Goal: Complete application form: Complete application form

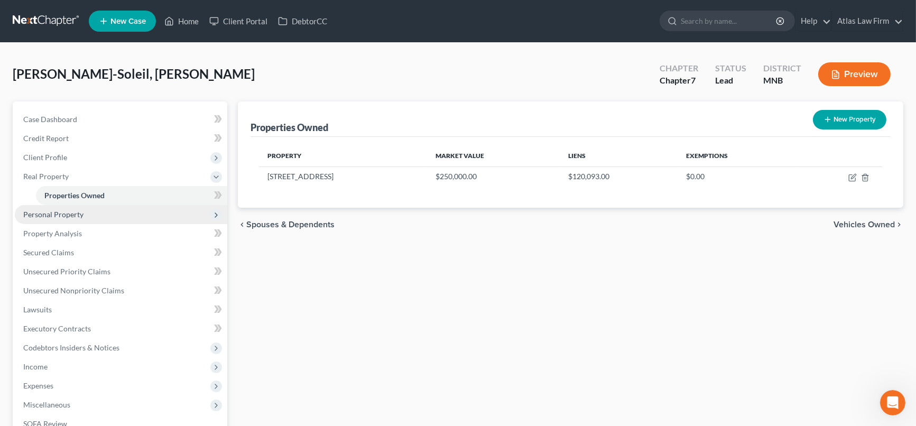
click at [75, 214] on span "Personal Property" at bounding box center [53, 214] width 60 height 9
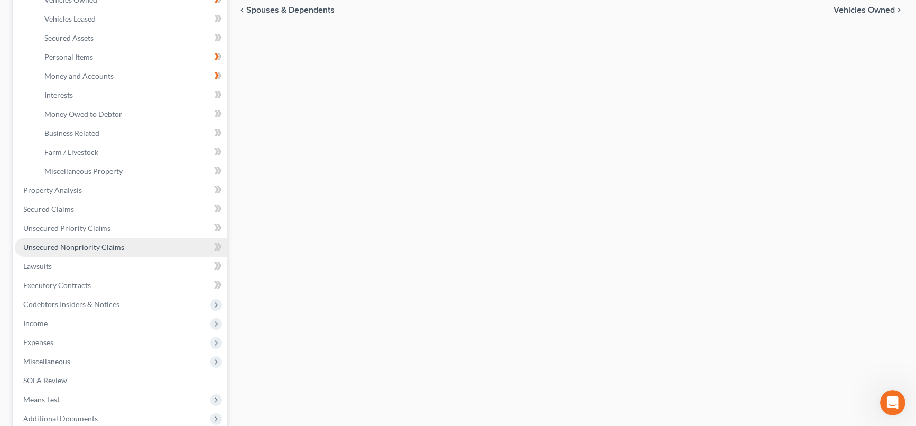
scroll to position [235, 0]
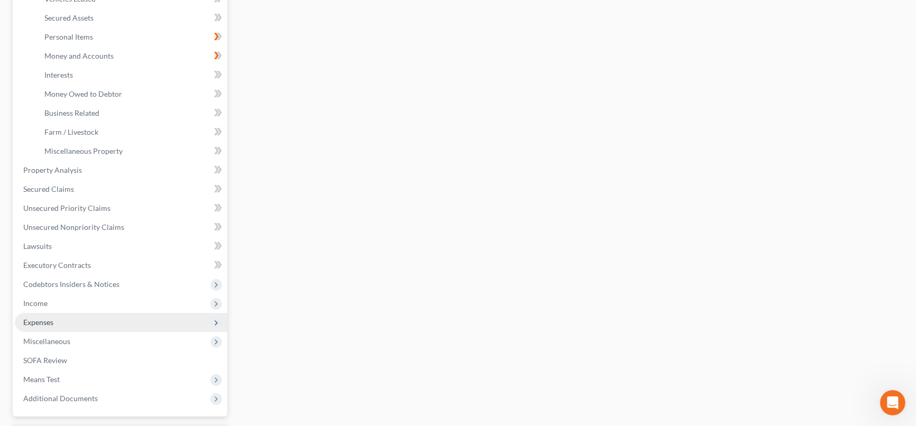
click at [93, 325] on span "Expenses" at bounding box center [121, 322] width 213 height 19
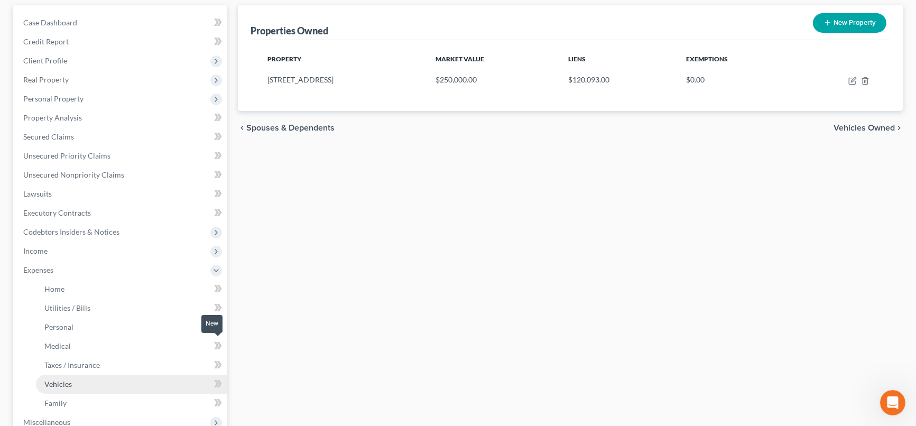
scroll to position [117, 0]
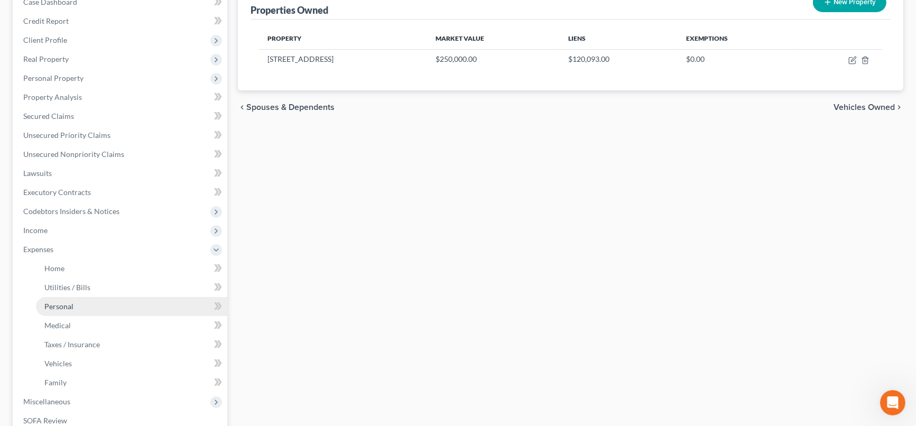
click at [90, 305] on link "Personal" at bounding box center [131, 306] width 191 height 19
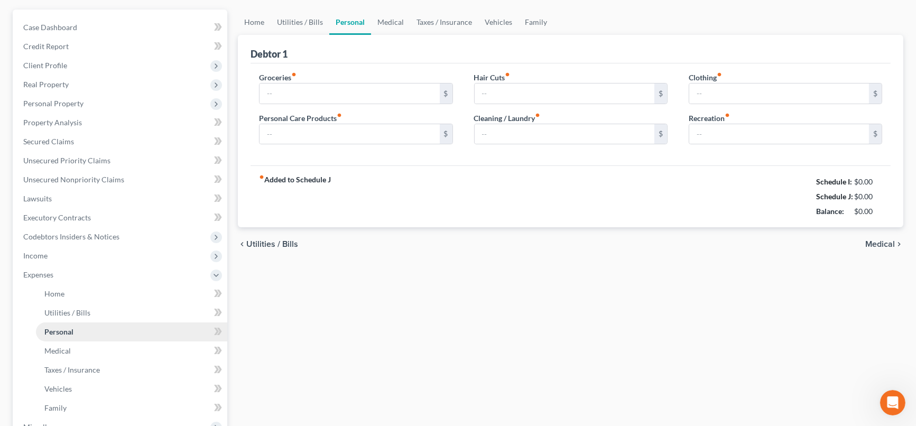
type input "0.00"
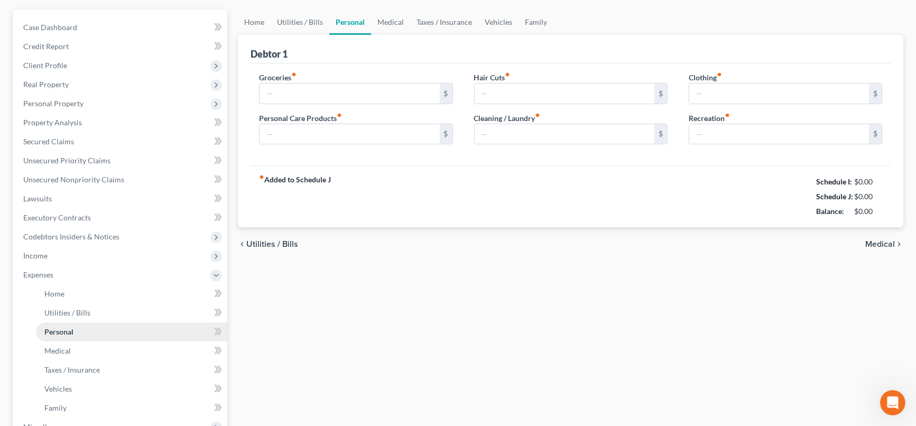
type input "0.00"
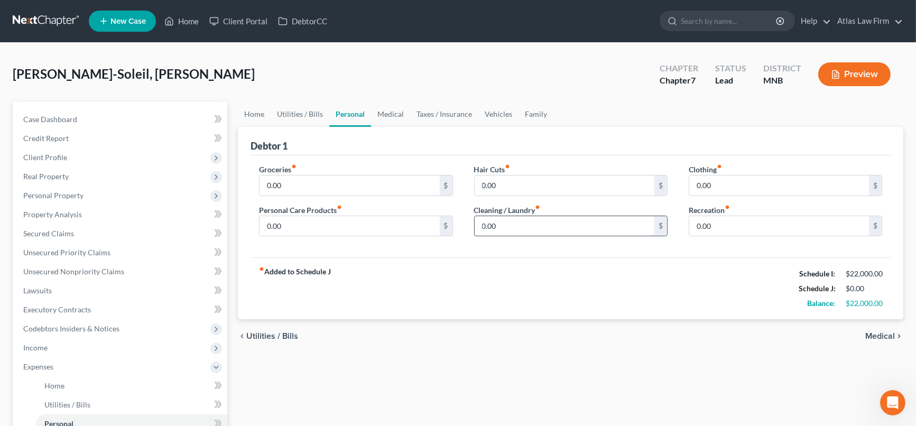
click at [591, 223] on input "0.00" at bounding box center [565, 226] width 180 height 20
type input "150"
click at [410, 220] on input "0.00" at bounding box center [350, 226] width 180 height 20
type input "85"
drag, startPoint x: 389, startPoint y: 114, endPoint x: 432, endPoint y: 135, distance: 48.2
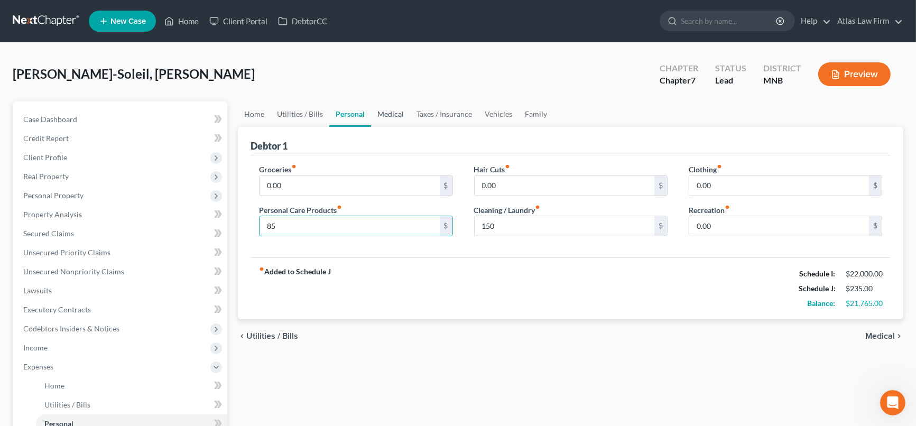
click at [389, 114] on link "Medical" at bounding box center [390, 114] width 39 height 25
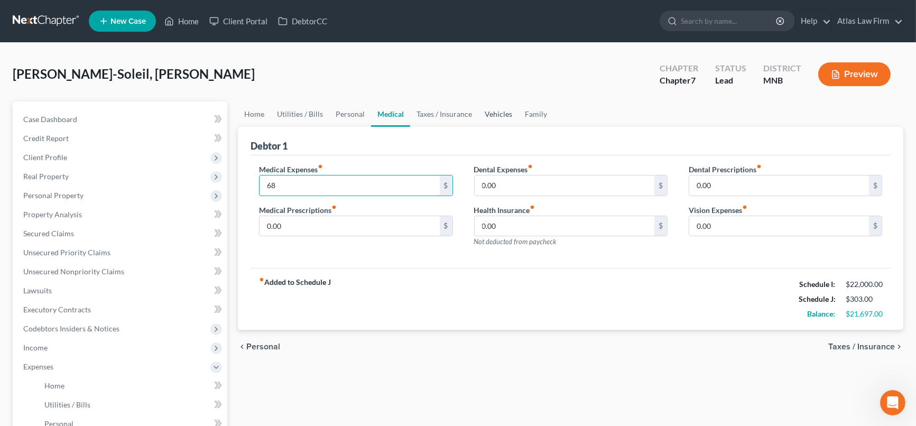
type input "68"
click at [496, 114] on link "Vehicles" at bounding box center [498, 114] width 40 height 25
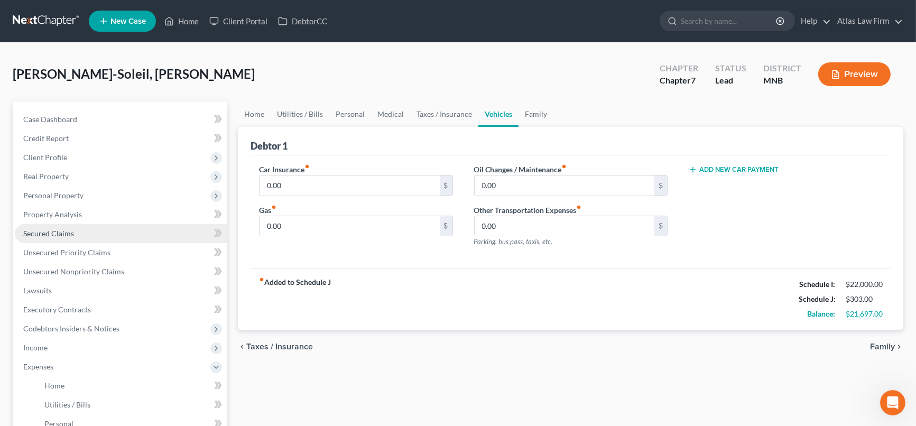
click at [108, 224] on link "Secured Claims" at bounding box center [121, 233] width 213 height 19
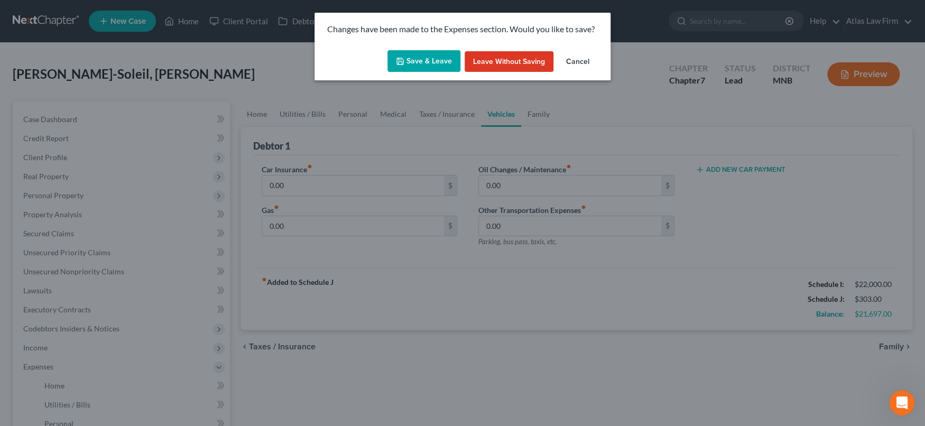
click at [409, 57] on button "Save & Leave" at bounding box center [424, 61] width 73 height 22
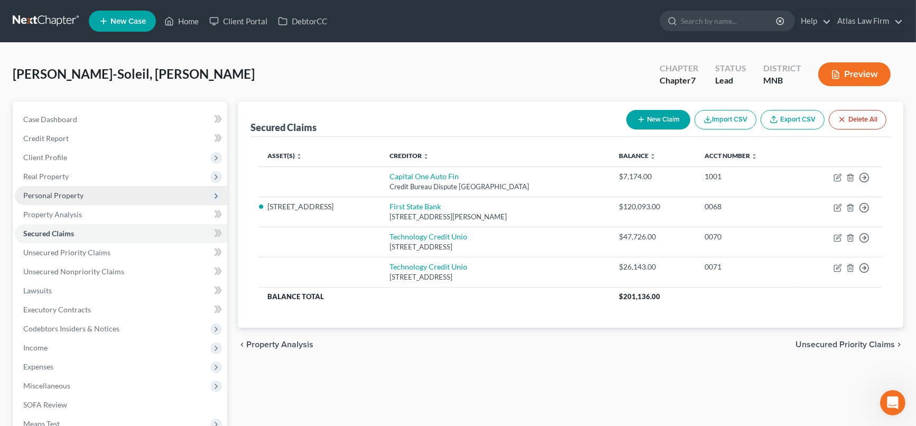
click at [93, 196] on span "Personal Property" at bounding box center [121, 195] width 213 height 19
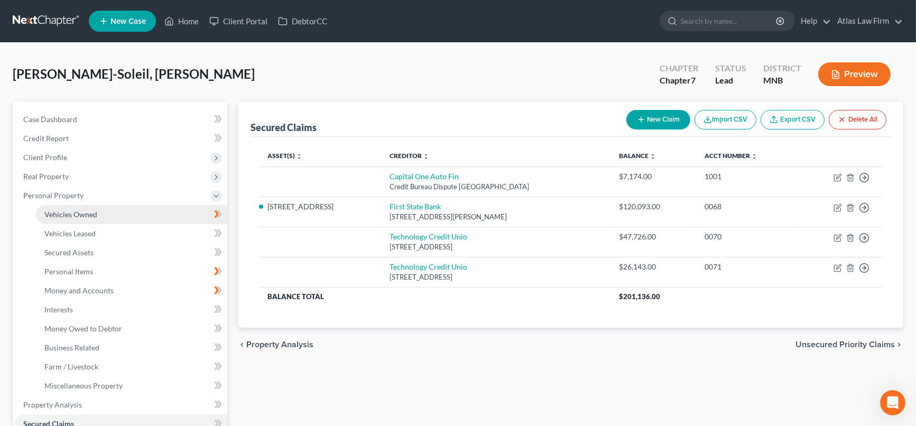
click at [103, 214] on link "Vehicles Owned" at bounding box center [131, 214] width 191 height 19
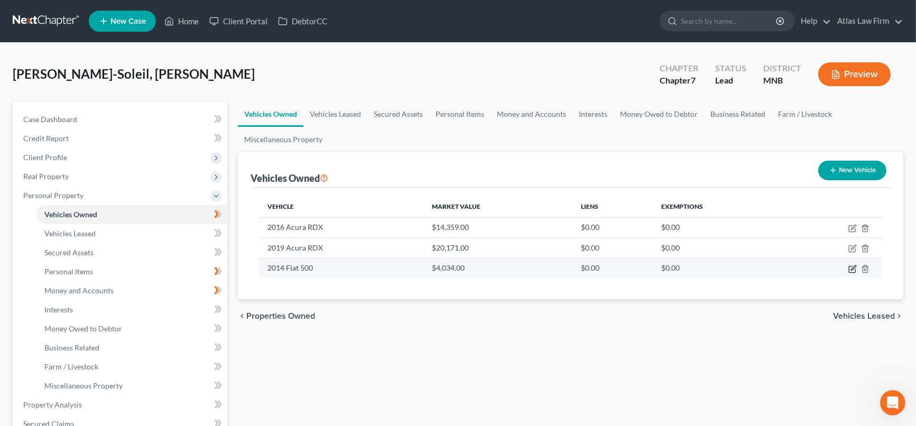
click at [854, 266] on icon "button" at bounding box center [853, 269] width 8 height 8
select select "0"
select select "12"
select select "2"
select select "0"
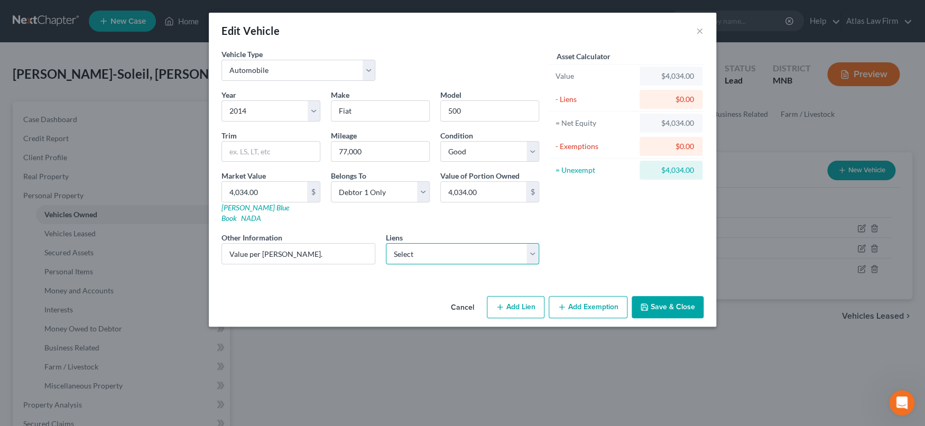
click at [532, 243] on select "Select Technology Credit Unio - $47,726.00 Technology Credit Unio - $26,143.00 …" at bounding box center [463, 253] width 154 height 21
select select "2"
click at [386, 243] on select "Select Technology Credit Unio - $47,726.00 Technology Credit Unio - $26,143.00 …" at bounding box center [463, 253] width 154 height 21
select select
select select "45"
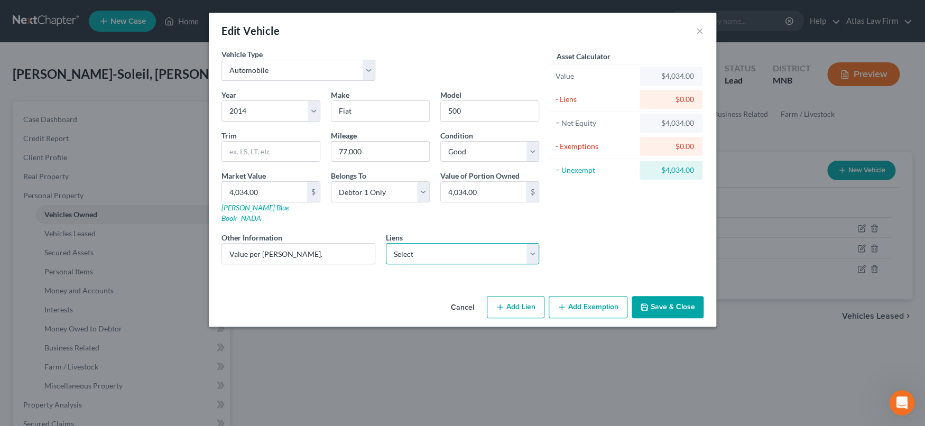
select select "0"
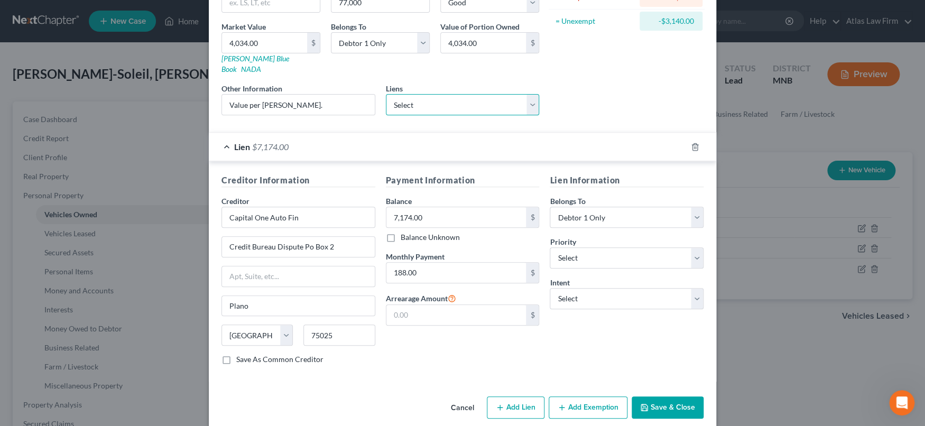
scroll to position [151, 0]
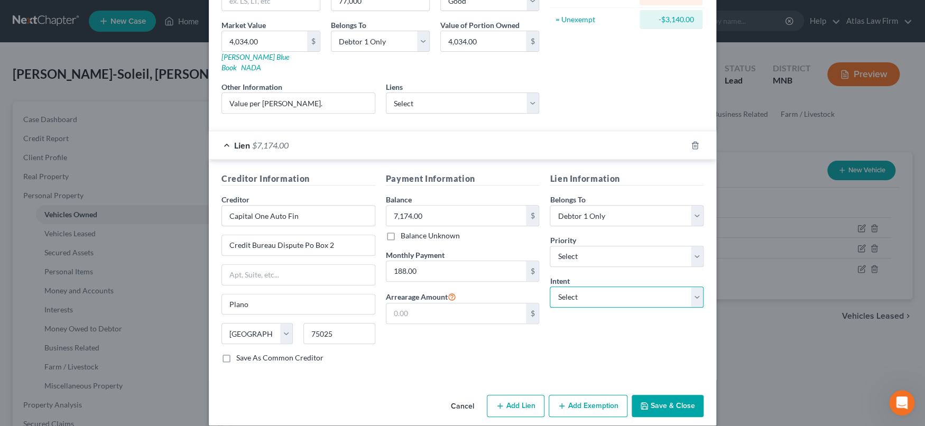
click at [634, 287] on select "Select Surrender Redeem Reaffirm Avoid Other" at bounding box center [627, 297] width 154 height 21
select select "2"
click at [550, 287] on select "Select Surrender Redeem Reaffirm Avoid Other" at bounding box center [627, 297] width 154 height 21
click at [583, 395] on button "Add Exemption" at bounding box center [588, 406] width 79 height 22
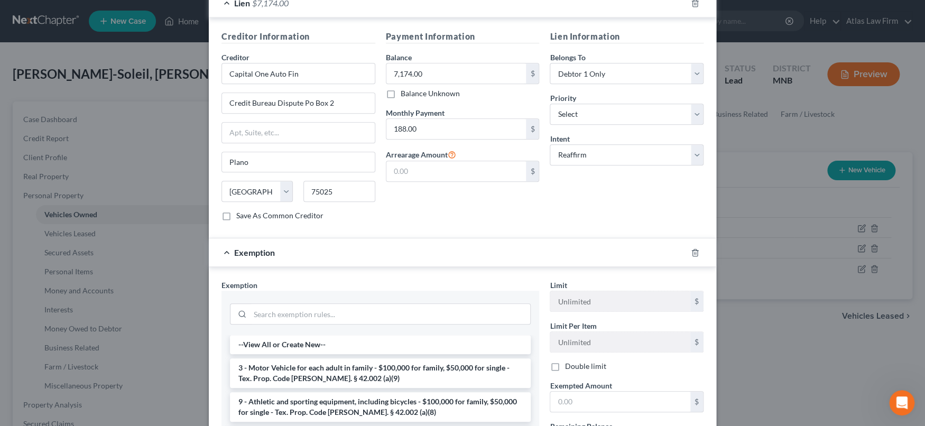
scroll to position [386, 0]
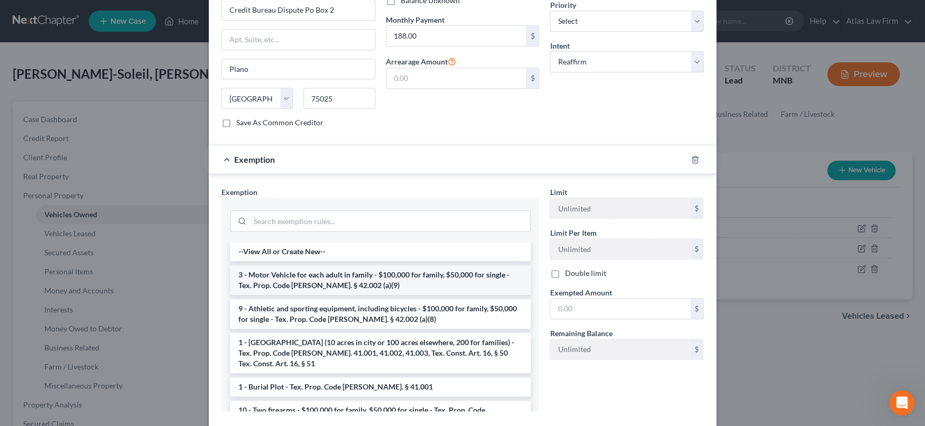
click at [352, 266] on li "3 - Motor Vehicle for each adult in family - $100,000 for family, $50,000 for s…" at bounding box center [380, 280] width 301 height 30
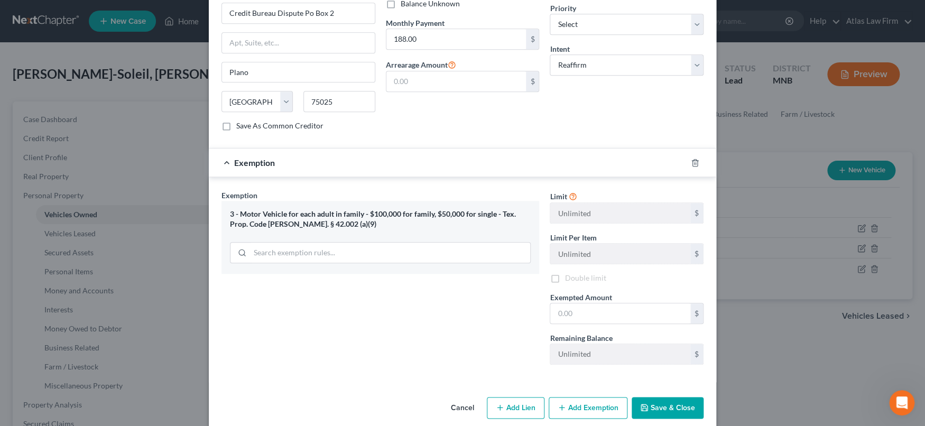
scroll to position [384, 0]
click at [604, 302] on input "text" at bounding box center [620, 312] width 140 height 20
type input "1.00"
click at [662, 396] on button "Save & Close" at bounding box center [668, 407] width 72 height 22
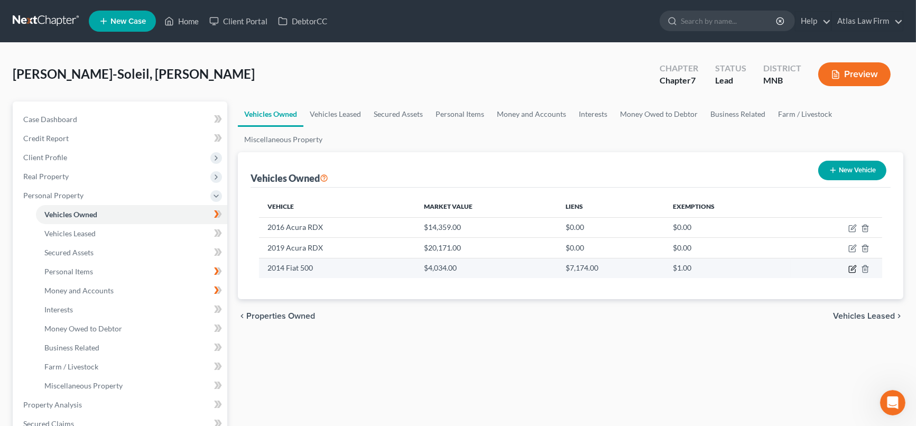
click at [849, 265] on icon "button" at bounding box center [853, 269] width 8 height 8
select select "0"
select select "12"
select select "2"
select select "0"
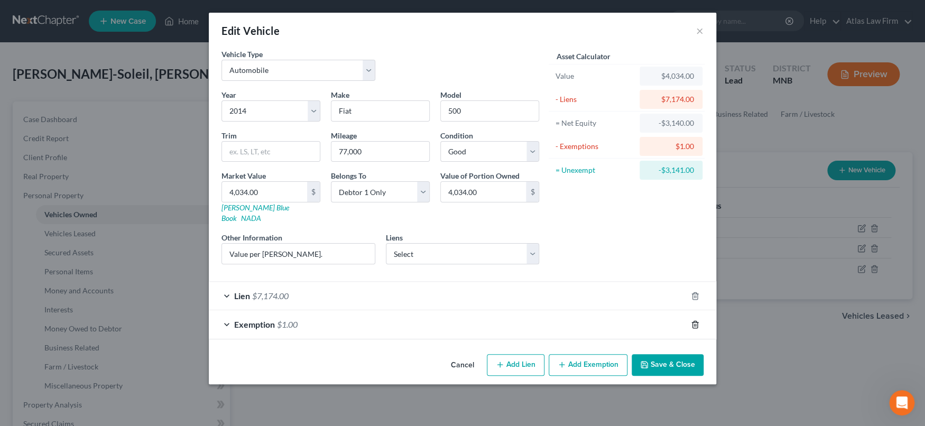
click at [698, 320] on icon "button" at bounding box center [695, 324] width 8 height 8
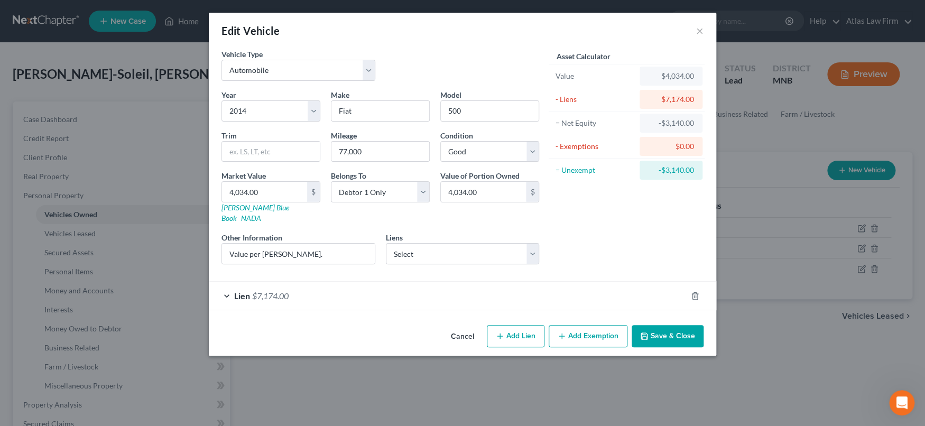
click at [693, 325] on button "Save & Close" at bounding box center [668, 336] width 72 height 22
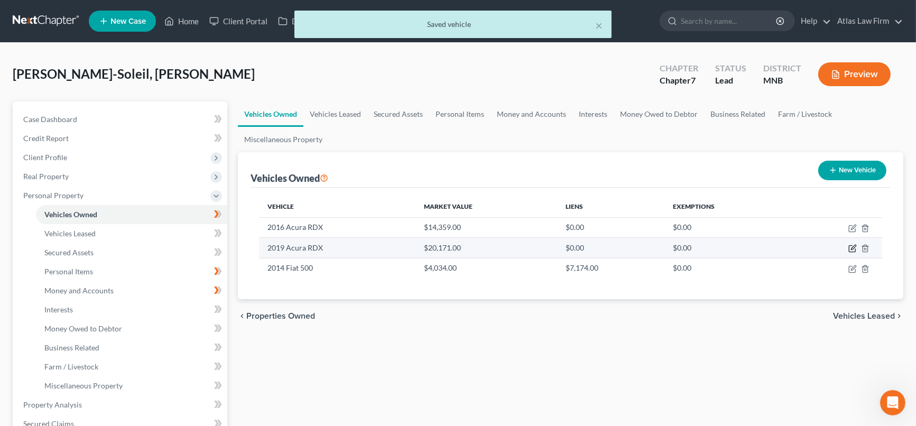
click at [854, 246] on icon "button" at bounding box center [853, 248] width 8 height 8
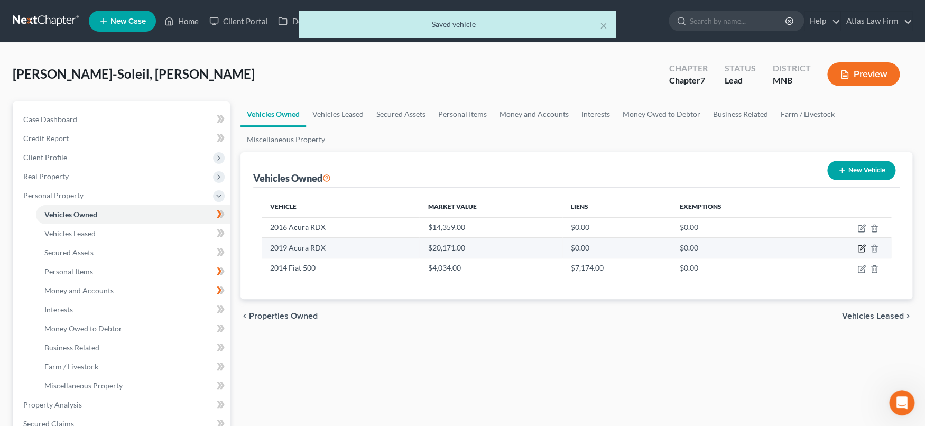
select select "0"
select select "7"
select select "2"
select select "0"
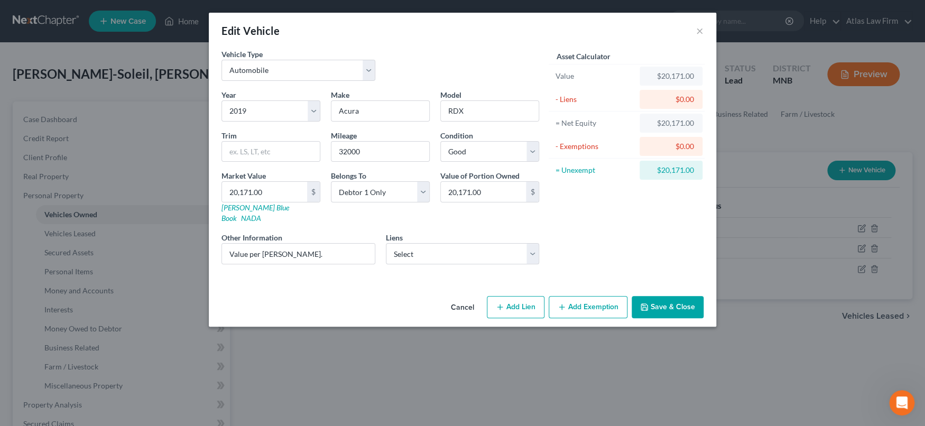
click at [597, 298] on button "Add Exemption" at bounding box center [588, 307] width 79 height 22
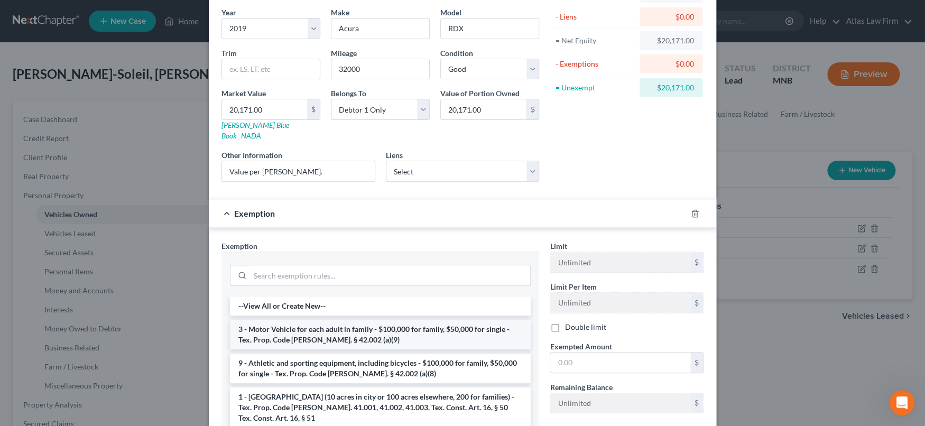
scroll to position [117, 0]
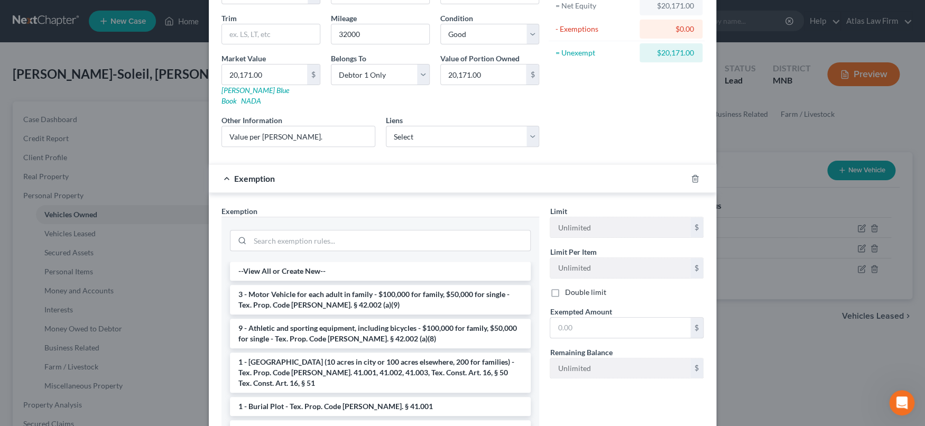
drag, startPoint x: 358, startPoint y: 290, endPoint x: 470, endPoint y: 296, distance: 112.2
click at [361, 289] on li "3 - Motor Vehicle for each adult in family - $100,000 for family, $50,000 for s…" at bounding box center [380, 300] width 301 height 30
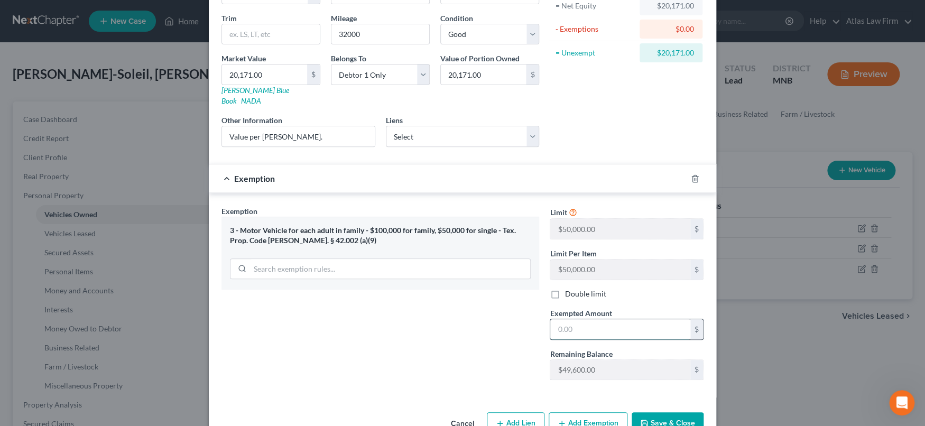
click at [585, 319] on input "text" at bounding box center [620, 329] width 140 height 20
type input "20,171"
click at [670, 417] on button "Save & Close" at bounding box center [668, 423] width 72 height 22
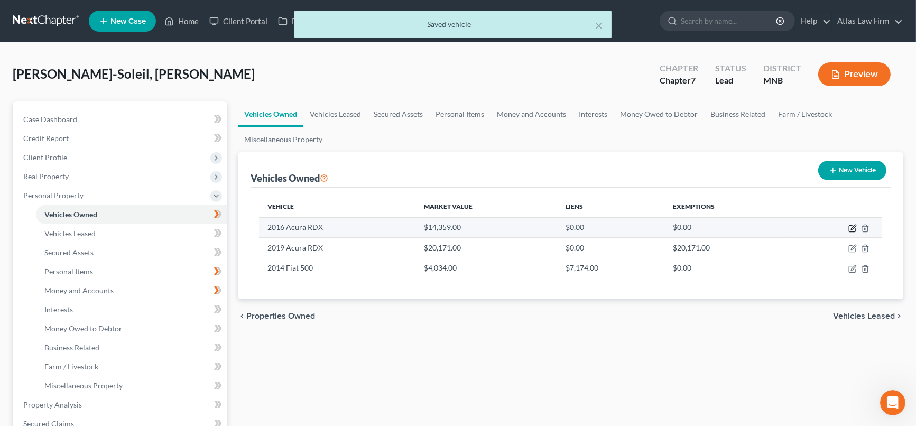
click at [856, 226] on icon "button" at bounding box center [853, 228] width 8 height 8
select select "0"
select select "10"
select select "2"
select select "0"
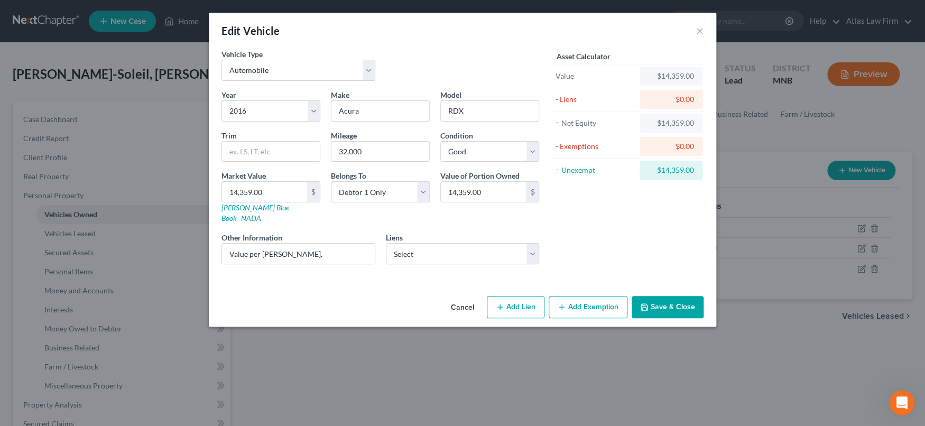
click at [593, 305] on button "Add Exemption" at bounding box center [588, 307] width 79 height 22
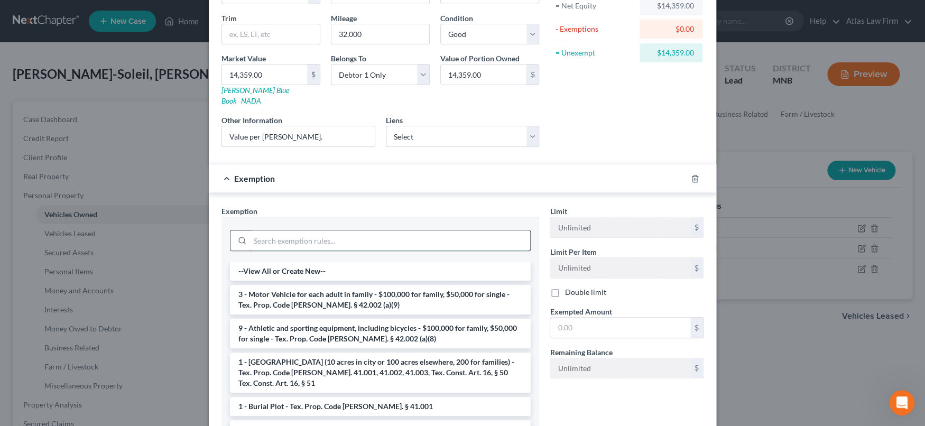
click at [422, 234] on input "search" at bounding box center [390, 241] width 280 height 20
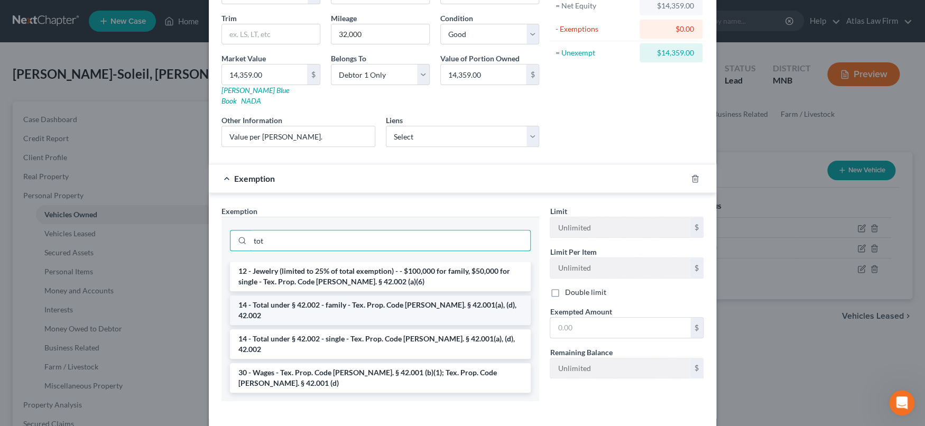
type input "tot"
click at [450, 296] on li "14 - Total under § 42.002 - family - Tex. Prop. Code Ann. § 42.001(a), (d), 42.…" at bounding box center [380, 311] width 301 height 30
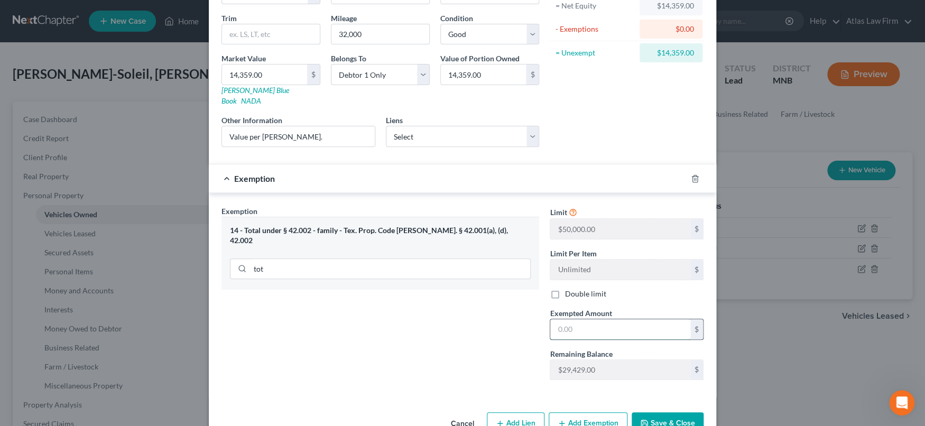
click at [641, 319] on input "text" at bounding box center [620, 329] width 140 height 20
type input "14,359"
click at [669, 414] on button "Save & Close" at bounding box center [668, 423] width 72 height 22
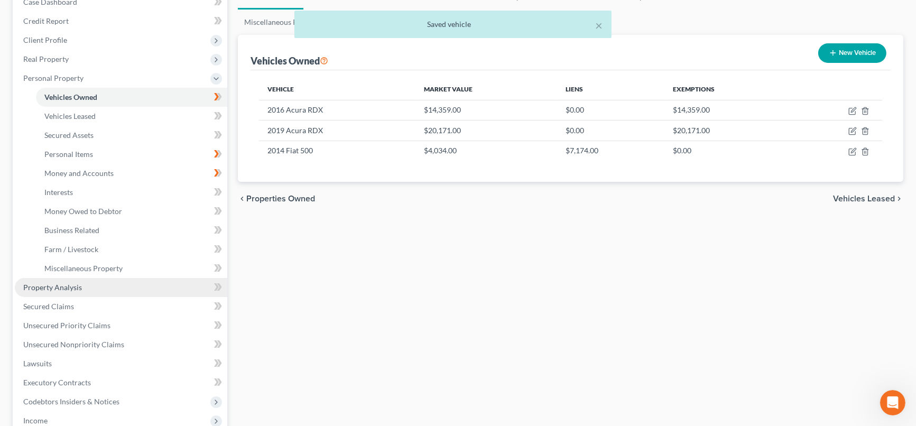
click at [68, 287] on span "Property Analysis" at bounding box center [52, 287] width 59 height 9
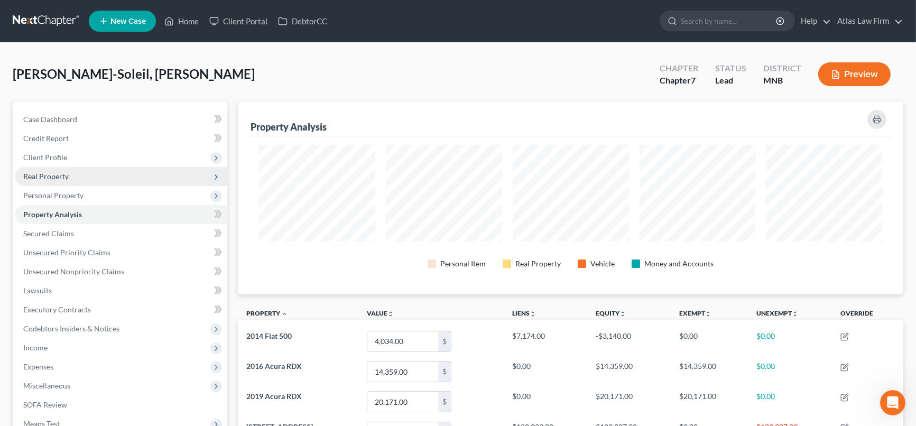
click at [66, 176] on span "Real Property" at bounding box center [45, 176] width 45 height 9
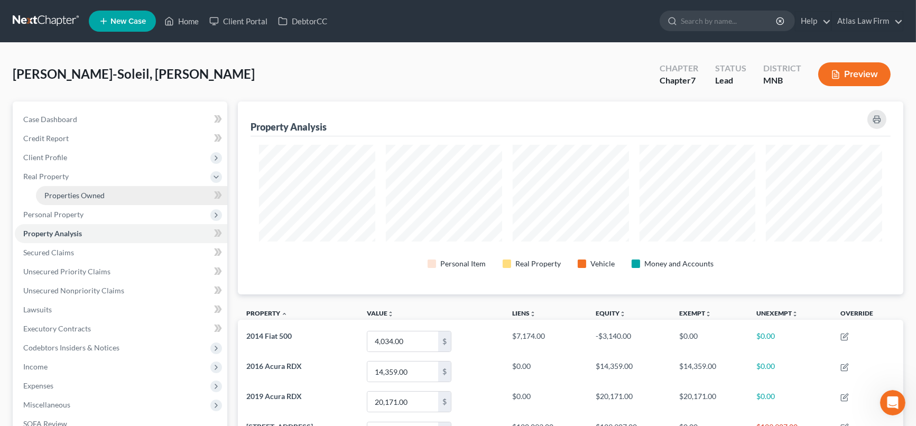
click at [83, 199] on link "Properties Owned" at bounding box center [131, 195] width 191 height 19
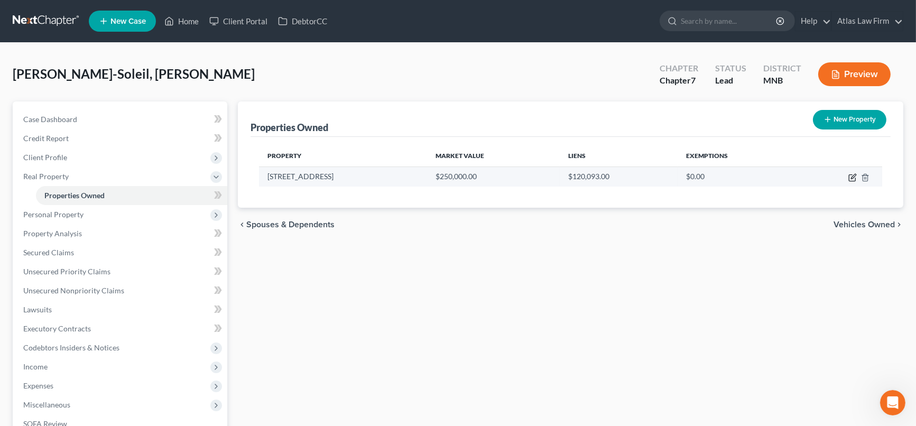
click at [853, 179] on icon "button" at bounding box center [853, 177] width 8 height 8
select select "45"
select select "228"
select select "0"
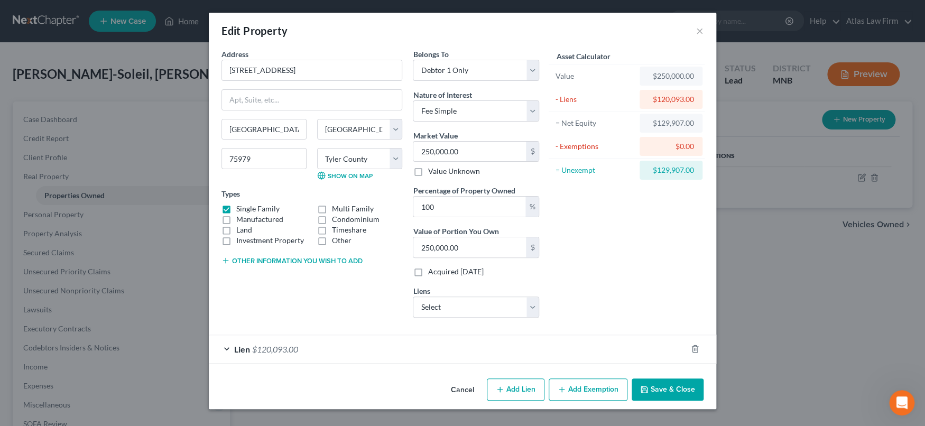
click at [602, 387] on button "Add Exemption" at bounding box center [588, 390] width 79 height 22
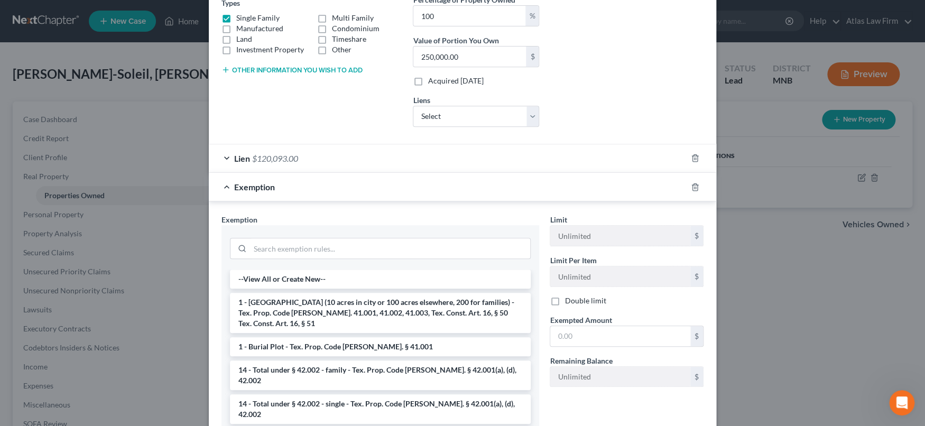
scroll to position [235, 0]
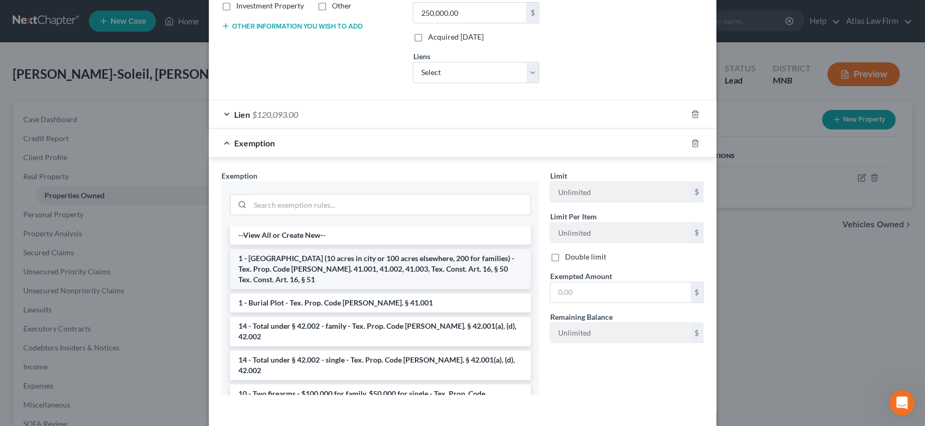
click at [408, 261] on li "1 - Homestead (10 acres in city or 100 acres elsewhere, 200 for families) - Tex…" at bounding box center [380, 269] width 301 height 40
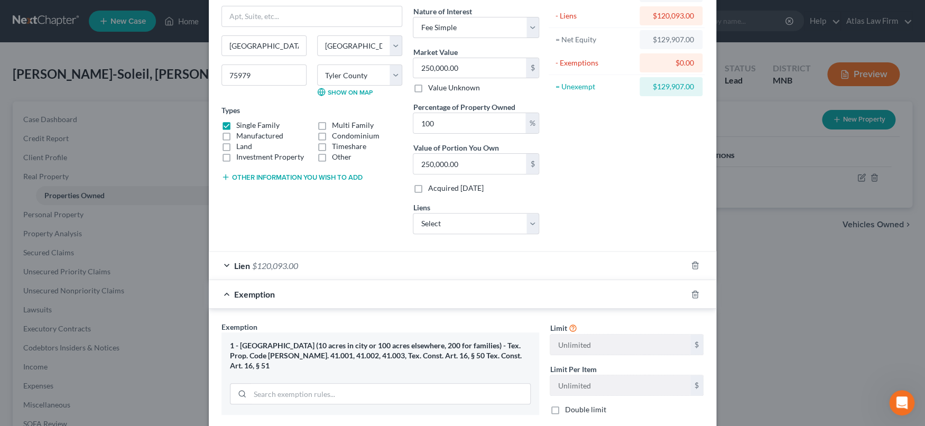
scroll to position [0, 0]
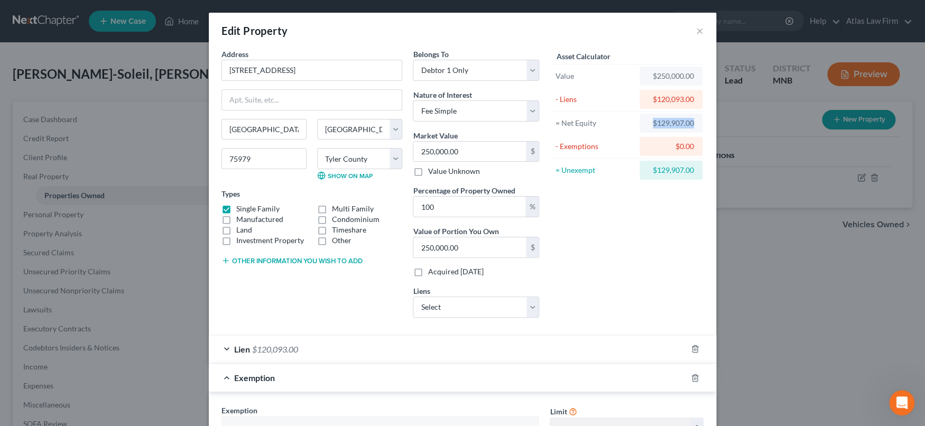
drag, startPoint x: 639, startPoint y: 124, endPoint x: 695, endPoint y: 130, distance: 56.3
click at [695, 130] on div "$129,907.00" at bounding box center [671, 123] width 63 height 19
copy div "$129,907.00"
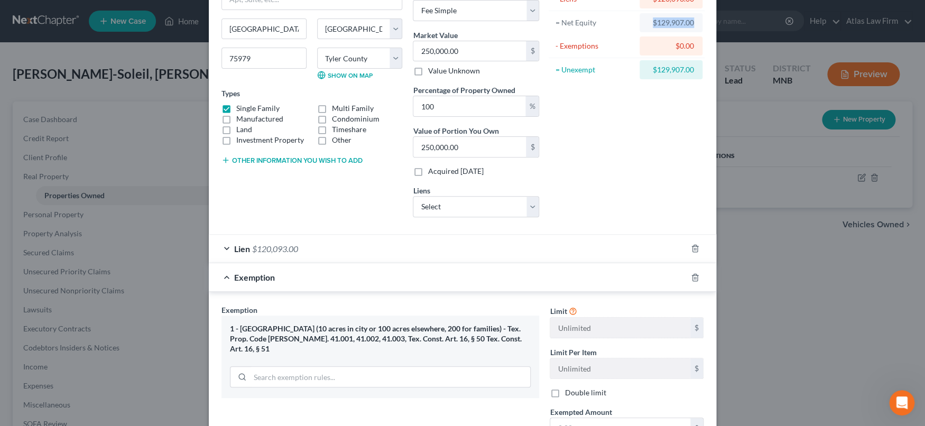
scroll to position [227, 0]
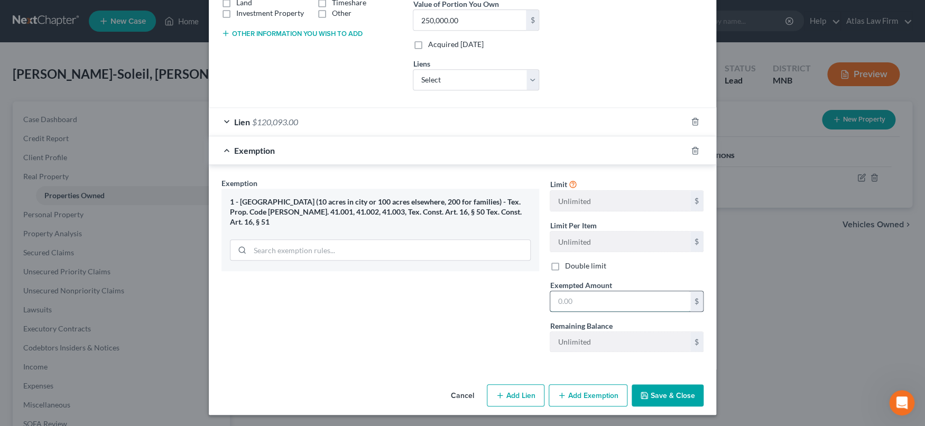
click at [649, 291] on input "text" at bounding box center [620, 301] width 140 height 20
paste input "$129,907.00"
type input "129,907.00"
click at [665, 397] on button "Save & Close" at bounding box center [668, 395] width 72 height 22
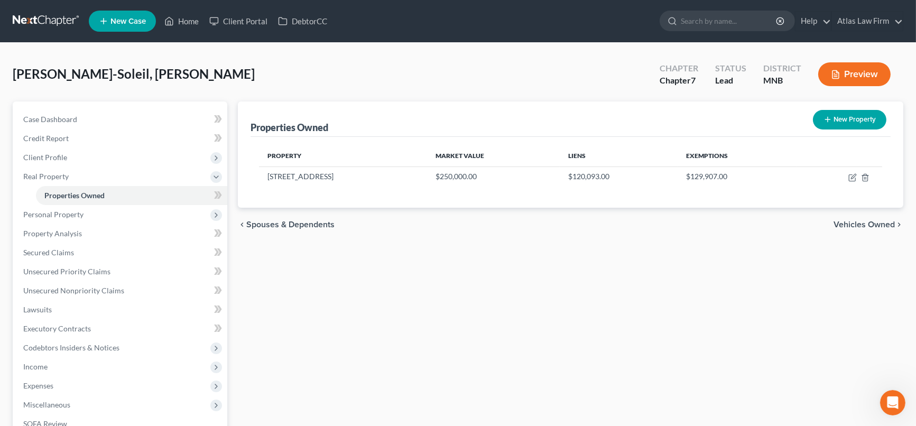
click at [467, 346] on div "Properties Owned New Property Property Market Value Liens Exemptions 2264 US Hw…" at bounding box center [571, 321] width 676 height 439
click at [82, 213] on span "Personal Property" at bounding box center [121, 214] width 213 height 19
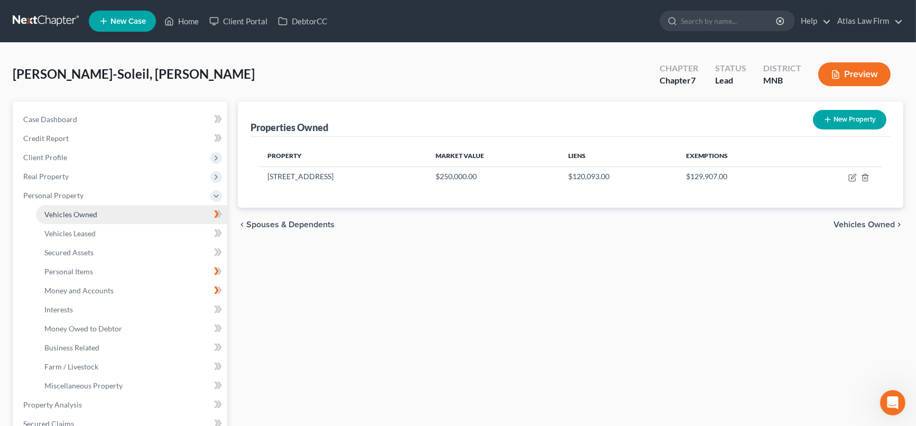
click at [103, 214] on link "Vehicles Owned" at bounding box center [131, 214] width 191 height 19
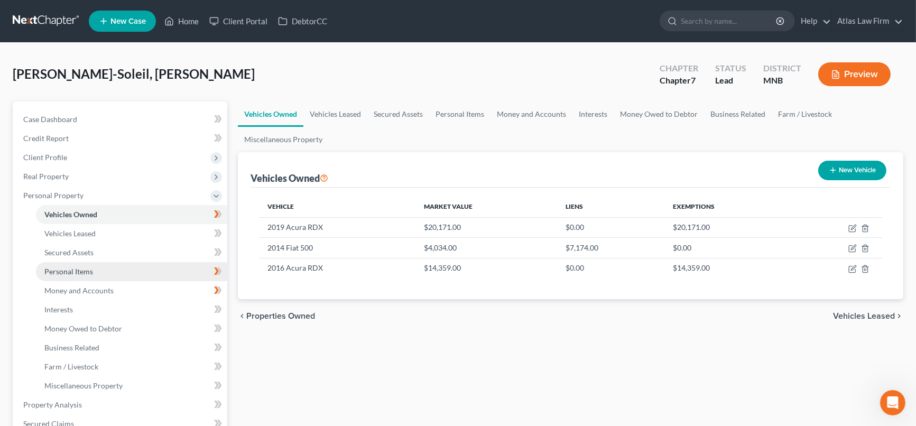
click at [92, 270] on link "Personal Items" at bounding box center [131, 271] width 191 height 19
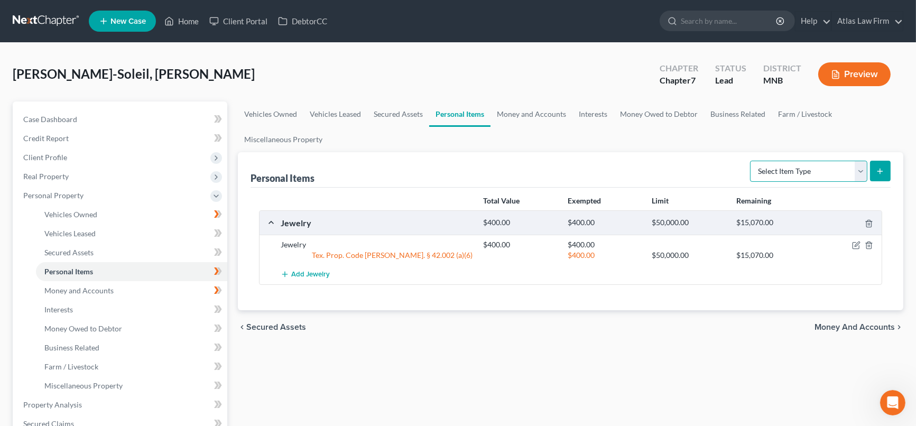
click at [860, 174] on select "Select Item Type Clothing Collectibles Of Value Electronics Firearms Household …" at bounding box center [808, 171] width 117 height 21
select select "household_goods"
click at [752, 161] on select "Select Item Type Clothing Collectibles Of Value Electronics Firearms Household …" at bounding box center [808, 171] width 117 height 21
click at [881, 167] on icon "submit" at bounding box center [880, 171] width 8 height 8
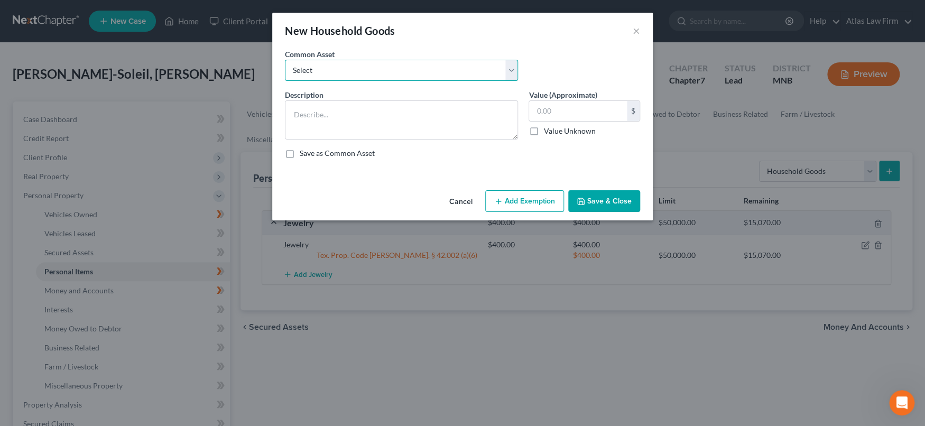
drag, startPoint x: 427, startPoint y: 71, endPoint x: 420, endPoint y: 77, distance: 8.6
click at [427, 71] on select "Select Furniture Tools Lawnmower Snowblower Appliances" at bounding box center [401, 70] width 233 height 21
select select "0"
click at [285, 60] on select "Select Furniture Tools Lawnmower Snowblower Appliances" at bounding box center [401, 70] width 233 height 21
type textarea "Furniture"
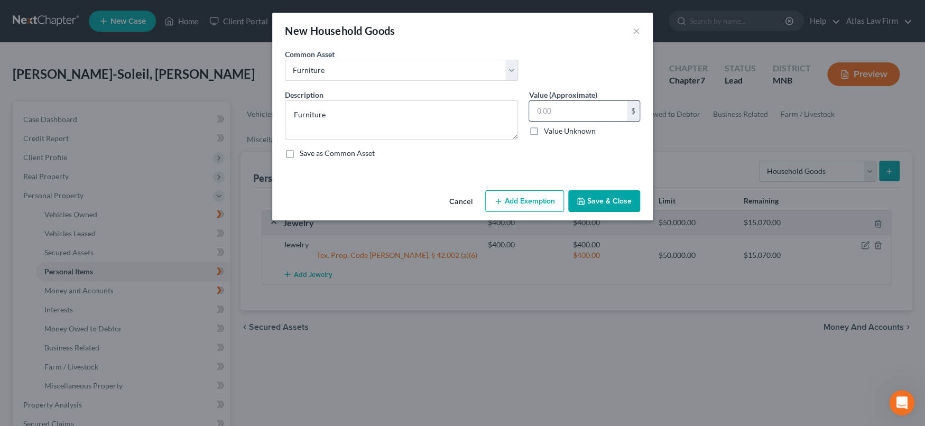
click at [556, 112] on input "text" at bounding box center [578, 111] width 98 height 20
type input "1.00"
click at [532, 200] on button "Add Exemption" at bounding box center [524, 201] width 79 height 22
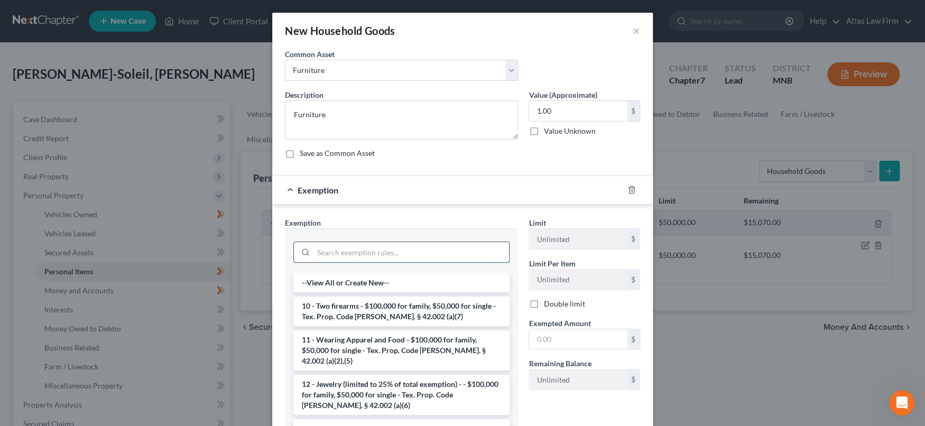
click at [427, 253] on input "search" at bounding box center [412, 252] width 196 height 20
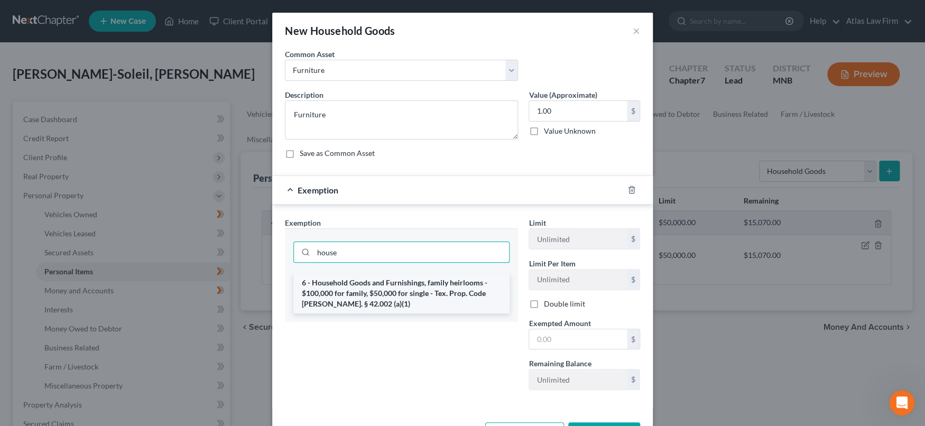
type input "house"
click at [427, 284] on li "6 - Household Goods and Furnishings, family heirlooms - $100,000 for family, $5…" at bounding box center [401, 293] width 216 height 40
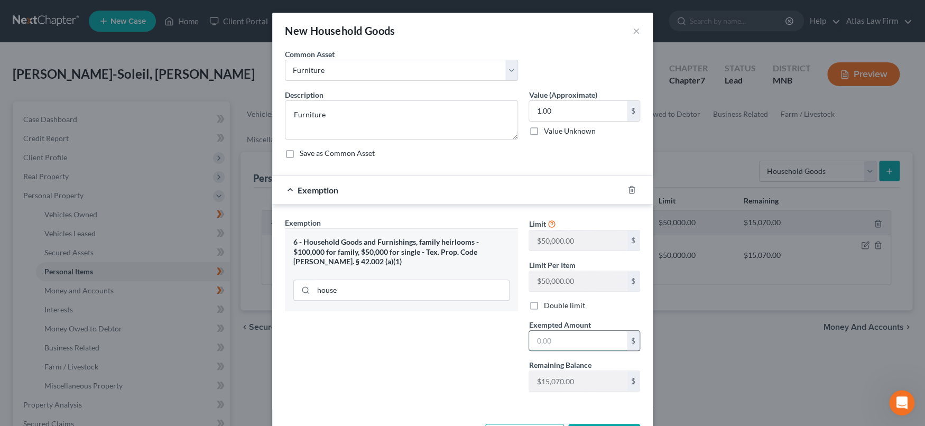
click at [536, 334] on input "text" at bounding box center [578, 341] width 98 height 20
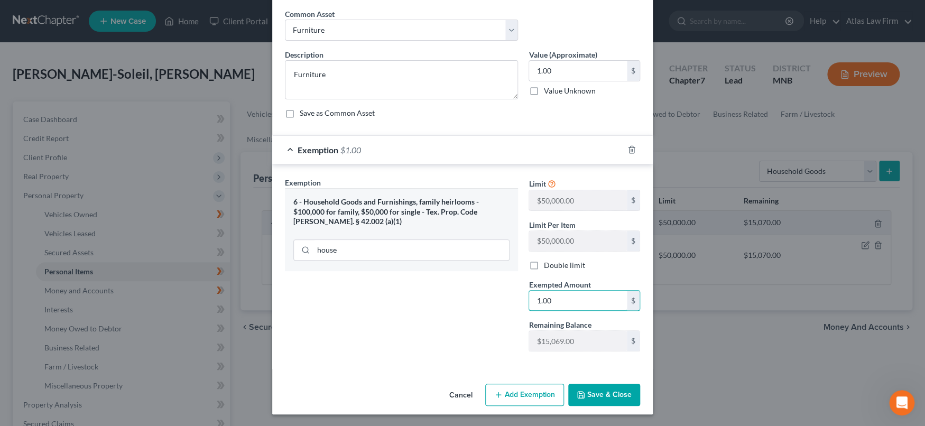
type input "1.00"
click at [609, 389] on button "Save & Close" at bounding box center [604, 395] width 72 height 22
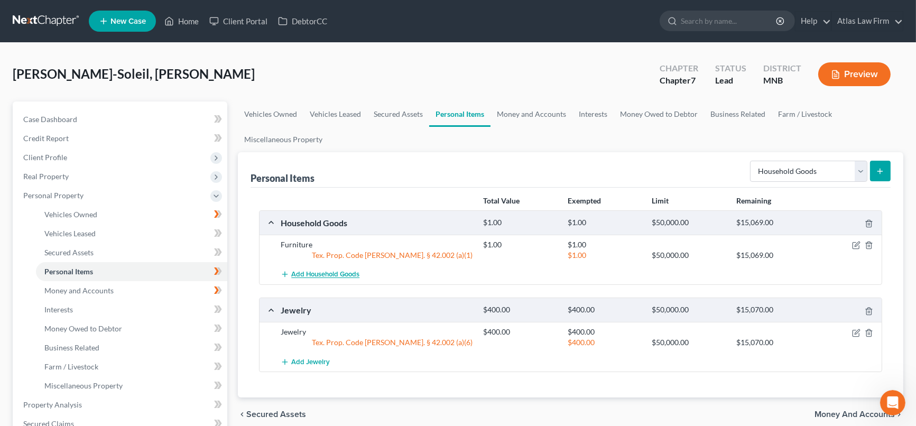
click at [340, 275] on span "Add Household Goods" at bounding box center [325, 275] width 68 height 8
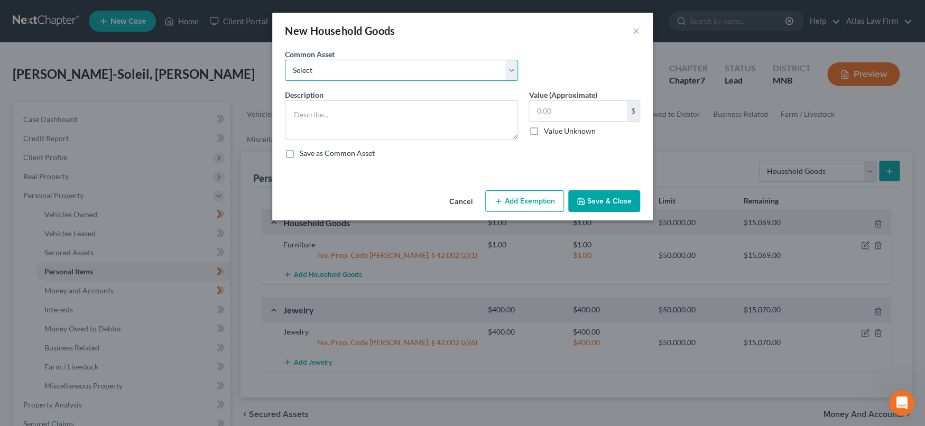
click at [513, 69] on select "Select Furniture Tools Lawnmower Snowblower Appliances" at bounding box center [401, 70] width 233 height 21
click at [637, 27] on button "×" at bounding box center [636, 30] width 7 height 13
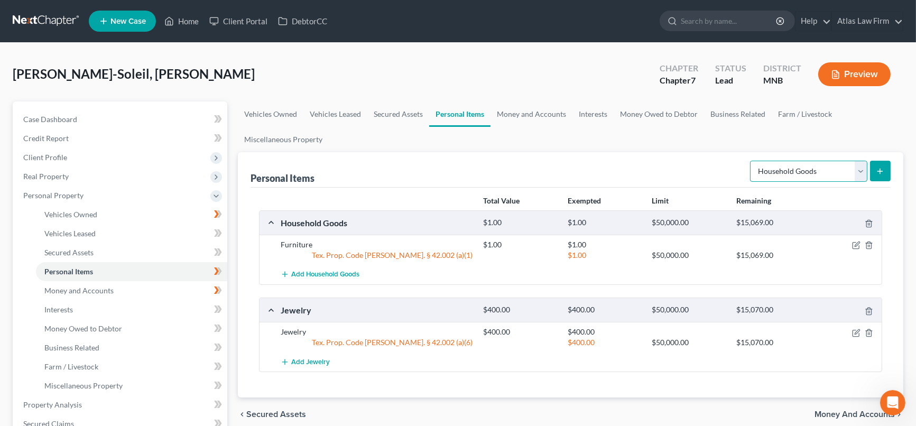
click at [858, 173] on select "Select Item Type Clothing Collectibles Of Value Electronics Firearms Household …" at bounding box center [808, 171] width 117 height 21
select select "electronics"
click at [752, 161] on select "Select Item Type Clothing Collectibles Of Value Electronics Firearms Household …" at bounding box center [808, 171] width 117 height 21
click at [883, 161] on button "submit" at bounding box center [880, 171] width 21 height 21
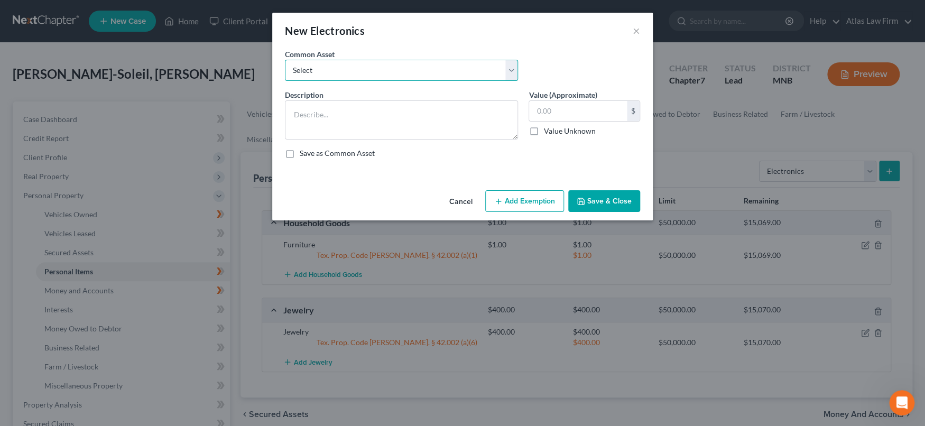
click at [512, 71] on select "Select DVD player Smartphone Television Video game console & games Computer Cam…" at bounding box center [401, 70] width 233 height 21
select select "2"
click at [285, 60] on select "Select DVD player Smartphone Television Video game console & games Computer Cam…" at bounding box center [401, 70] width 233 height 21
type textarea "Television"
click at [579, 111] on input "text" at bounding box center [578, 111] width 98 height 20
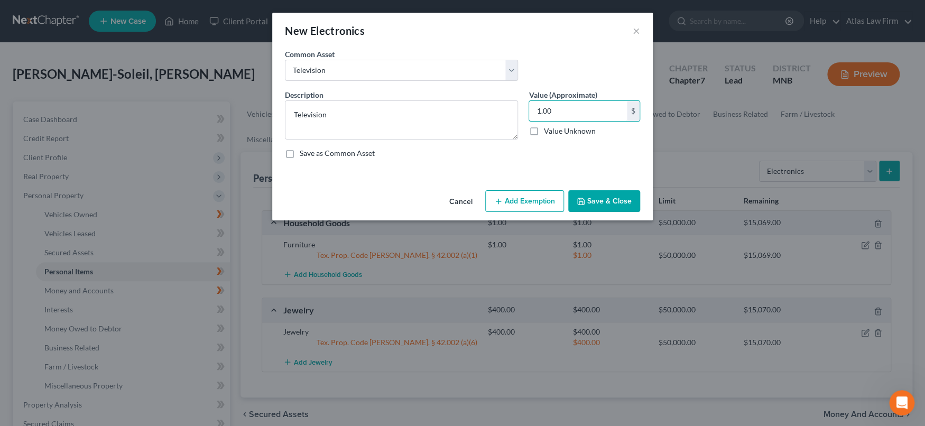
type input "1.00"
click at [539, 204] on button "Add Exemption" at bounding box center [524, 201] width 79 height 22
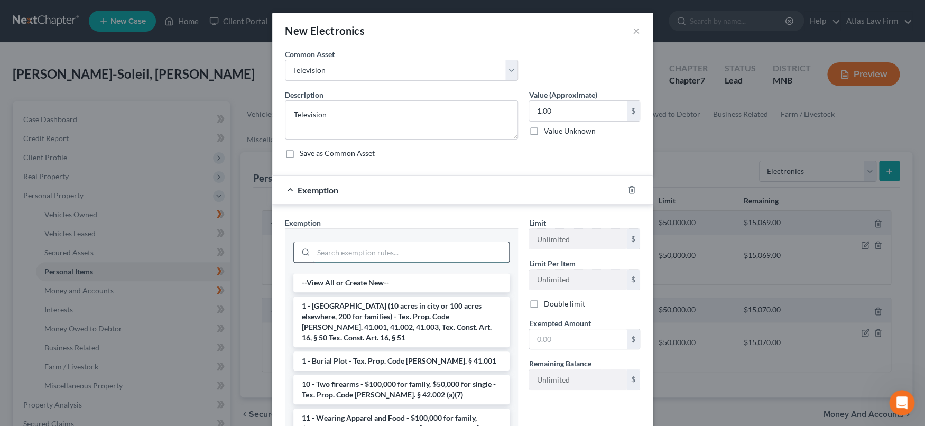
click at [474, 245] on input "search" at bounding box center [412, 252] width 196 height 20
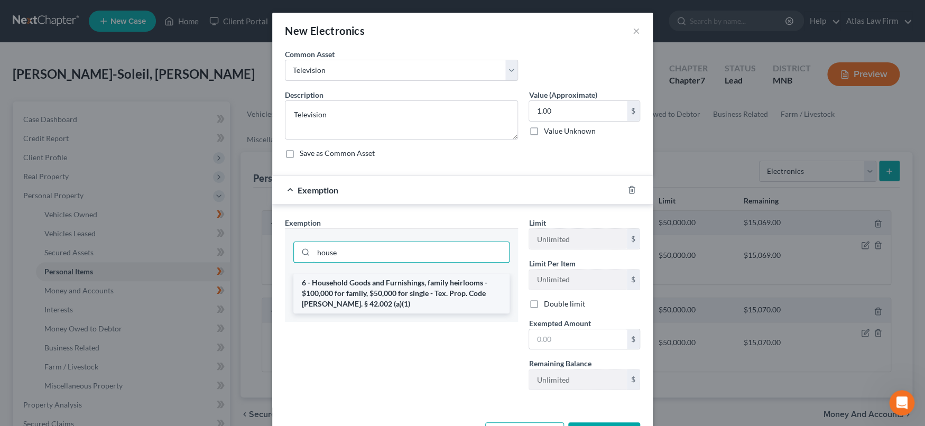
type input "house"
drag, startPoint x: 450, startPoint y: 282, endPoint x: 533, endPoint y: 320, distance: 90.8
click at [453, 283] on li "6 - Household Goods and Furnishings, family heirlooms - $100,000 for family, $5…" at bounding box center [401, 293] width 216 height 40
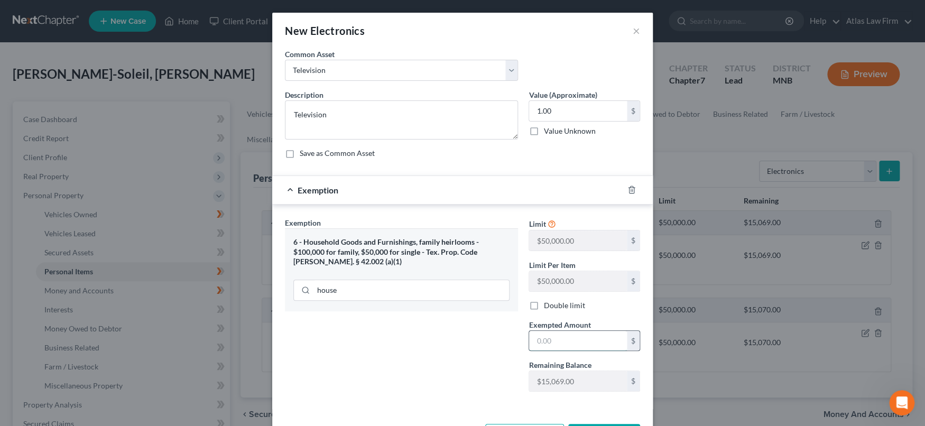
click at [552, 337] on input "text" at bounding box center [578, 341] width 98 height 20
type input "1.00"
click at [463, 354] on div "Exemption Set must be selected for CA. Exemption * 6 - Household Goods and Furn…" at bounding box center [402, 308] width 244 height 183
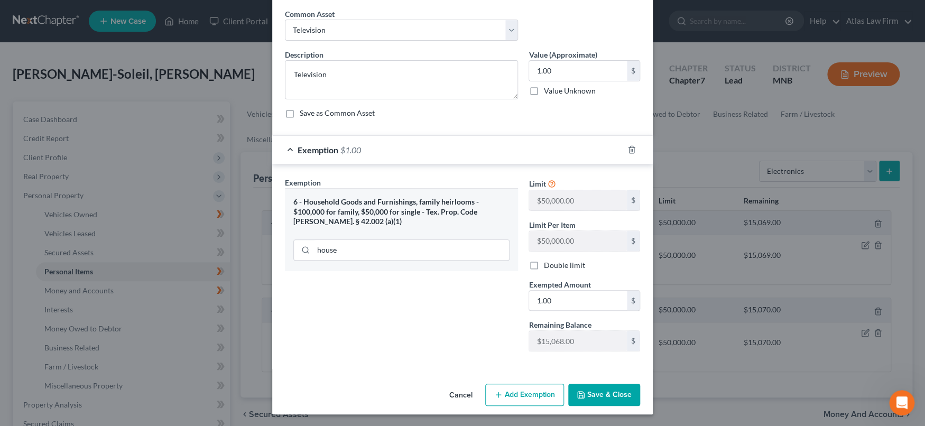
drag, startPoint x: 594, startPoint y: 390, endPoint x: 625, endPoint y: 354, distance: 47.2
click at [594, 390] on button "Save & Close" at bounding box center [604, 395] width 72 height 22
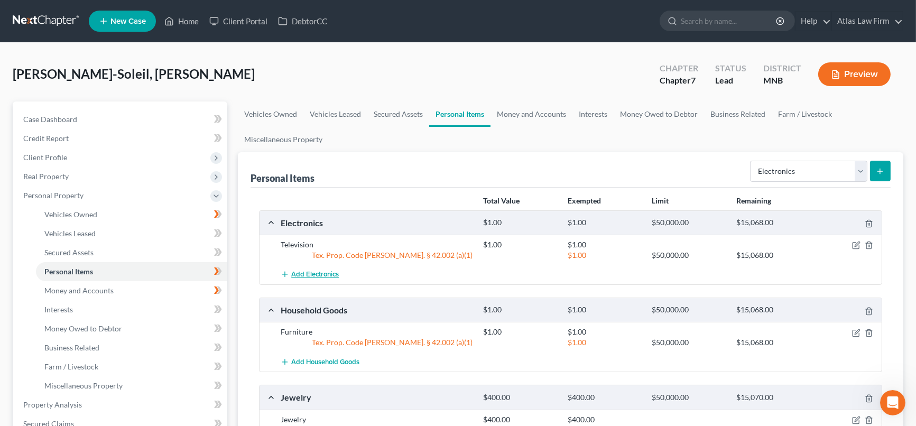
click at [329, 273] on span "Add Electronics" at bounding box center [315, 275] width 48 height 8
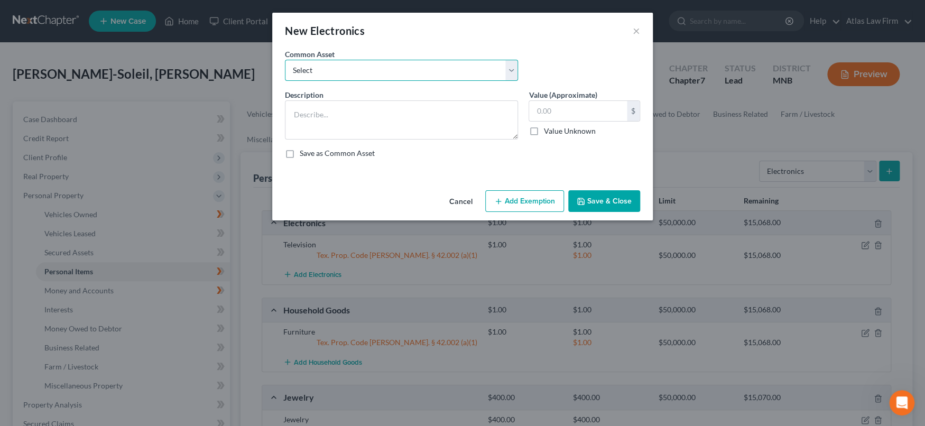
click at [351, 66] on select "Select DVD player Smartphone Television Video game console & games Computer Cam…" at bounding box center [401, 70] width 233 height 21
select select "1"
click at [285, 60] on select "Select DVD player Smartphone Television Video game console & games Computer Cam…" at bounding box center [401, 70] width 233 height 21
type textarea "Smartphone"
click at [547, 110] on input "text" at bounding box center [578, 111] width 98 height 20
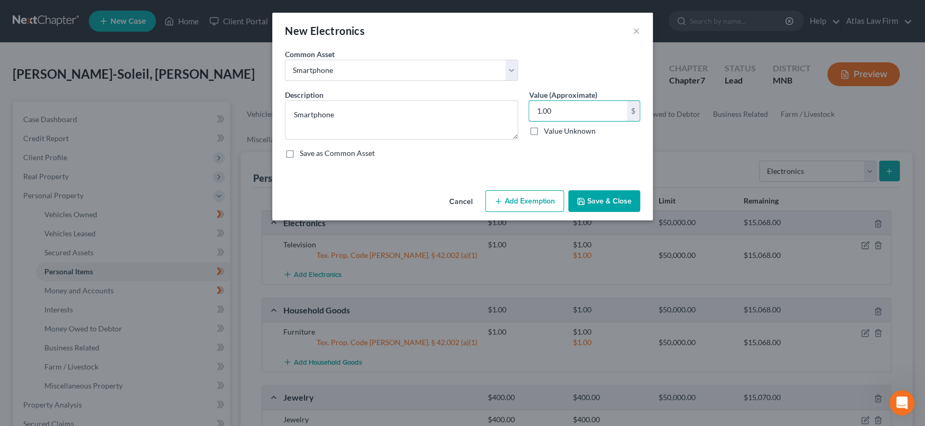
type input "1.00"
click at [536, 204] on button "Add Exemption" at bounding box center [524, 201] width 79 height 22
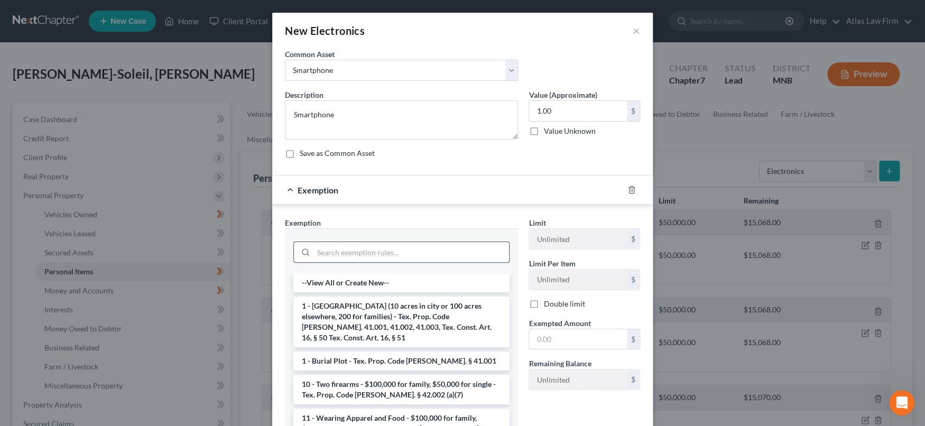
click at [463, 260] on input "search" at bounding box center [412, 252] width 196 height 20
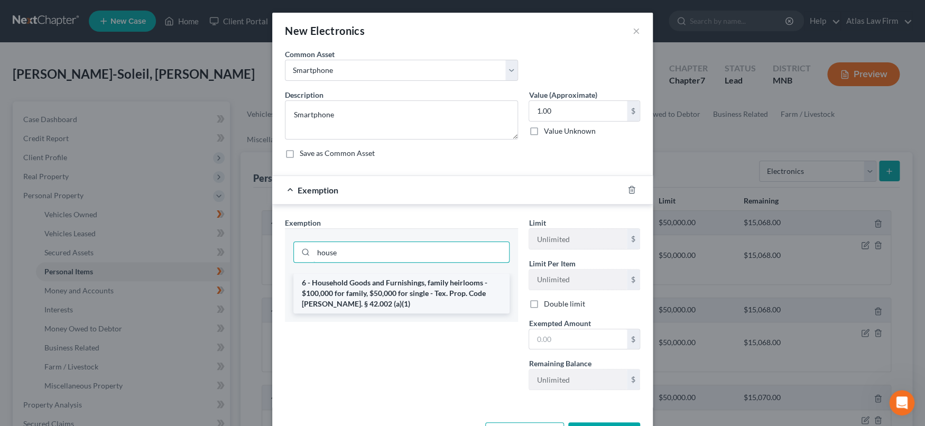
type input "house"
drag, startPoint x: 447, startPoint y: 282, endPoint x: 545, endPoint y: 323, distance: 105.9
click at [456, 283] on li "6 - Household Goods and Furnishings, family heirlooms - $100,000 for family, $5…" at bounding box center [401, 293] width 216 height 40
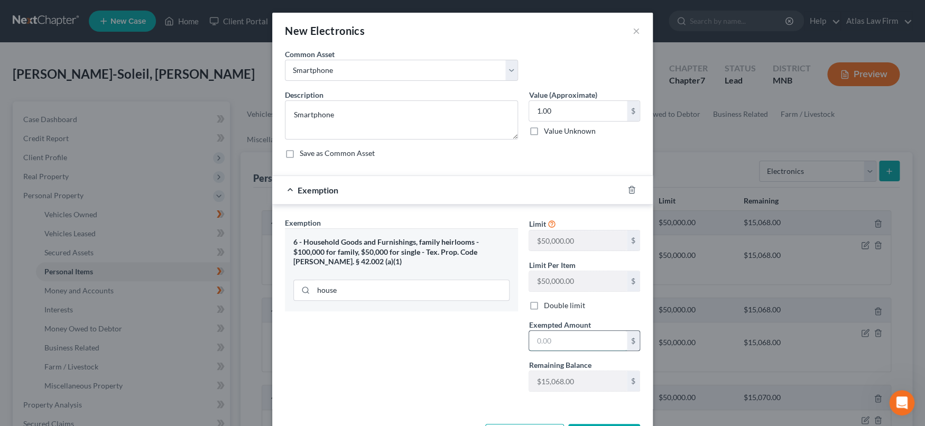
click at [551, 338] on input "text" at bounding box center [578, 341] width 98 height 20
type input "1.00"
drag, startPoint x: 468, startPoint y: 381, endPoint x: 532, endPoint y: 394, distance: 65.7
click at [468, 382] on div "Exemption Set must be selected for CA. Exemption * 6 - Household Goods and Furn…" at bounding box center [402, 308] width 244 height 183
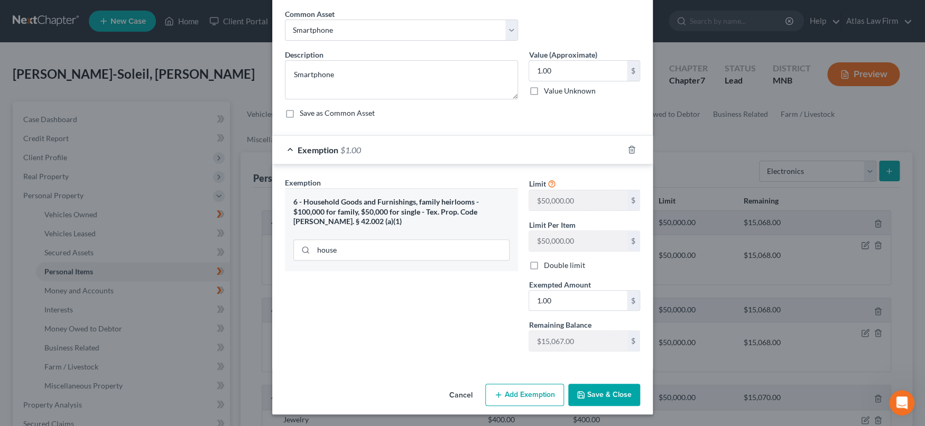
click at [582, 394] on button "Save & Close" at bounding box center [604, 395] width 72 height 22
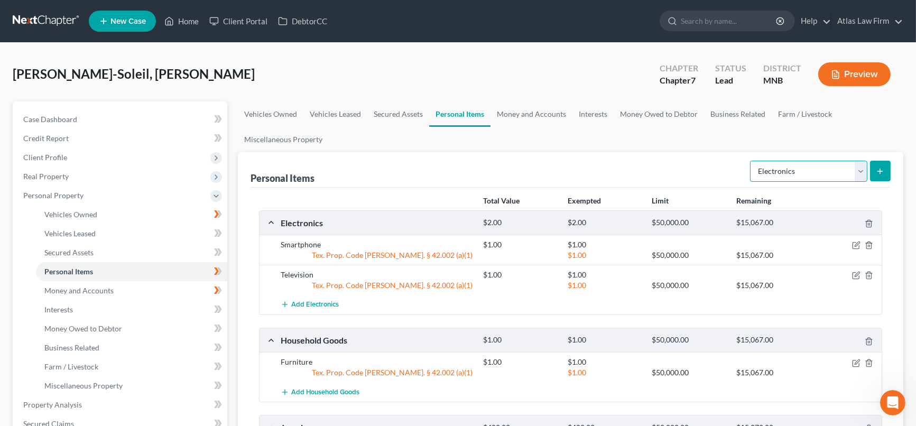
click at [863, 171] on select "Select Item Type Clothing Collectibles Of Value Electronics Firearms Household …" at bounding box center [808, 171] width 117 height 21
select select "clothing"
click at [752, 161] on select "Select Item Type Clothing Collectibles Of Value Electronics Firearms Household …" at bounding box center [808, 171] width 117 height 21
click at [879, 163] on button "submit" at bounding box center [880, 171] width 21 height 21
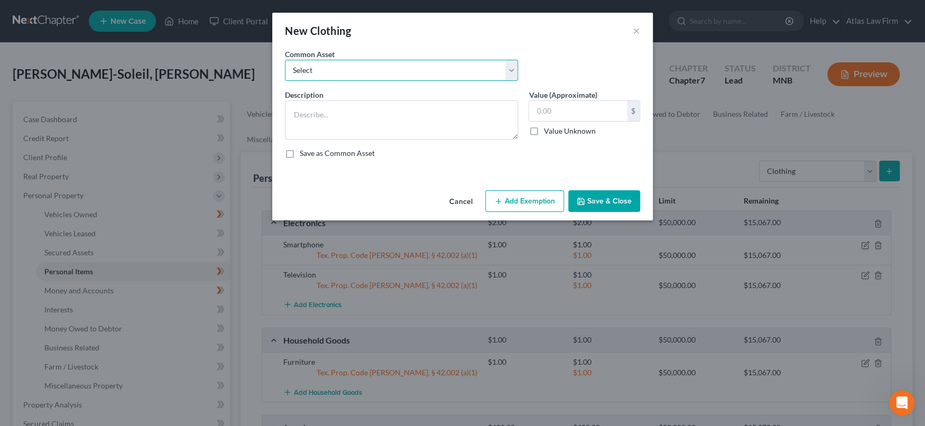
drag, startPoint x: 390, startPoint y: 66, endPoint x: 383, endPoint y: 79, distance: 14.9
click at [390, 66] on select "Select Clothing" at bounding box center [401, 70] width 233 height 21
select select "0"
click at [285, 60] on select "Select Clothing" at bounding box center [401, 70] width 233 height 21
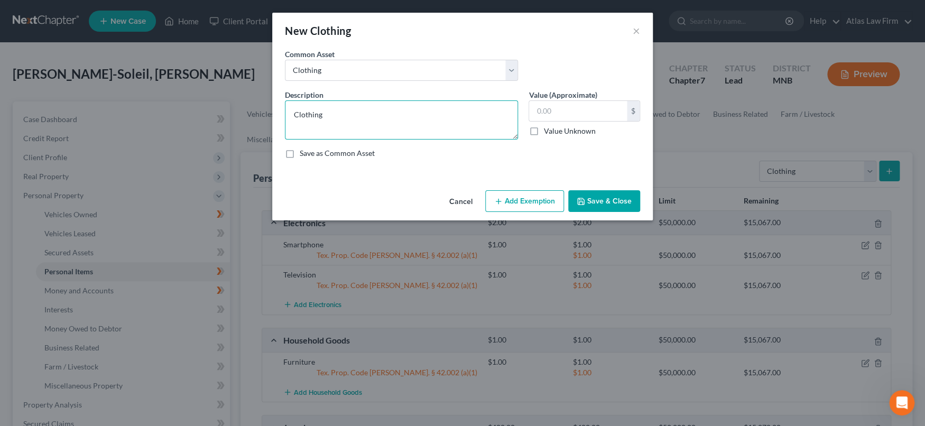
click at [380, 121] on textarea "Clothing" at bounding box center [401, 119] width 233 height 39
type textarea "Clothing and Shoes"
click at [561, 117] on input "text" at bounding box center [578, 111] width 98 height 20
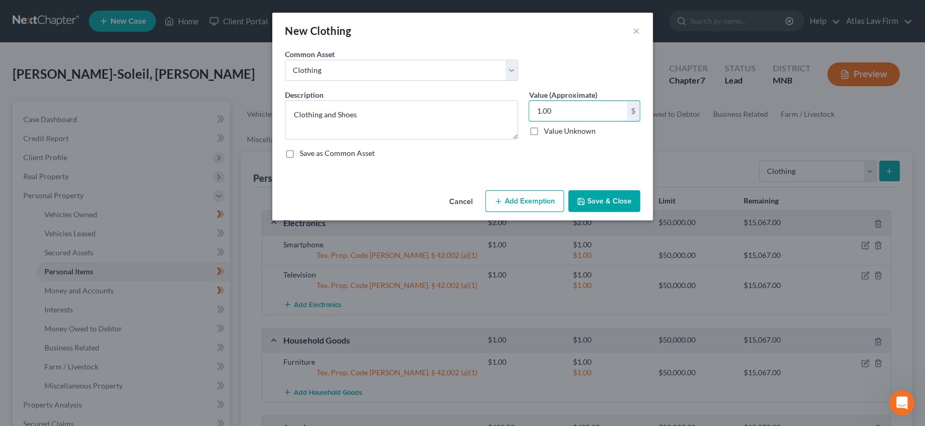
type input "1.00"
drag, startPoint x: 557, startPoint y: 199, endPoint x: 545, endPoint y: 216, distance: 21.6
click at [557, 199] on button "Add Exemption" at bounding box center [524, 201] width 79 height 22
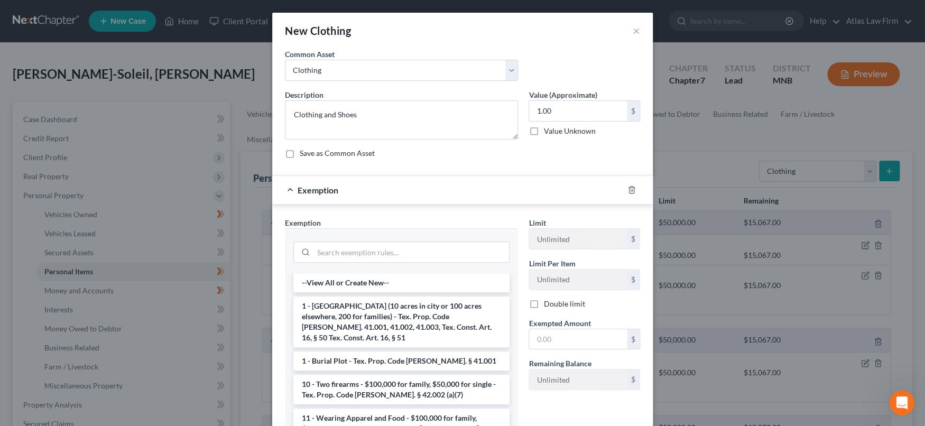
click at [415, 409] on li "11 - Wearing Apparel and Food - $100,000 for family, $50,000 for single - Tex. …" at bounding box center [401, 429] width 216 height 40
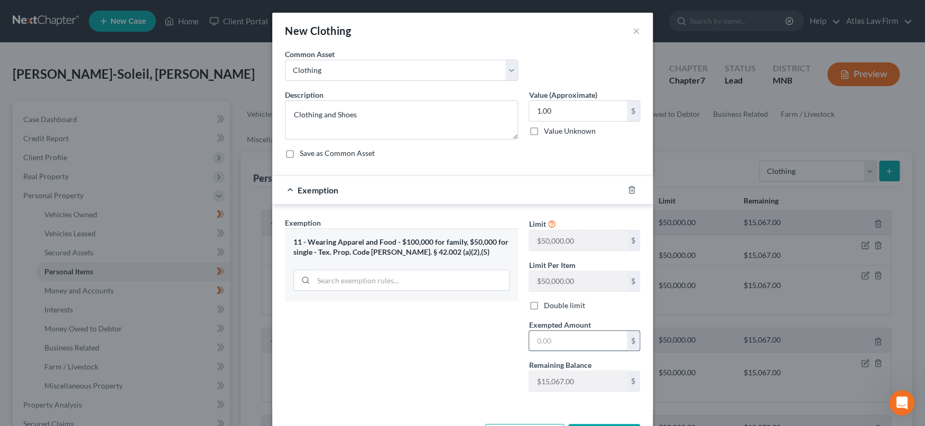
click at [532, 344] on input "text" at bounding box center [578, 341] width 98 height 20
type input "1.00"
drag, startPoint x: 489, startPoint y: 358, endPoint x: 541, endPoint y: 377, distance: 56.0
click at [491, 361] on div "Exemption Set must be selected for CA. Exemption * 11 - Wearing Apparel and Foo…" at bounding box center [402, 308] width 244 height 183
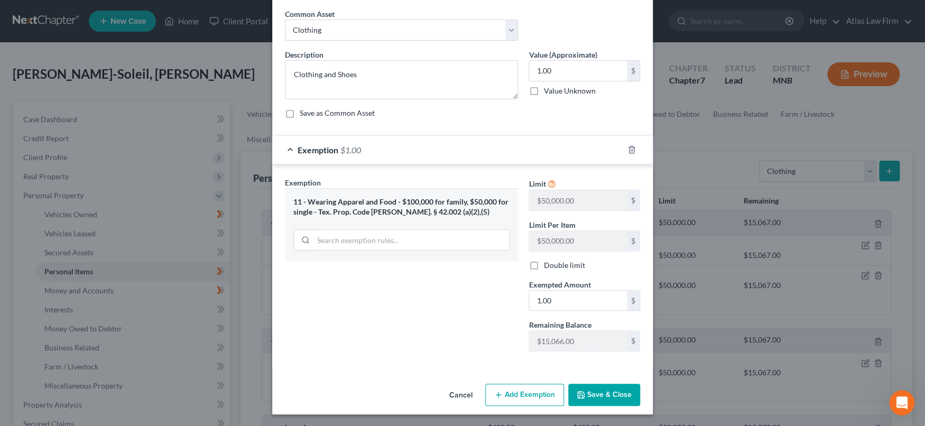
click at [583, 391] on button "Save & Close" at bounding box center [604, 395] width 72 height 22
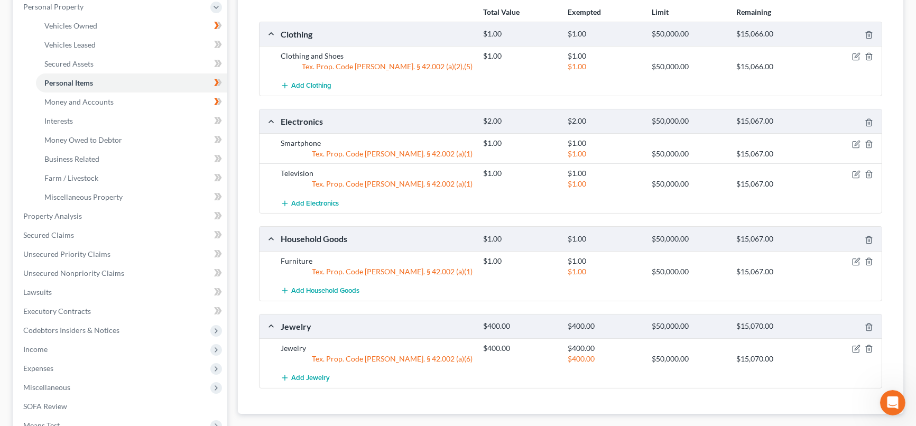
scroll to position [207, 0]
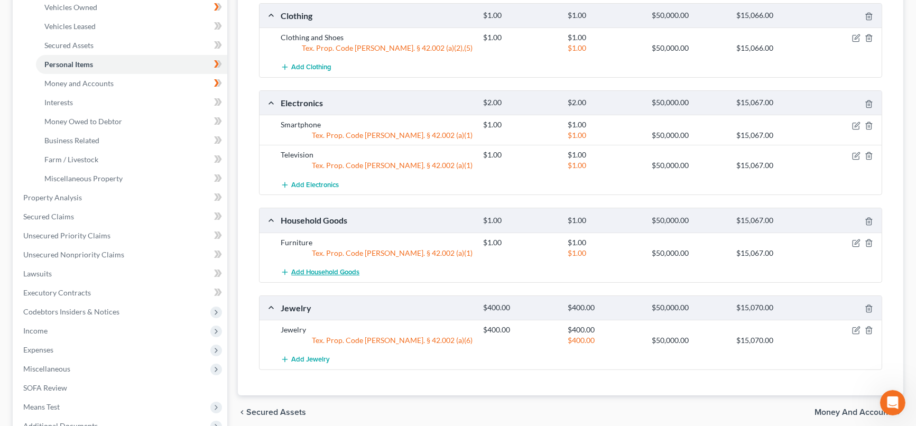
click at [345, 273] on span "Add Household Goods" at bounding box center [325, 272] width 68 height 8
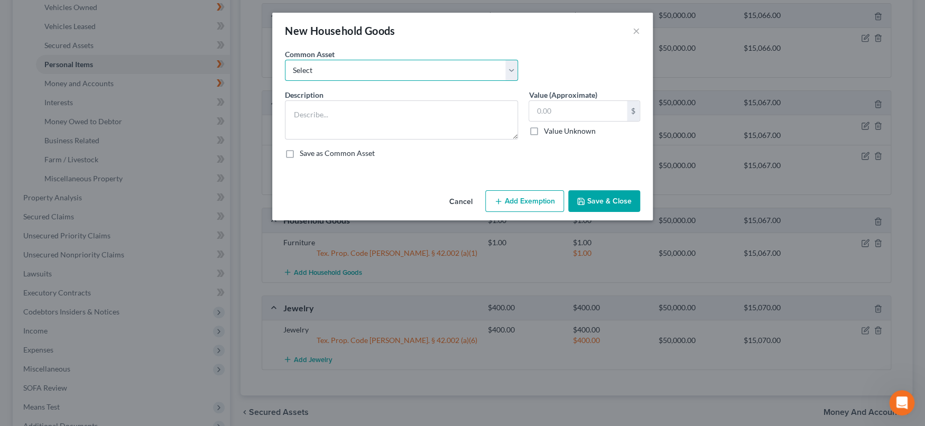
click at [416, 70] on select "Select Furniture Tools Lawnmower Snowblower Appliances" at bounding box center [401, 70] width 233 height 21
drag, startPoint x: 634, startPoint y: 28, endPoint x: 662, endPoint y: 26, distance: 27.5
click at [634, 29] on button "×" at bounding box center [636, 30] width 7 height 13
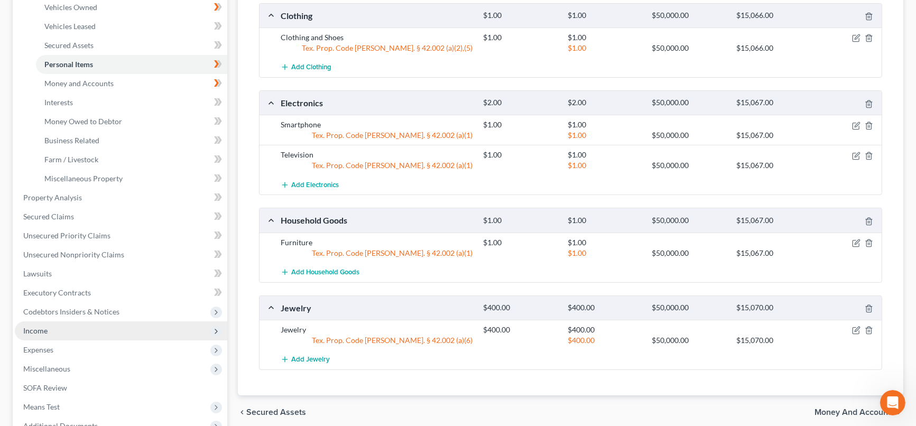
drag, startPoint x: 99, startPoint y: 345, endPoint x: 159, endPoint y: 327, distance: 61.7
click at [100, 344] on span "Expenses" at bounding box center [121, 349] width 213 height 19
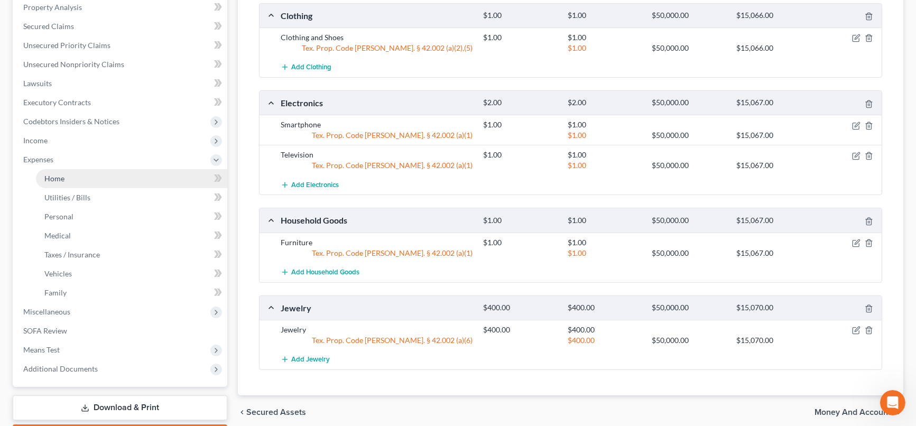
click at [189, 178] on link "Home" at bounding box center [131, 178] width 191 height 19
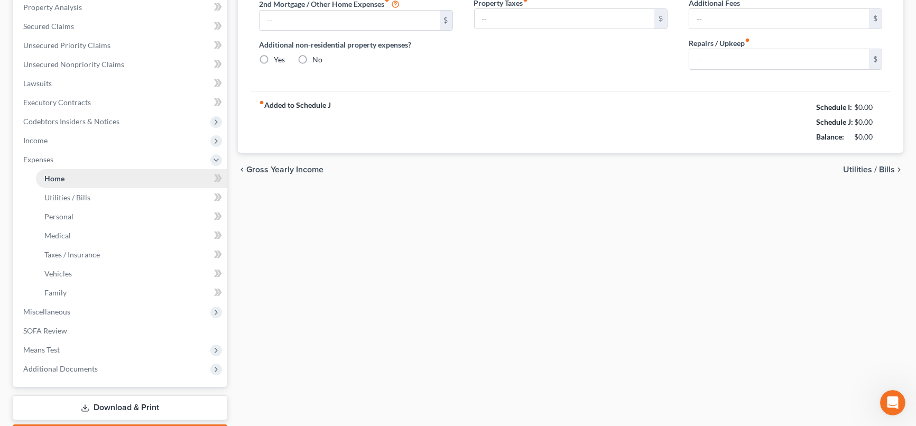
type input "0.00"
radio input "true"
type input "0.00"
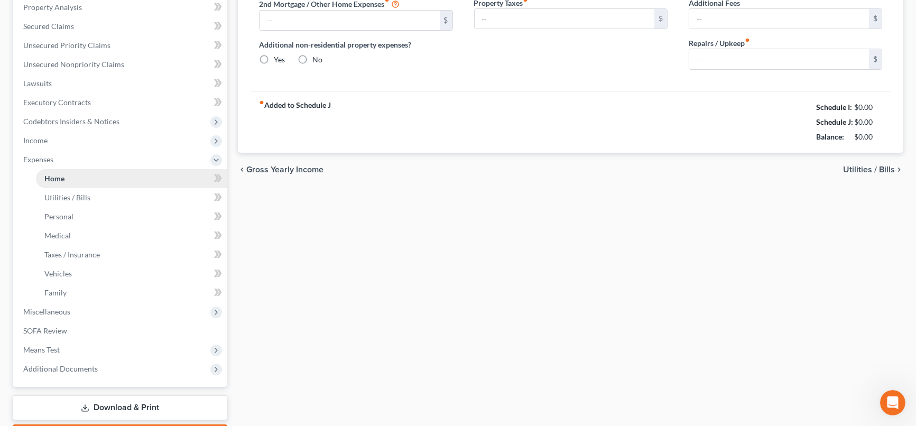
type input "0.00"
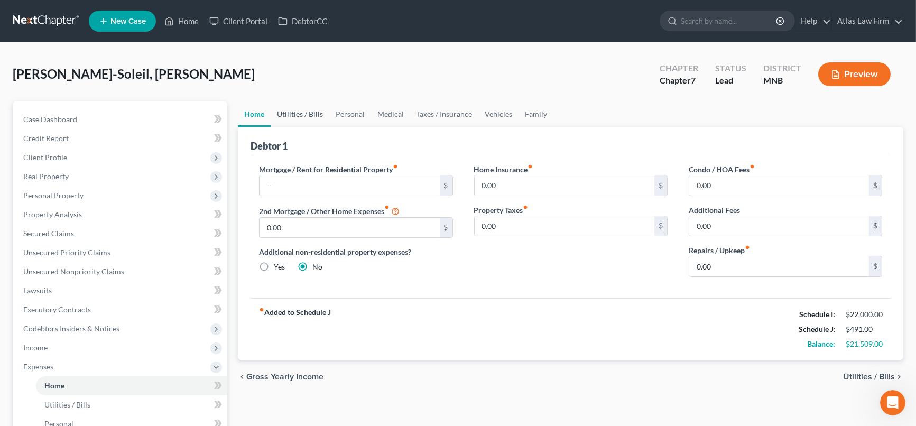
click at [307, 116] on link "Utilities / Bills" at bounding box center [300, 114] width 59 height 25
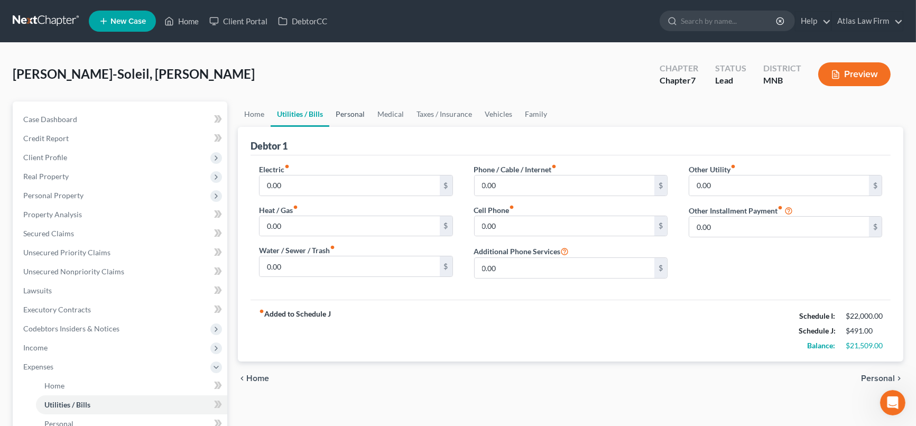
click at [361, 112] on link "Personal" at bounding box center [350, 114] width 42 height 25
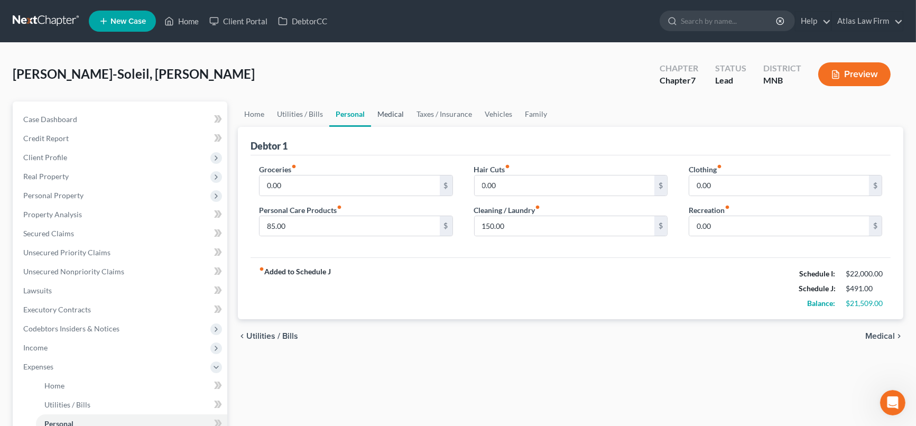
click at [388, 113] on link "Medical" at bounding box center [390, 114] width 39 height 25
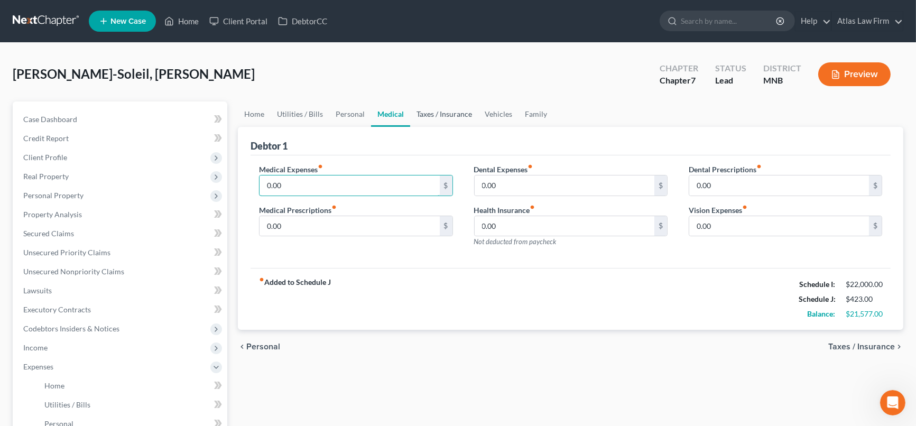
type input "0.00"
click at [432, 115] on link "Taxes / Insurance" at bounding box center [444, 114] width 68 height 25
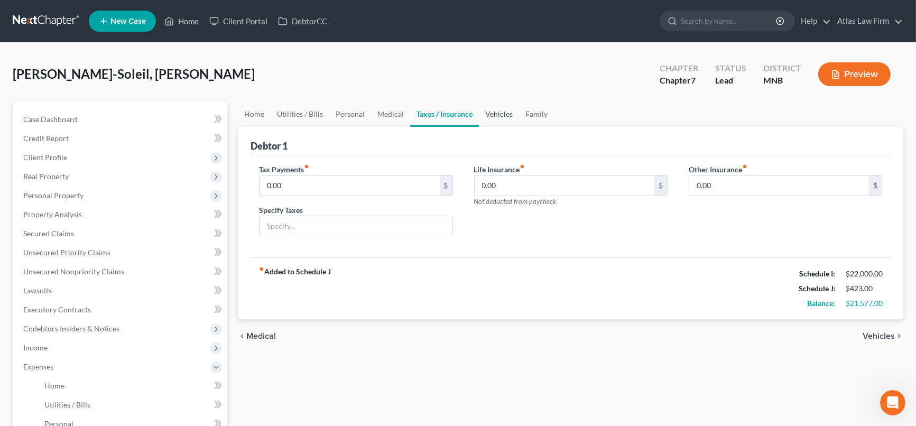
click at [506, 112] on link "Vehicles" at bounding box center [499, 114] width 40 height 25
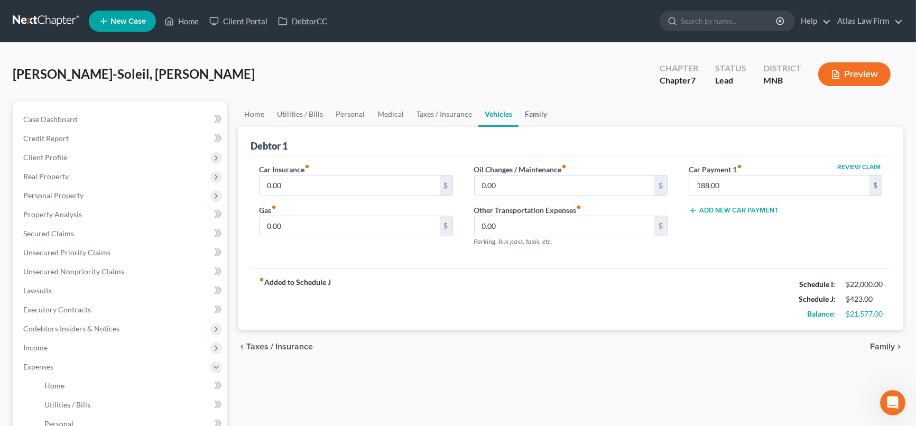
click at [536, 113] on link "Family" at bounding box center [536, 114] width 35 height 25
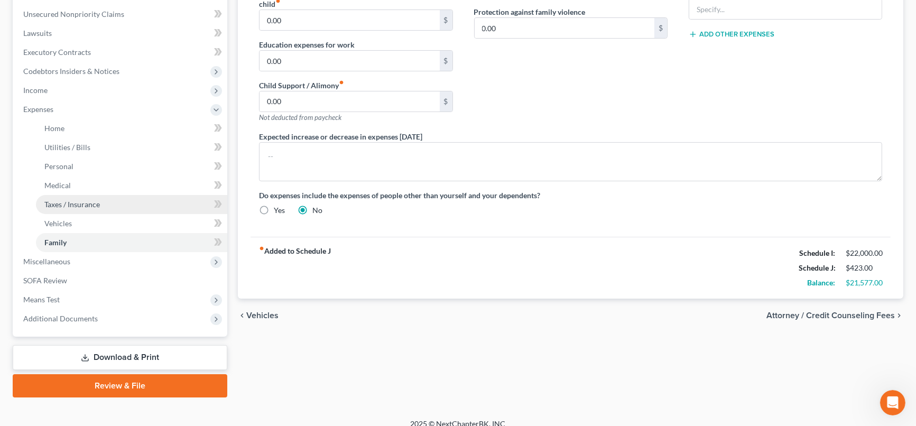
scroll to position [268, 0]
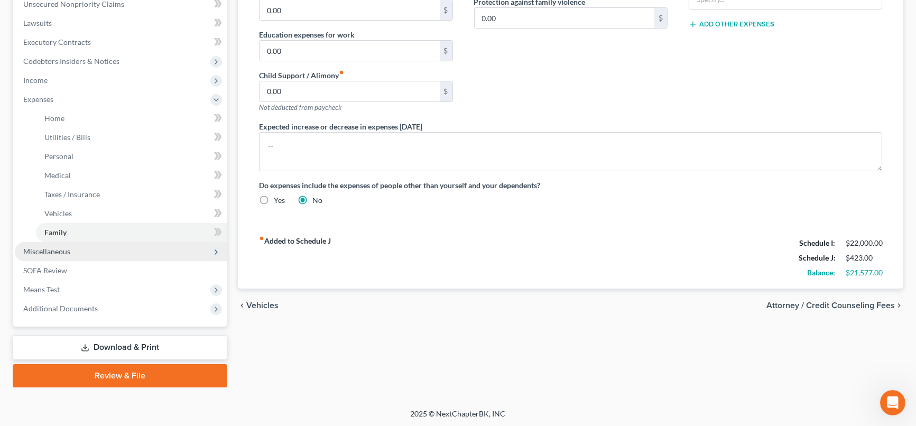
click at [89, 248] on span "Miscellaneous" at bounding box center [121, 251] width 213 height 19
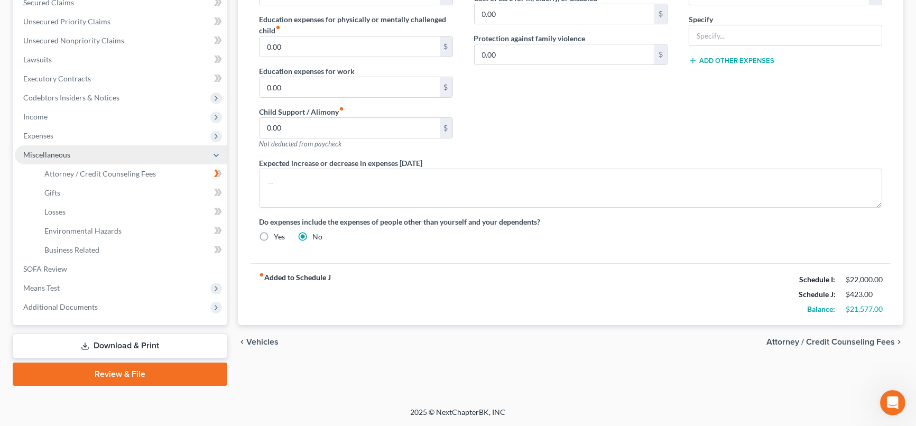
scroll to position [229, 0]
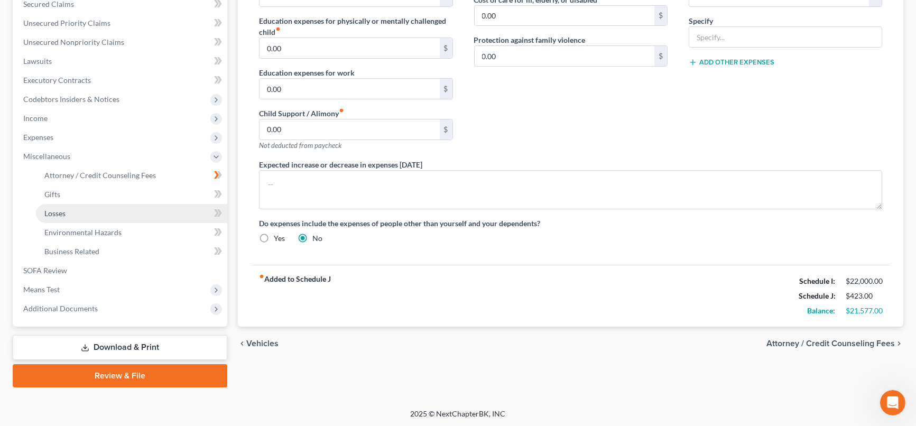
click at [92, 216] on link "Losses" at bounding box center [131, 213] width 191 height 19
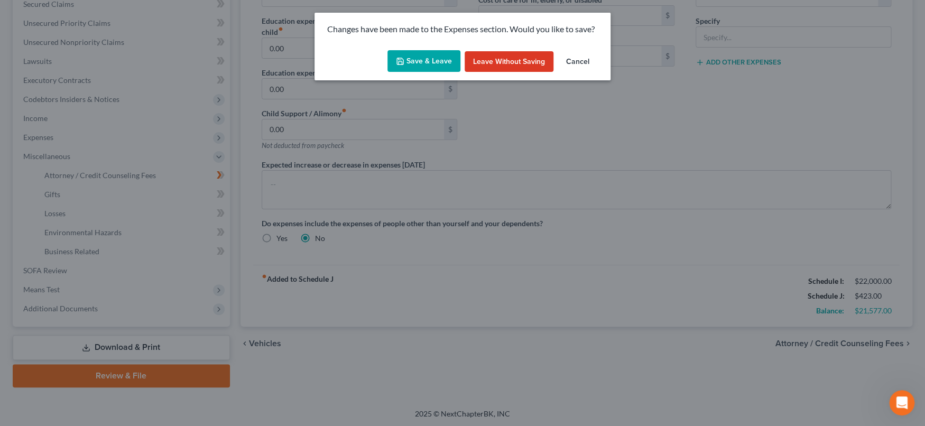
click at [411, 61] on button "Save & Leave" at bounding box center [424, 61] width 73 height 22
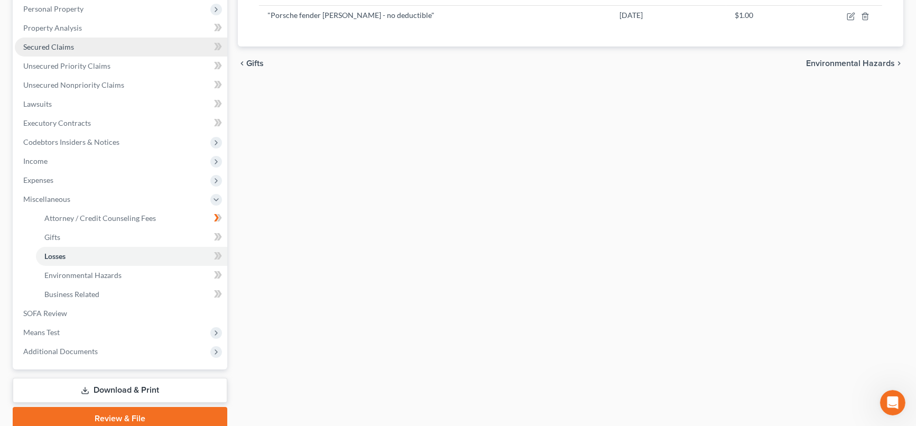
scroll to position [229, 0]
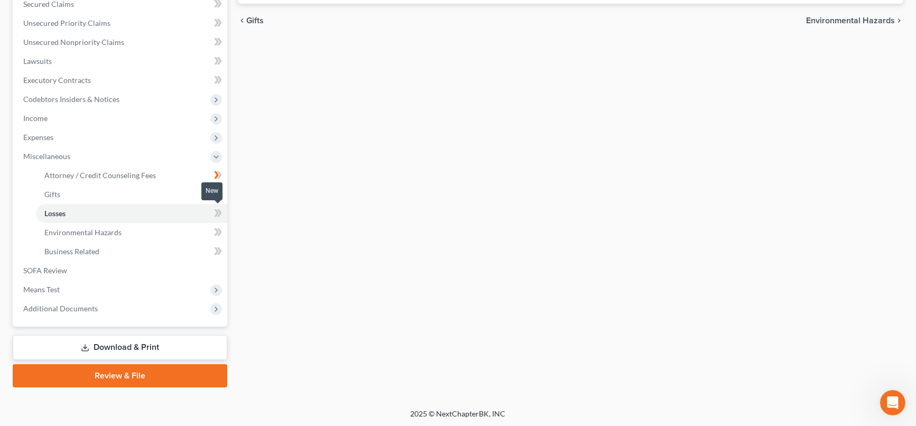
click at [215, 212] on icon at bounding box center [218, 213] width 8 height 13
click at [178, 253] on link "Business Related" at bounding box center [131, 251] width 191 height 19
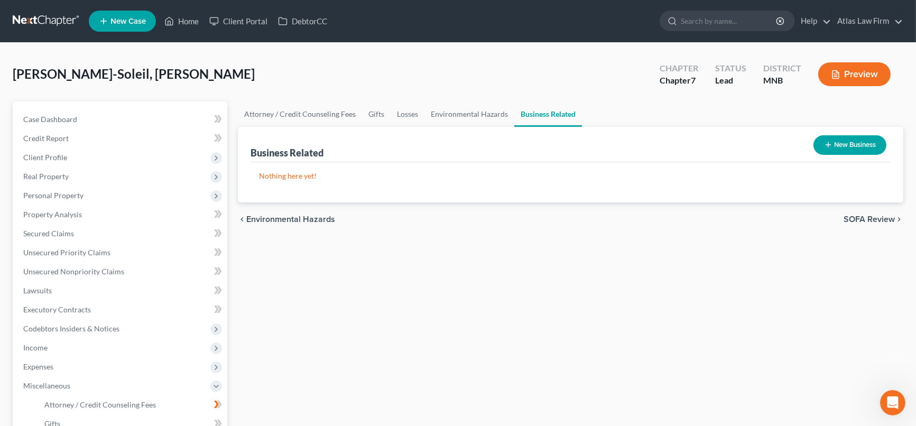
click at [841, 145] on button "New Business" at bounding box center [850, 145] width 73 height 20
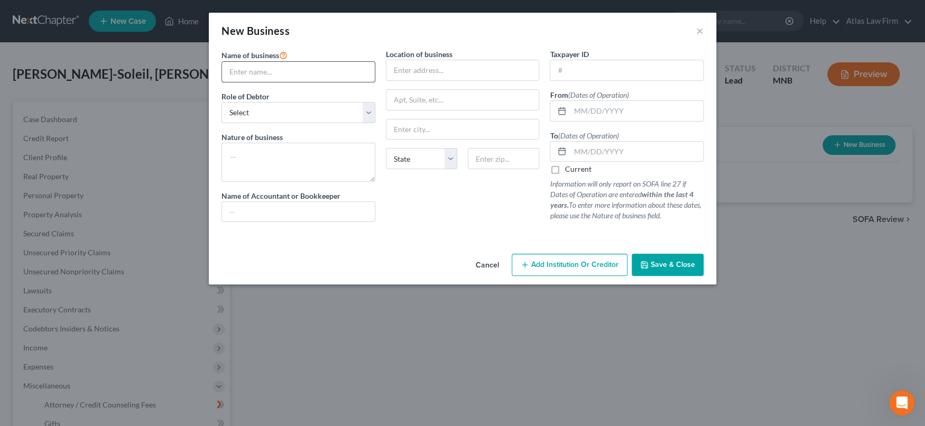
click at [338, 67] on input "text" at bounding box center [298, 72] width 153 height 20
type input "Gina Soleil LLC"
click at [367, 108] on select "Select A member of a limited liability company (LLC) or limited liability partn…" at bounding box center [299, 112] width 154 height 21
select select "owner"
click at [222, 102] on select "Select A member of a limited liability company (LLC) or limited liability partn…" at bounding box center [299, 112] width 154 height 21
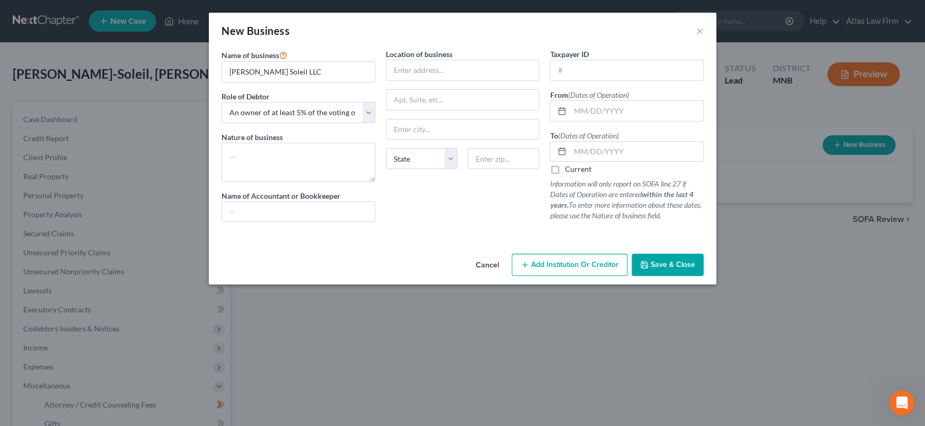
click at [683, 264] on span "Save & Close" at bounding box center [673, 264] width 44 height 9
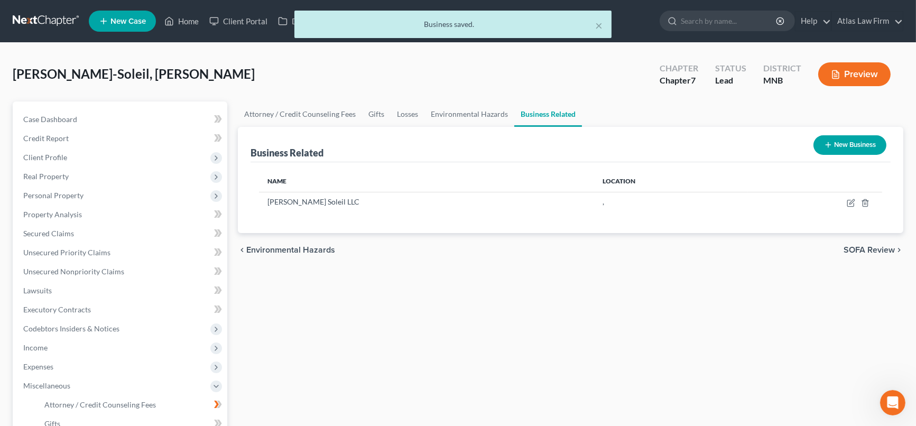
click at [834, 142] on button "New Business" at bounding box center [850, 145] width 73 height 20
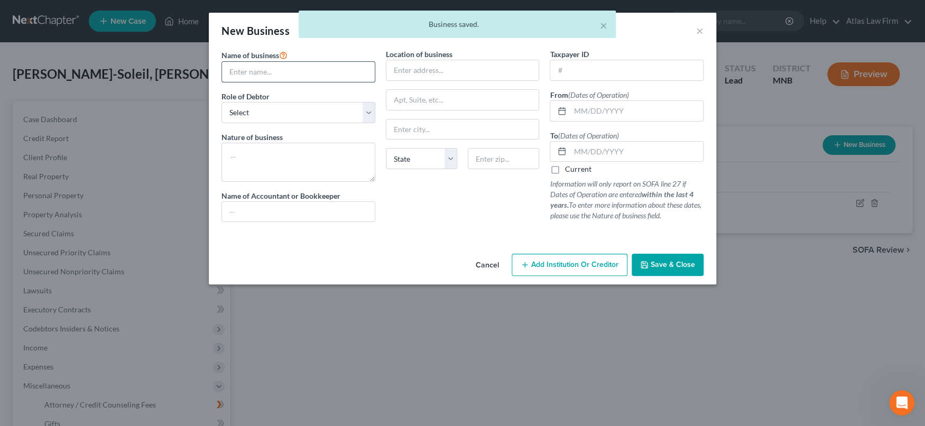
click at [315, 72] on input "text" at bounding box center [298, 72] width 153 height 20
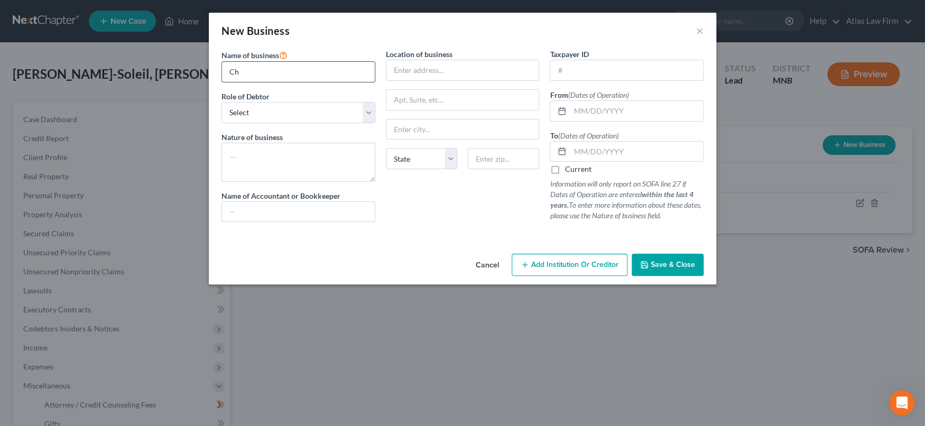
type input "C"
drag, startPoint x: 335, startPoint y: 72, endPoint x: 199, endPoint y: 77, distance: 136.5
click at [199, 77] on div "New Business × Name of business * Frame Role of Debtor * Select A member of a l…" at bounding box center [462, 213] width 925 height 426
type input "Reframe Consulting Group"
click at [328, 110] on select "Select A member of a limited liability company (LLC) or limited liability partn…" at bounding box center [299, 112] width 154 height 21
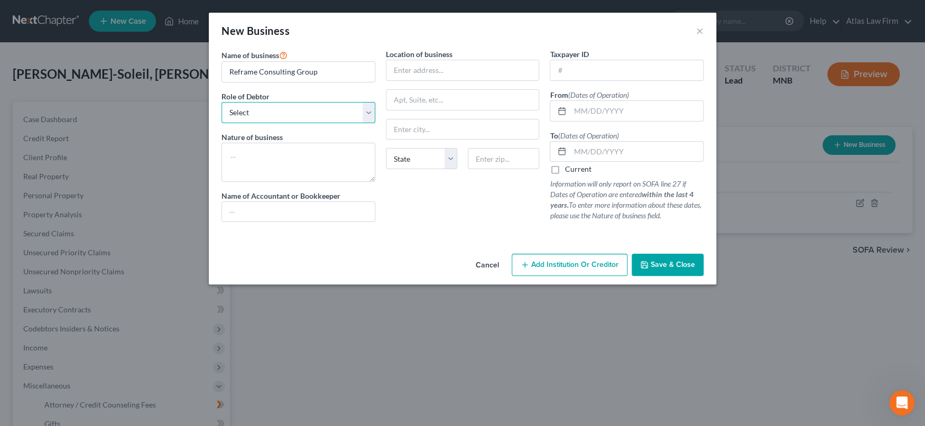
select select "owner"
click at [222, 102] on select "Select A member of a limited liability company (LLC) or limited liability partn…" at bounding box center [299, 112] width 154 height 21
click at [661, 262] on span "Save & Close" at bounding box center [673, 264] width 44 height 9
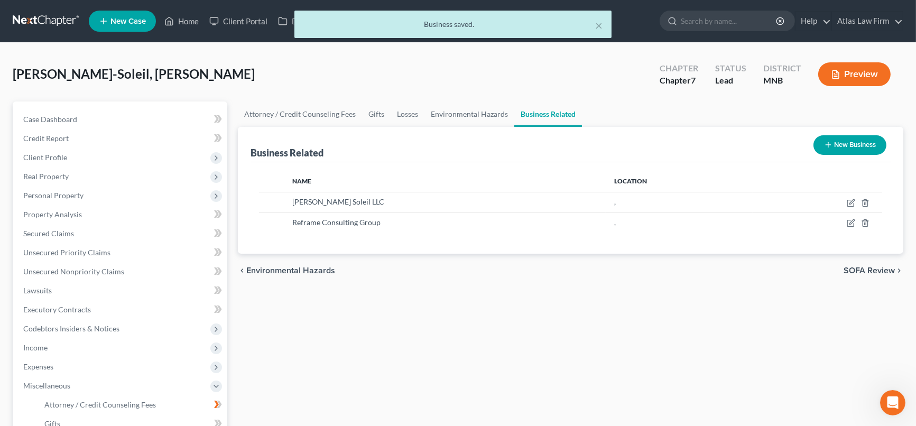
click at [187, 23] on div "× Business saved." at bounding box center [453, 27] width 916 height 33
click at [189, 23] on div "× Business saved." at bounding box center [453, 27] width 916 height 33
click at [188, 23] on div "× Business saved." at bounding box center [453, 27] width 916 height 33
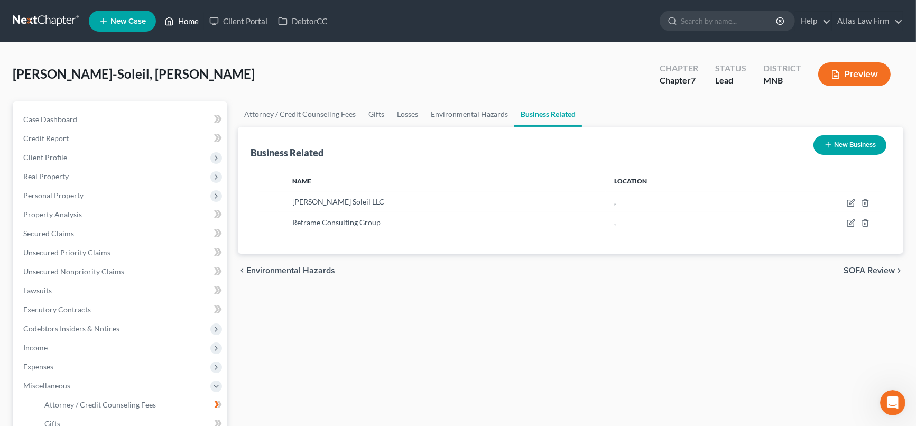
click at [188, 23] on link "Home" at bounding box center [181, 21] width 45 height 19
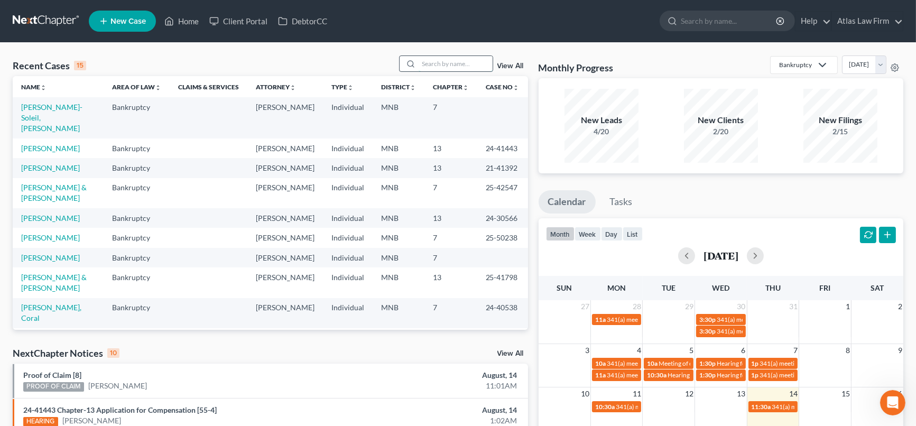
click at [430, 57] on input "search" at bounding box center [456, 63] width 74 height 15
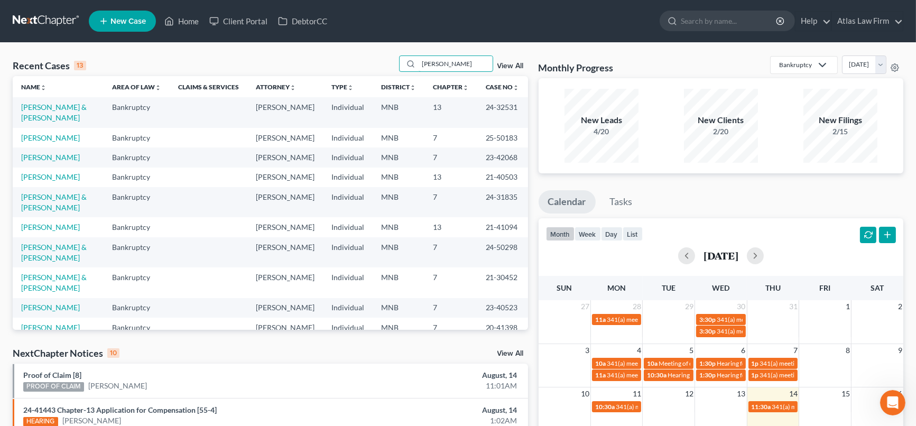
drag, startPoint x: 457, startPoint y: 61, endPoint x: 372, endPoint y: 58, distance: 85.2
click at [372, 58] on div "Recent Cases 13 amanda View All" at bounding box center [270, 66] width 515 height 21
type input "bush"
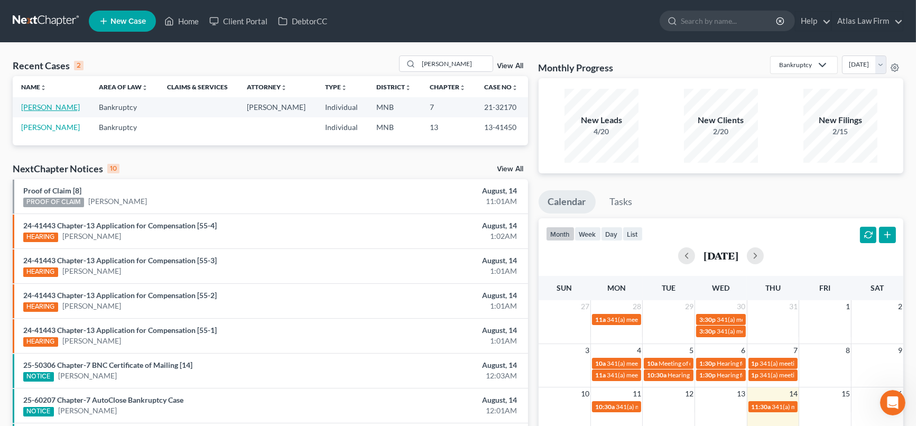
click at [49, 105] on link "[PERSON_NAME]" at bounding box center [50, 107] width 59 height 9
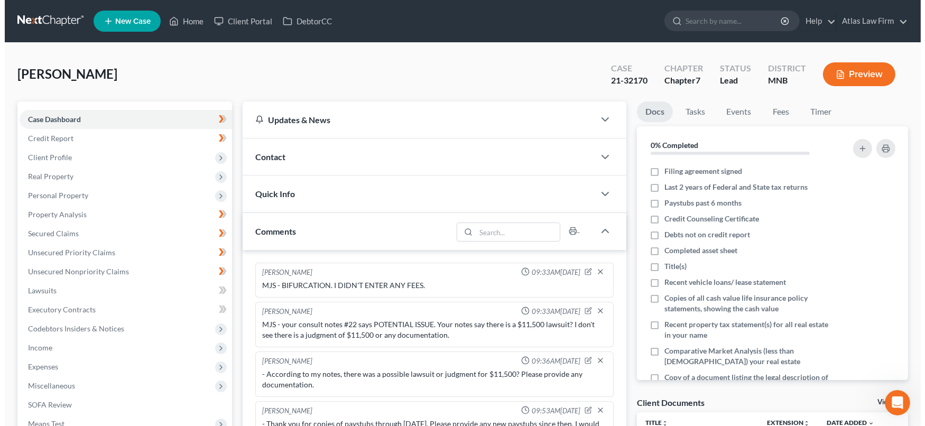
scroll to position [799, 0]
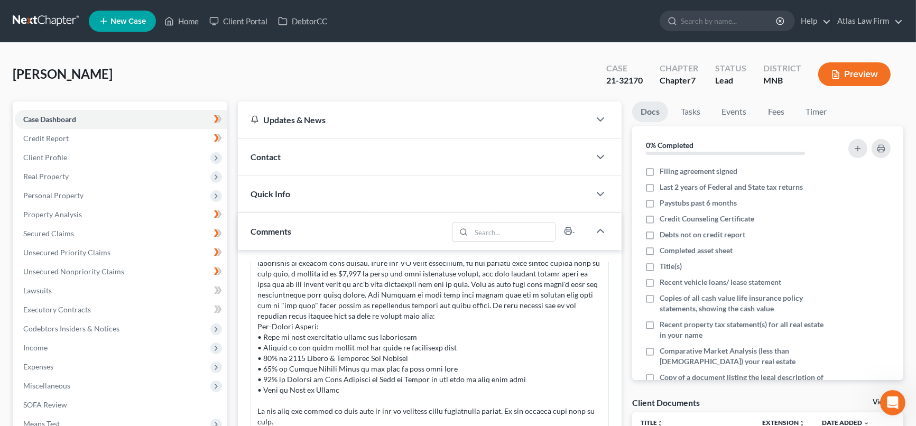
click at [863, 81] on button "Preview" at bounding box center [854, 74] width 72 height 24
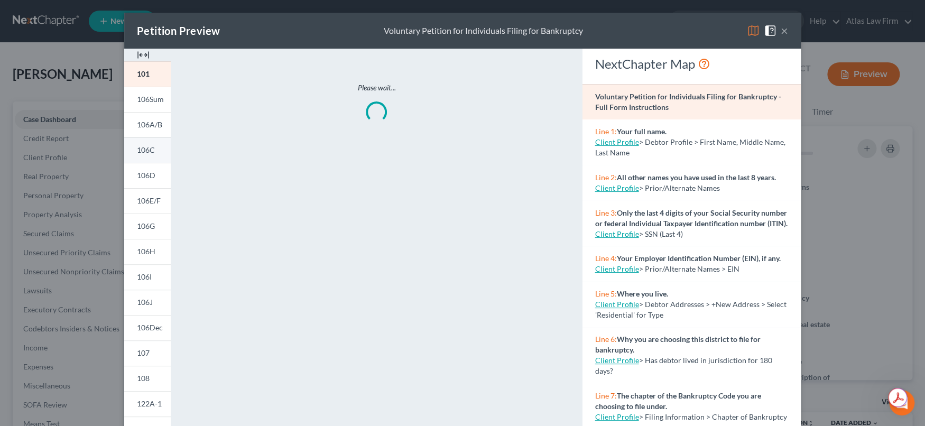
click at [147, 151] on span "106C" at bounding box center [146, 149] width 18 height 9
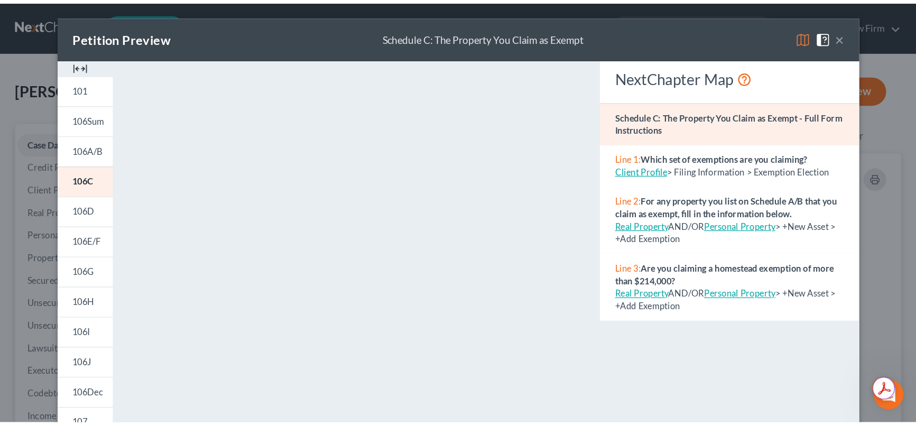
scroll to position [49, 0]
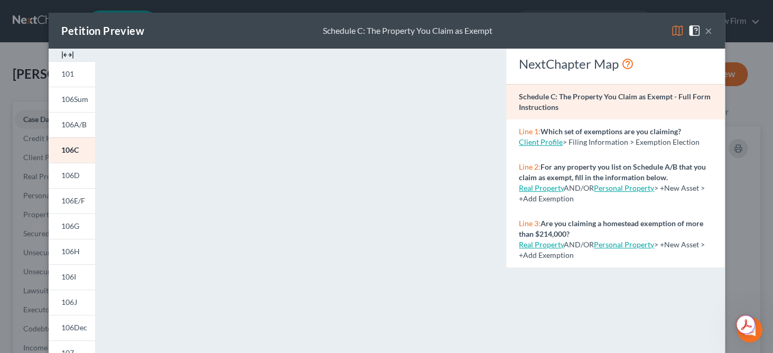
click at [707, 34] on div "Petition Preview Schedule C: The Property You Claim as Exempt ×" at bounding box center [387, 31] width 677 height 36
click at [705, 34] on button "×" at bounding box center [708, 30] width 7 height 13
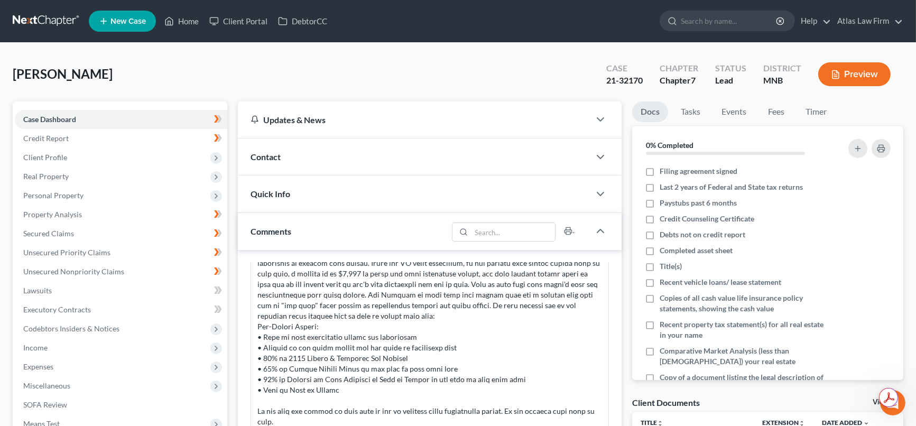
scroll to position [0, 0]
click at [847, 67] on button "Preview" at bounding box center [854, 74] width 72 height 24
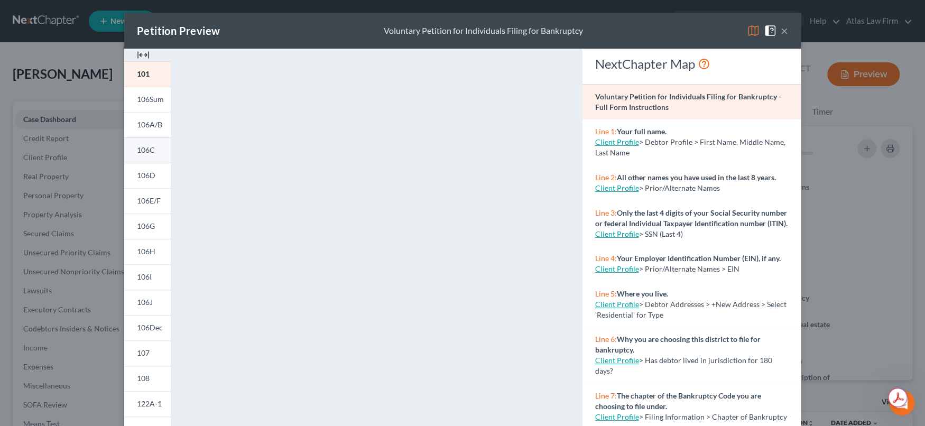
click at [137, 149] on span "106C" at bounding box center [146, 149] width 18 height 9
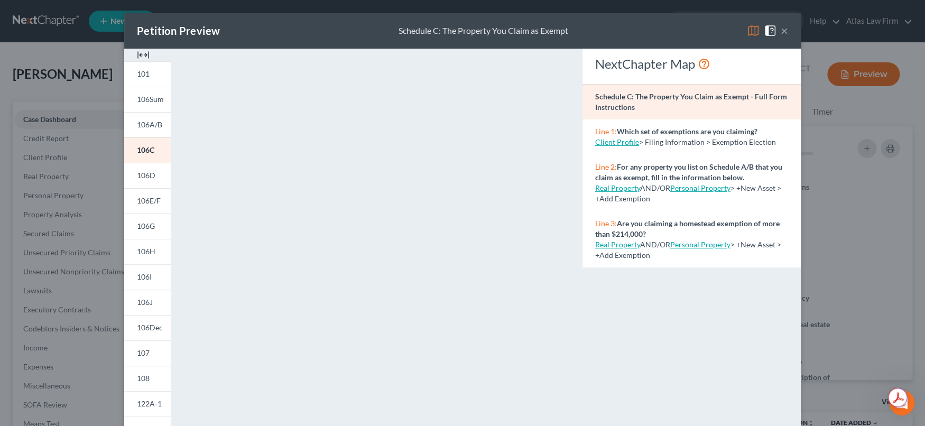
click at [781, 30] on button "×" at bounding box center [784, 30] width 7 height 13
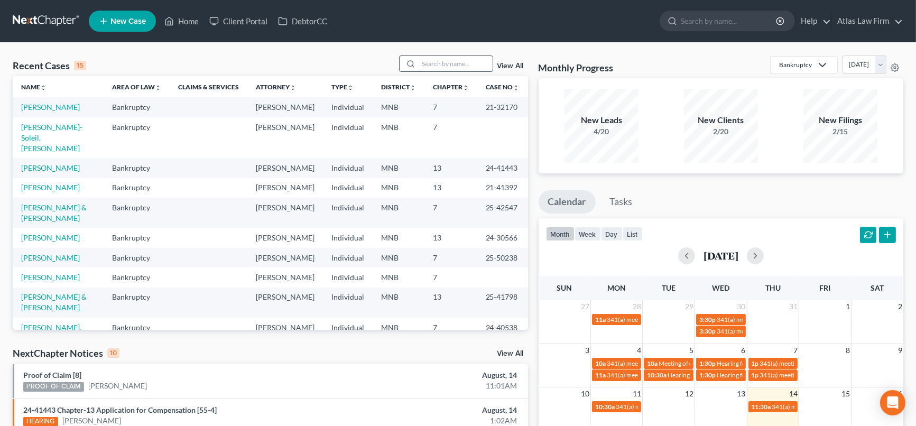
click at [438, 67] on input "search" at bounding box center [456, 63] width 74 height 15
click at [27, 108] on link "[PERSON_NAME]" at bounding box center [50, 107] width 59 height 9
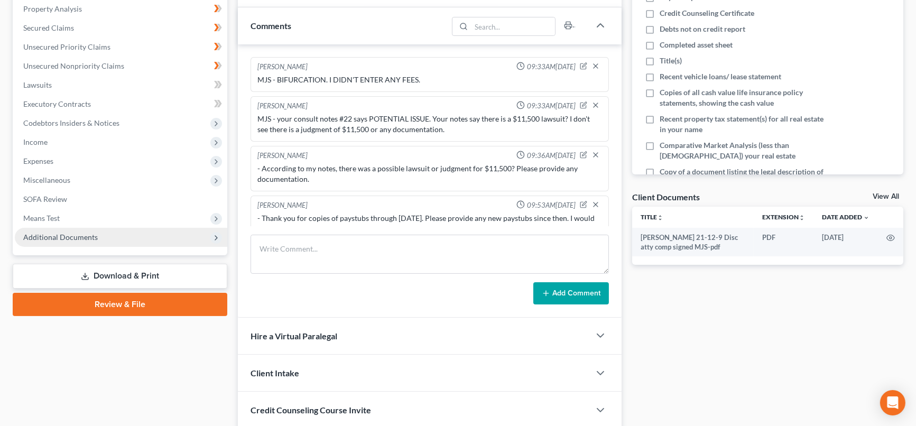
scroll to position [799, 0]
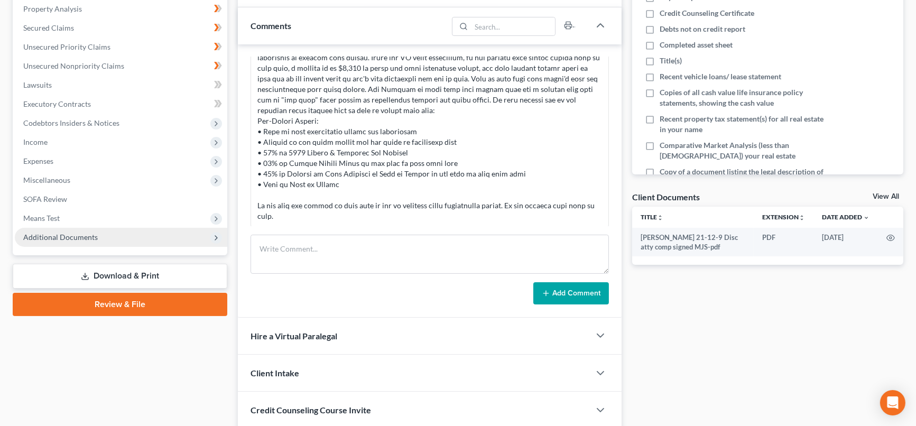
click at [43, 240] on span "Additional Documents" at bounding box center [121, 237] width 213 height 19
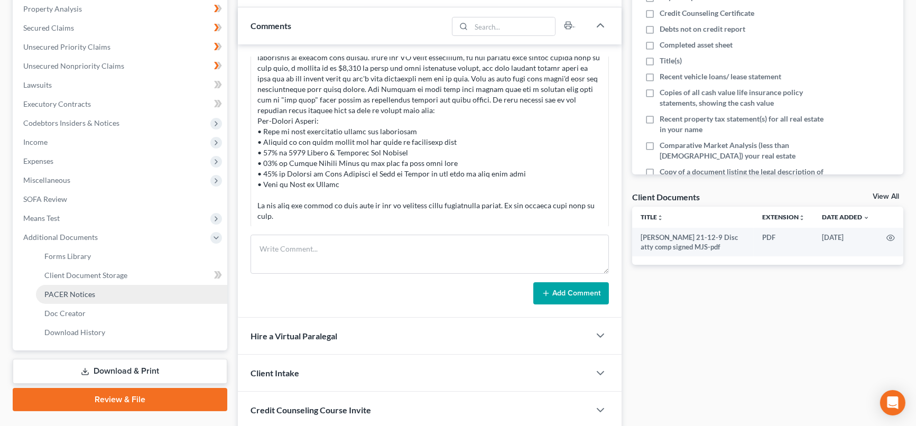
click at [62, 294] on span "PACER Notices" at bounding box center [69, 294] width 51 height 9
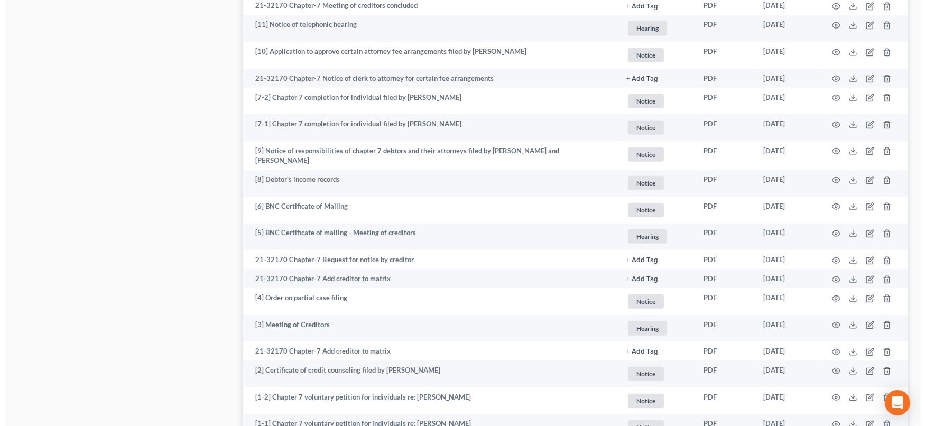
scroll to position [1003, 0]
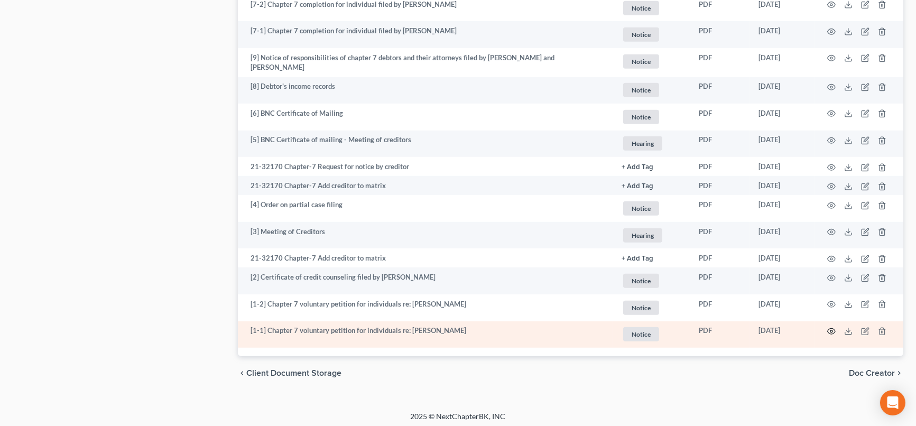
click at [832, 330] on circle "button" at bounding box center [832, 331] width 2 height 2
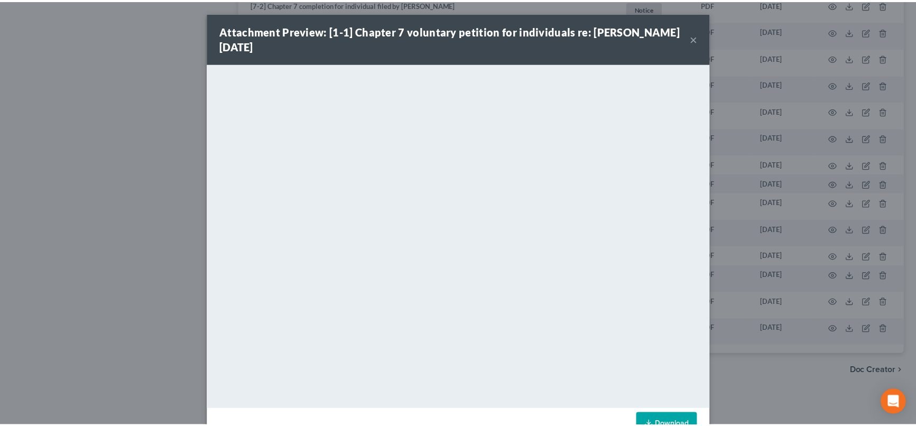
scroll to position [31, 0]
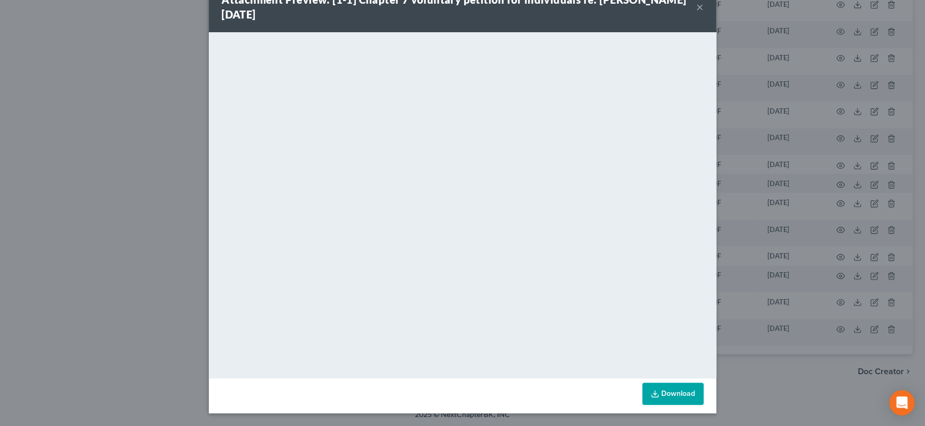
click at [696, 10] on button "×" at bounding box center [699, 7] width 7 height 13
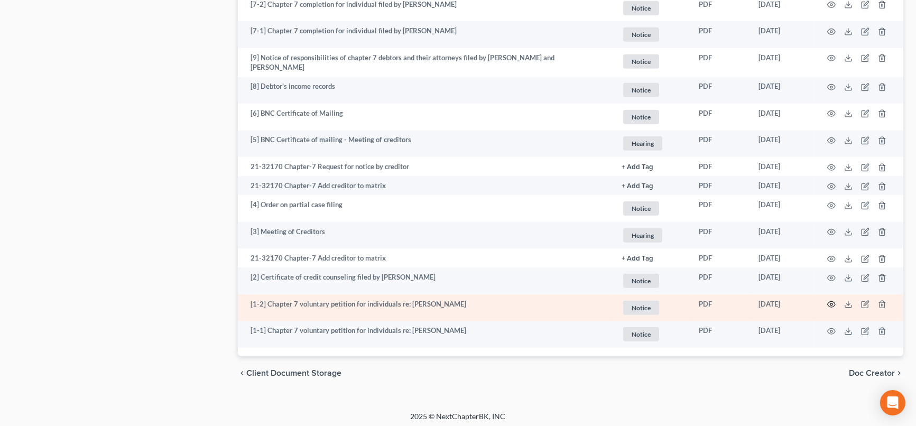
click at [831, 303] on circle "button" at bounding box center [832, 304] width 2 height 2
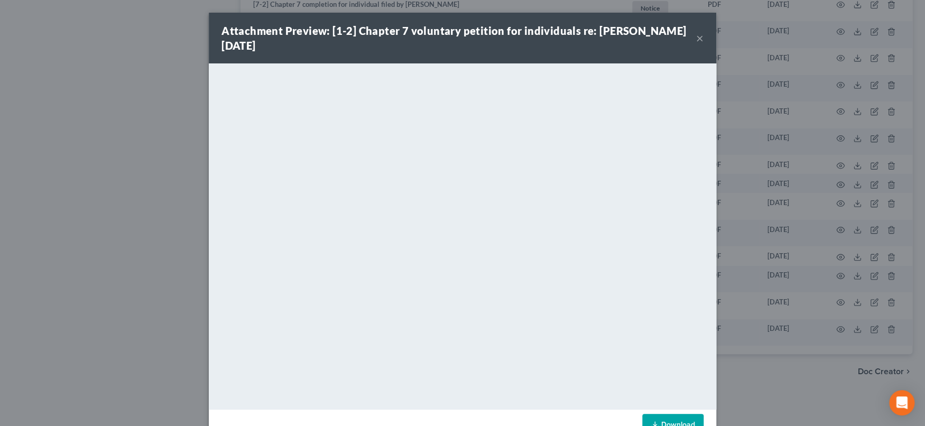
click at [697, 41] on button "×" at bounding box center [699, 38] width 7 height 13
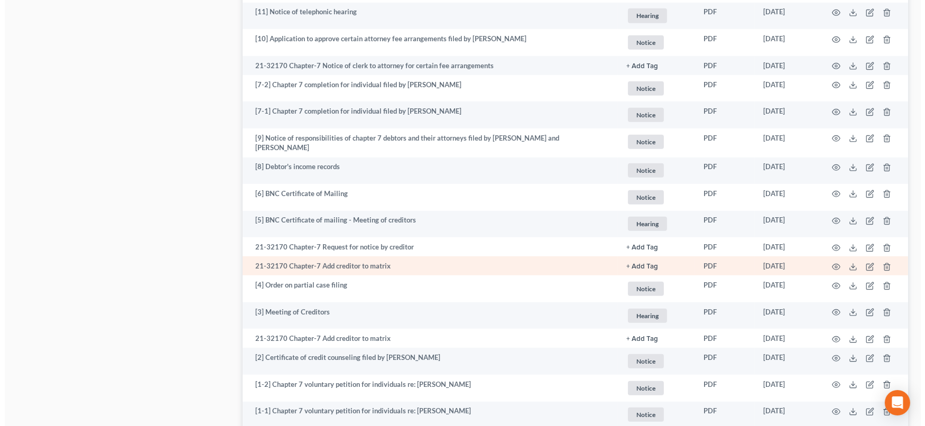
scroll to position [886, 0]
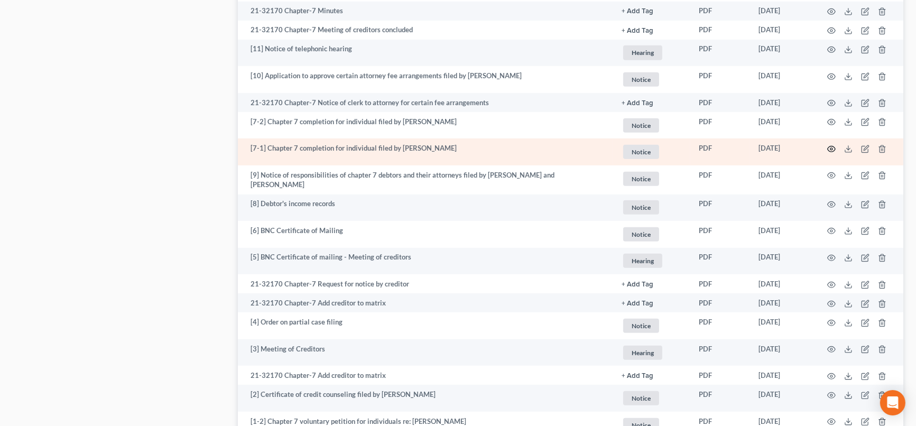
click at [830, 148] on icon "button" at bounding box center [831, 149] width 8 height 8
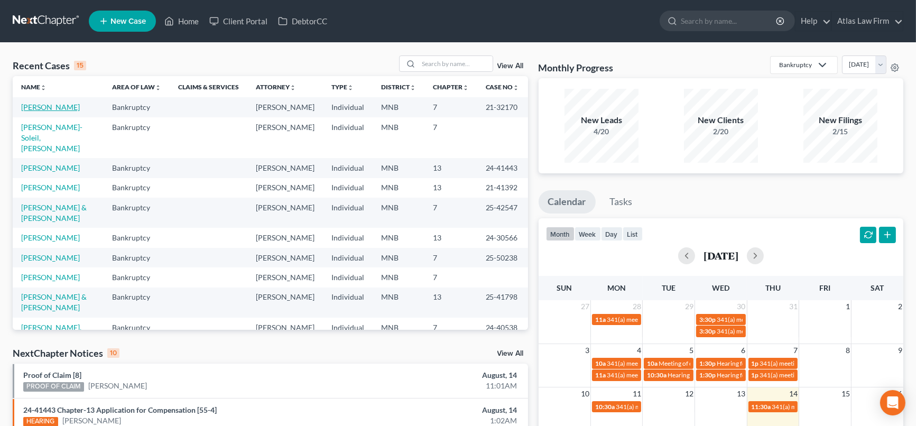
click at [45, 107] on link "[PERSON_NAME]" at bounding box center [50, 107] width 59 height 9
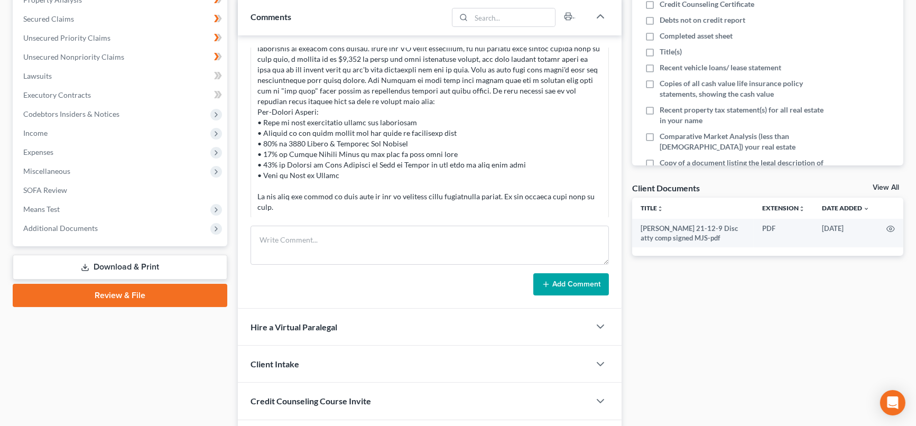
scroll to position [235, 0]
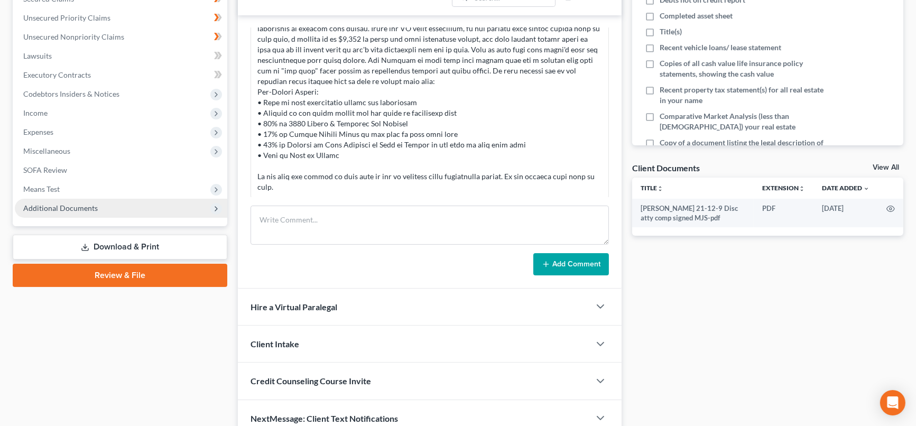
drag, startPoint x: 75, startPoint y: 213, endPoint x: 79, endPoint y: 208, distance: 6.0
click at [78, 209] on span "Additional Documents" at bounding box center [121, 208] width 213 height 19
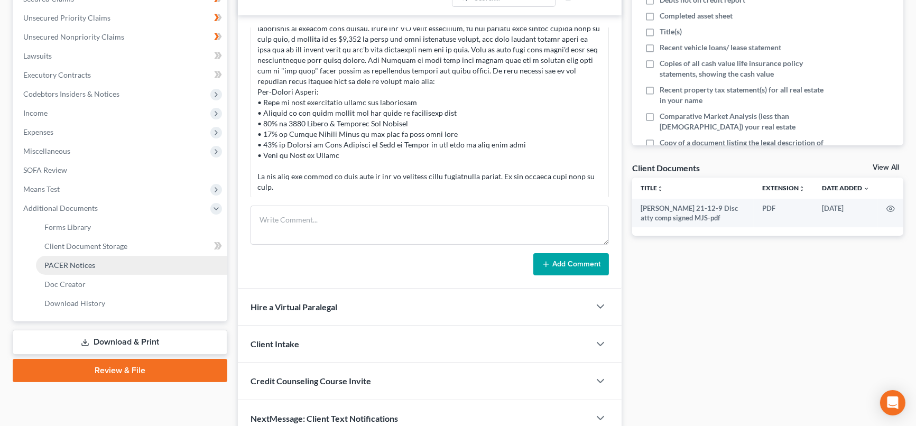
click at [103, 263] on link "PACER Notices" at bounding box center [131, 265] width 191 height 19
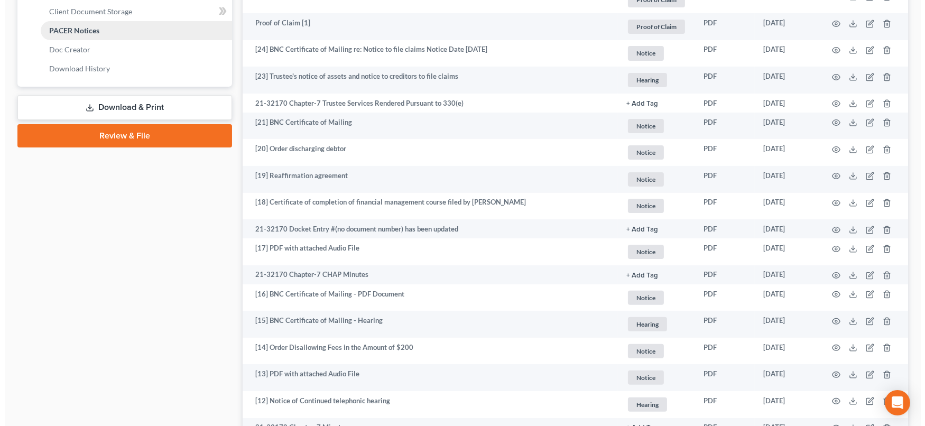
scroll to position [1003, 0]
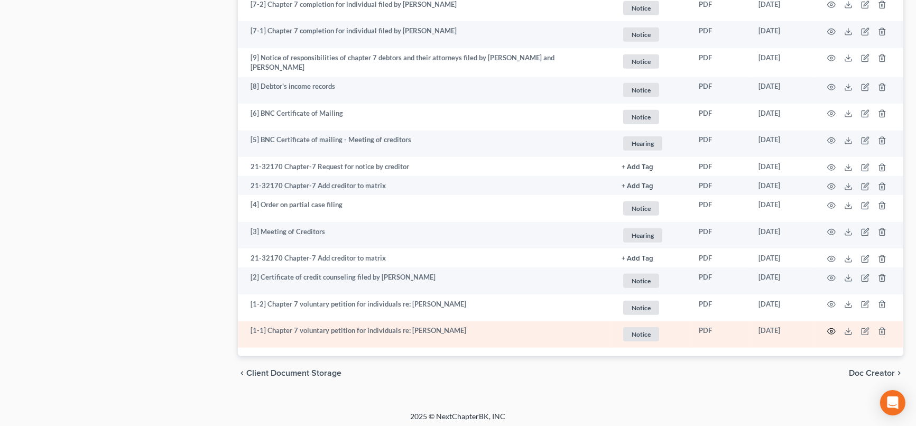
click at [830, 331] on td at bounding box center [859, 334] width 89 height 27
click at [829, 327] on icon "button" at bounding box center [831, 331] width 8 height 8
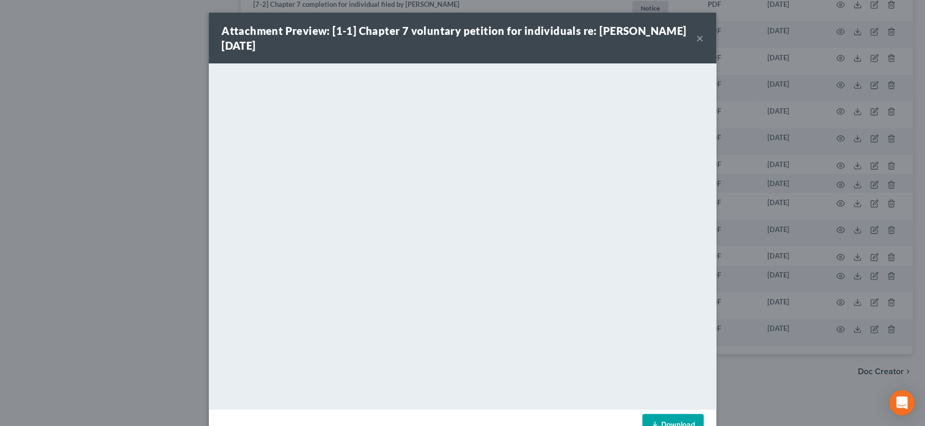
drag, startPoint x: 695, startPoint y: 41, endPoint x: 688, endPoint y: 4, distance: 37.1
click at [693, 29] on div "Attachment Preview: [1-1] Chapter 7 voluntary petition for individuals re: Aman…" at bounding box center [463, 38] width 508 height 51
click at [696, 37] on button "×" at bounding box center [699, 38] width 7 height 13
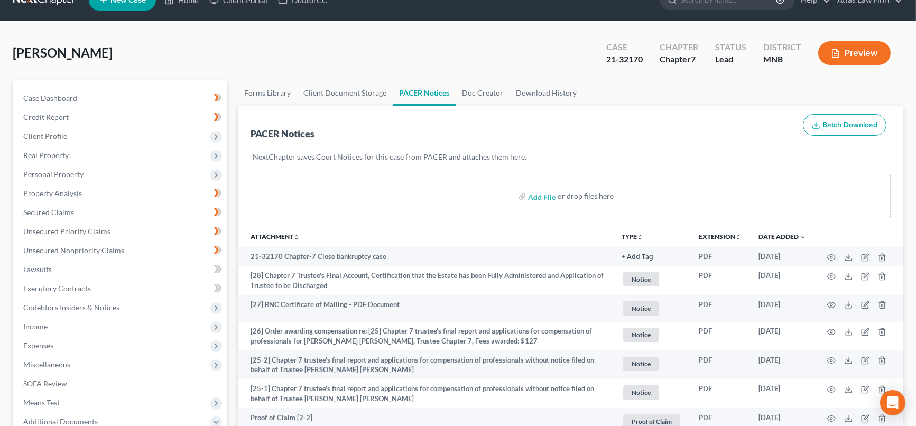
scroll to position [0, 0]
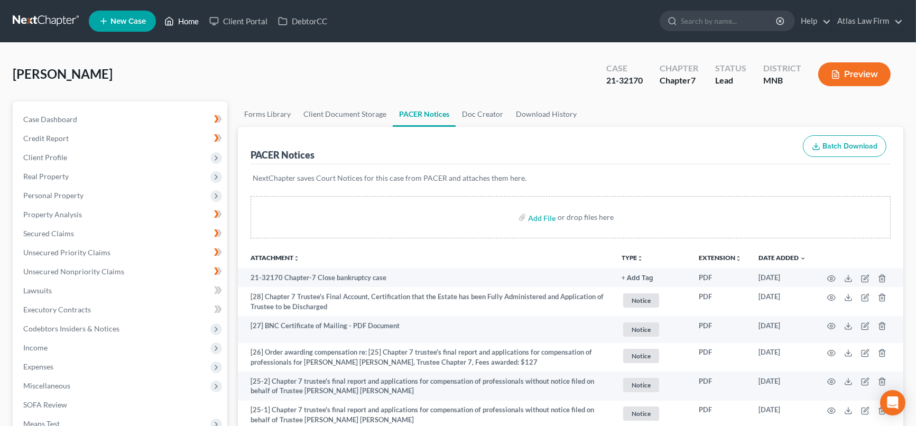
click at [191, 20] on link "Home" at bounding box center [181, 21] width 45 height 19
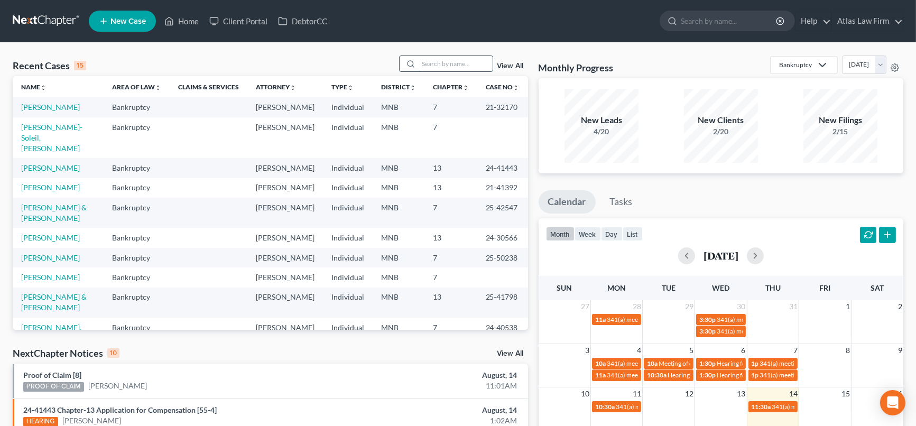
click at [437, 63] on input "search" at bounding box center [456, 63] width 74 height 15
type input "hipple"
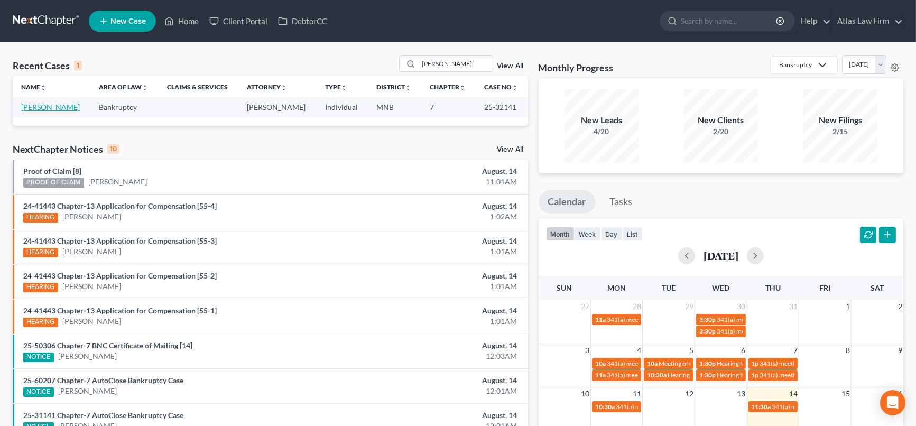
click at [59, 107] on link "Hipple, Jennifer" at bounding box center [50, 107] width 59 height 9
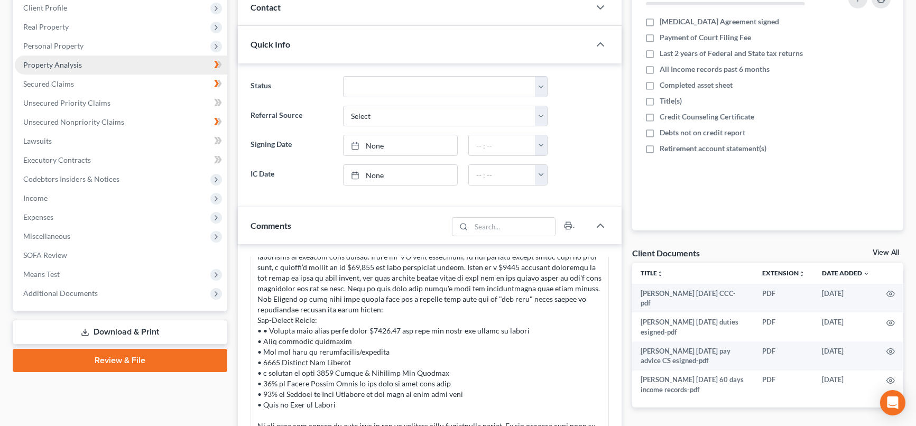
scroll to position [235, 0]
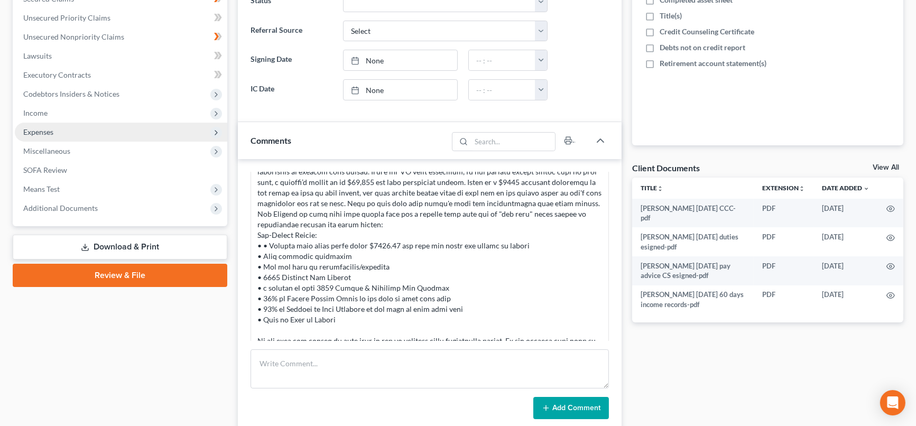
click at [50, 127] on span "Expenses" at bounding box center [38, 131] width 30 height 9
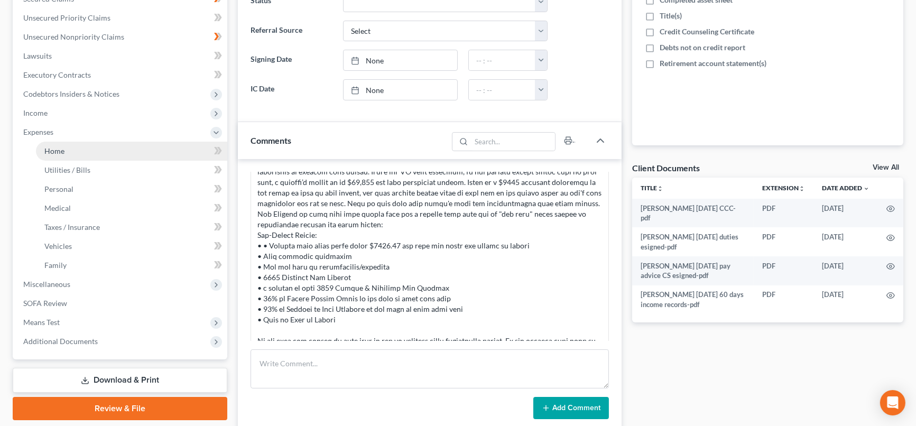
click at [54, 147] on span "Home" at bounding box center [54, 150] width 20 height 9
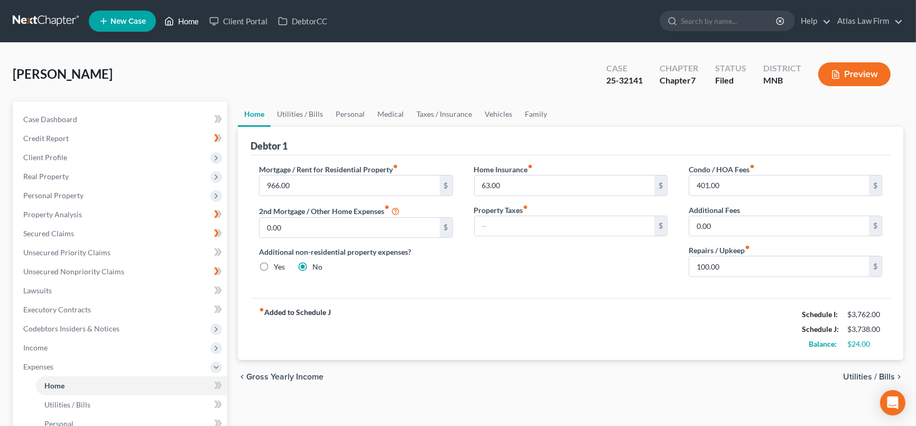
click at [184, 21] on link "Home" at bounding box center [181, 21] width 45 height 19
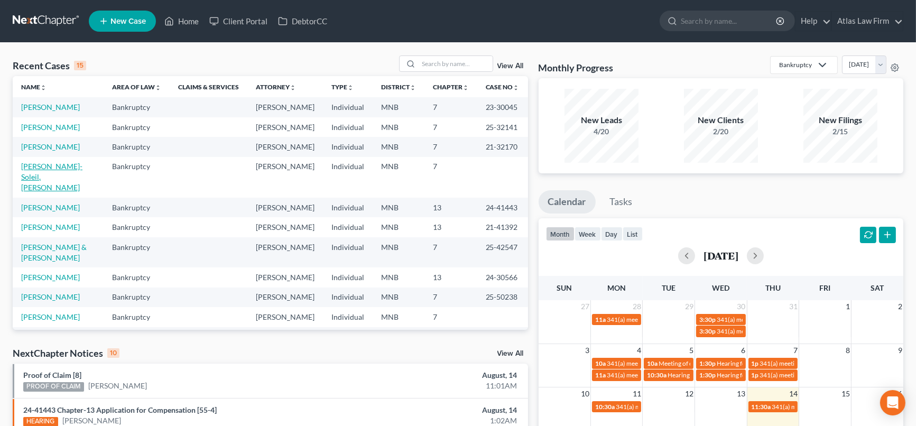
click at [55, 192] on link "Kellogg-Soleil, Gina" at bounding box center [51, 177] width 61 height 30
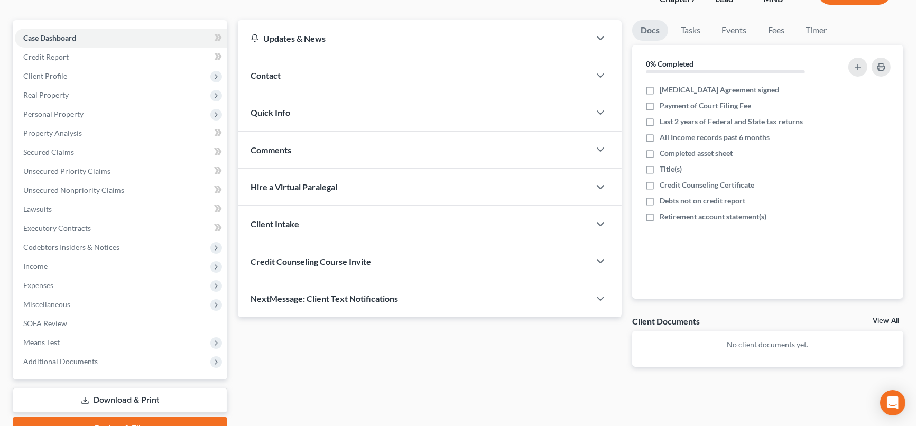
scroll to position [117, 0]
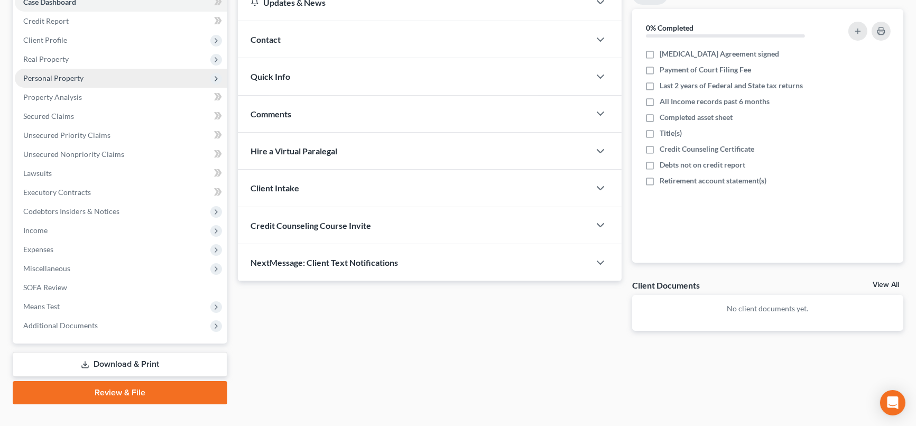
click at [89, 75] on span "Personal Property" at bounding box center [121, 78] width 213 height 19
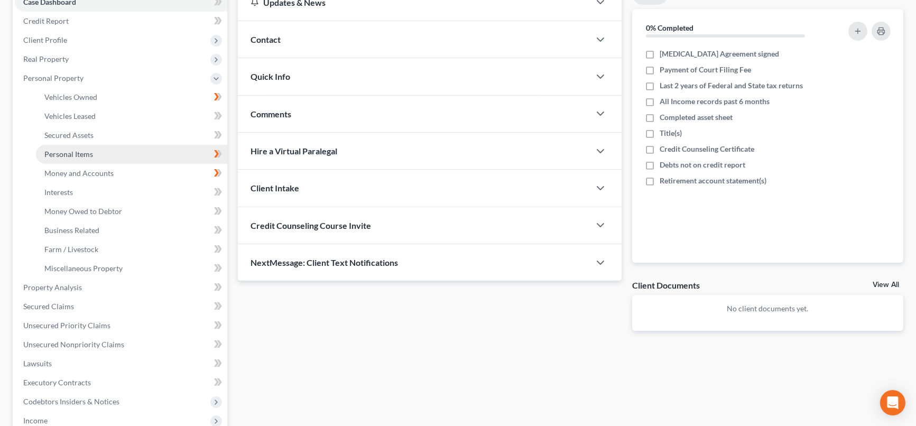
click at [75, 150] on span "Personal Items" at bounding box center [68, 154] width 49 height 9
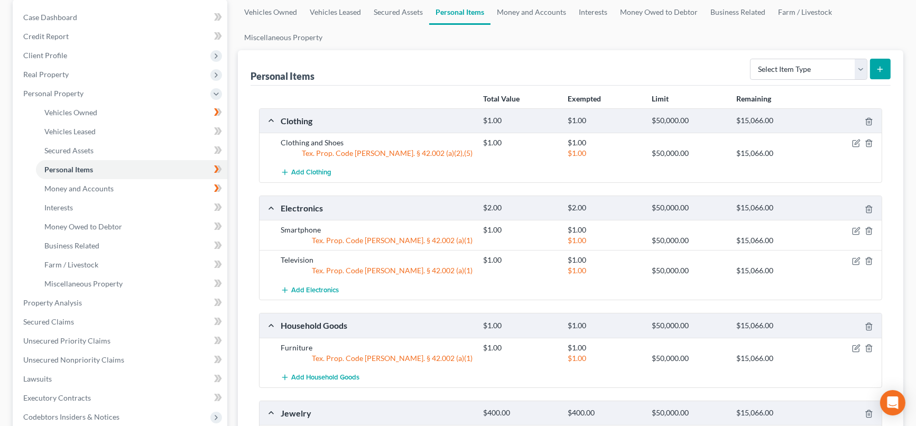
scroll to position [235, 0]
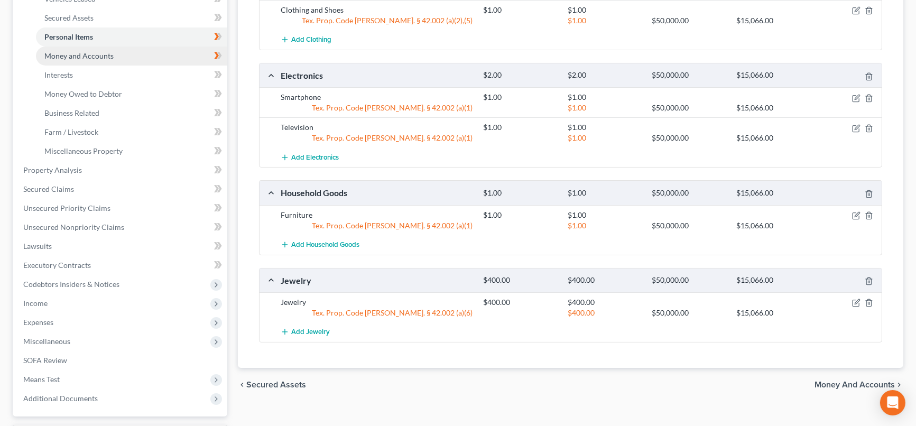
click at [58, 57] on span "Money and Accounts" at bounding box center [78, 55] width 69 height 9
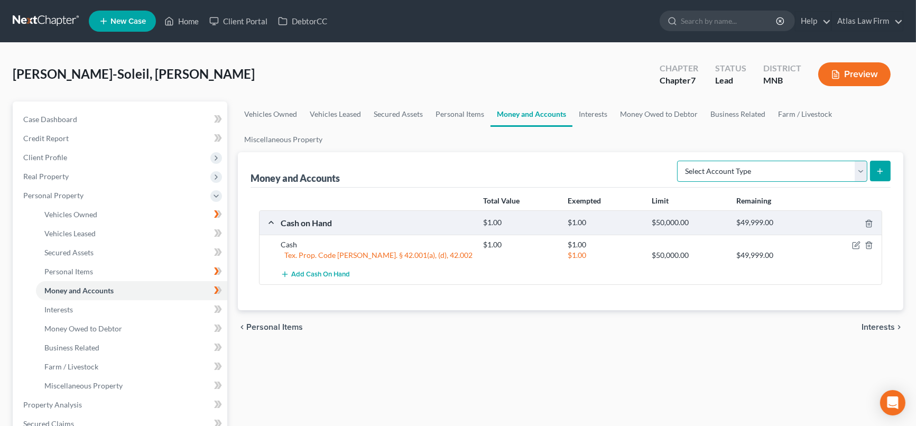
click at [858, 174] on select "Select Account Type Brokerage Cash on Hand Certificates of Deposit Checking Acc…" at bounding box center [772, 171] width 190 height 21
select select "checking"
click at [679, 161] on select "Select Account Type Brokerage Cash on Hand Certificates of Deposit Checking Acc…" at bounding box center [772, 171] width 190 height 21
click at [877, 174] on button "submit" at bounding box center [880, 171] width 21 height 21
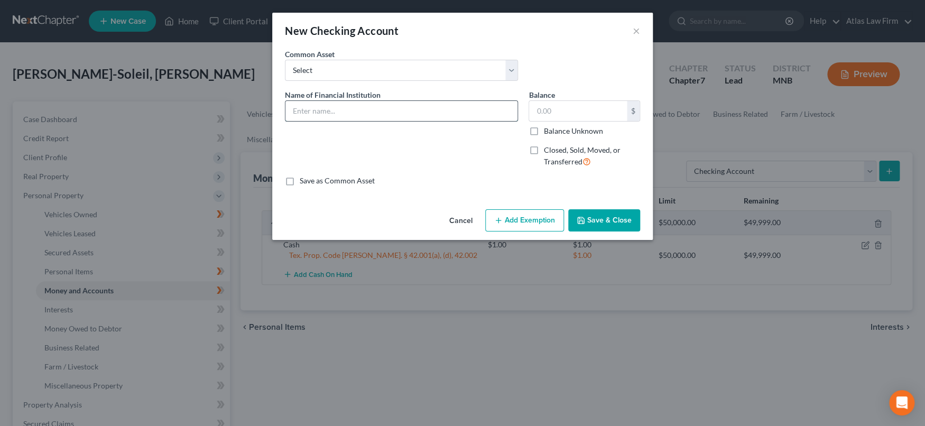
click at [355, 109] on input "text" at bounding box center [401, 111] width 232 height 20
type input "First State Bank (TX)"
click at [548, 115] on input "text" at bounding box center [578, 111] width 98 height 20
type input "1.00"
click at [540, 220] on button "Add Exemption" at bounding box center [524, 220] width 79 height 22
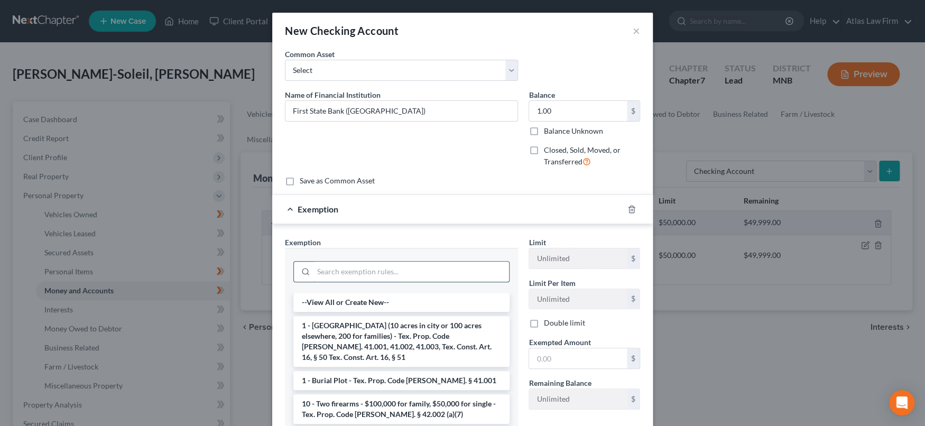
click at [442, 277] on input "search" at bounding box center [412, 272] width 196 height 20
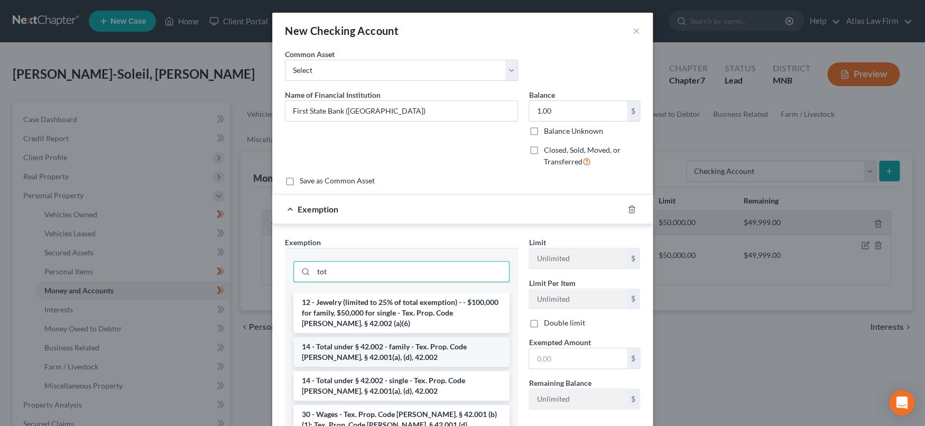
type input "tot"
click at [420, 355] on li "14 - Total under § 42.002 - family - Tex. Prop. Code Ann. § 42.001(a), (d), 42.…" at bounding box center [401, 352] width 216 height 30
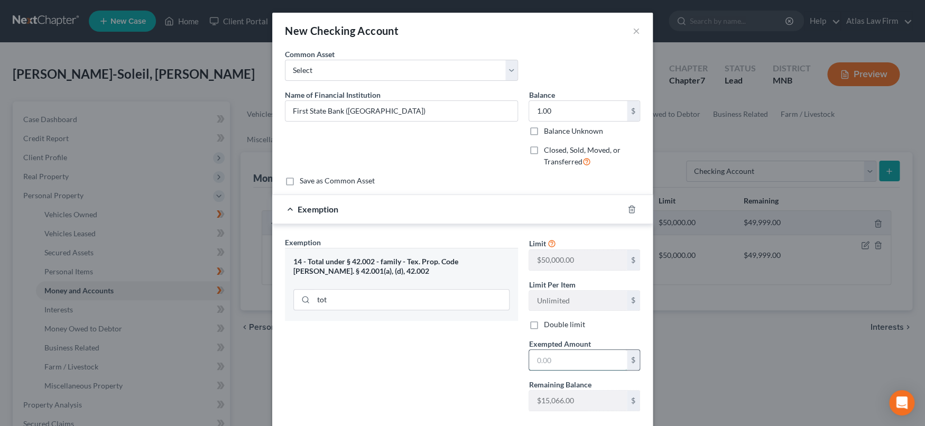
click at [576, 362] on input "text" at bounding box center [578, 360] width 98 height 20
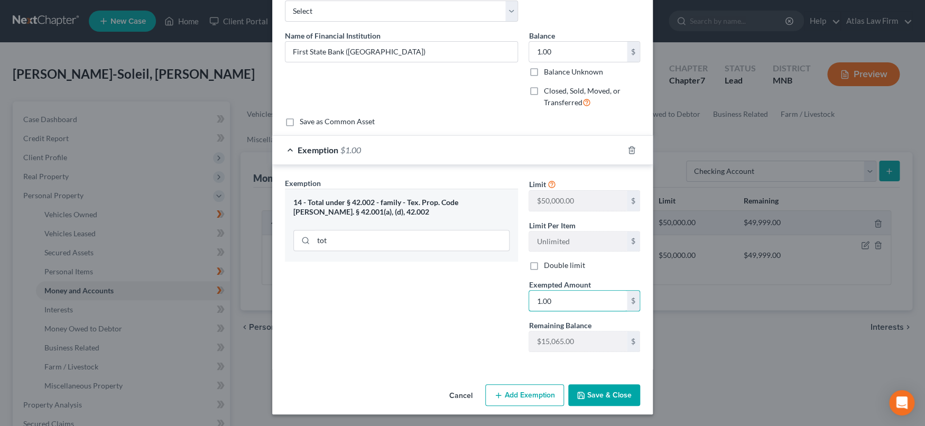
type input "1.00"
click at [610, 388] on button "Save & Close" at bounding box center [604, 395] width 72 height 22
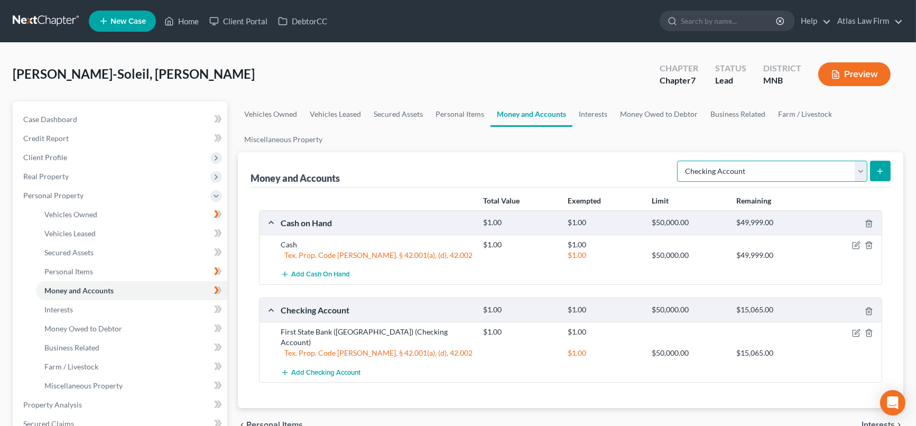
click at [862, 170] on select "Select Account Type Brokerage Cash on Hand Certificates of Deposit Checking Acc…" at bounding box center [772, 171] width 190 height 21
select select "safe_deposit_box"
click at [679, 161] on select "Select Account Type Brokerage Cash on Hand Certificates of Deposit Checking Acc…" at bounding box center [772, 171] width 190 height 21
click at [878, 163] on button "submit" at bounding box center [880, 171] width 21 height 21
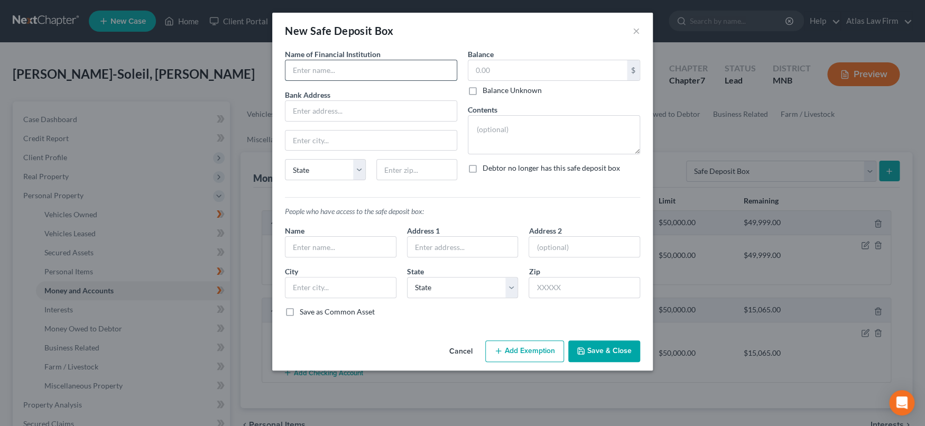
click at [420, 70] on input "text" at bounding box center [370, 70] width 171 height 20
type input "First State Bank (TX)"
click at [519, 67] on input "text" at bounding box center [547, 70] width 159 height 20
type input "1.00"
click at [464, 352] on button "Cancel" at bounding box center [461, 352] width 40 height 21
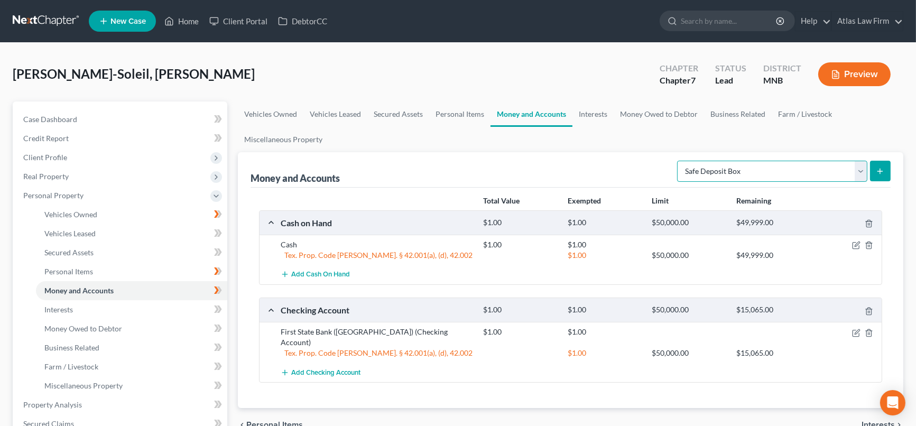
click at [862, 173] on select "Select Account Type Brokerage Cash on Hand Certificates of Deposit Checking Acc…" at bounding box center [772, 171] width 190 height 21
select select "savings"
click at [679, 161] on select "Select Account Type Brokerage Cash on Hand Certificates of Deposit Checking Acc…" at bounding box center [772, 171] width 190 height 21
click at [879, 171] on icon "submit" at bounding box center [880, 171] width 8 height 8
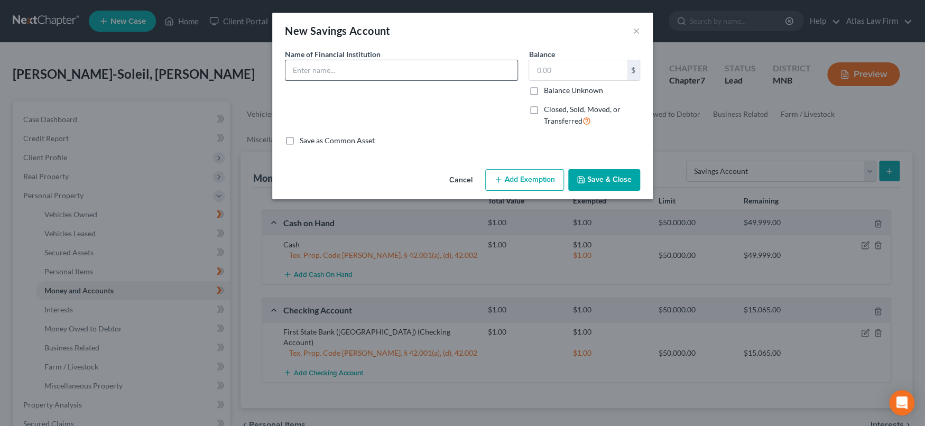
click at [436, 67] on input "text" at bounding box center [401, 70] width 232 height 20
type input "First State Bank (TX)"
click at [569, 70] on input "text" at bounding box center [578, 70] width 98 height 20
type input "1.00"
click at [546, 176] on button "Add Exemption" at bounding box center [524, 180] width 79 height 22
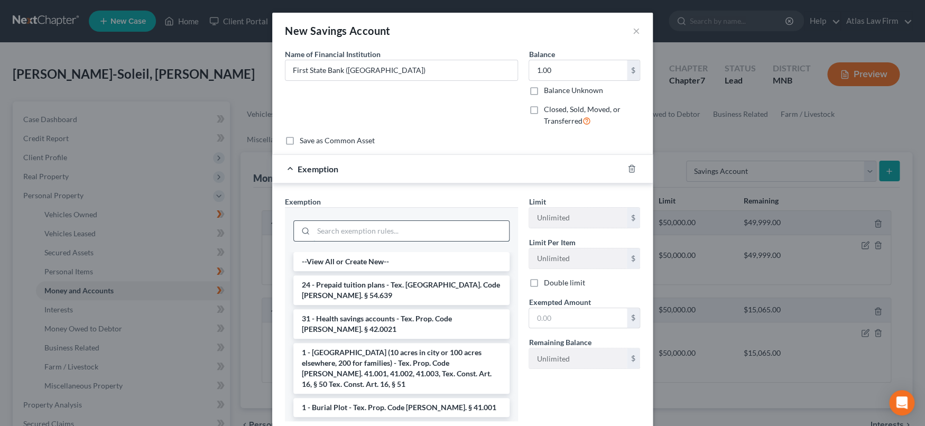
click at [430, 232] on input "search" at bounding box center [412, 231] width 196 height 20
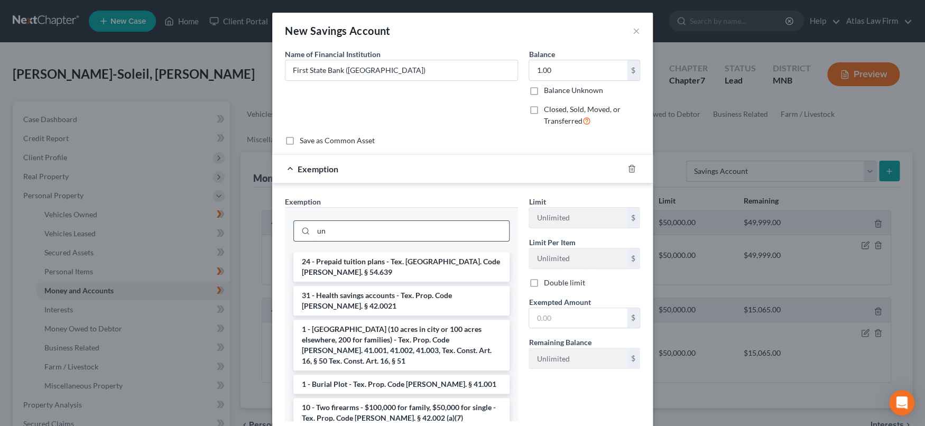
type input "u"
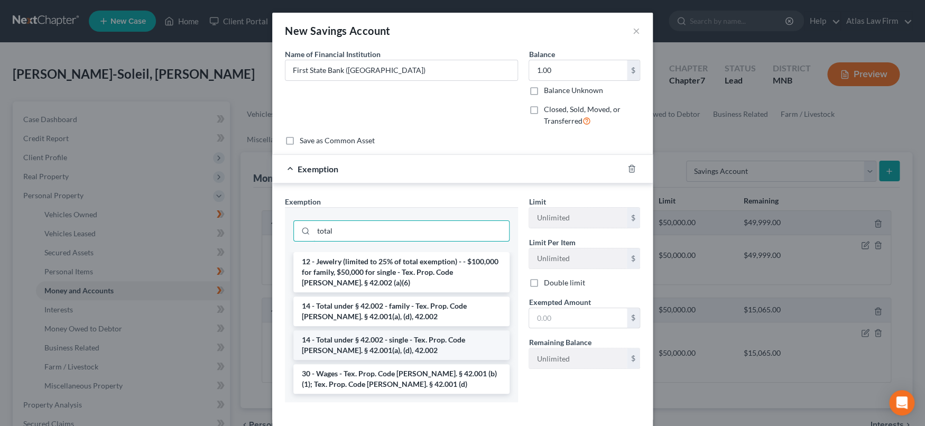
type input "total"
click at [441, 342] on li "14 - Total under § 42.002 - single - Tex. Prop. Code Ann. § 42.001(a), (d), 42.…" at bounding box center [401, 345] width 216 height 30
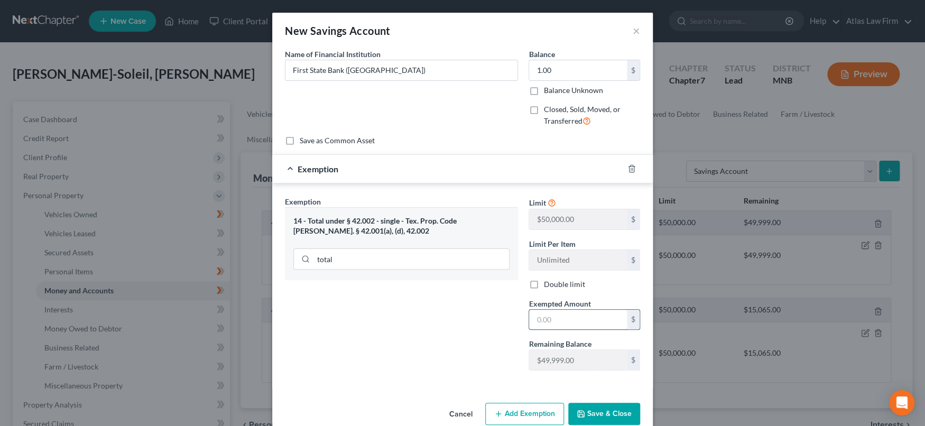
click at [561, 321] on input "text" at bounding box center [578, 320] width 98 height 20
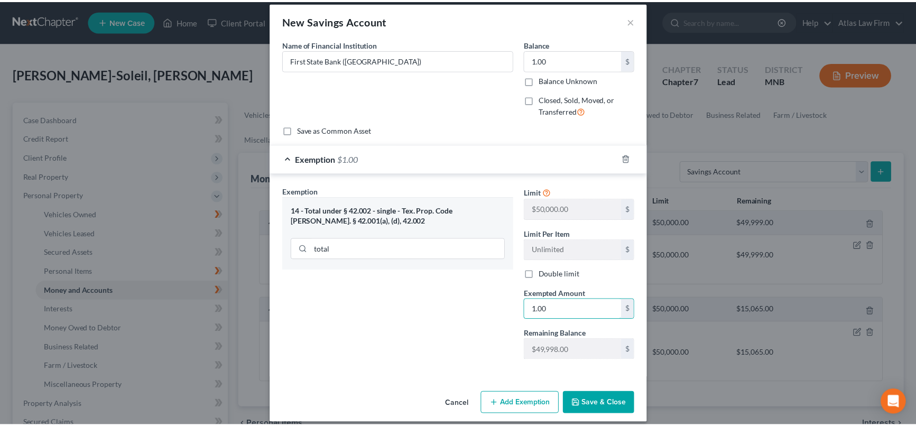
scroll to position [19, 0]
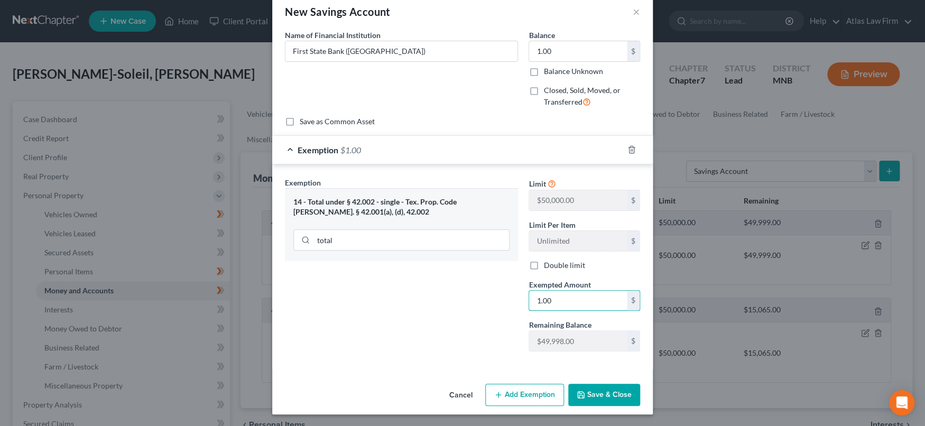
type input "1.00"
click at [613, 391] on button "Save & Close" at bounding box center [604, 395] width 72 height 22
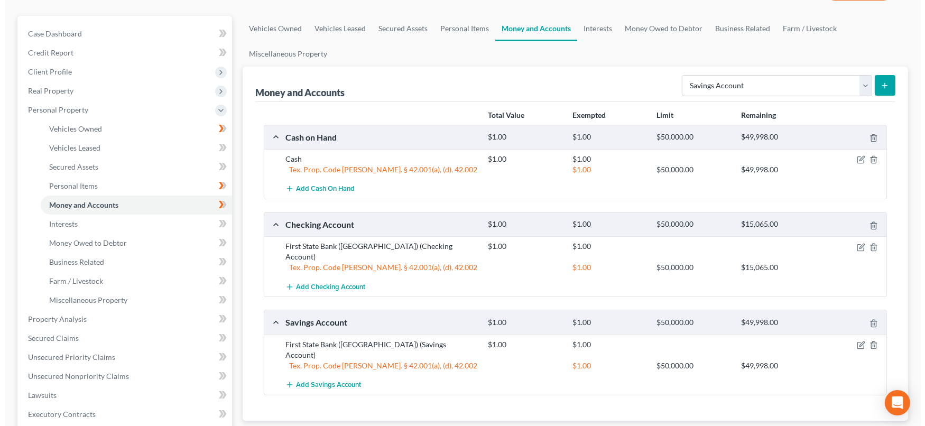
scroll to position [117, 0]
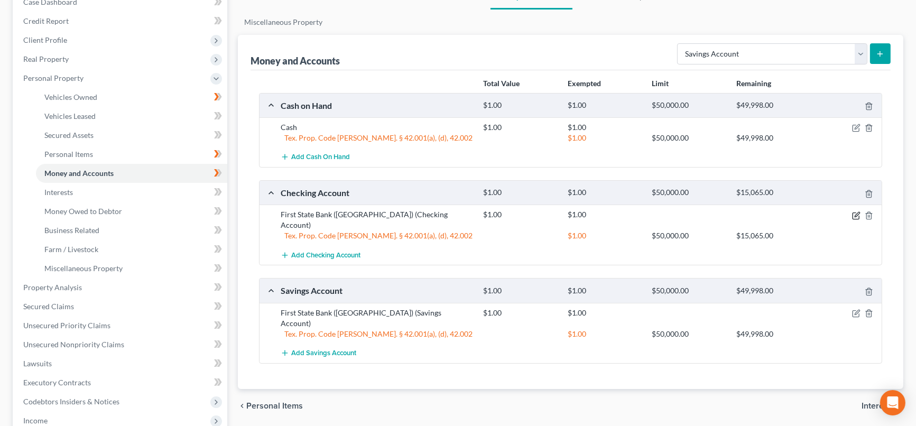
click at [857, 213] on icon "button" at bounding box center [856, 215] width 8 height 8
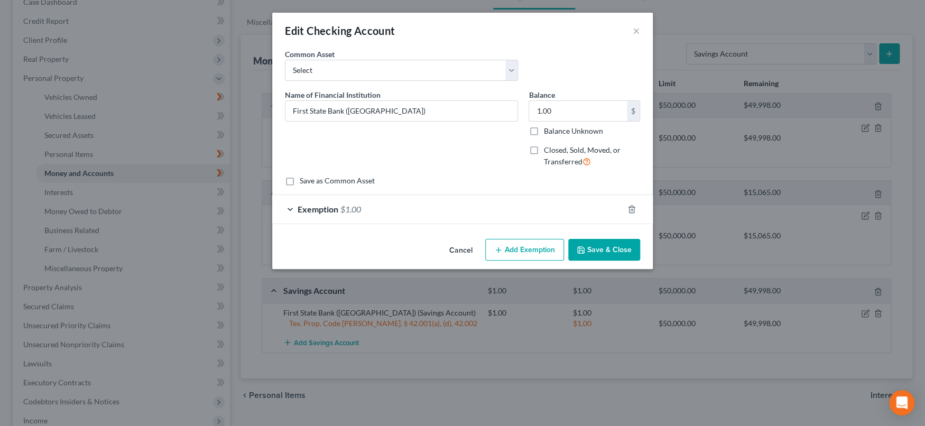
click at [358, 214] on span "$1.00" at bounding box center [350, 209] width 21 height 10
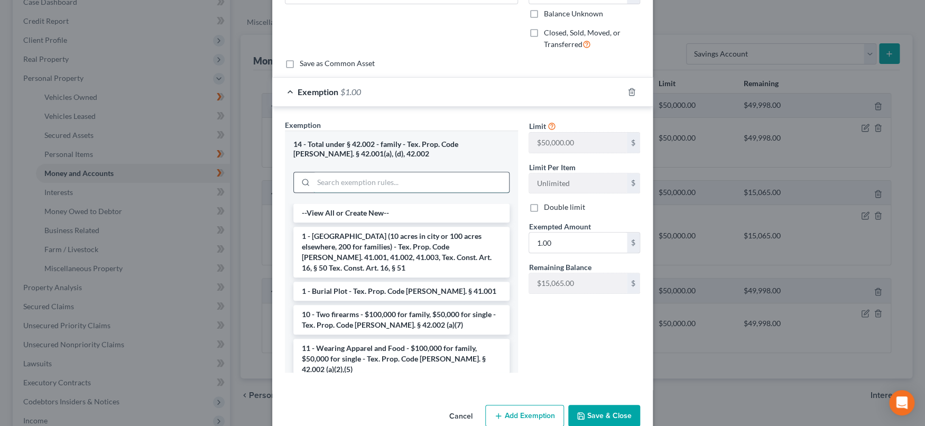
click at [390, 177] on input "search" at bounding box center [412, 182] width 196 height 20
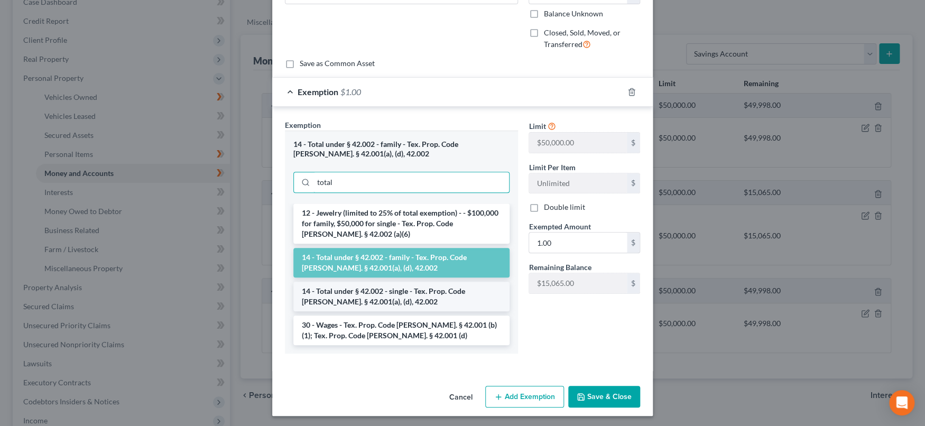
type input "total"
click at [389, 295] on li "14 - Total under § 42.002 - single - Tex. Prop. Code Ann. § 42.001(a), (d), 42.…" at bounding box center [401, 297] width 216 height 30
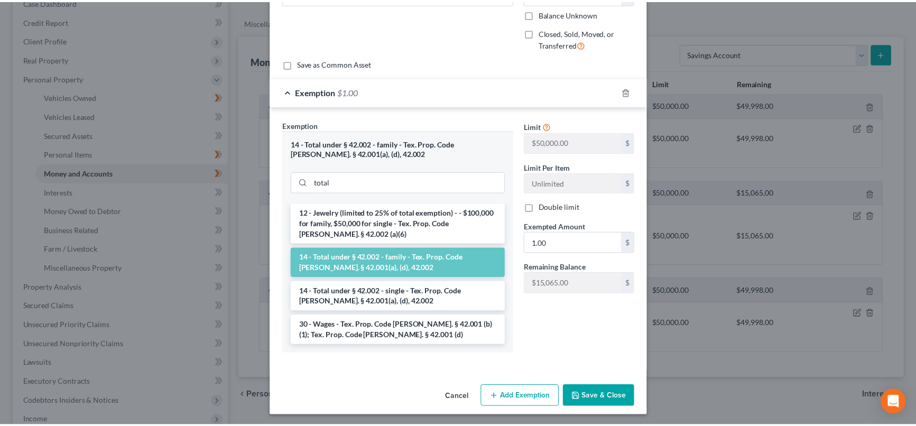
scroll to position [59, 0]
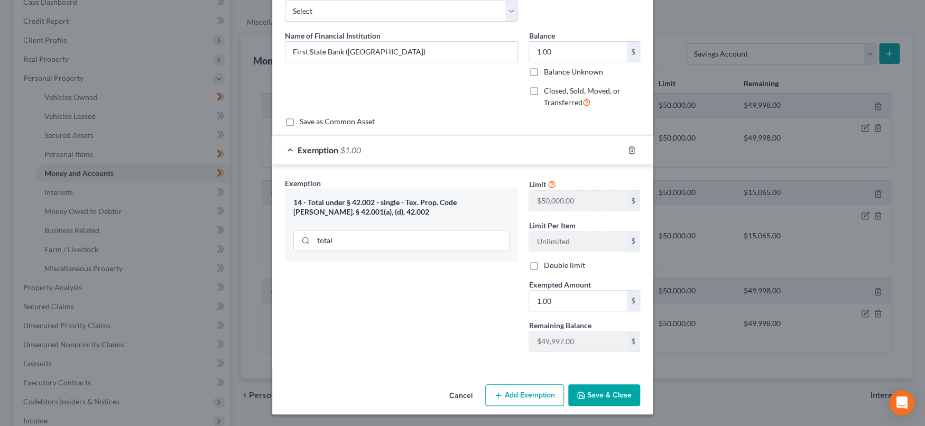
click at [594, 393] on button "Save & Close" at bounding box center [604, 395] width 72 height 22
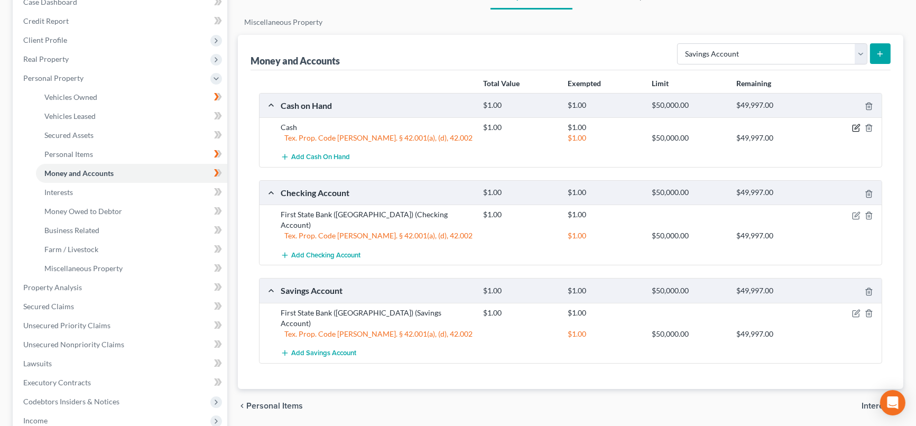
click at [855, 125] on icon "button" at bounding box center [856, 128] width 8 height 8
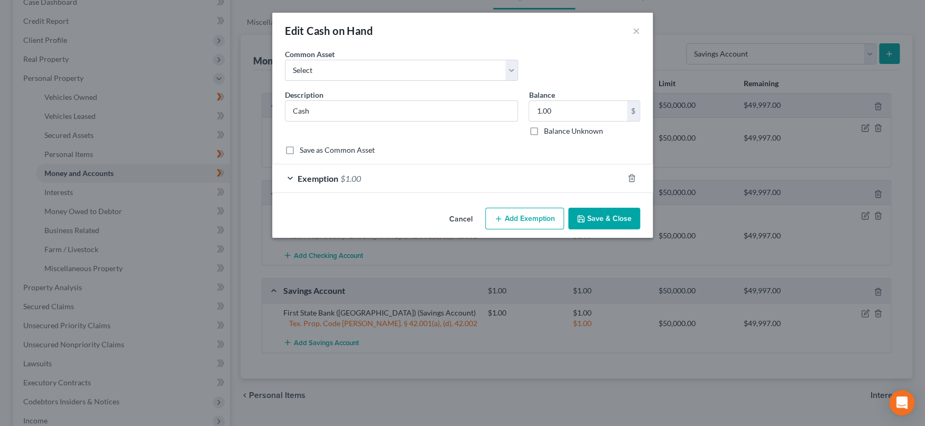
click at [383, 170] on div "Exemption $1.00" at bounding box center [447, 178] width 351 height 28
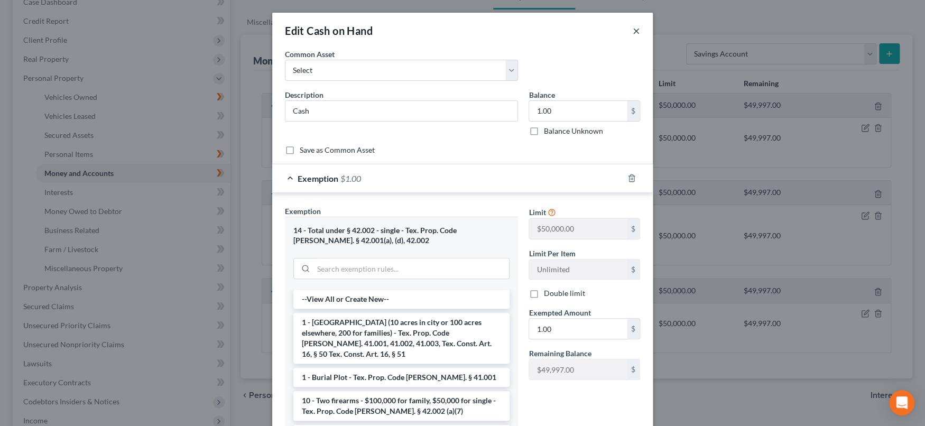
click at [633, 26] on button "×" at bounding box center [636, 30] width 7 height 13
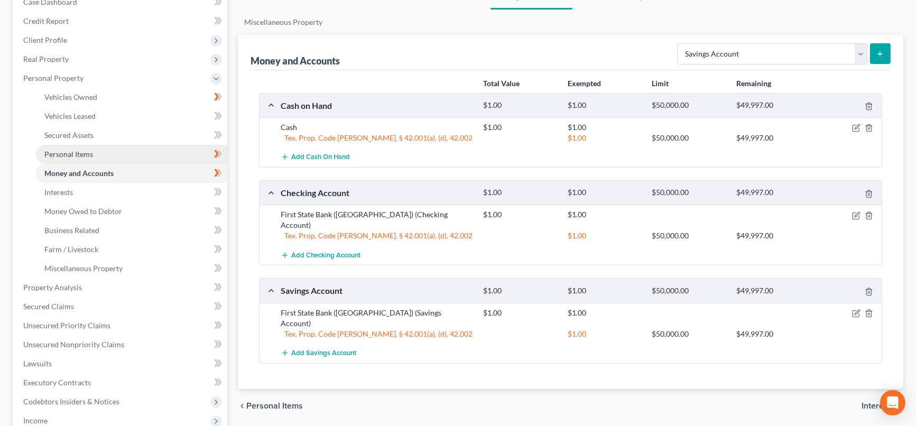
click at [106, 152] on link "Personal Items" at bounding box center [131, 154] width 191 height 19
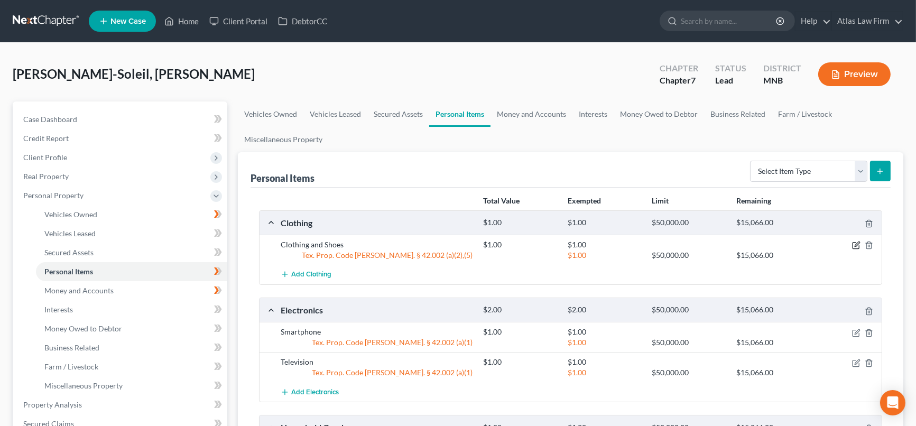
click at [853, 243] on icon "button" at bounding box center [856, 246] width 6 height 6
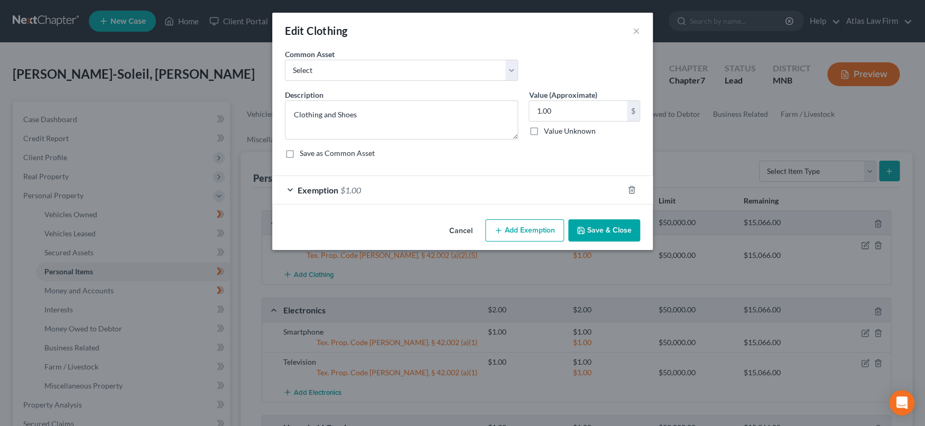
click at [448, 188] on div "Exemption $1.00" at bounding box center [447, 190] width 351 height 28
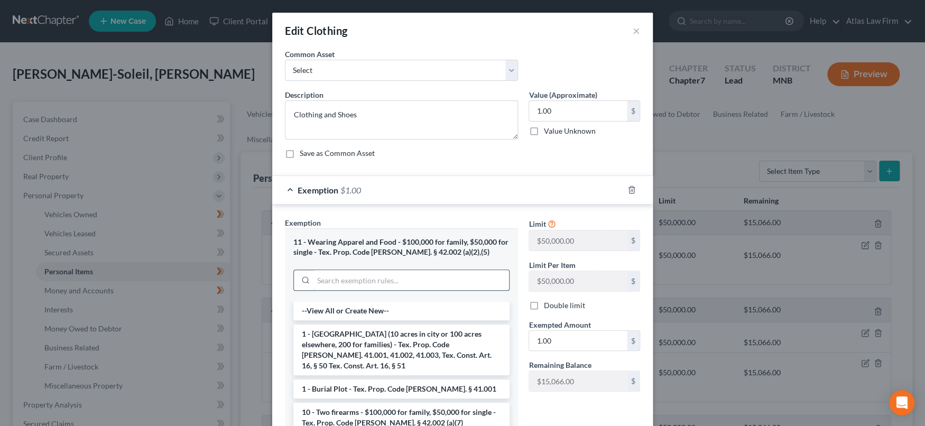
click at [438, 281] on input "search" at bounding box center [412, 280] width 196 height 20
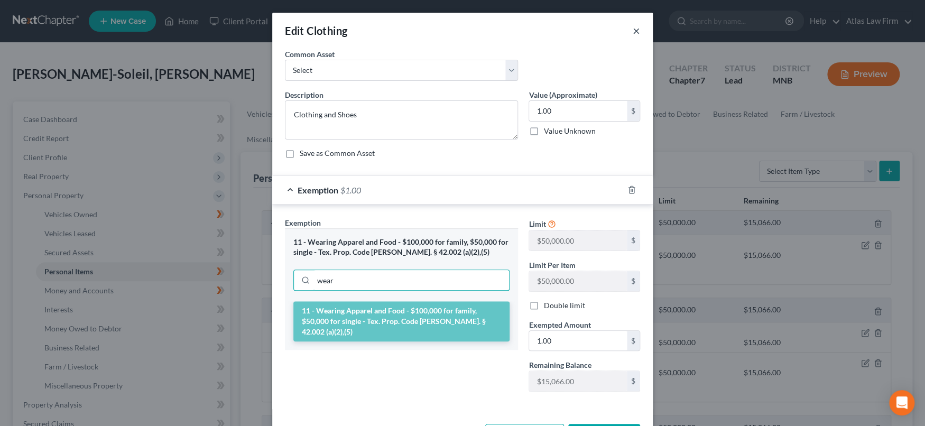
type input "wear"
click at [633, 29] on button "×" at bounding box center [636, 30] width 7 height 13
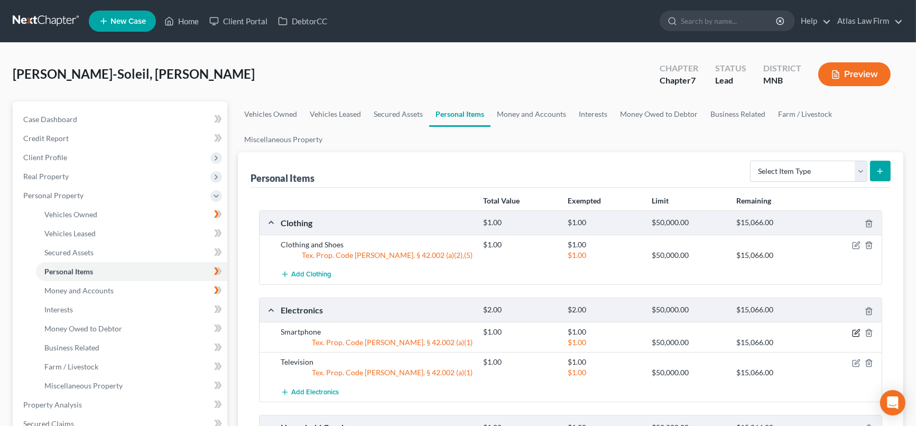
click at [854, 329] on icon "button" at bounding box center [856, 333] width 8 height 8
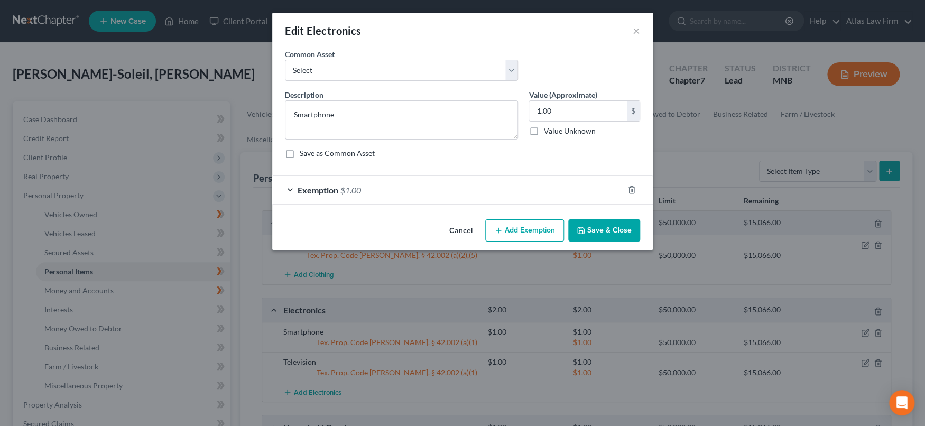
click at [394, 196] on div "Exemption $1.00" at bounding box center [447, 190] width 351 height 28
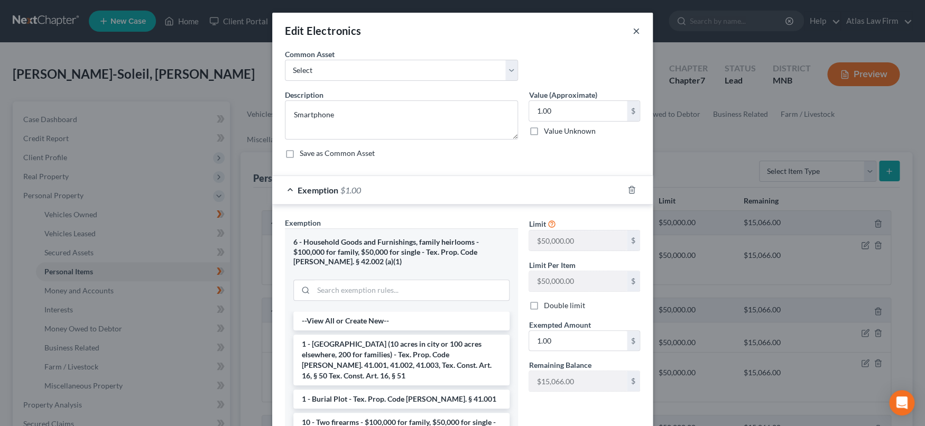
click at [633, 30] on button "×" at bounding box center [636, 30] width 7 height 13
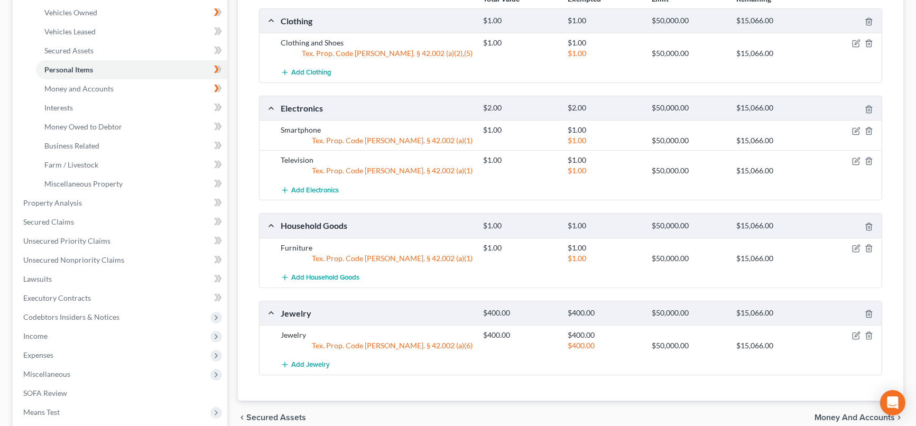
scroll to position [235, 0]
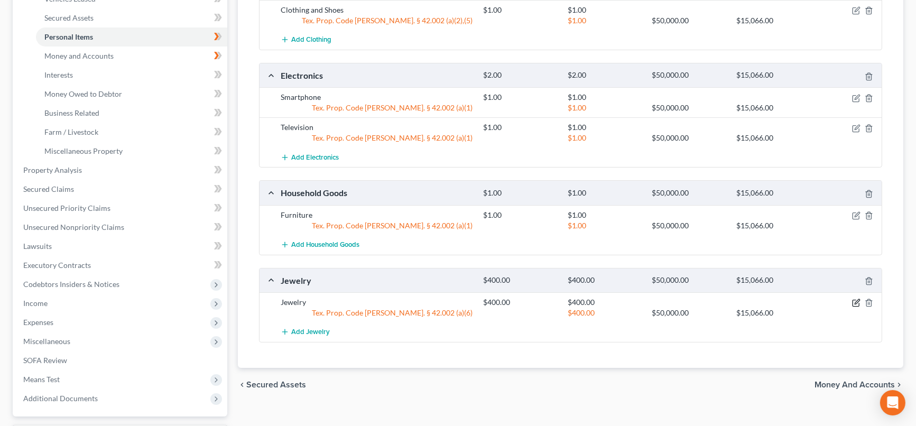
click at [855, 303] on icon "button" at bounding box center [856, 303] width 8 height 8
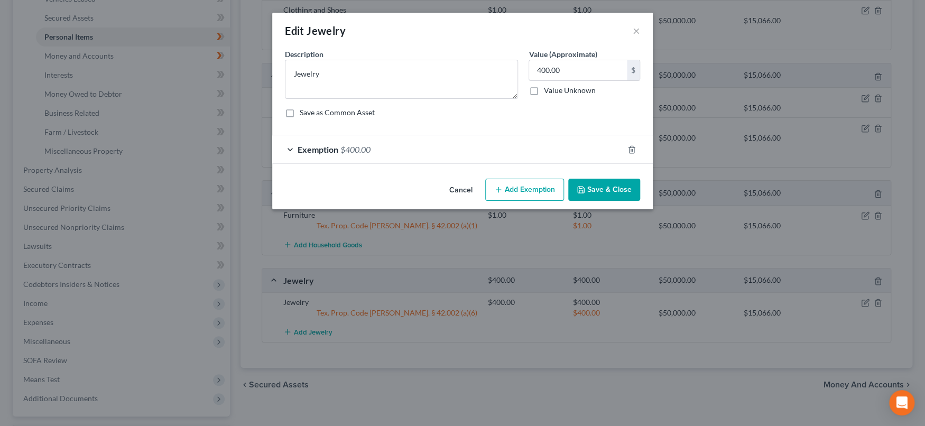
click at [384, 148] on div "Exemption $400.00" at bounding box center [447, 149] width 351 height 28
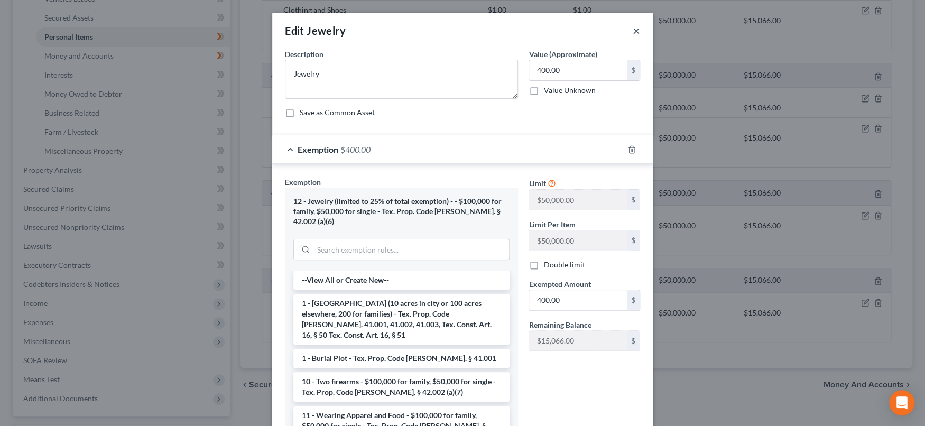
click at [633, 29] on button "×" at bounding box center [636, 30] width 7 height 13
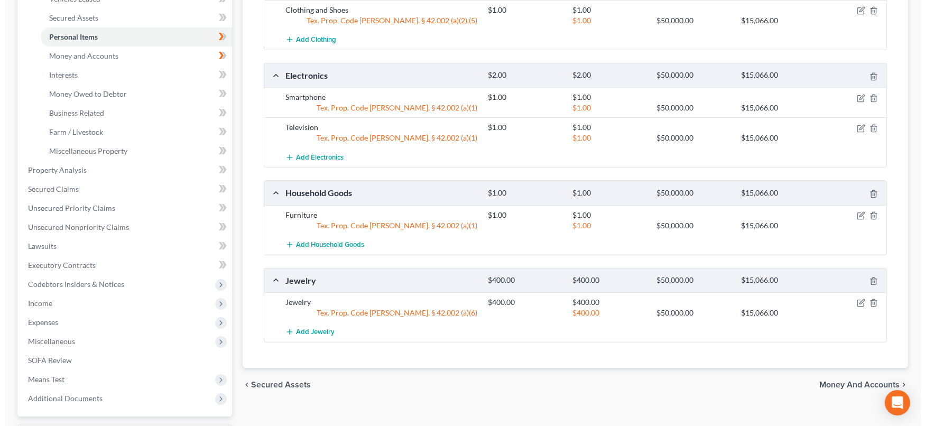
scroll to position [0, 0]
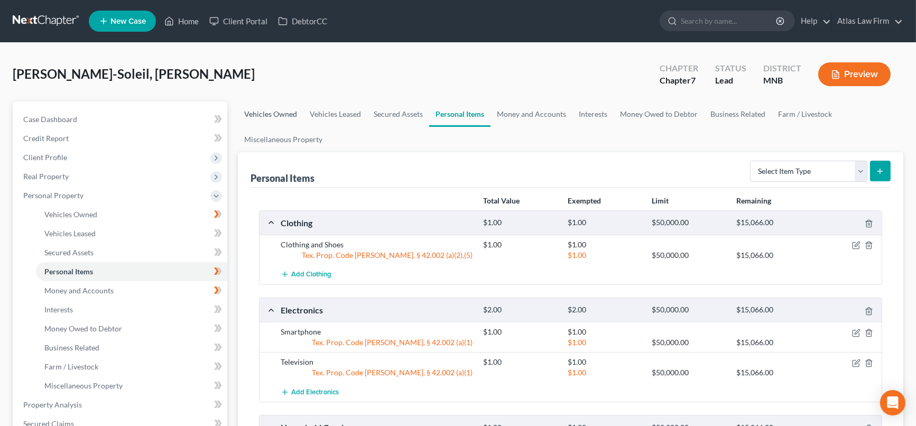
click at [257, 107] on link "Vehicles Owned" at bounding box center [271, 114] width 66 height 25
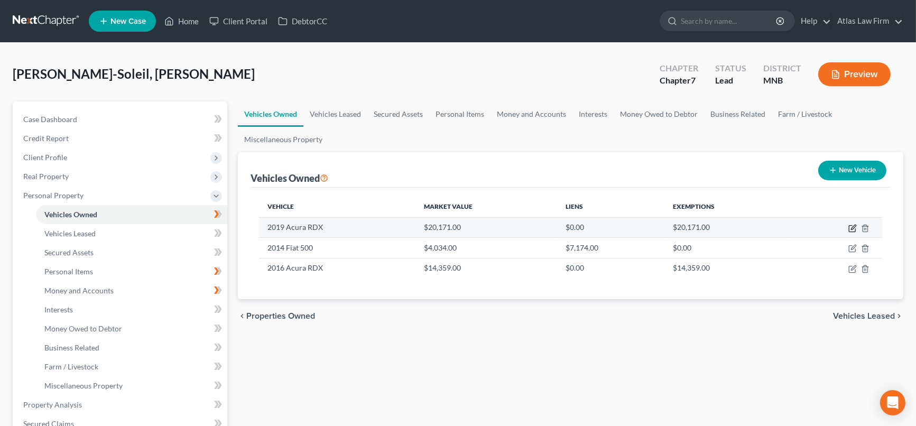
click at [851, 224] on icon "button" at bounding box center [853, 228] width 8 height 8
select select "0"
select select "7"
select select "2"
select select "0"
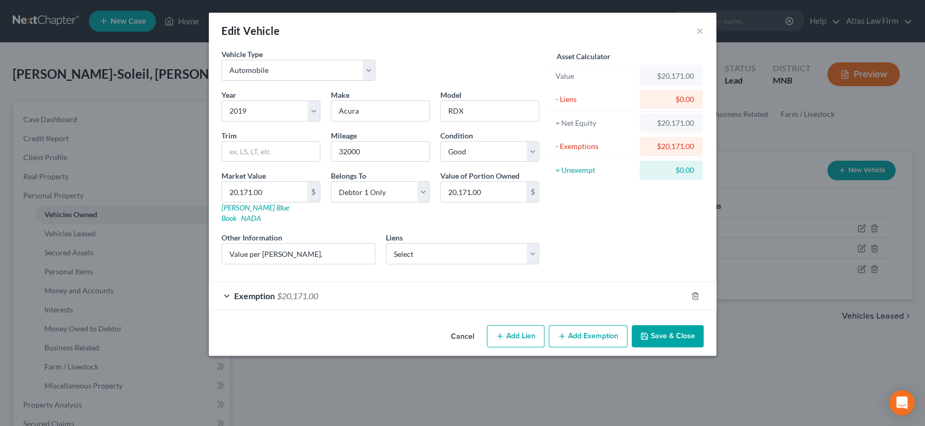
click at [440, 282] on div "Exemption $20,171.00" at bounding box center [448, 296] width 478 height 28
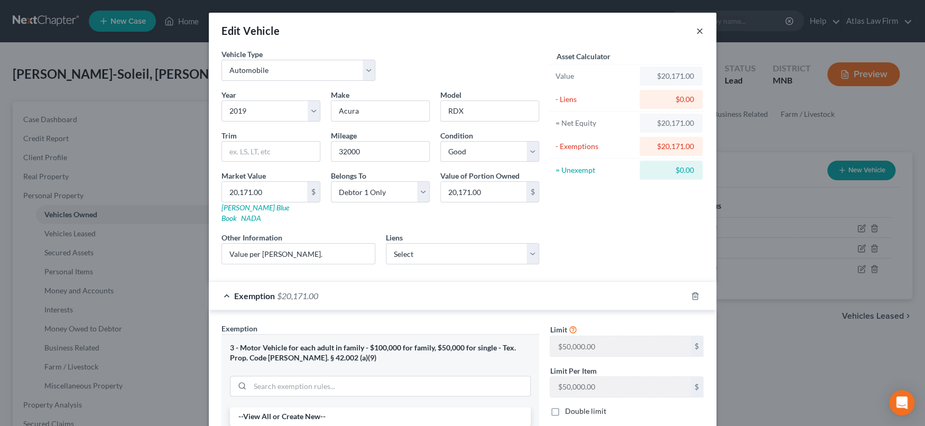
drag, startPoint x: 693, startPoint y: 34, endPoint x: 707, endPoint y: 36, distance: 14.0
click at [696, 33] on button "×" at bounding box center [699, 30] width 7 height 13
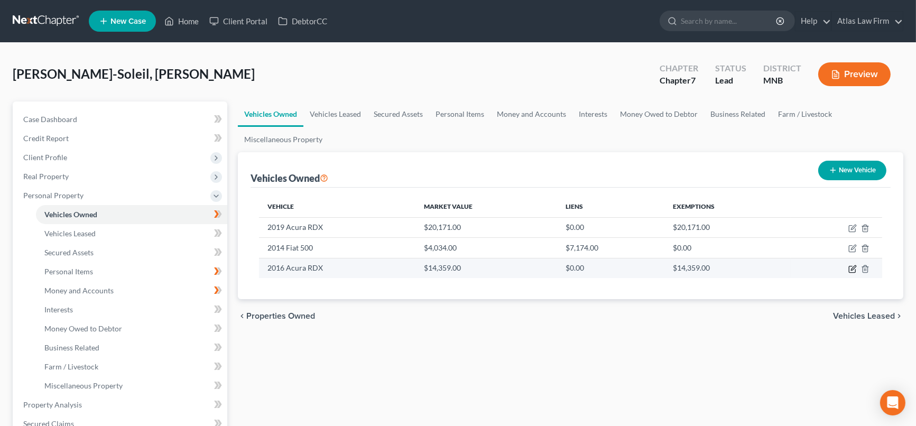
click at [852, 269] on icon "button" at bounding box center [853, 267] width 5 height 5
select select "0"
select select "10"
select select "2"
select select "0"
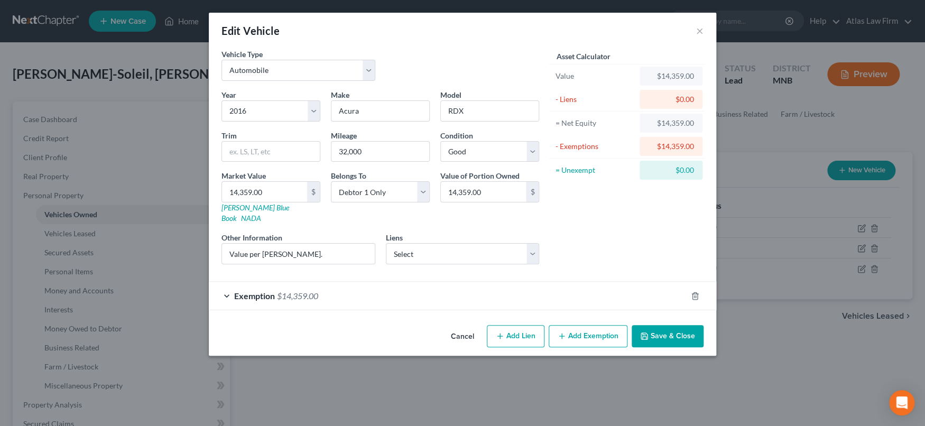
click at [421, 287] on div "Exemption $14,359.00" at bounding box center [448, 296] width 478 height 28
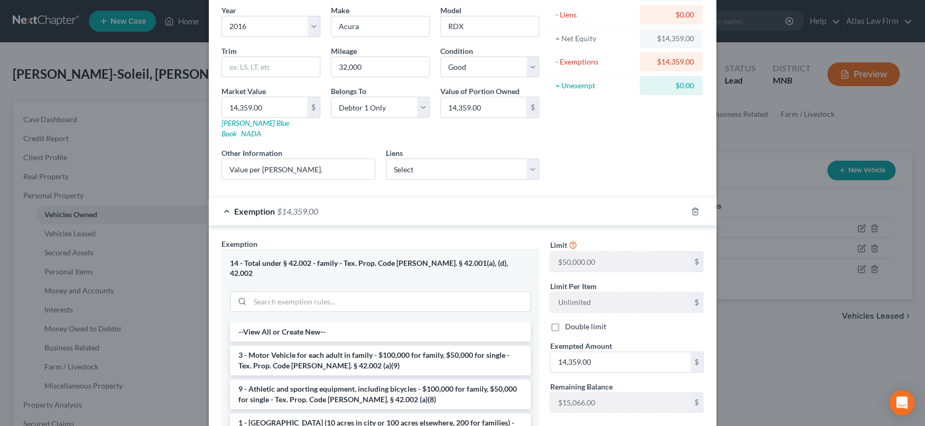
scroll to position [117, 0]
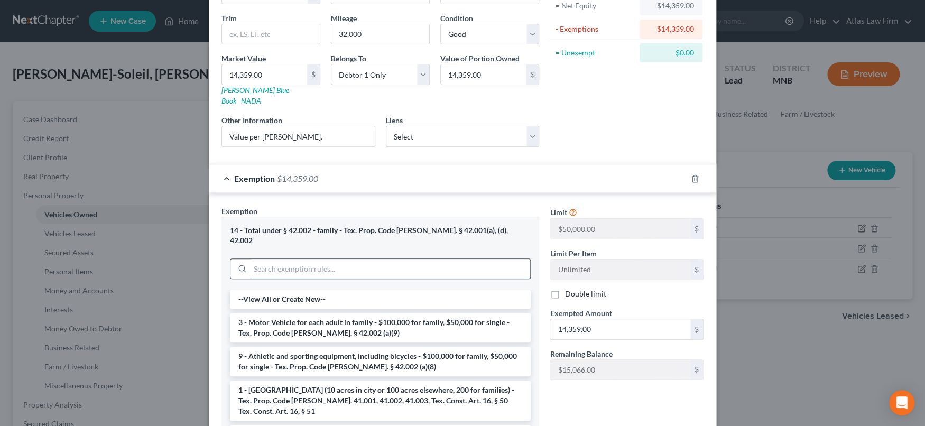
click at [400, 259] on input "search" at bounding box center [390, 269] width 280 height 20
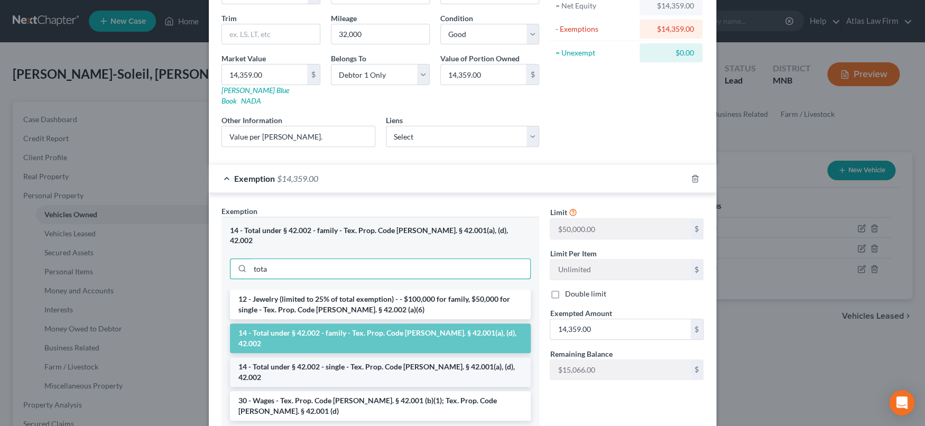
type input "tota"
click at [427, 357] on li "14 - Total under § 42.002 - single - Tex. Prop. Code Ann. § 42.001(a), (d), 42.…" at bounding box center [380, 372] width 301 height 30
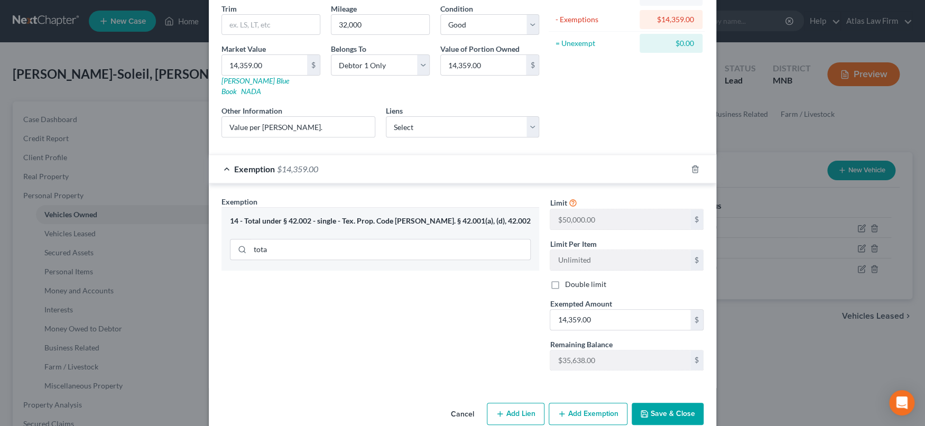
scroll to position [135, 0]
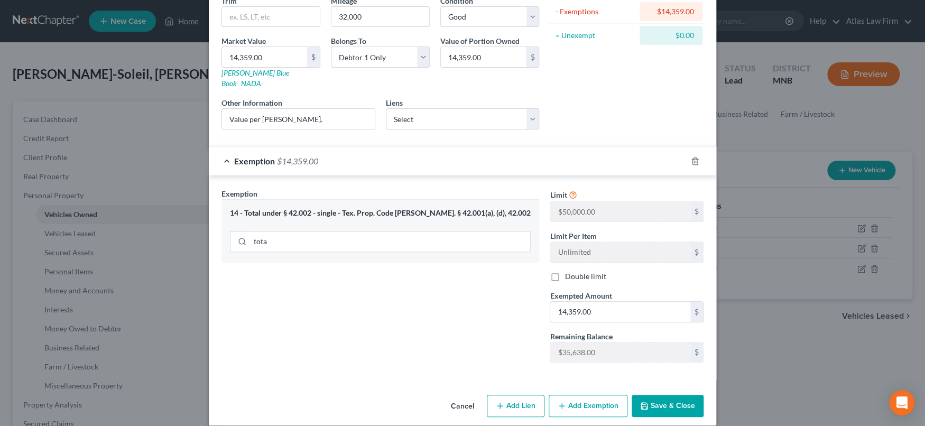
click at [644, 402] on button "Save & Close" at bounding box center [668, 406] width 72 height 22
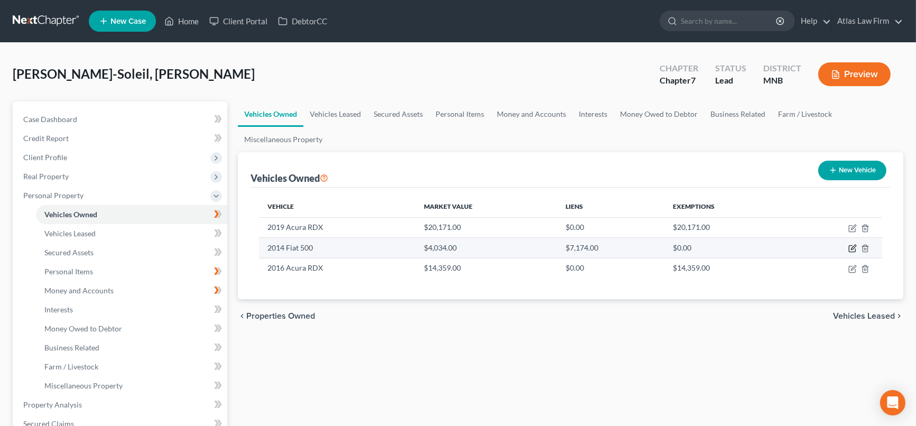
click at [851, 249] on icon "button" at bounding box center [853, 248] width 8 height 8
select select "0"
select select "12"
select select "2"
select select "0"
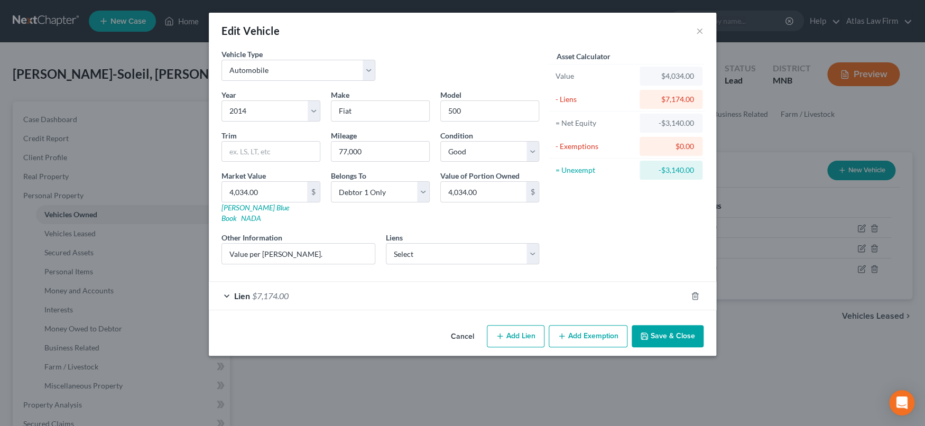
click at [598, 336] on div "Cancel Add Lien Add Lease Add Exemption Save & Close" at bounding box center [463, 338] width 508 height 35
click at [595, 328] on button "Add Exemption" at bounding box center [588, 336] width 79 height 22
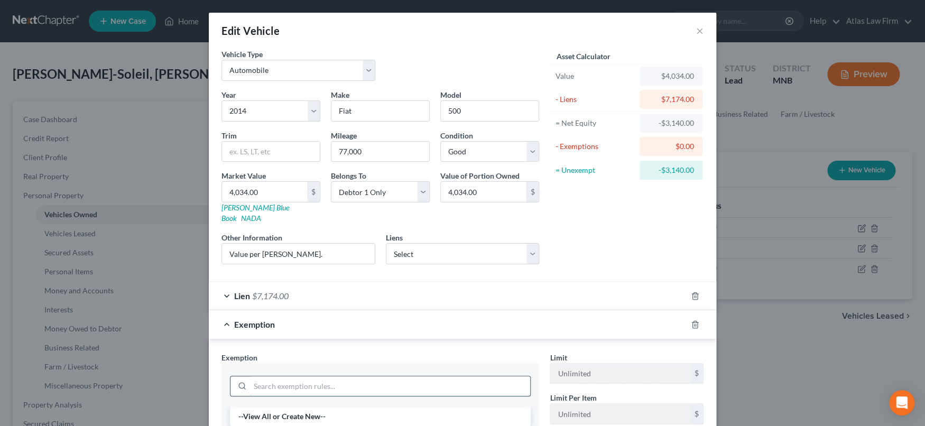
click at [346, 376] on input "search" at bounding box center [390, 386] width 280 height 20
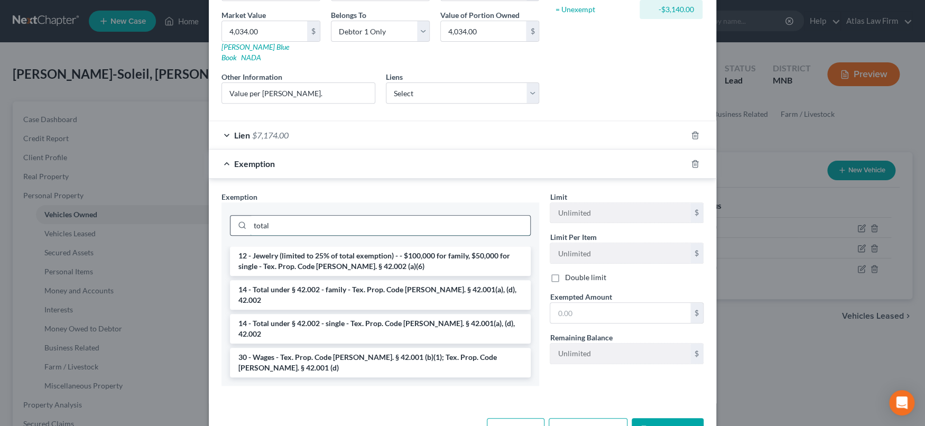
scroll to position [162, 0]
type input "total"
click at [357, 313] on li "14 - Total under § 42.002 - single - Tex. Prop. Code Ann. § 42.001(a), (d), 42.…" at bounding box center [380, 328] width 301 height 30
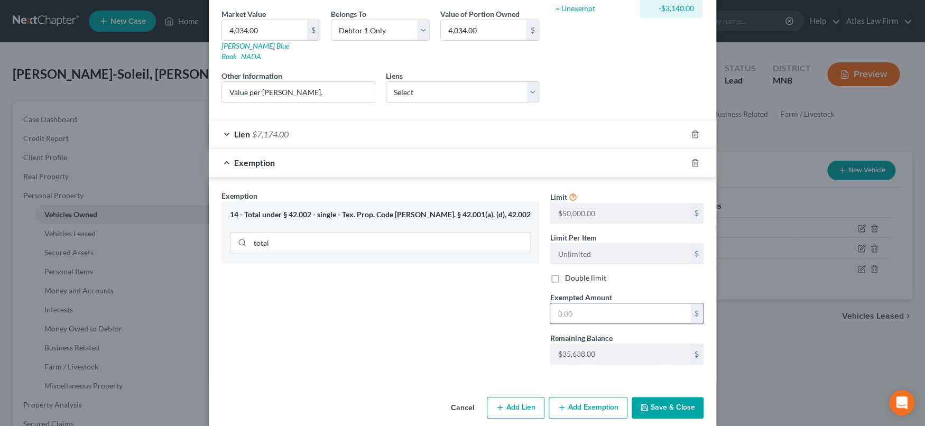
click at [620, 303] on input "text" at bounding box center [620, 313] width 140 height 20
type input "1.00"
click at [646, 397] on button "Save & Close" at bounding box center [668, 408] width 72 height 22
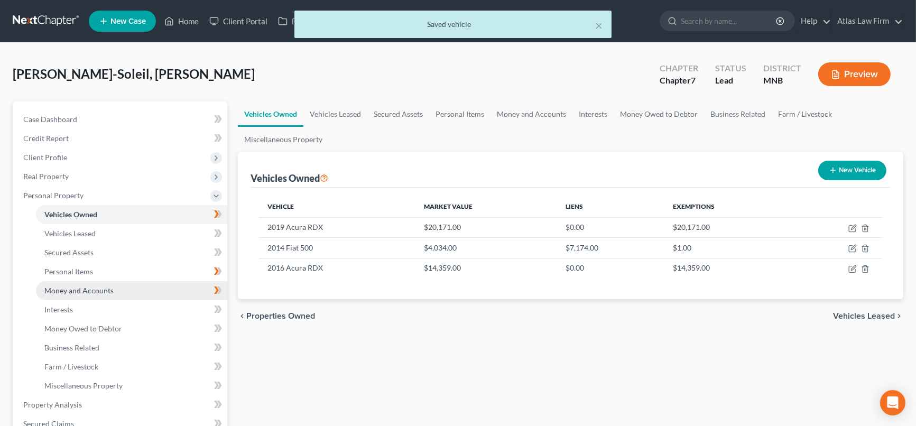
click at [81, 288] on span "Money and Accounts" at bounding box center [78, 290] width 69 height 9
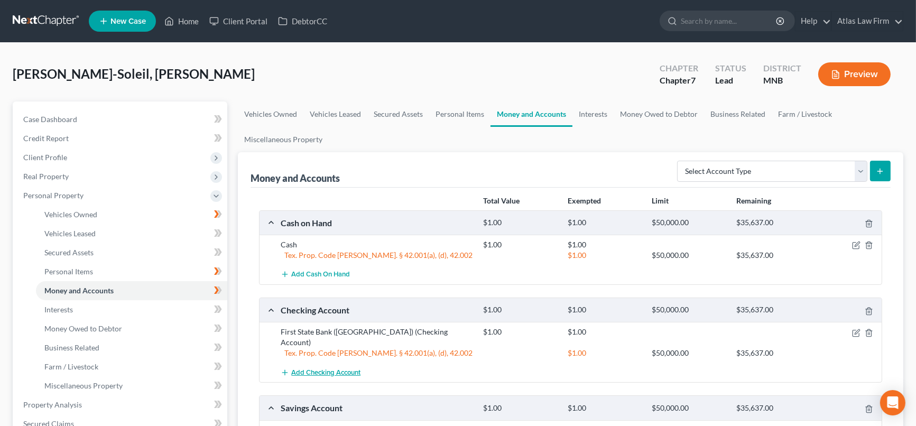
click at [360, 368] on span "Add Checking Account" at bounding box center [325, 372] width 69 height 8
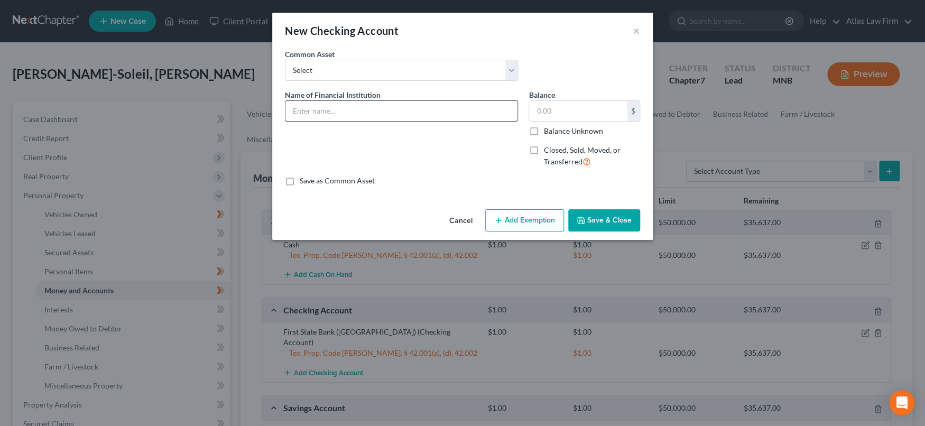
click at [371, 104] on input "text" at bounding box center [401, 111] width 232 height 20
type input "Wells Fargo"
click at [605, 118] on input "text" at bounding box center [578, 111] width 98 height 20
type input "1.00"
click at [546, 225] on button "Add Exemption" at bounding box center [524, 220] width 79 height 22
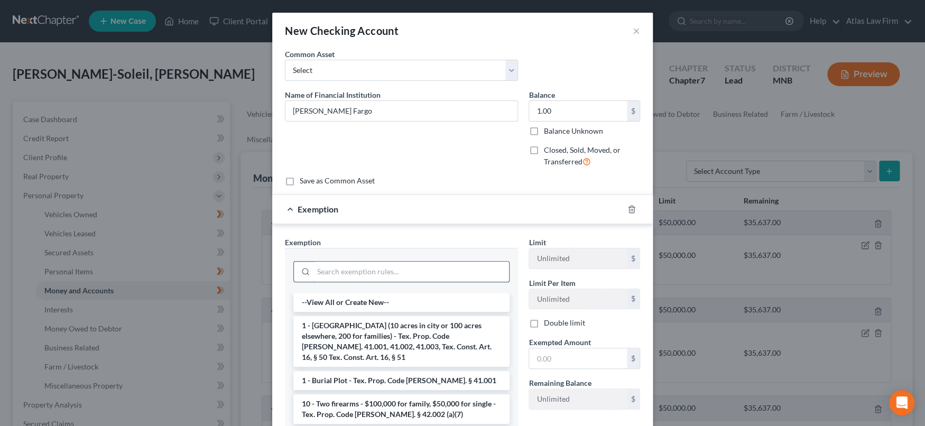
click at [437, 277] on input "search" at bounding box center [412, 272] width 196 height 20
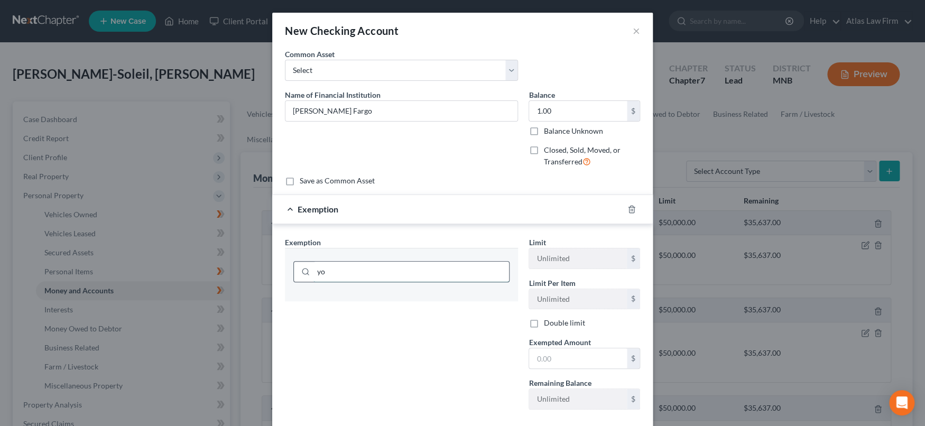
type input "y"
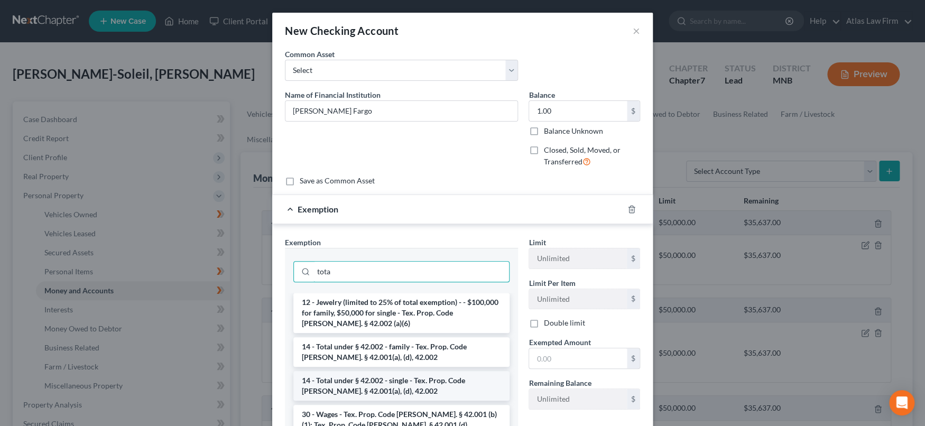
type input "tota"
drag, startPoint x: 395, startPoint y: 390, endPoint x: 545, endPoint y: 373, distance: 150.0
click at [410, 385] on li "14 - Total under § 42.002 - single - Tex. Prop. Code Ann. § 42.001(a), (d), 42.…" at bounding box center [401, 386] width 216 height 30
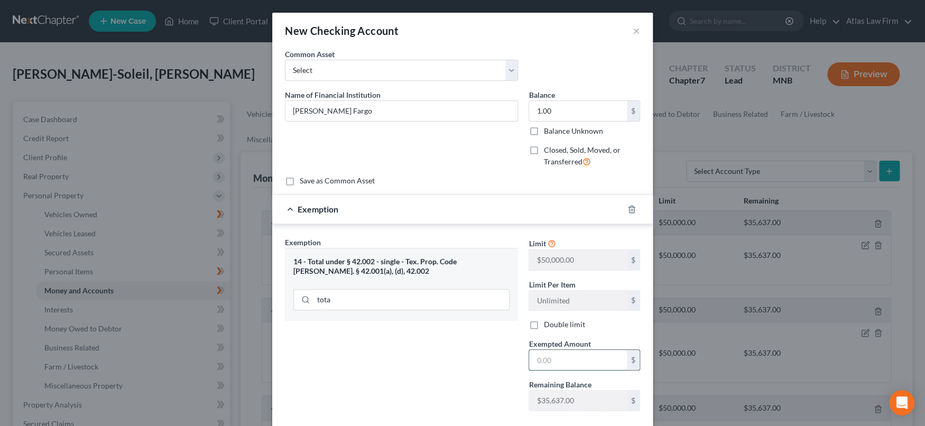
click at [549, 365] on input "text" at bounding box center [578, 360] width 98 height 20
type input "1.00"
click at [467, 374] on div "Exemption Set must be selected for CA. Exemption * 14 - Total under § 42.002 - …" at bounding box center [402, 328] width 244 height 183
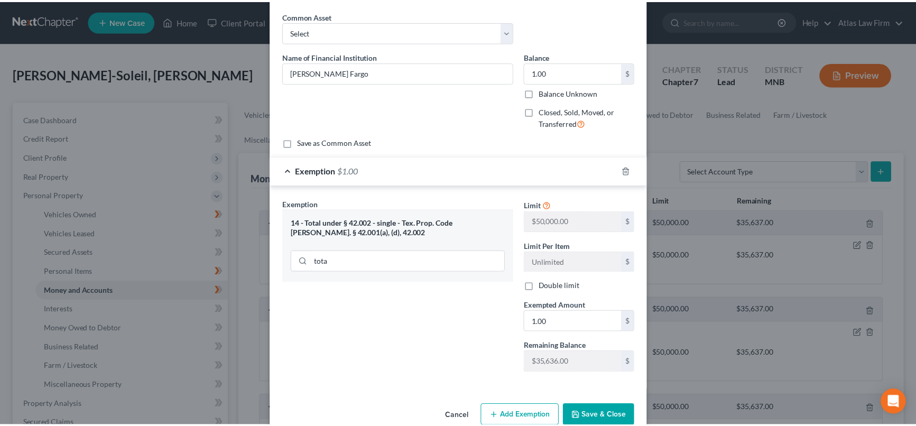
scroll to position [59, 0]
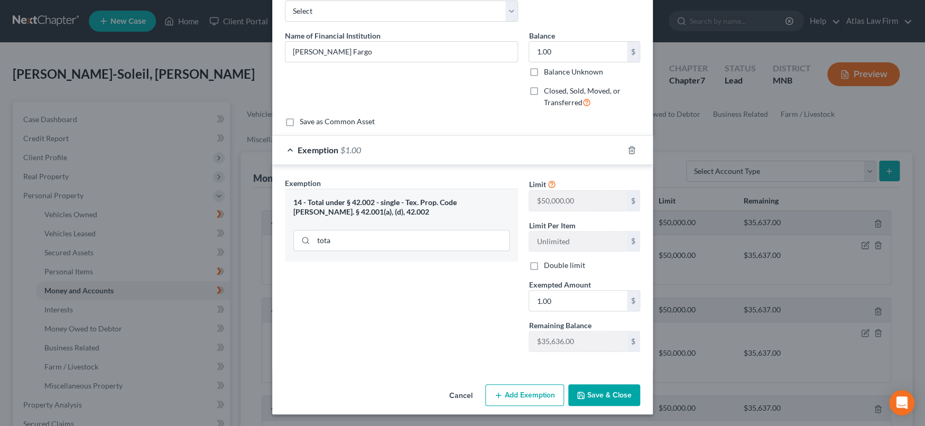
click at [591, 391] on button "Save & Close" at bounding box center [604, 395] width 72 height 22
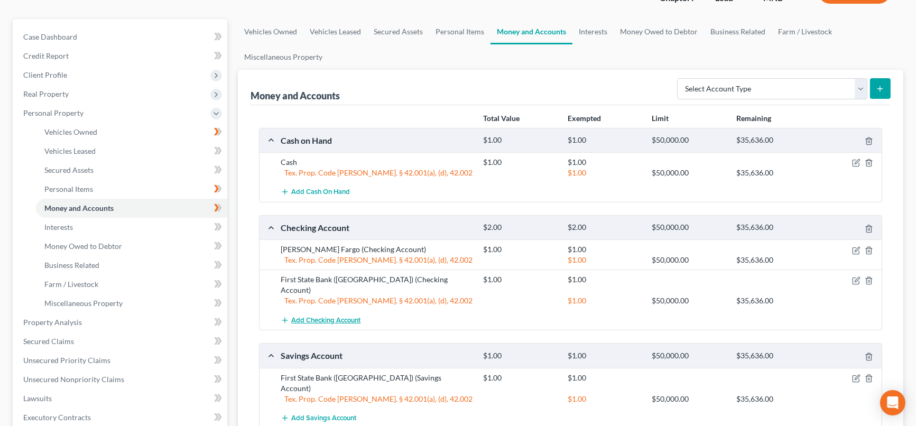
scroll to position [117, 0]
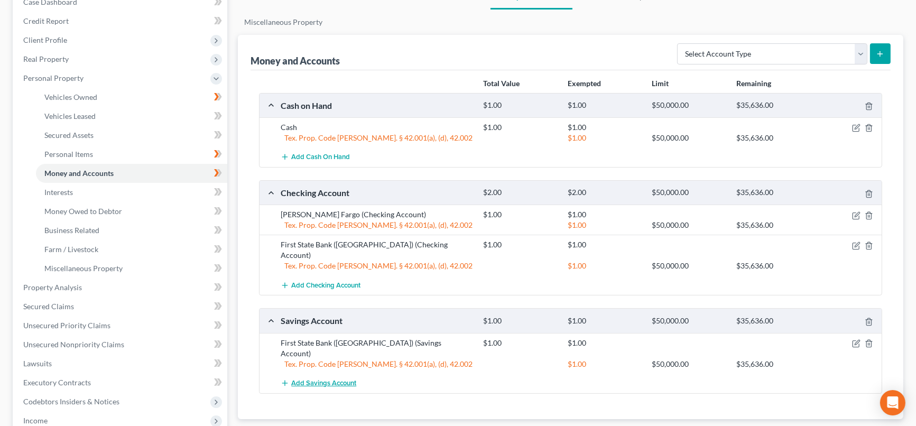
click at [333, 379] on span "Add Savings Account" at bounding box center [323, 383] width 65 height 8
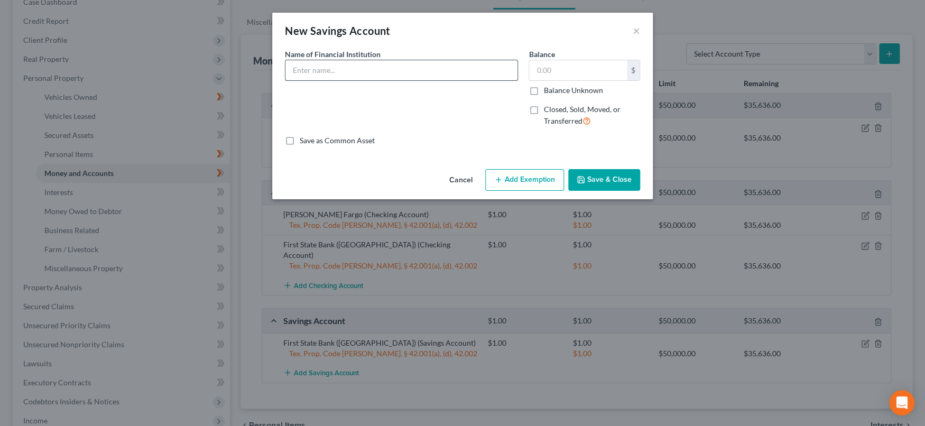
click at [334, 71] on input "text" at bounding box center [401, 70] width 232 height 20
type input "Wells Fargo"
click at [555, 73] on input "text" at bounding box center [578, 70] width 98 height 20
type input "1.00"
drag, startPoint x: 537, startPoint y: 181, endPoint x: 534, endPoint y: 187, distance: 6.6
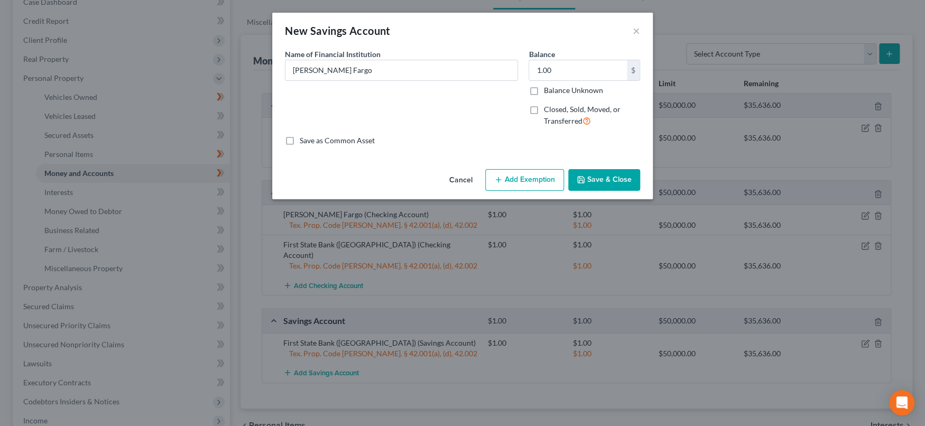
click at [537, 181] on button "Add Exemption" at bounding box center [524, 180] width 79 height 22
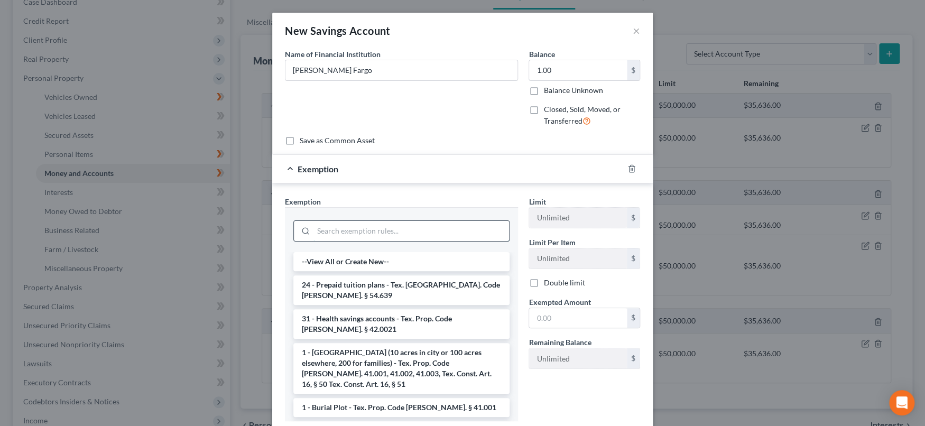
click at [420, 231] on input "search" at bounding box center [412, 231] width 196 height 20
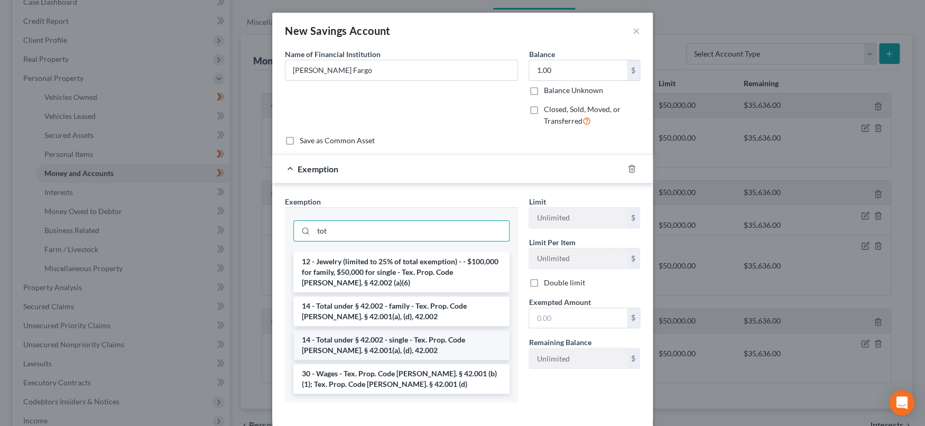
type input "tot"
click at [438, 349] on li "14 - Total under § 42.002 - single - Tex. Prop. Code Ann. § 42.001(a), (d), 42.…" at bounding box center [401, 345] width 216 height 30
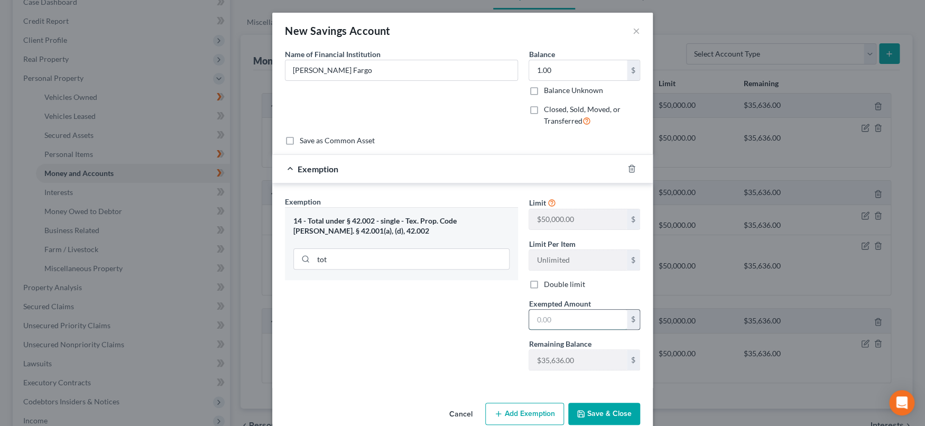
click at [554, 323] on input "text" at bounding box center [578, 320] width 98 height 20
type input "0.00"
click at [466, 354] on div "Exemption Set must be selected for CA. Exemption * 14 - Total under § 42.002 - …" at bounding box center [402, 287] width 244 height 183
click at [579, 412] on icon "button" at bounding box center [581, 414] width 8 height 8
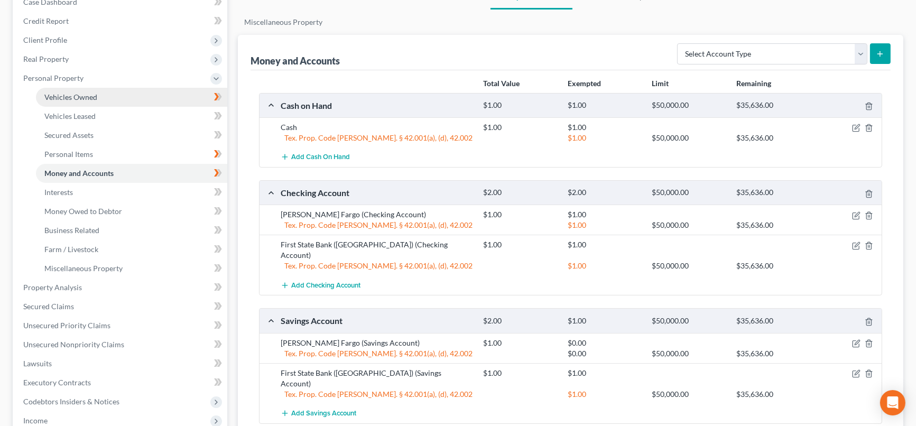
click at [93, 96] on span "Vehicles Owned" at bounding box center [70, 97] width 53 height 9
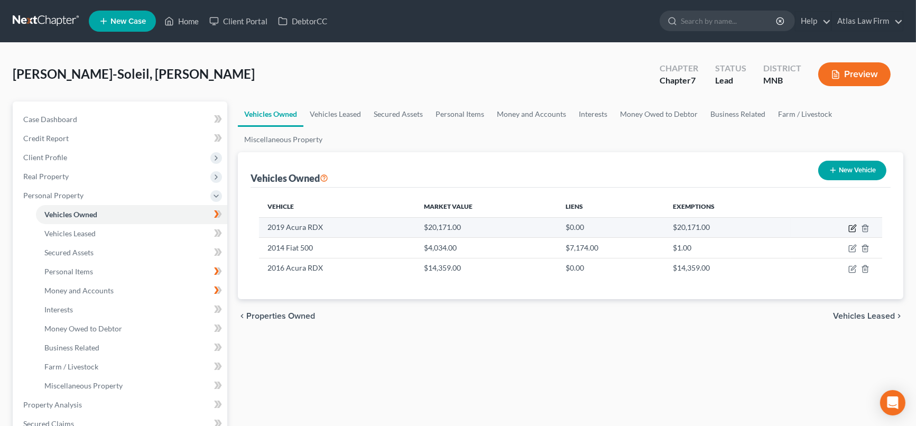
click at [853, 226] on icon "button" at bounding box center [853, 227] width 5 height 5
select select "0"
select select "7"
select select "2"
select select "0"
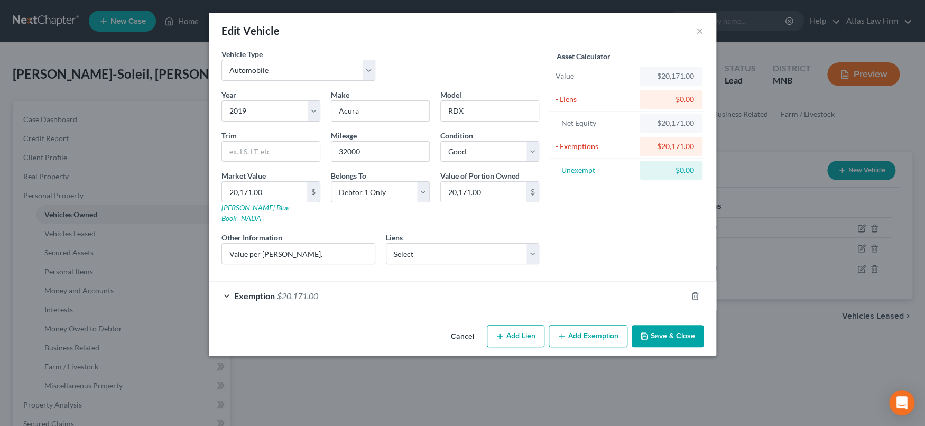
click at [288, 291] on span "$20,171.00" at bounding box center [297, 296] width 41 height 10
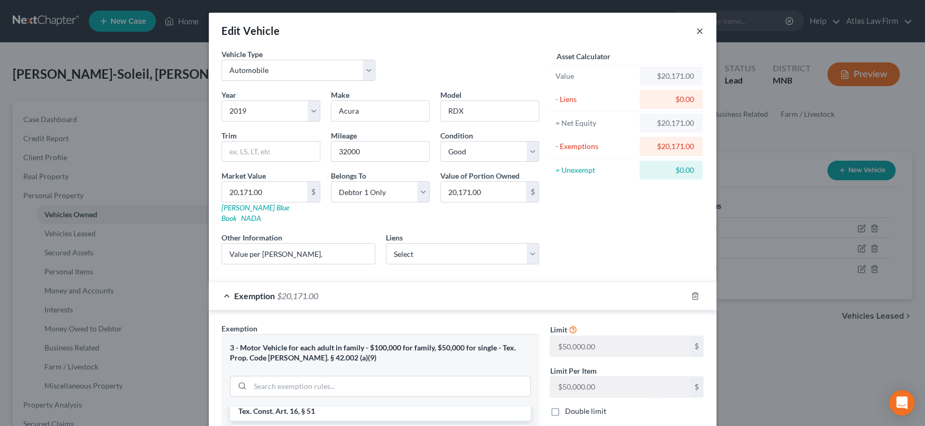
drag, startPoint x: 694, startPoint y: 32, endPoint x: 709, endPoint y: 46, distance: 20.2
click at [696, 32] on button "×" at bounding box center [699, 30] width 7 height 13
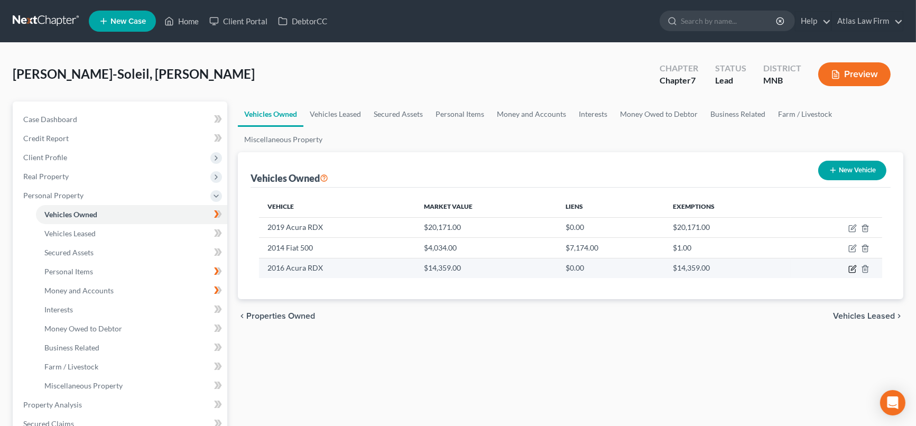
click at [852, 268] on icon "button" at bounding box center [853, 269] width 8 height 8
select select "0"
select select "10"
select select "2"
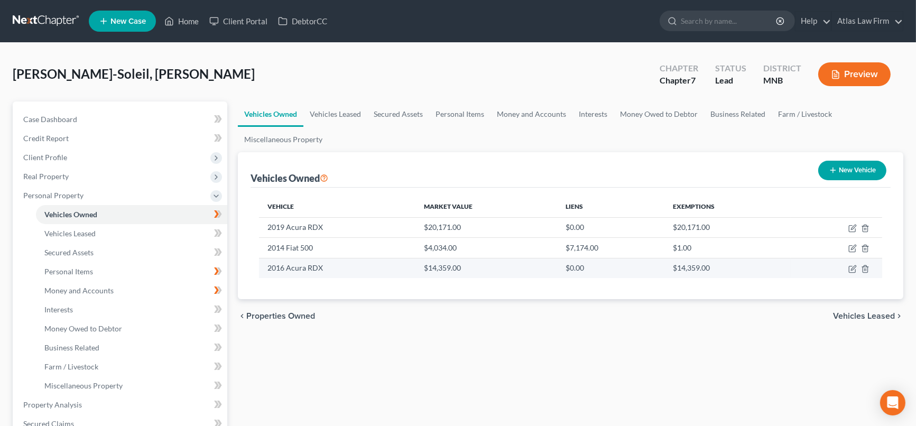
select select "0"
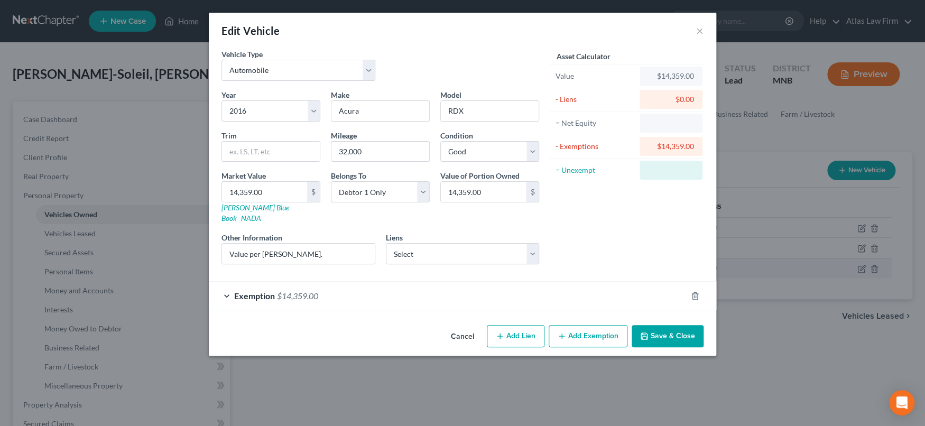
click at [723, 268] on div "Edit Vehicle × Vehicle Type Select Automobile Truck Trailer Watercraft Aircraft…" at bounding box center [462, 213] width 925 height 426
select select "0"
select select "10"
select select "2"
select select "0"
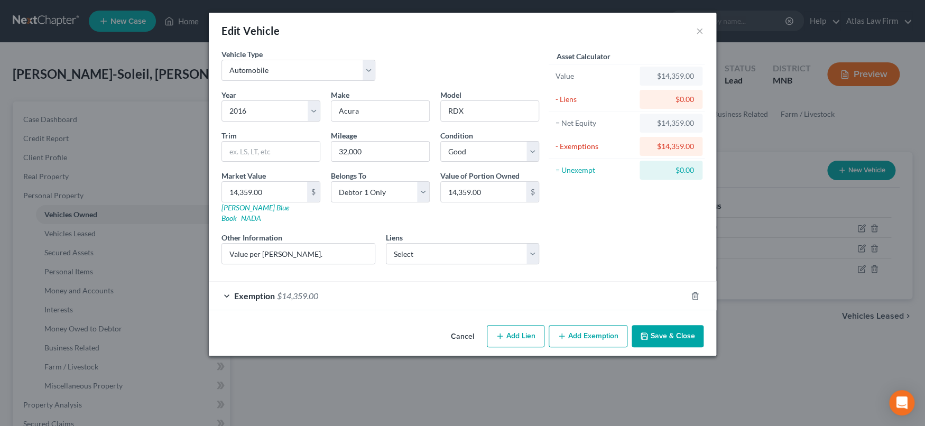
click at [518, 290] on div "Exemption $14,359.00" at bounding box center [448, 296] width 478 height 28
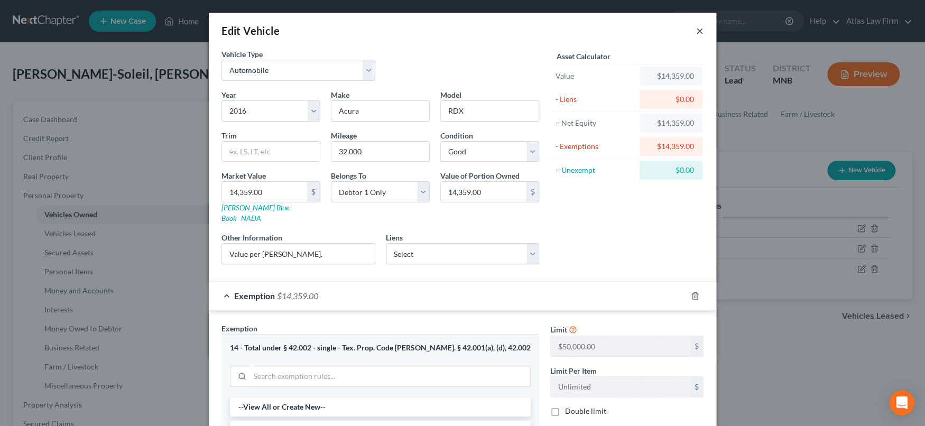
click at [696, 29] on button "×" at bounding box center [699, 30] width 7 height 13
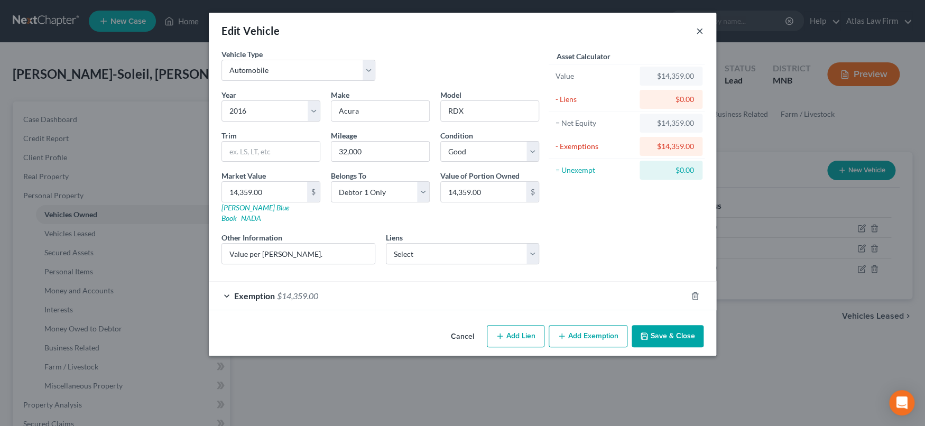
click at [697, 32] on button "×" at bounding box center [699, 30] width 7 height 13
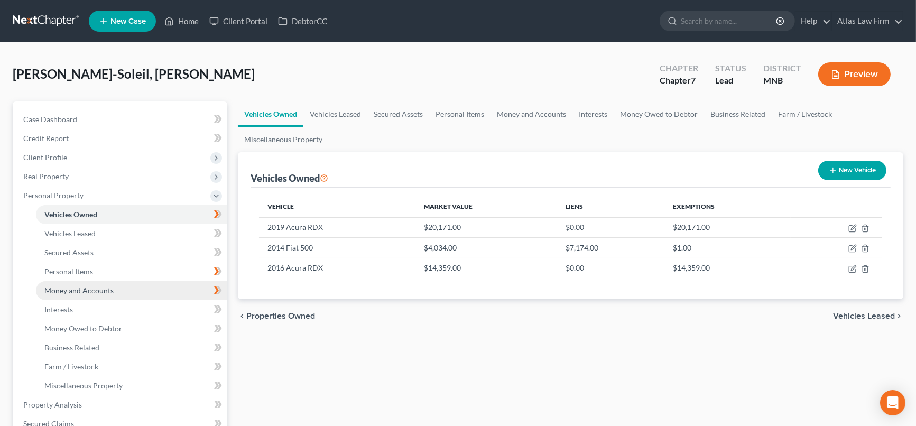
click at [84, 287] on span "Money and Accounts" at bounding box center [78, 290] width 69 height 9
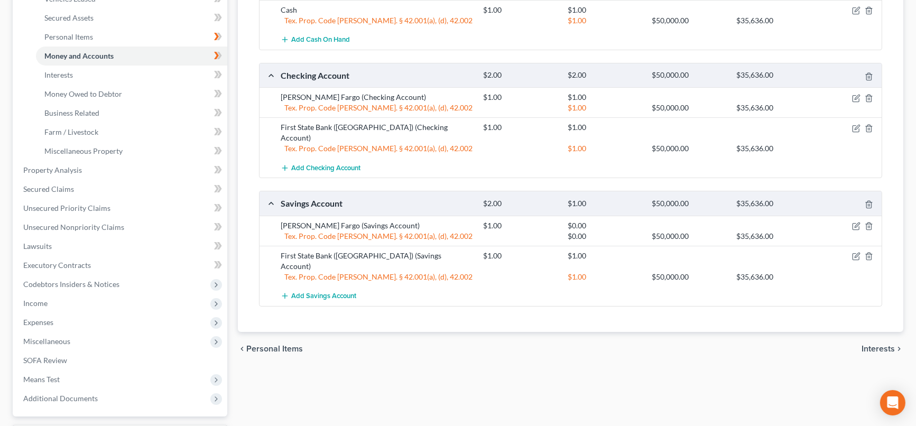
scroll to position [117, 0]
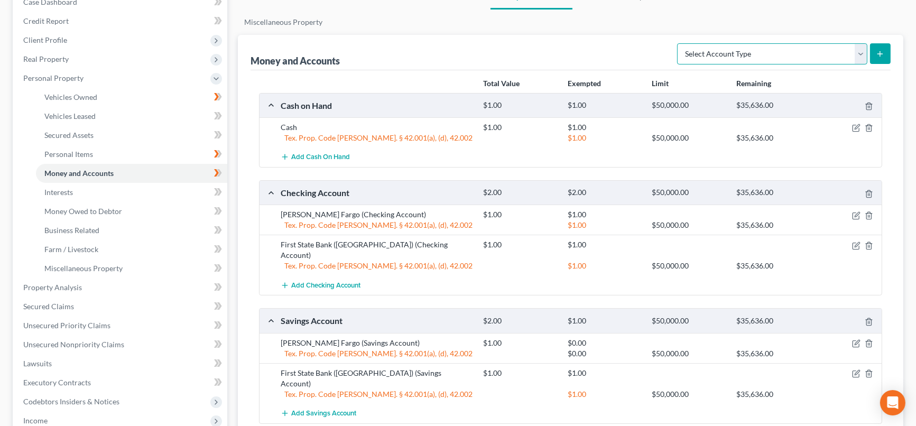
click at [860, 52] on select "Select Account Type Brokerage Cash on Hand Certificates of Deposit Checking Acc…" at bounding box center [772, 53] width 190 height 21
click at [90, 188] on link "Interests" at bounding box center [131, 192] width 191 height 19
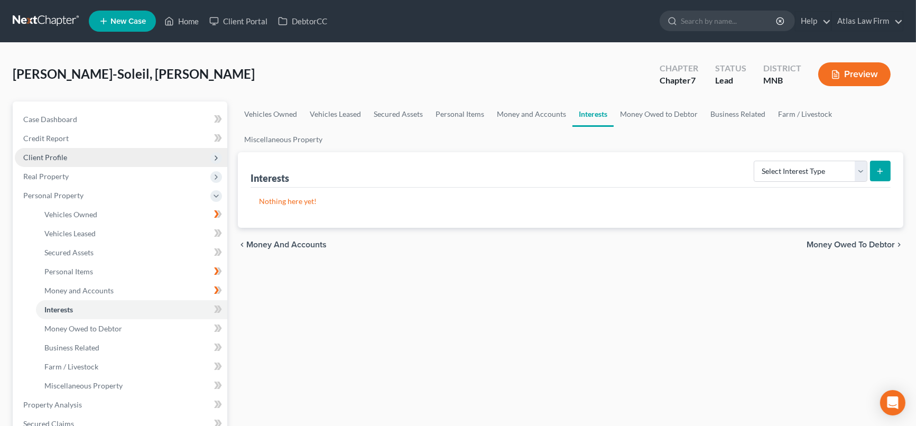
click at [76, 153] on span "Client Profile" at bounding box center [121, 157] width 213 height 19
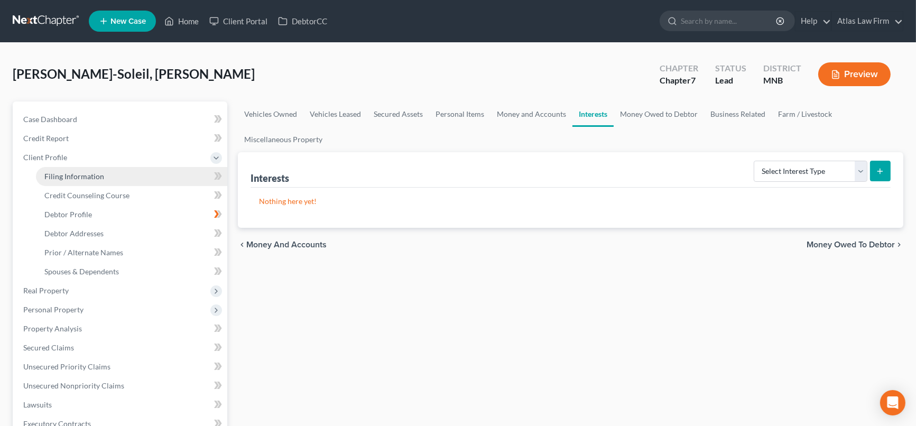
click at [106, 176] on link "Filing Information" at bounding box center [131, 176] width 191 height 19
select select "1"
select select "0"
select select "45"
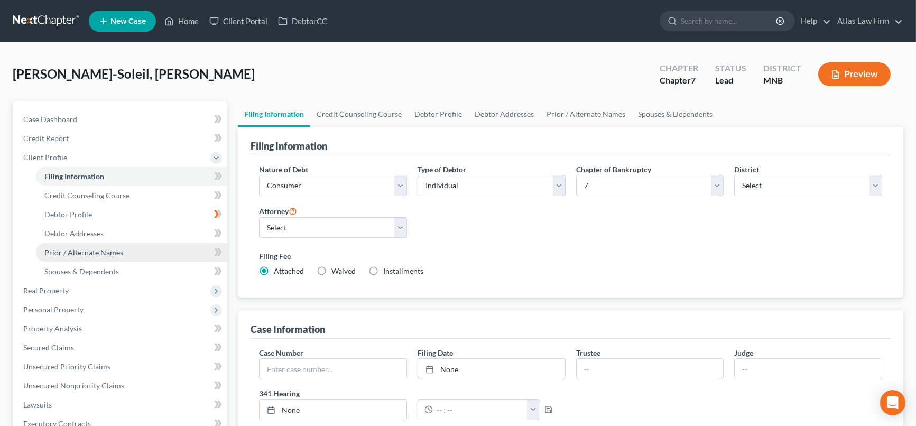
click at [105, 252] on span "Prior / Alternate Names" at bounding box center [83, 252] width 79 height 9
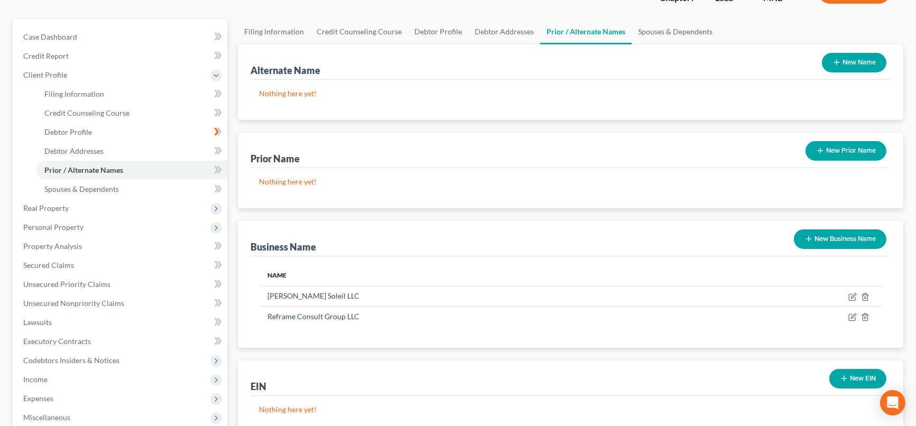
scroll to position [117, 0]
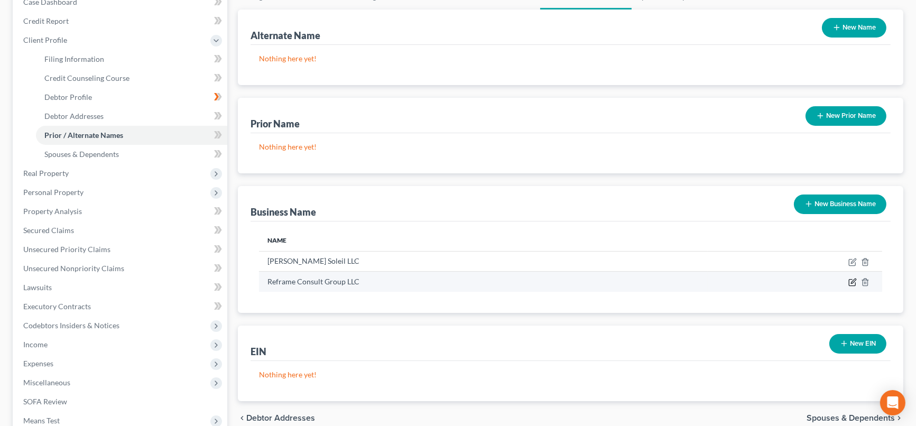
click at [852, 278] on icon "button" at bounding box center [853, 282] width 8 height 8
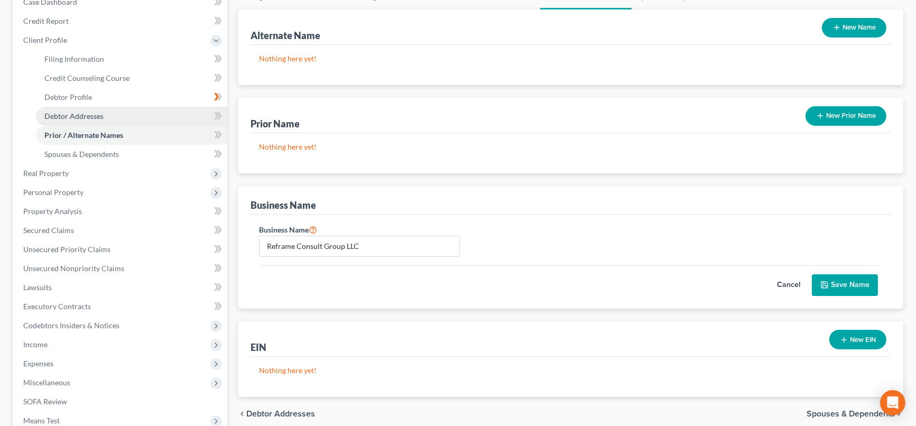
click at [60, 112] on span "Debtor Addresses" at bounding box center [73, 116] width 59 height 9
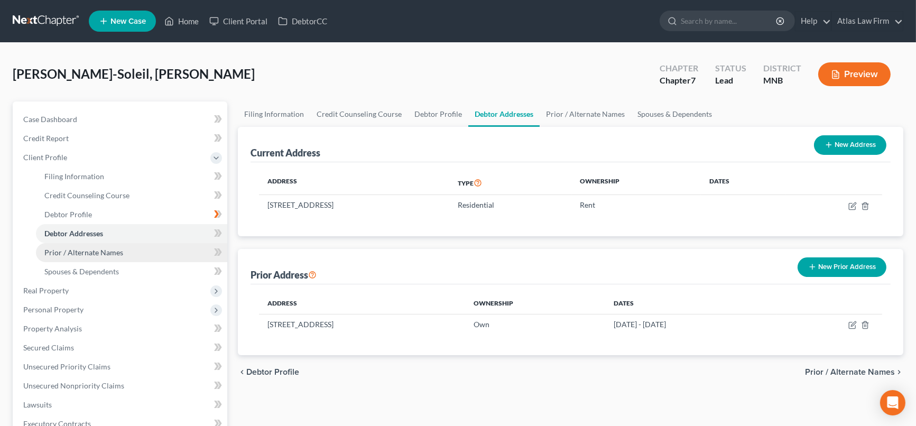
click at [85, 248] on span "Prior / Alternate Names" at bounding box center [83, 252] width 79 height 9
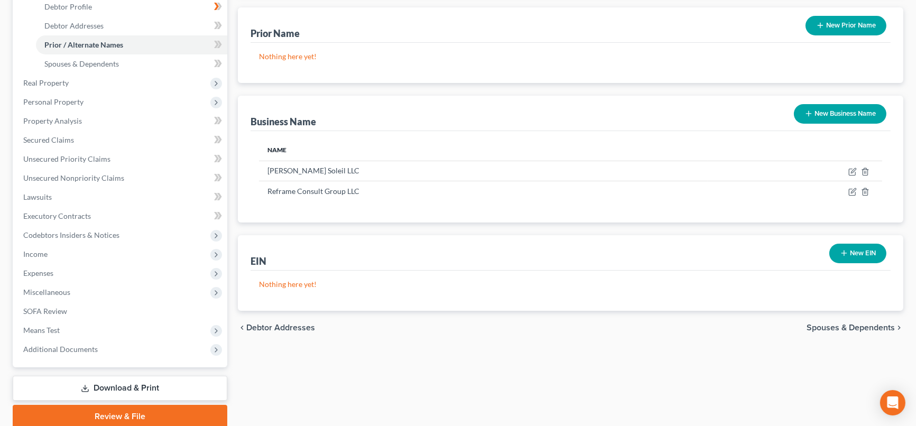
scroll to position [235, 0]
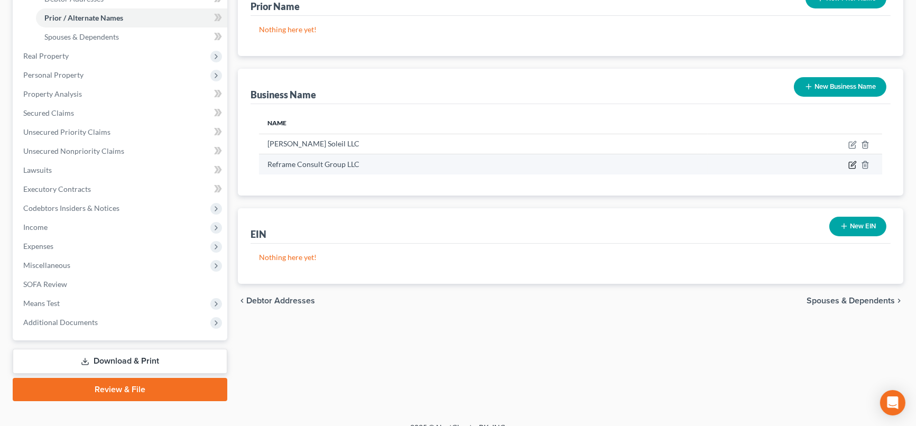
click at [851, 163] on icon "button" at bounding box center [853, 165] width 8 height 8
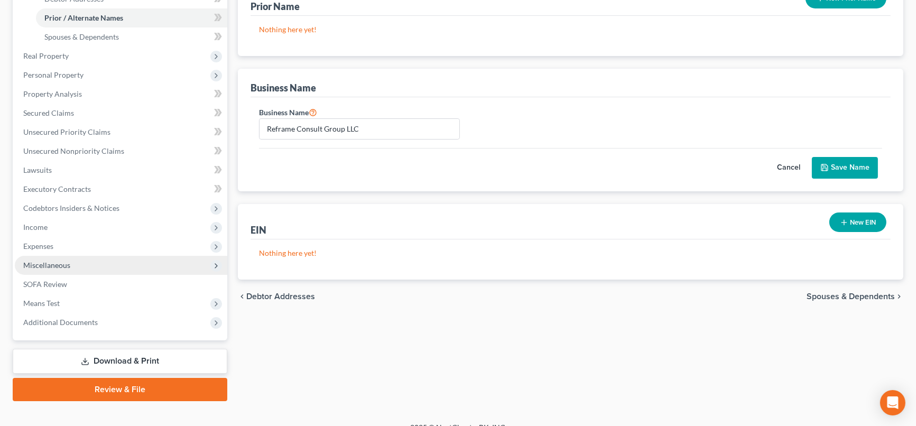
click at [64, 262] on span "Miscellaneous" at bounding box center [46, 265] width 47 height 9
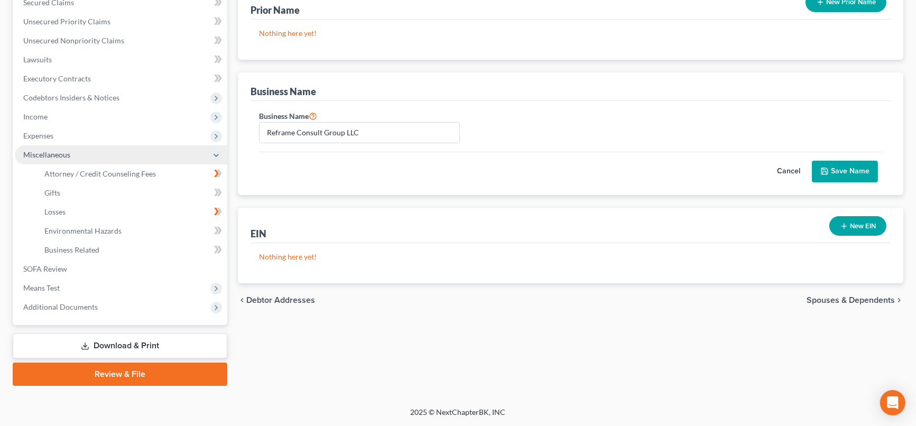
scroll to position [229, 0]
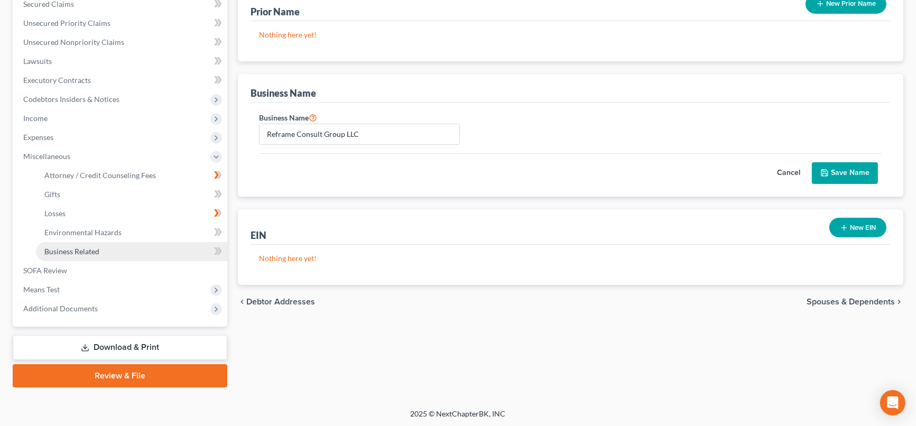
click at [73, 250] on span "Business Related" at bounding box center [71, 251] width 55 height 9
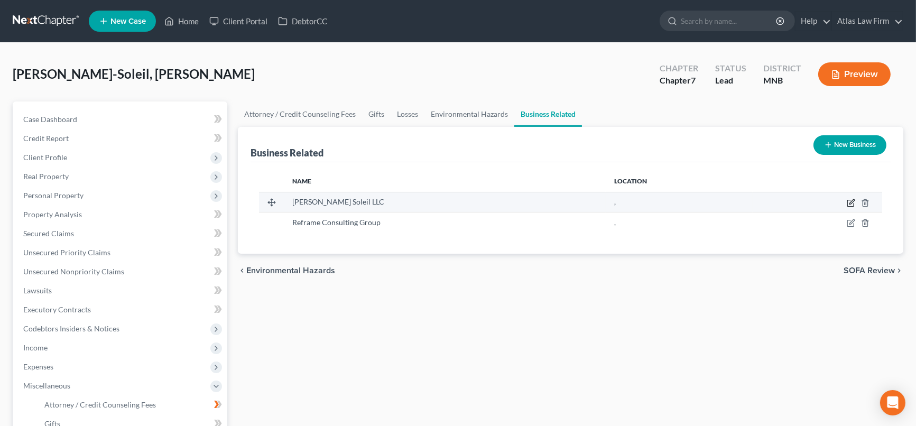
click at [854, 199] on icon "button" at bounding box center [851, 203] width 8 height 8
select select "owner"
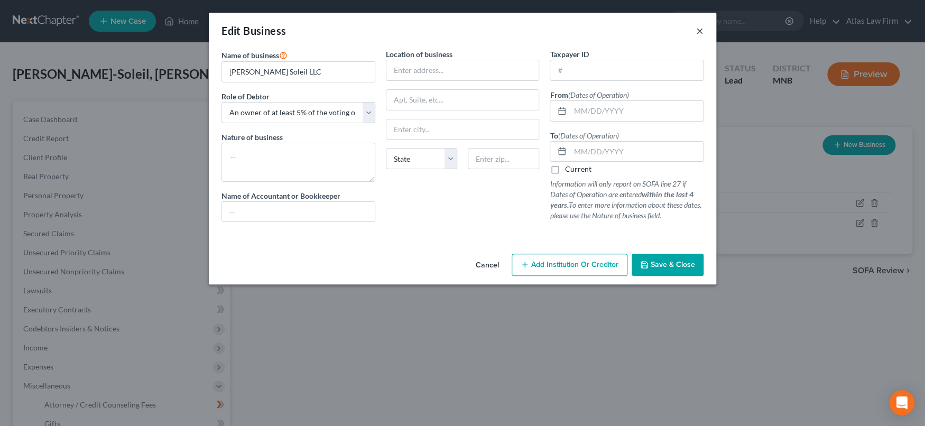
click at [702, 31] on button "×" at bounding box center [699, 30] width 7 height 13
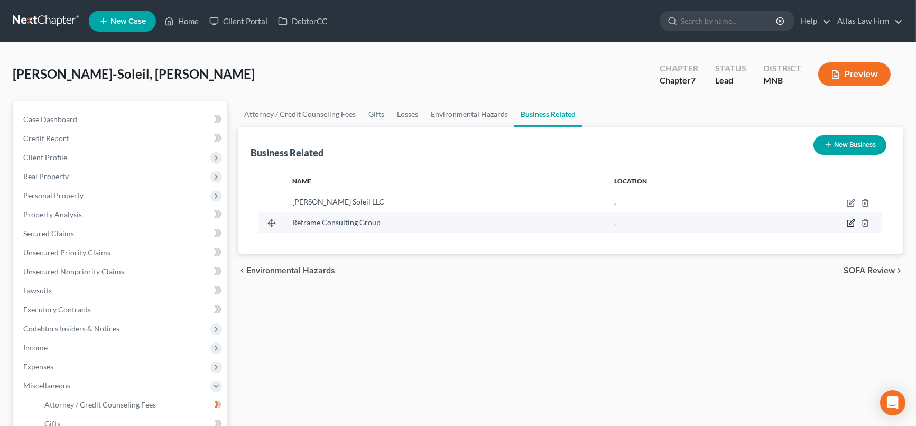
click at [850, 220] on icon "button" at bounding box center [851, 223] width 8 height 8
select select "owner"
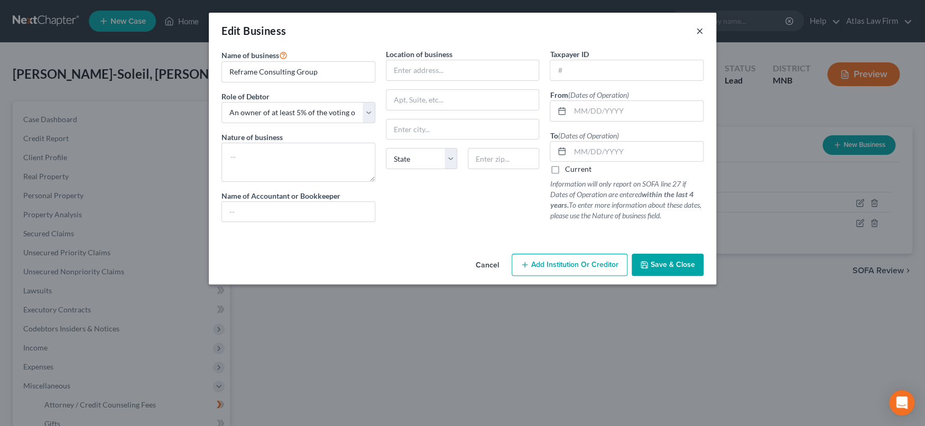
click at [699, 31] on button "×" at bounding box center [699, 30] width 7 height 13
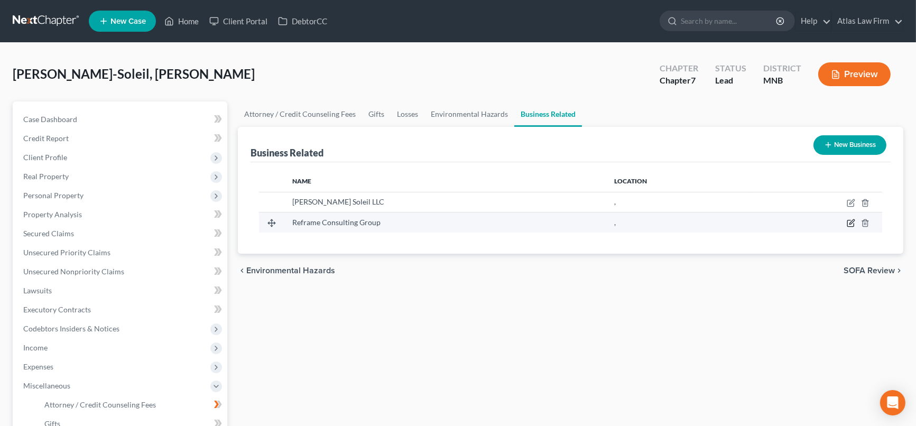
click at [853, 219] on icon "button" at bounding box center [851, 223] width 8 height 8
select select "owner"
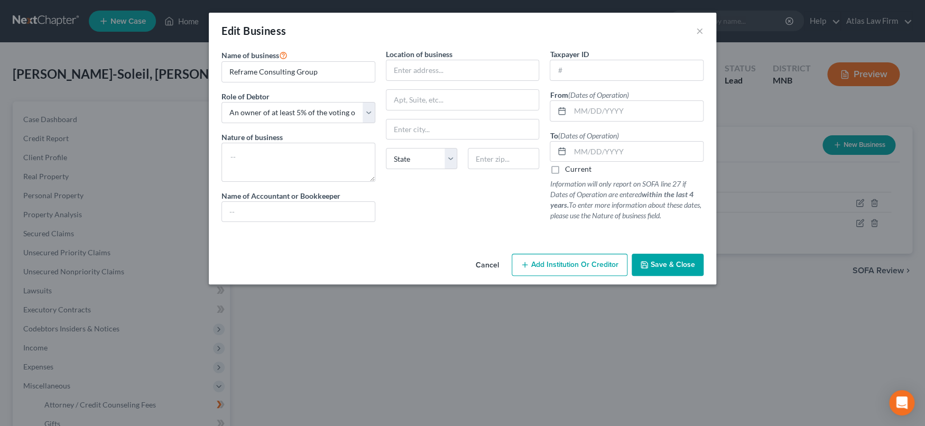
click at [664, 264] on span "Save & Close" at bounding box center [673, 264] width 44 height 9
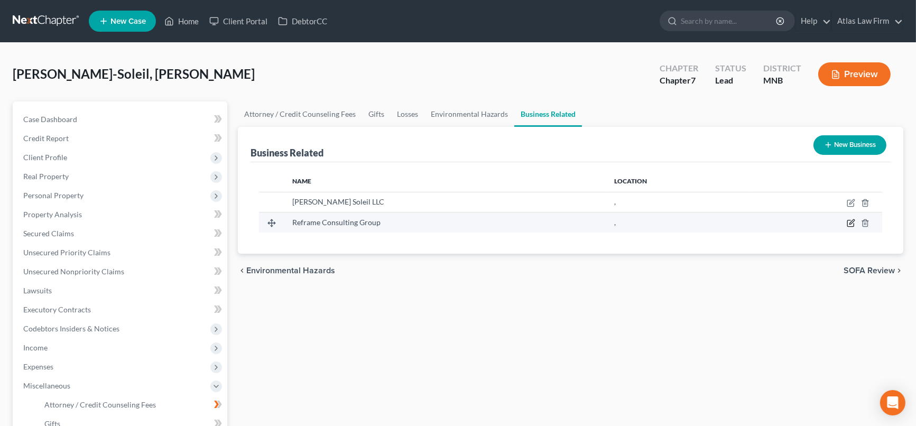
click at [852, 222] on icon "button" at bounding box center [851, 223] width 8 height 8
select select "owner"
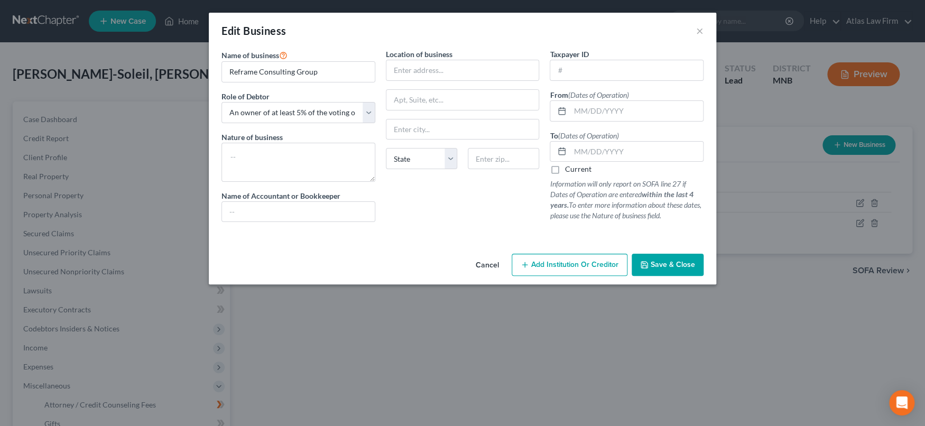
drag, startPoint x: 655, startPoint y: 258, endPoint x: 662, endPoint y: 262, distance: 8.8
click at [660, 261] on button "Save & Close" at bounding box center [668, 265] width 72 height 22
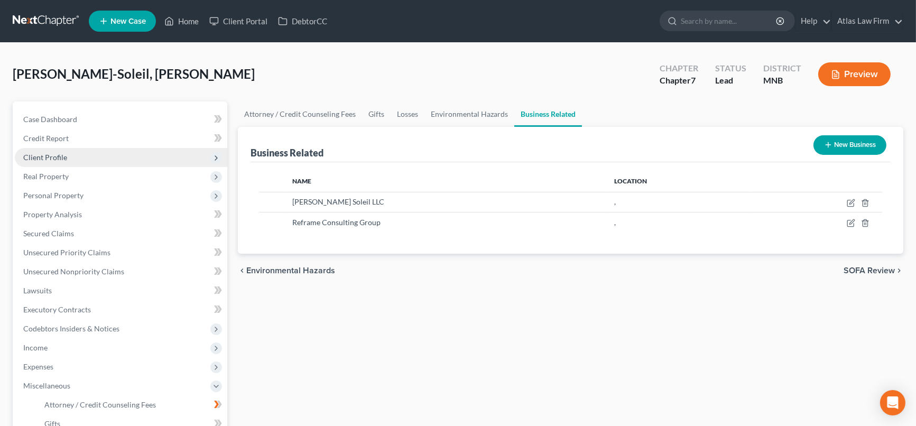
click at [67, 155] on span "Client Profile" at bounding box center [121, 157] width 213 height 19
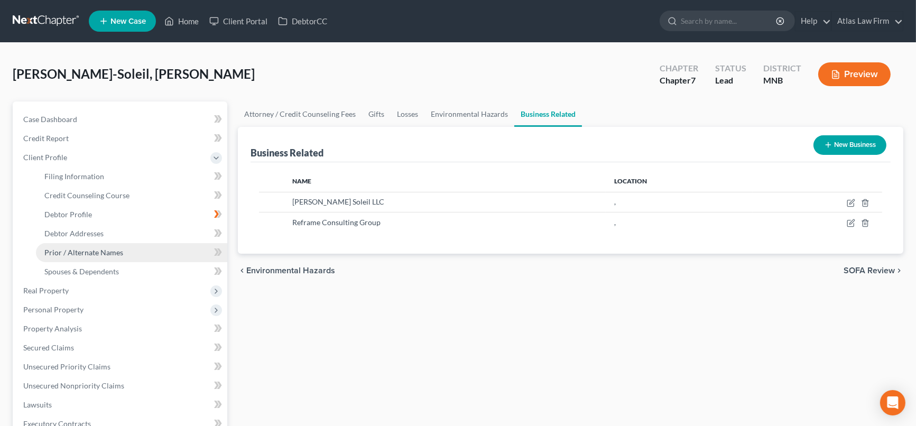
click at [108, 253] on span "Prior / Alternate Names" at bounding box center [83, 252] width 79 height 9
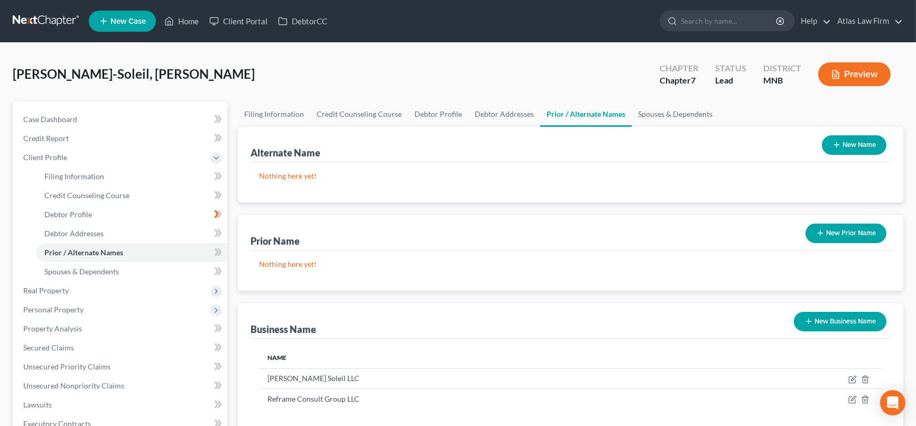
scroll to position [117, 0]
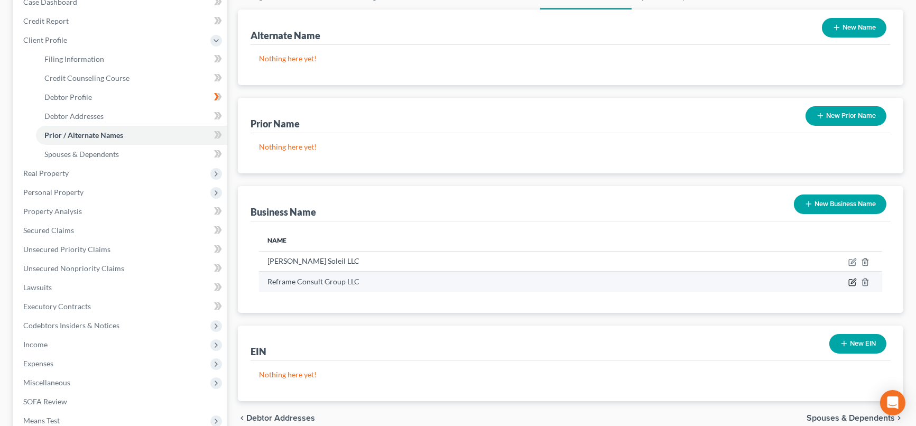
click at [854, 278] on icon "button" at bounding box center [853, 282] width 8 height 8
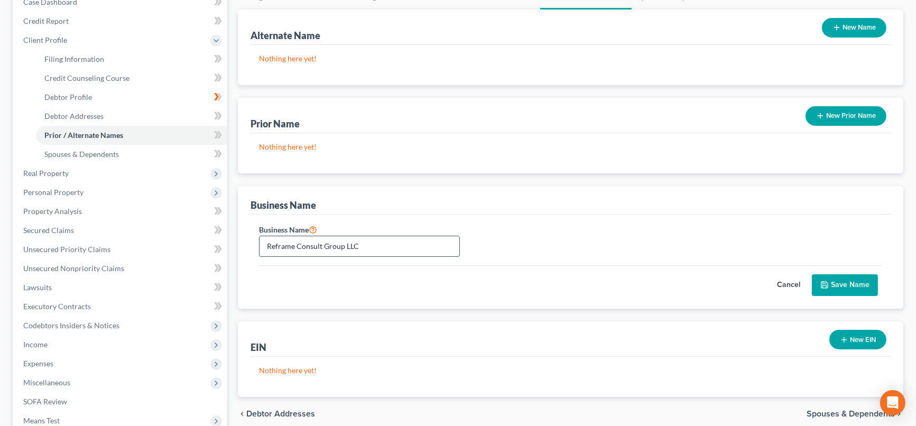
drag, startPoint x: 364, startPoint y: 248, endPoint x: 322, endPoint y: 241, distance: 42.3
click at [322, 241] on input "Reframe Consult Group LLC" at bounding box center [360, 246] width 200 height 20
type input "Reframe Consulting Group"
click at [837, 287] on button "Save Name" at bounding box center [845, 285] width 66 height 22
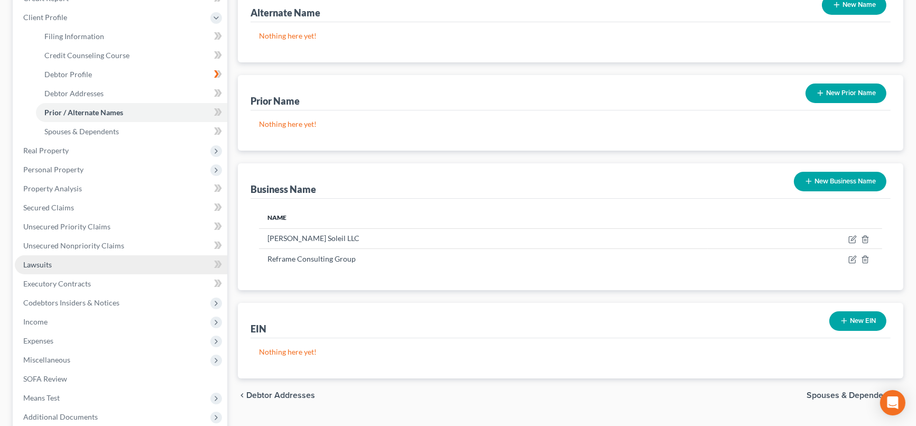
scroll to position [235, 0]
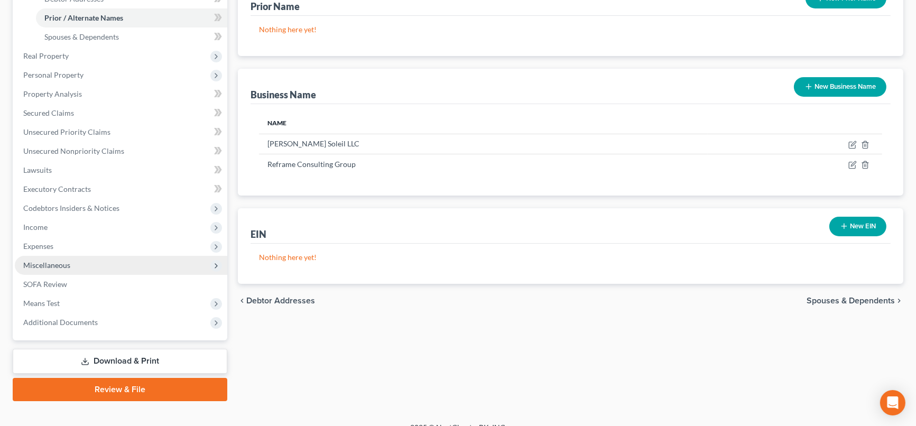
drag, startPoint x: 70, startPoint y: 257, endPoint x: 77, endPoint y: 260, distance: 7.4
click at [73, 256] on span "Miscellaneous" at bounding box center [121, 265] width 213 height 19
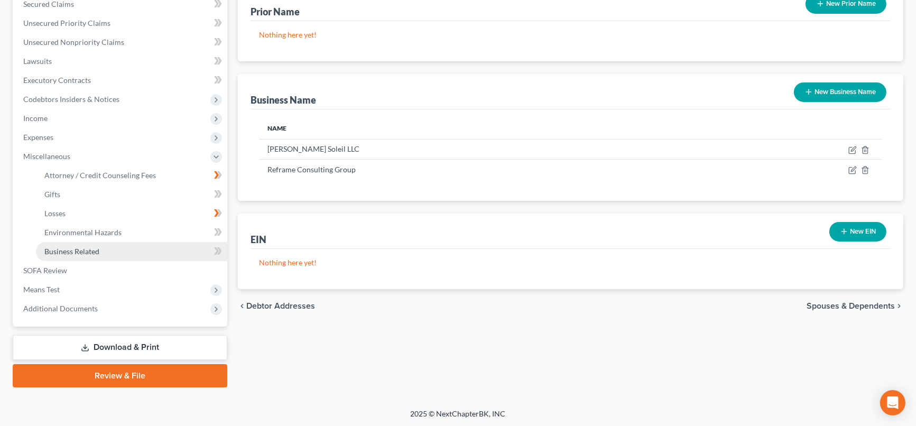
click at [102, 250] on link "Business Related" at bounding box center [131, 251] width 191 height 19
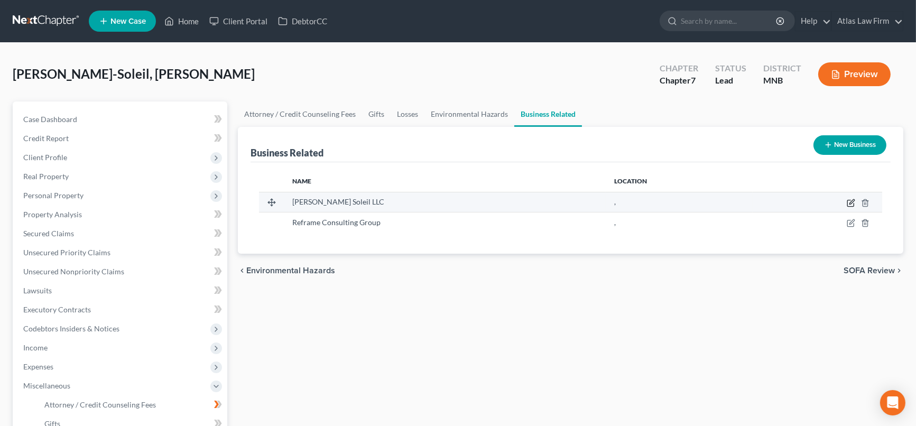
click at [851, 201] on icon "button" at bounding box center [852, 201] width 5 height 5
select select "owner"
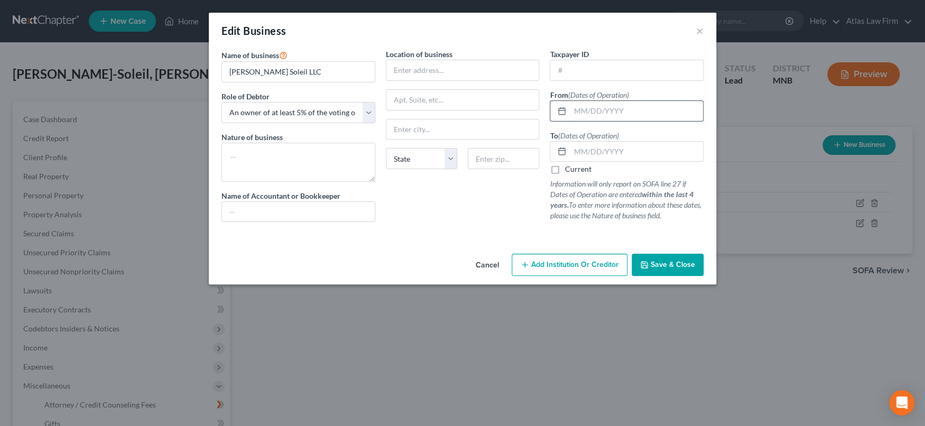
click at [614, 107] on input "text" at bounding box center [636, 111] width 133 height 20
type input "03/01/2014"
click at [565, 172] on label "Current" at bounding box center [578, 169] width 26 height 11
click at [569, 171] on input "Current" at bounding box center [572, 167] width 7 height 7
checkbox input "true"
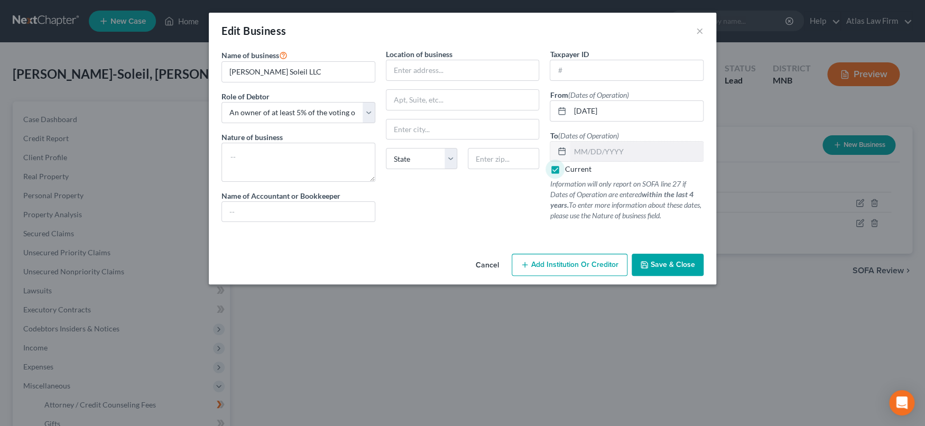
click at [666, 264] on span "Save & Close" at bounding box center [673, 264] width 44 height 9
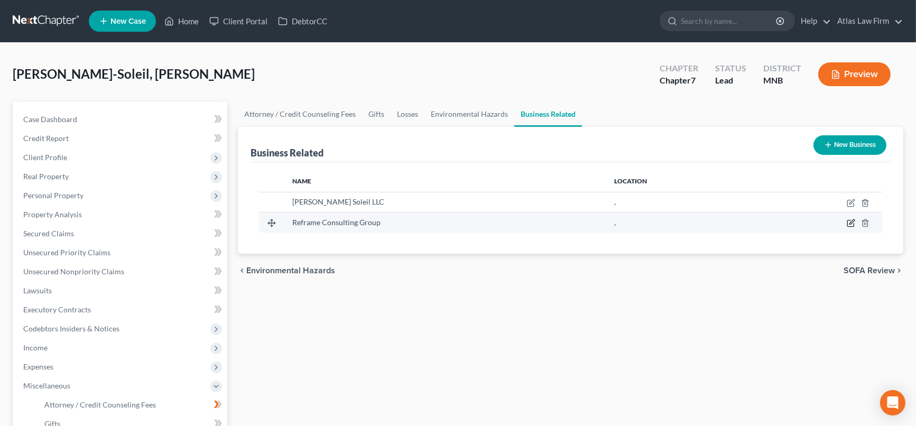
click at [850, 220] on icon "button" at bounding box center [851, 223] width 8 height 8
select select "owner"
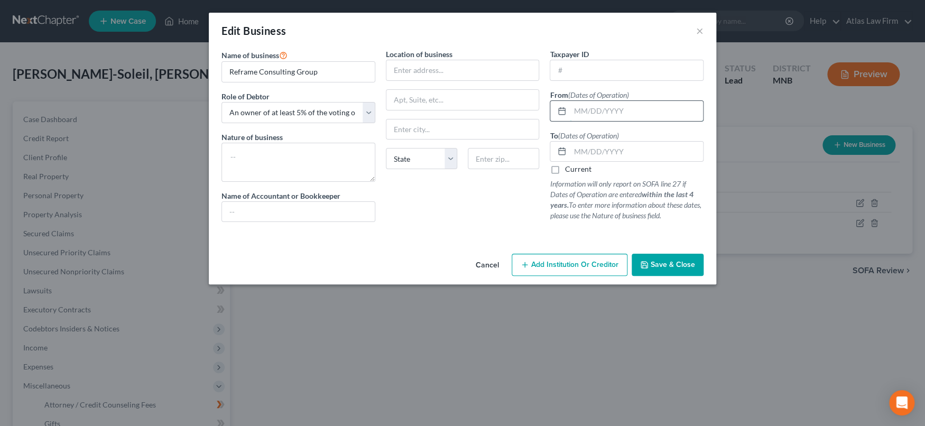
click at [578, 114] on input "text" at bounding box center [636, 111] width 133 height 20
drag, startPoint x: 578, startPoint y: 109, endPoint x: 641, endPoint y: 128, distance: 65.7
click at [589, 113] on input "0/11/2022" at bounding box center [636, 111] width 133 height 20
type input "0"
type input "07112022"
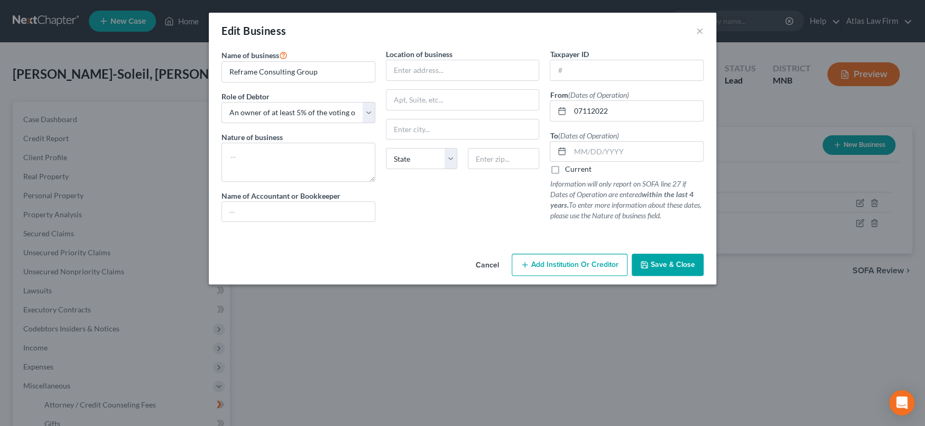
click at [566, 171] on label "Current" at bounding box center [578, 169] width 26 height 11
click at [569, 171] on input "Current" at bounding box center [572, 167] width 7 height 7
checkbox input "true"
click at [677, 268] on span "Save & Close" at bounding box center [673, 264] width 44 height 9
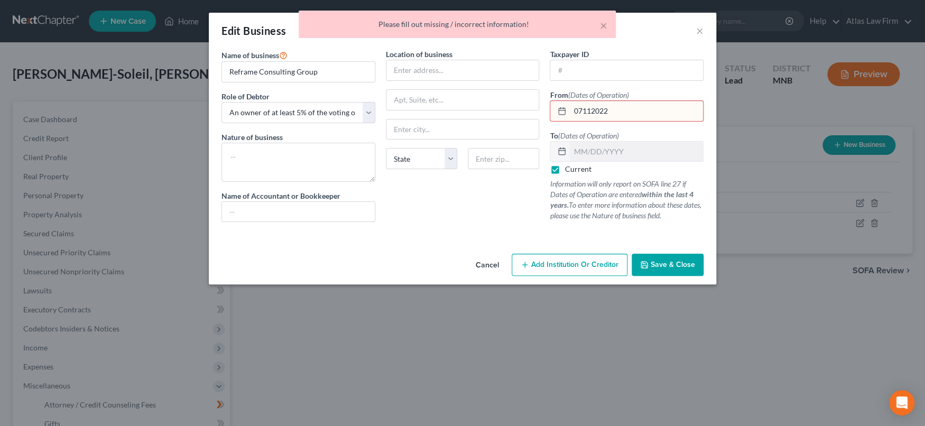
drag, startPoint x: 586, startPoint y: 107, endPoint x: 601, endPoint y: 121, distance: 20.2
click at [588, 109] on input "07112022" at bounding box center [636, 111] width 133 height 20
click at [595, 110] on input "07/112022" at bounding box center [636, 111] width 133 height 20
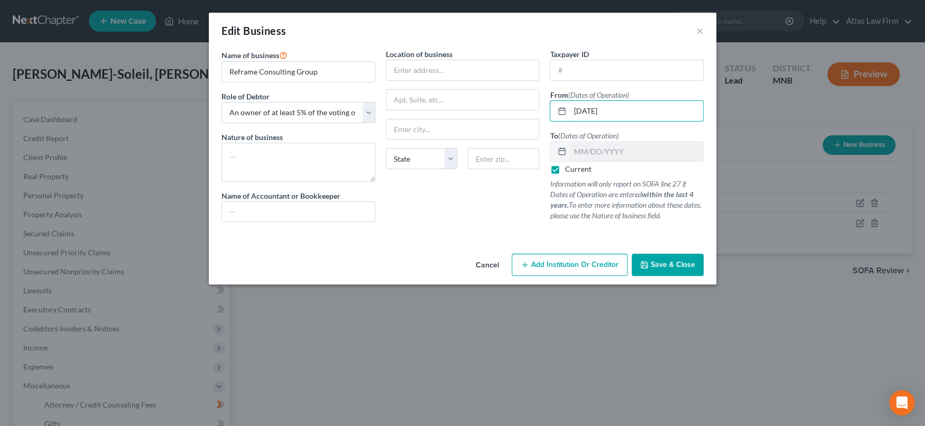
type input "07/11/2022"
click at [696, 268] on button "Save & Close" at bounding box center [668, 265] width 72 height 22
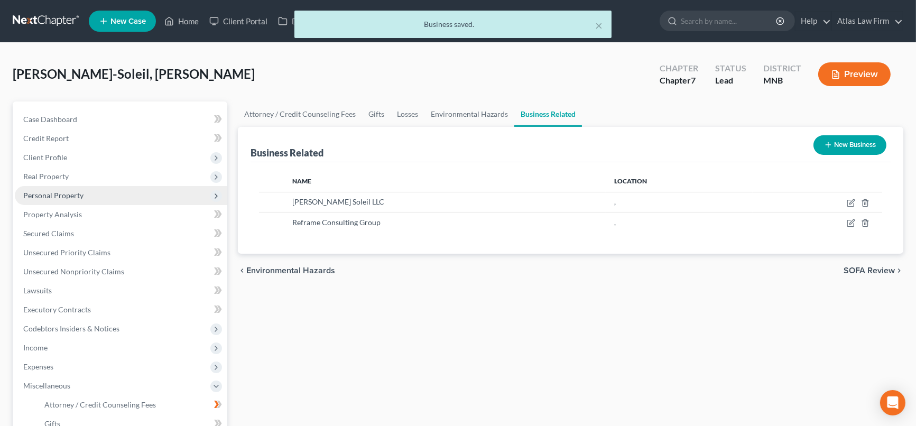
click at [90, 195] on span "Personal Property" at bounding box center [121, 195] width 213 height 19
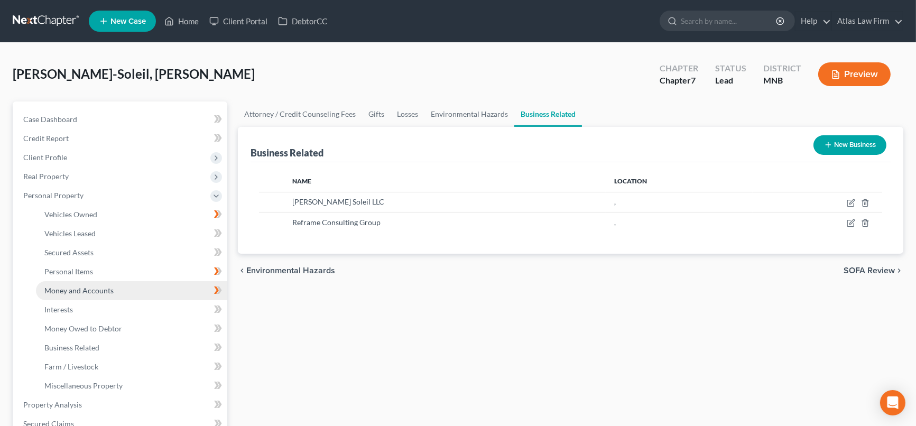
click at [93, 289] on span "Money and Accounts" at bounding box center [78, 290] width 69 height 9
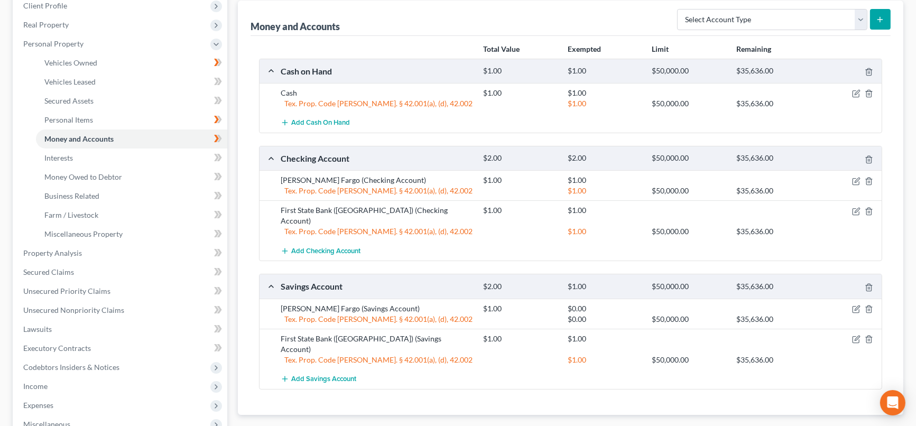
scroll to position [117, 0]
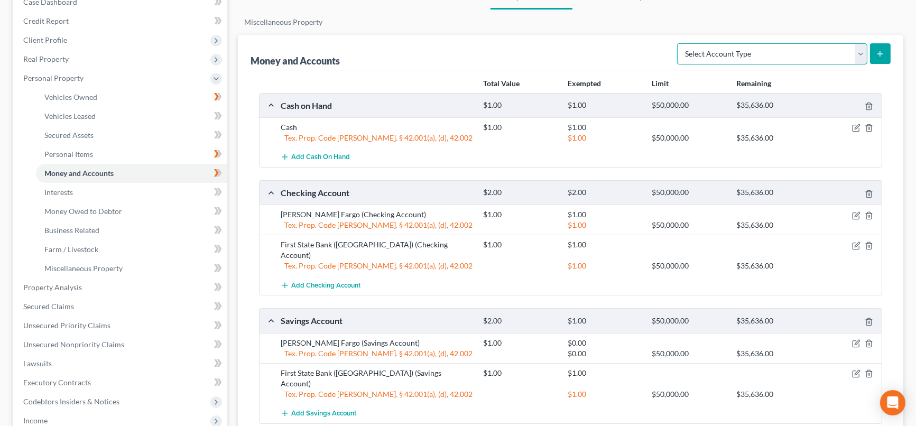
click at [858, 51] on select "Select Account Type Brokerage Cash on Hand Certificates of Deposit Checking Acc…" at bounding box center [772, 53] width 190 height 21
click at [97, 188] on link "Interests" at bounding box center [131, 192] width 191 height 19
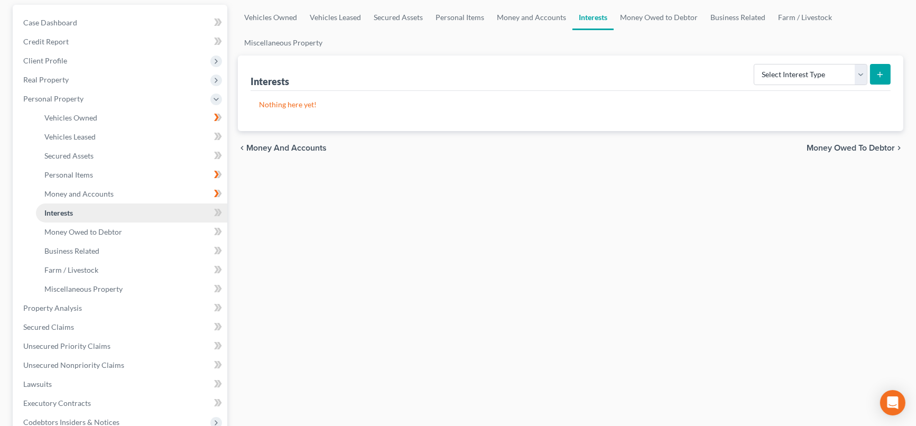
scroll to position [117, 0]
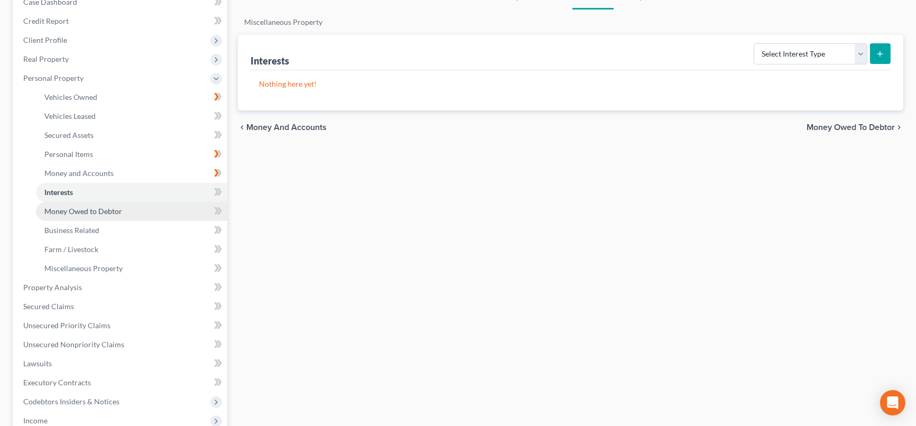
click at [123, 206] on link "Money Owed to Debtor" at bounding box center [131, 211] width 191 height 19
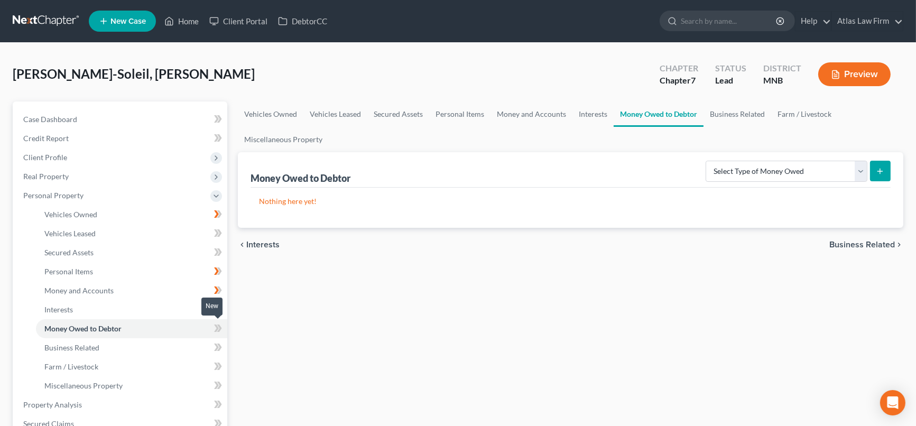
drag, startPoint x: 218, startPoint y: 330, endPoint x: 413, endPoint y: 223, distance: 222.9
click at [219, 326] on icon at bounding box center [219, 328] width 5 height 7
click at [867, 168] on select "Select Type of Money Owed Accounts Receivable Alimony Child Support Claims Agai…" at bounding box center [787, 171] width 162 height 21
select select "expected_tax_refund"
click at [708, 161] on select "Select Type of Money Owed Accounts Receivable Alimony Child Support Claims Agai…" at bounding box center [787, 171] width 162 height 21
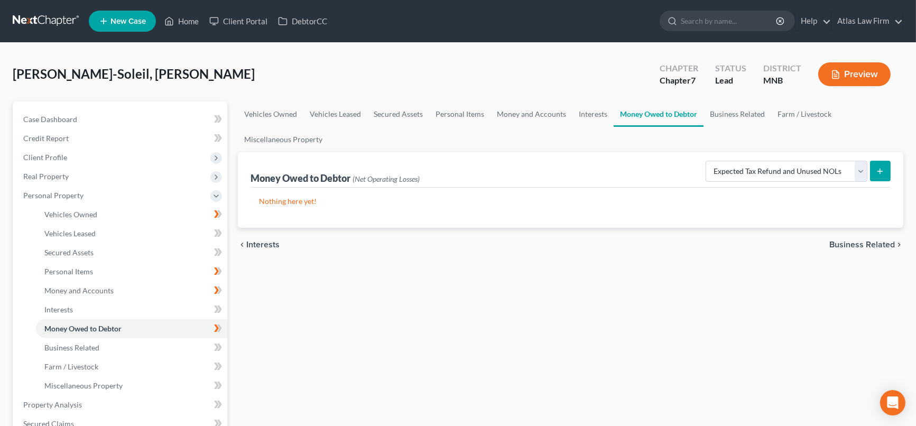
click at [880, 168] on icon "submit" at bounding box center [880, 171] width 8 height 8
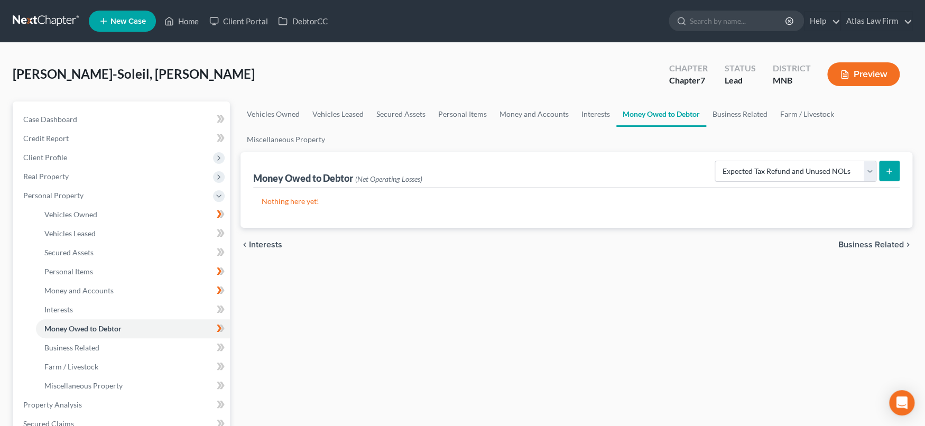
select select "0"
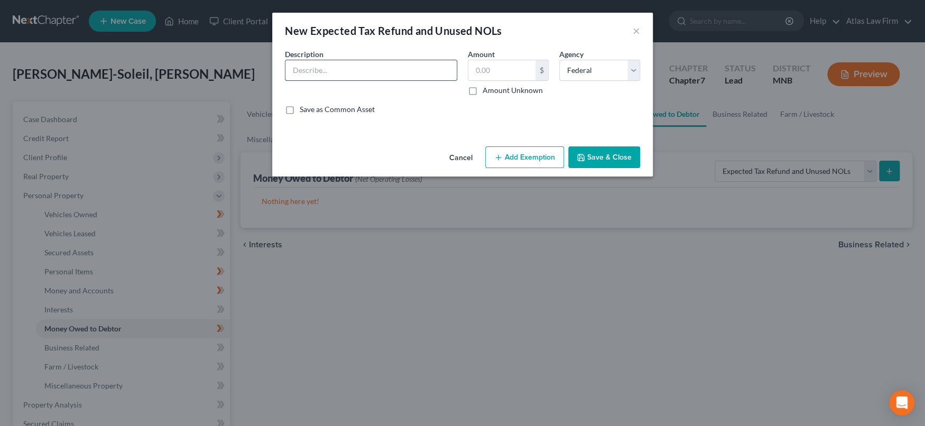
click at [372, 70] on input "text" at bounding box center [370, 70] width 171 height 20
type input "Expected 2024 Income Tax Refund"
click at [489, 70] on input "text" at bounding box center [501, 70] width 67 height 20
click at [491, 70] on input "text" at bounding box center [501, 70] width 67 height 20
click at [496, 66] on input "text" at bounding box center [501, 70] width 67 height 20
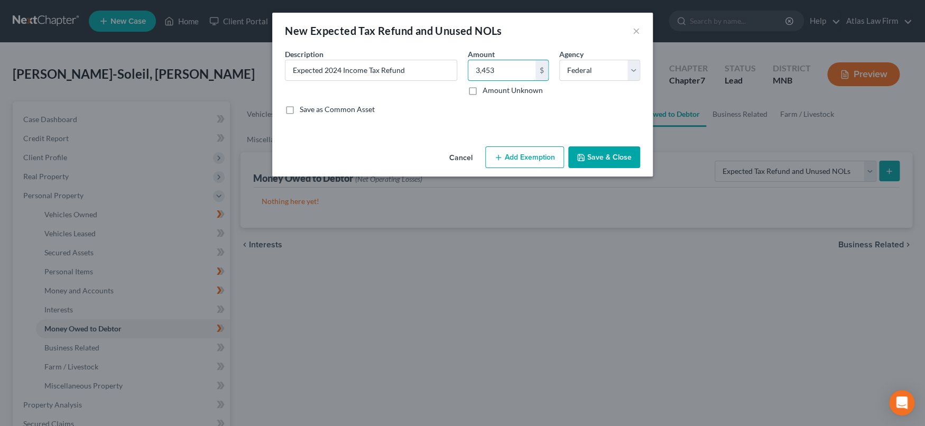
type input "3,453"
click at [606, 157] on button "Save & Close" at bounding box center [604, 157] width 72 height 22
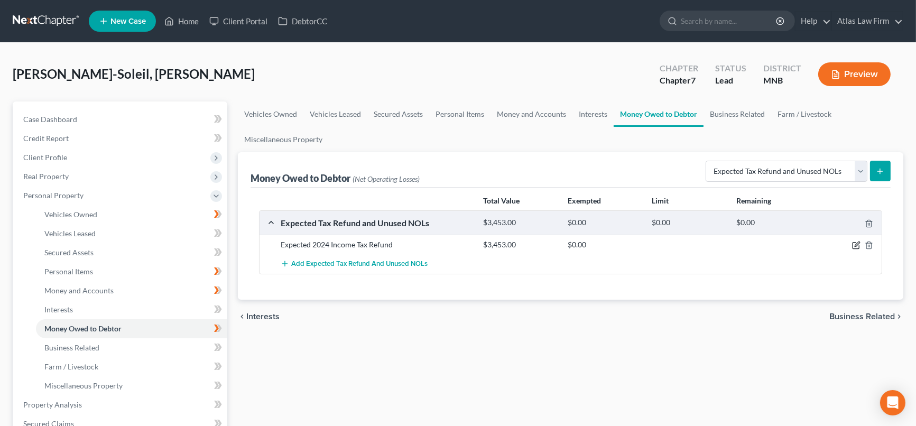
click at [856, 248] on icon "button" at bounding box center [856, 245] width 8 height 8
select select "0"
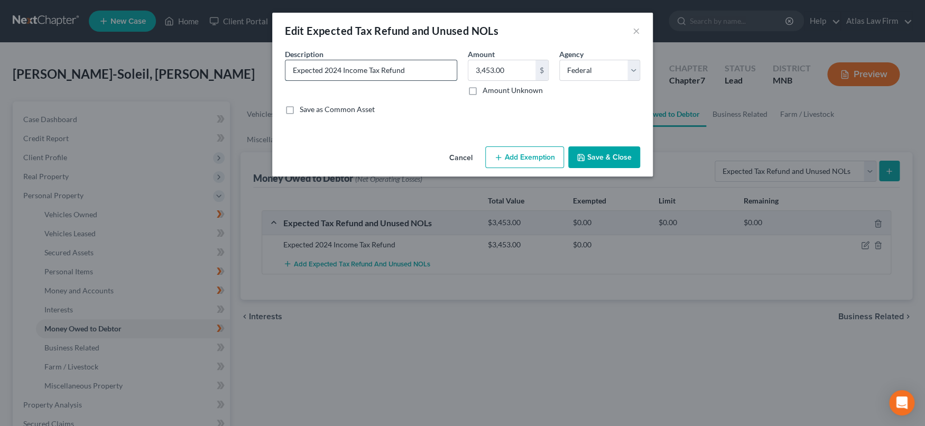
click at [432, 69] on input "Expected 2024 Income Tax Refund" at bounding box center [370, 70] width 171 height 20
type input "Expected 2024 Income Tax Refund (may be subject to offset)"
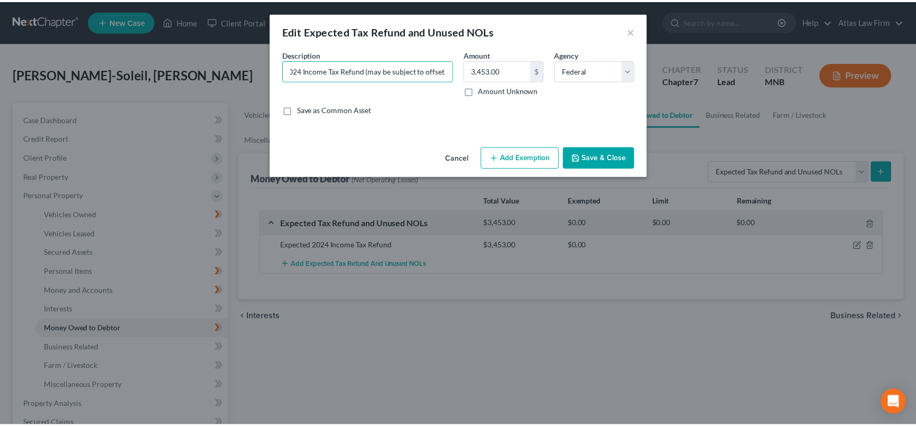
scroll to position [0, 0]
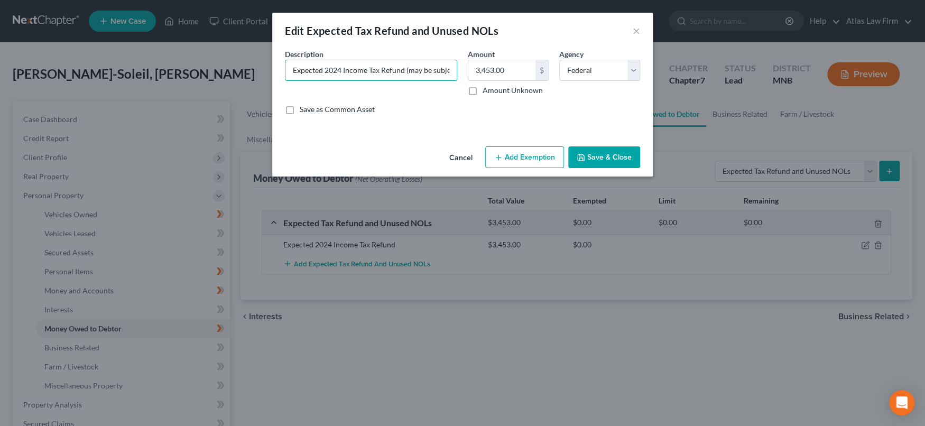
click at [541, 165] on button "Add Exemption" at bounding box center [524, 157] width 79 height 22
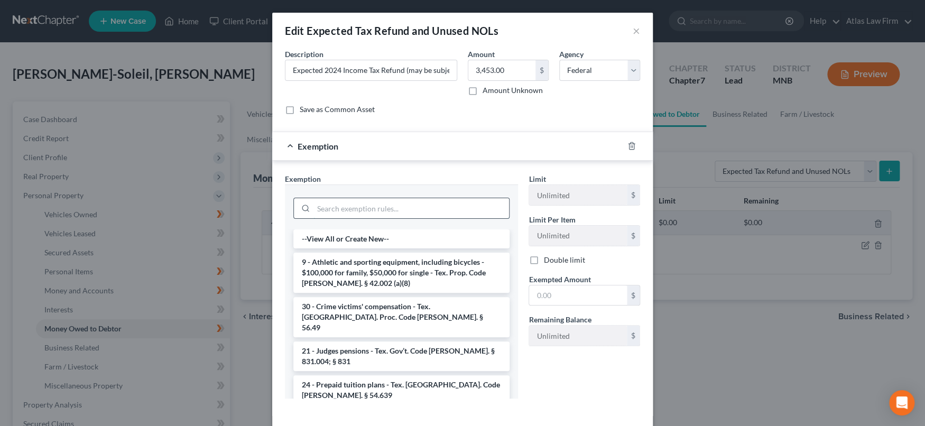
click at [465, 208] on input "search" at bounding box center [412, 208] width 196 height 20
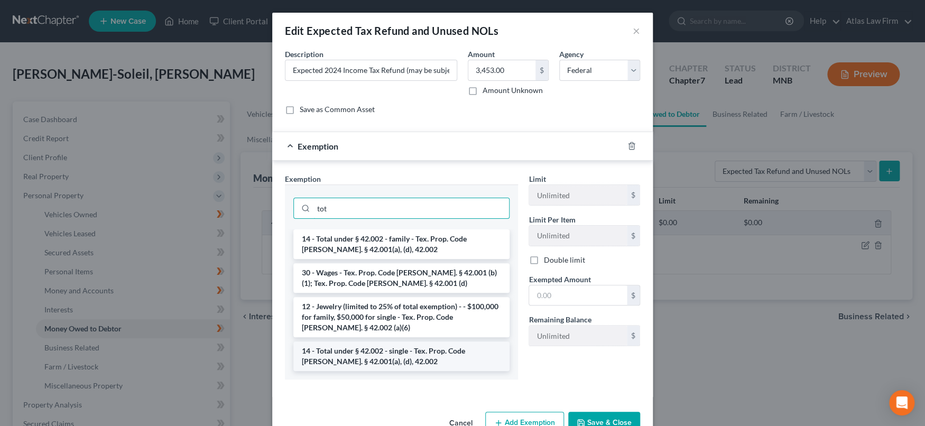
type input "tot"
click at [420, 352] on li "14 - Total under § 42.002 - single - Tex. Prop. Code Ann. § 42.001(a), (d), 42.…" at bounding box center [401, 357] width 216 height 30
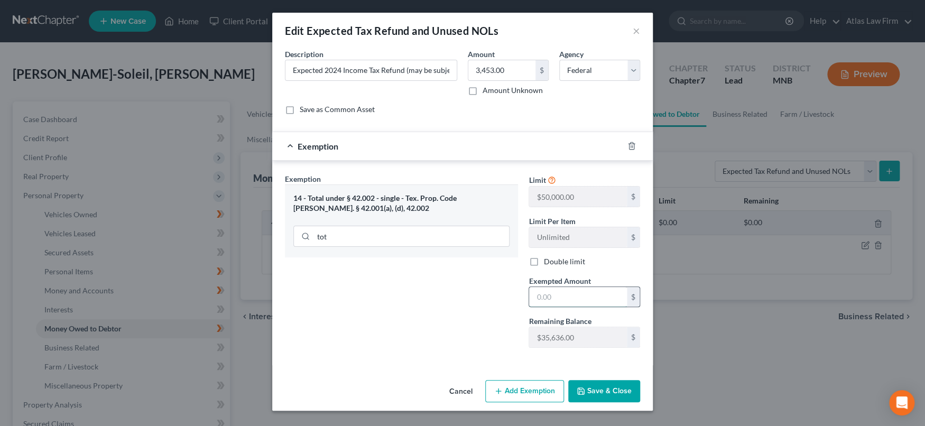
click at [553, 299] on input "text" at bounding box center [578, 297] width 98 height 20
type input "3,453"
click at [614, 389] on button "Save & Close" at bounding box center [604, 391] width 72 height 22
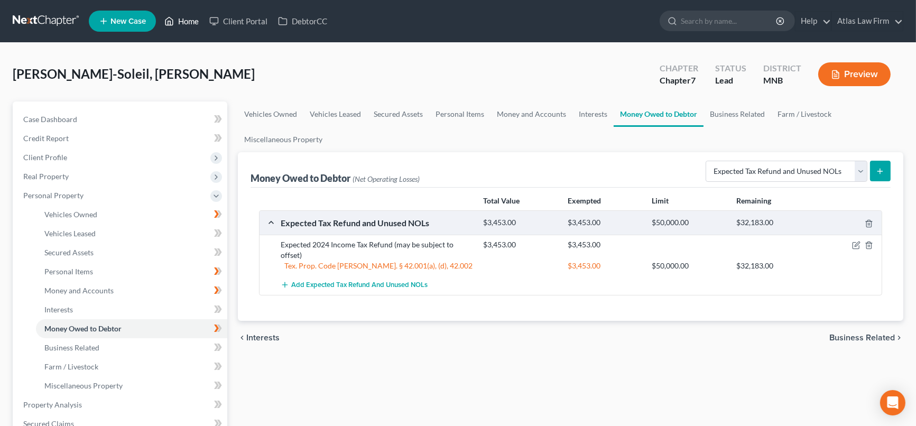
click at [189, 22] on link "Home" at bounding box center [181, 21] width 45 height 19
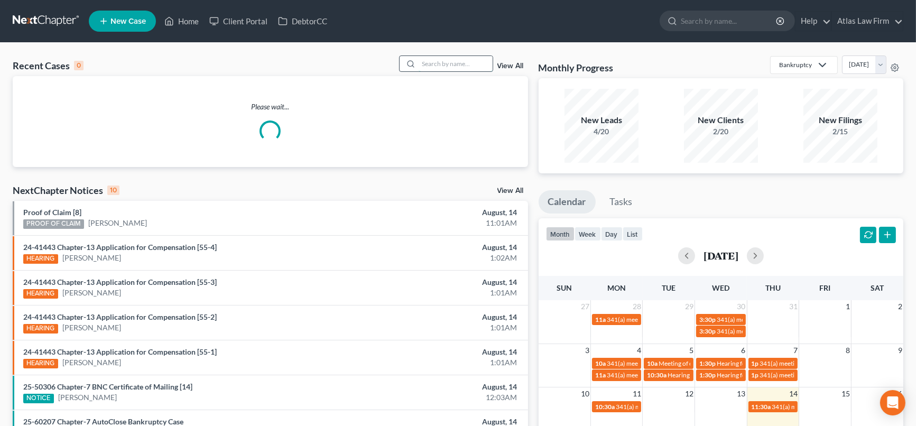
click at [423, 62] on input "search" at bounding box center [456, 63] width 74 height 15
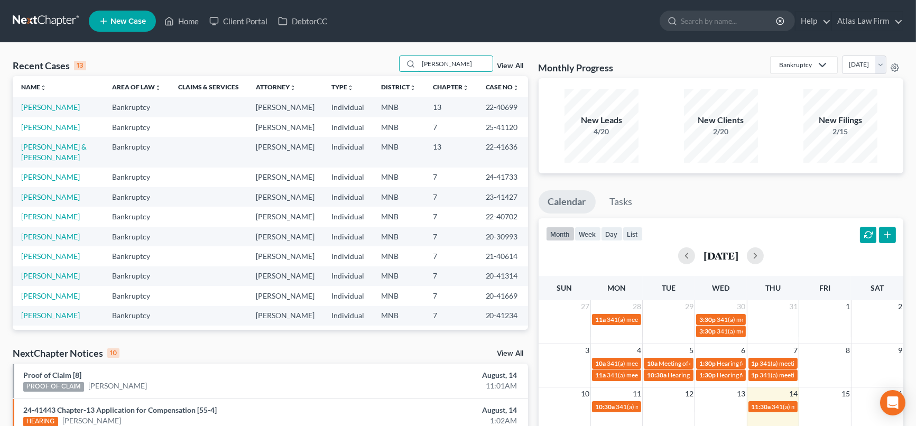
type input "nicole"
click at [443, 66] on input "nicole" at bounding box center [456, 63] width 74 height 15
drag, startPoint x: 443, startPoint y: 65, endPoint x: 415, endPoint y: 61, distance: 28.3
click at [415, 61] on div "nicole" at bounding box center [446, 64] width 94 height 16
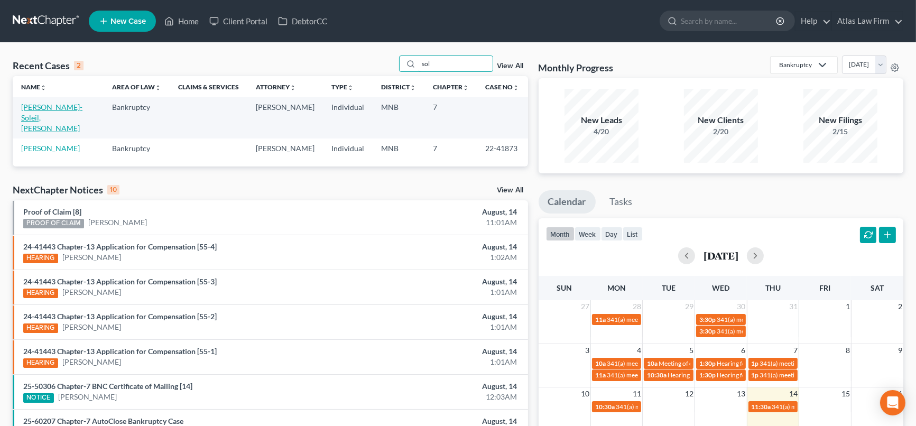
type input "sol"
click at [71, 103] on link "Kellogg-Soleil, Gina" at bounding box center [51, 118] width 61 height 30
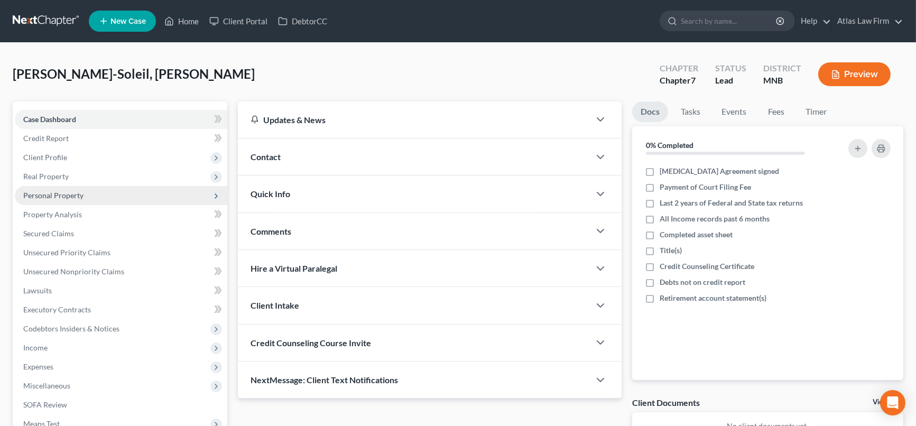
click at [76, 193] on span "Personal Property" at bounding box center [53, 195] width 60 height 9
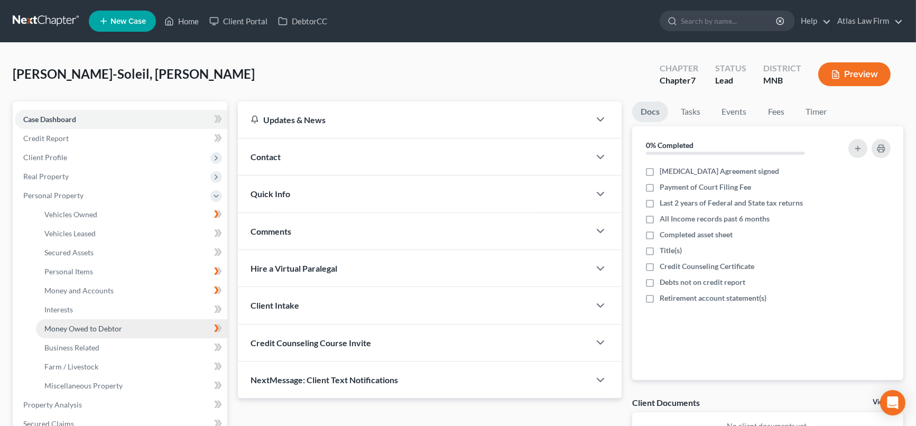
click at [85, 327] on span "Money Owed to Debtor" at bounding box center [83, 328] width 78 height 9
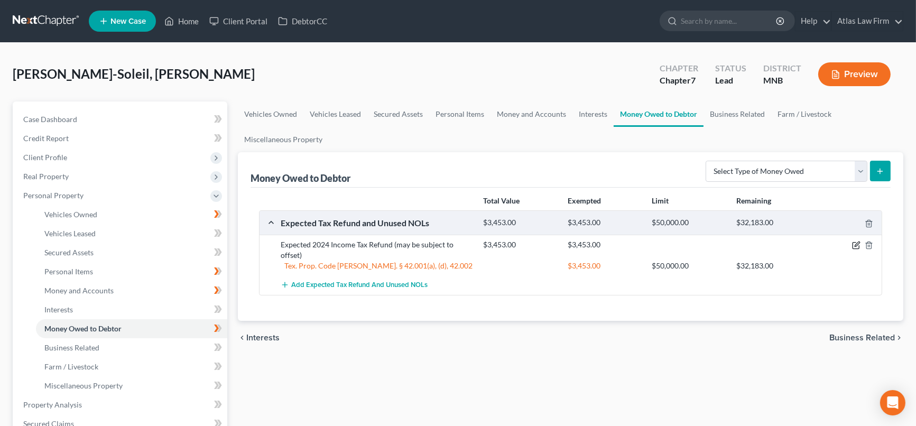
click at [856, 242] on icon "button" at bounding box center [856, 245] width 8 height 8
select select "0"
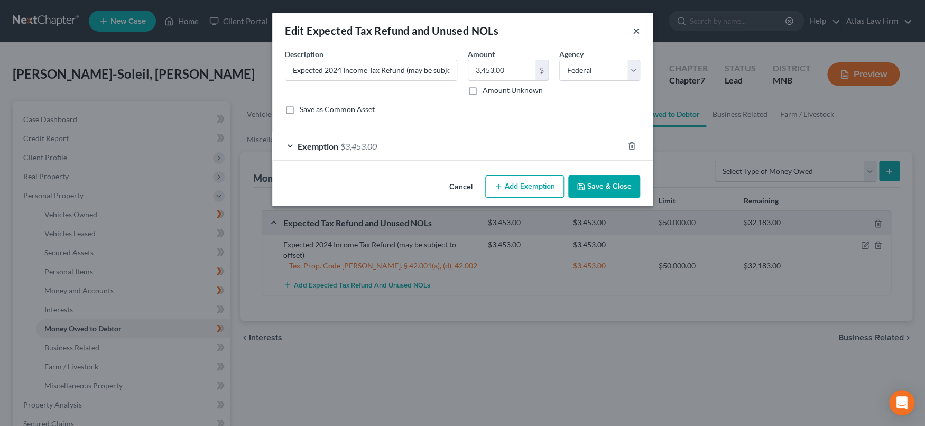
click at [634, 31] on button "×" at bounding box center [636, 30] width 7 height 13
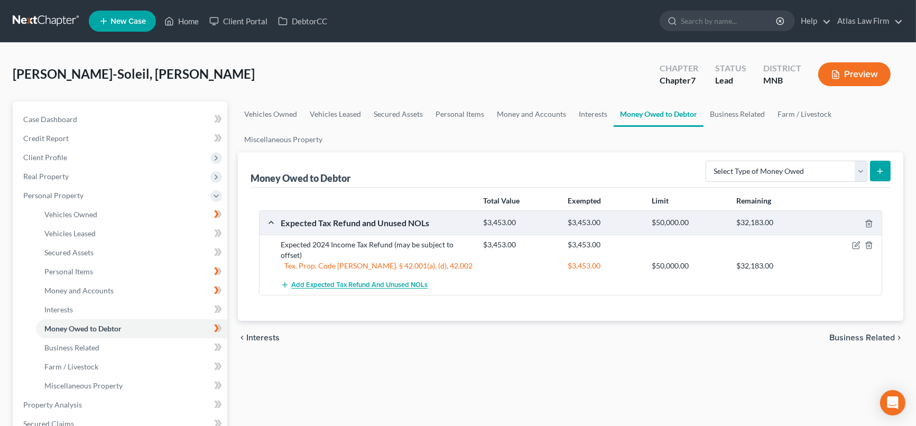
click at [420, 288] on button "Add Expected Tax Refund and Unused NOLs" at bounding box center [354, 285] width 147 height 20
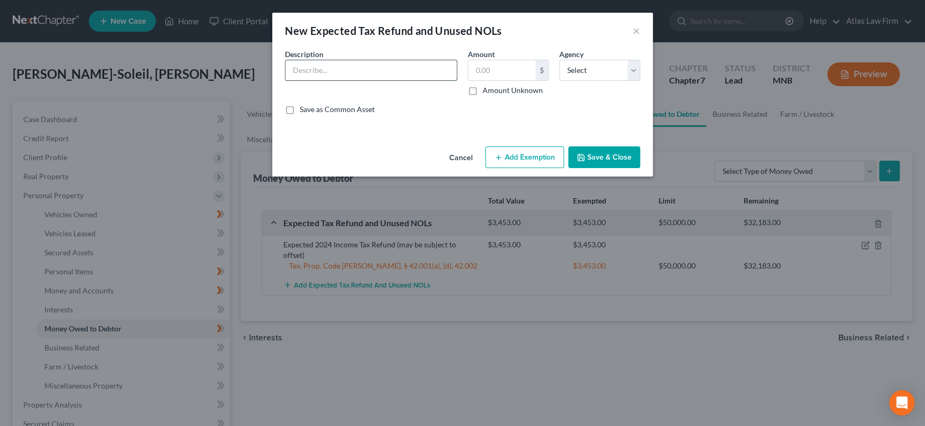
click at [361, 71] on input "text" at bounding box center [370, 70] width 171 height 20
type input "67% of estimated 2025 Income Tax Refund"
click at [485, 70] on input "text" at bounding box center [501, 70] width 67 height 20
click at [498, 70] on input "text" at bounding box center [501, 70] width 67 height 20
type input "2,314"
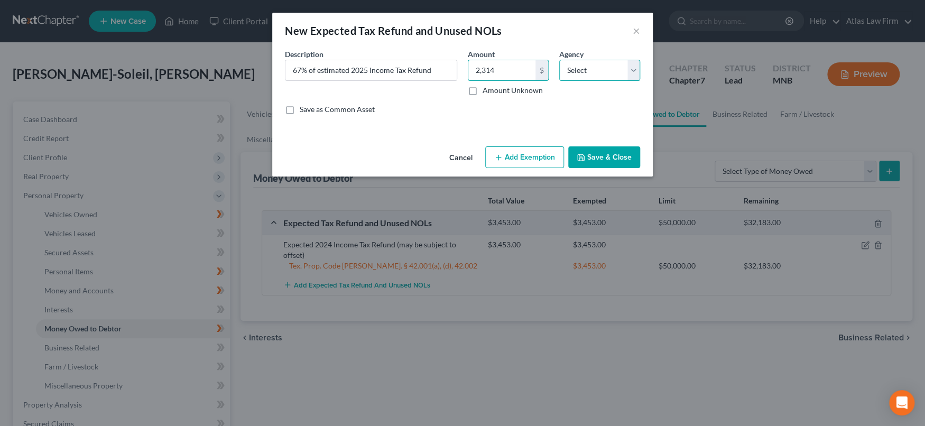
drag, startPoint x: 633, startPoint y: 66, endPoint x: 626, endPoint y: 77, distance: 13.1
click at [632, 66] on select "Select Federal State Local" at bounding box center [599, 70] width 81 height 21
select select "0"
click at [559, 60] on select "Select Federal State Local" at bounding box center [599, 70] width 81 height 21
click at [604, 153] on button "Save & Close" at bounding box center [604, 157] width 72 height 22
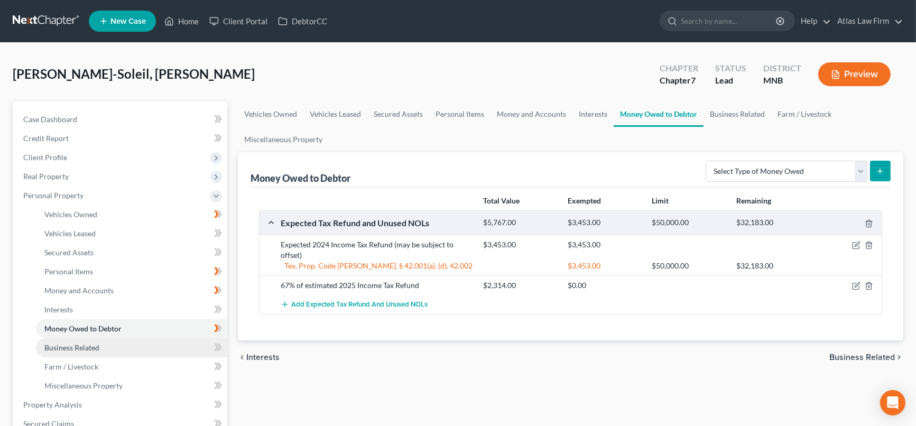
click at [83, 352] on link "Business Related" at bounding box center [131, 347] width 191 height 19
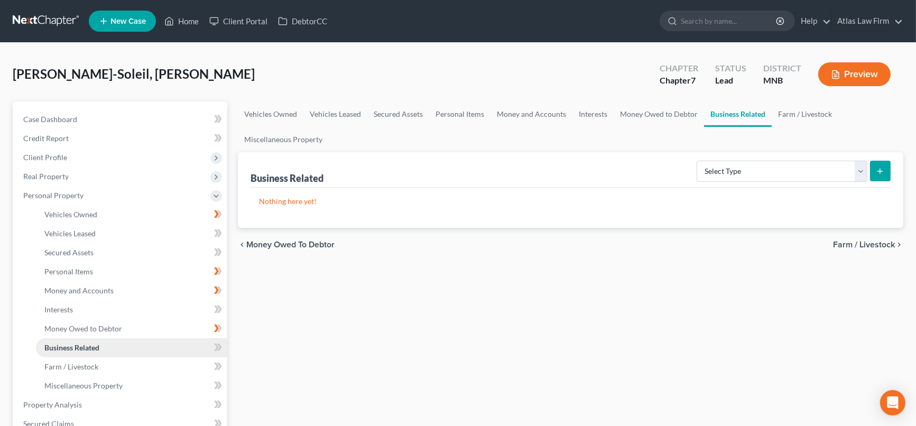
scroll to position [117, 0]
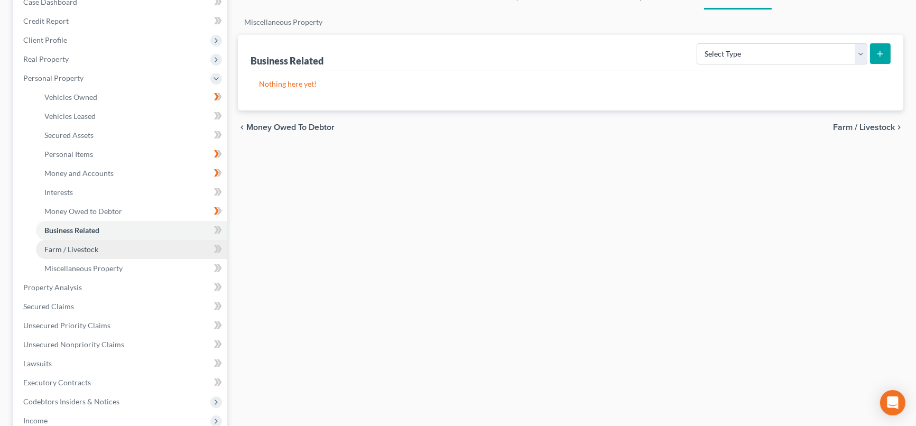
click at [107, 245] on link "Farm / Livestock" at bounding box center [131, 249] width 191 height 19
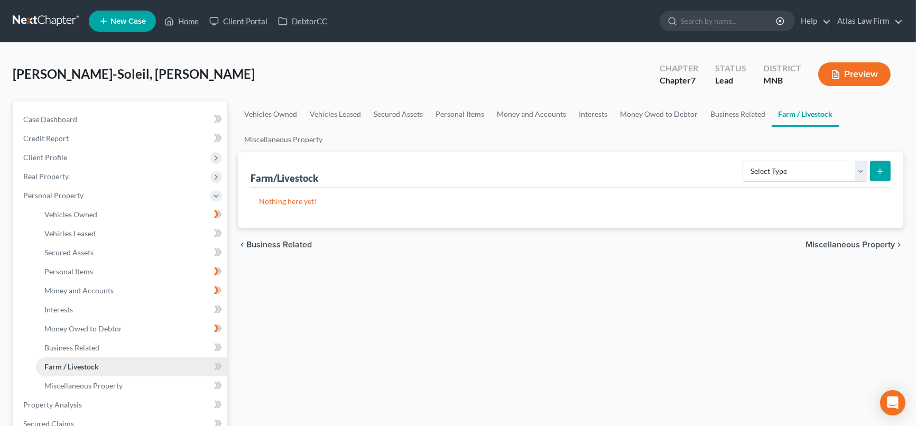
scroll to position [117, 0]
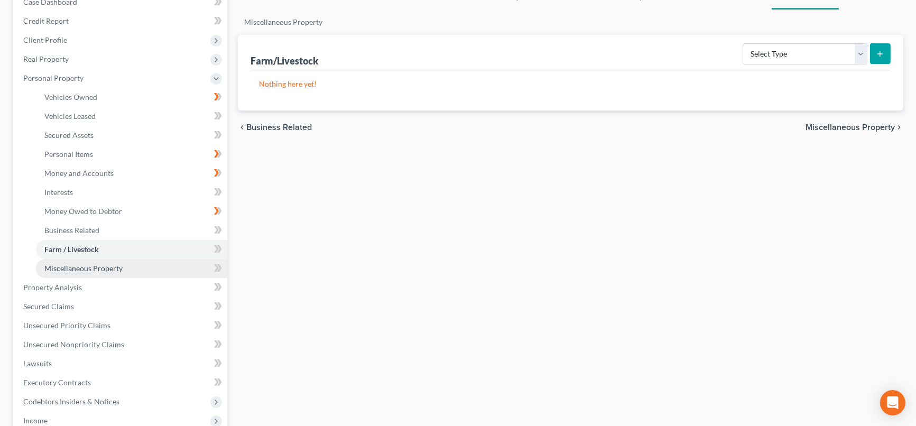
click at [100, 270] on span "Miscellaneous Property" at bounding box center [83, 268] width 78 height 9
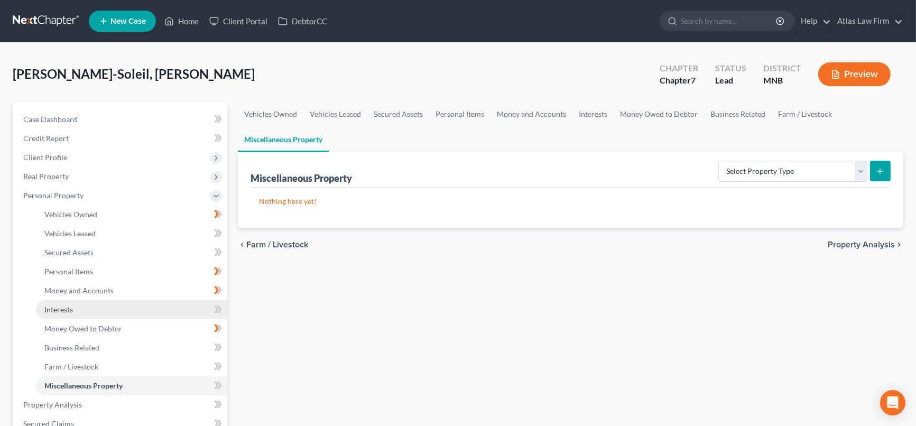
click at [82, 304] on link "Interests" at bounding box center [131, 309] width 191 height 19
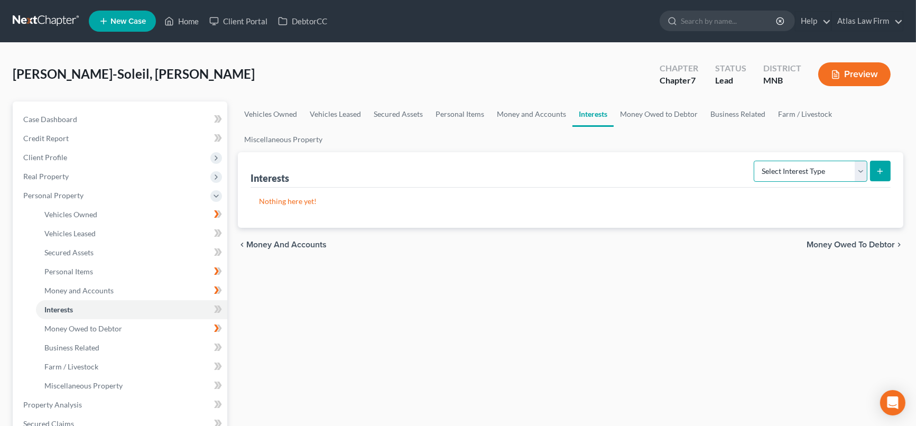
click at [801, 174] on select "Select Interest Type 401K Annuity Bond Education IRA Government Bond Government…" at bounding box center [811, 171] width 114 height 21
select select "incorporated_business"
click at [755, 161] on select "Select Interest Type 401K Annuity Bond Education IRA Government Bond Government…" at bounding box center [811, 171] width 114 height 21
click at [884, 169] on icon "submit" at bounding box center [880, 171] width 8 height 8
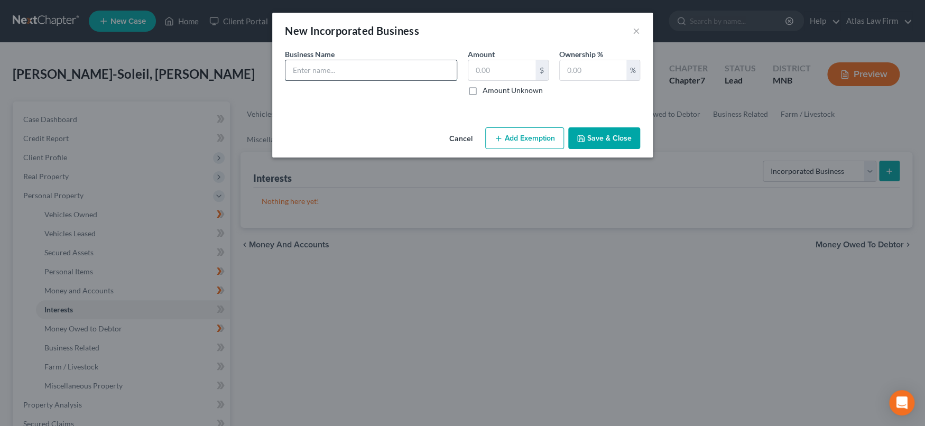
click at [366, 74] on input "text" at bounding box center [370, 70] width 171 height 20
drag, startPoint x: 347, startPoint y: 72, endPoint x: 451, endPoint y: 77, distance: 103.7
click at [451, 77] on input "100% interest in Tick Tock Locksmith, LLC" at bounding box center [370, 70] width 171 height 20
type input "100% interest in Gina Soleil LLC"
click at [504, 70] on input "text" at bounding box center [501, 70] width 67 height 20
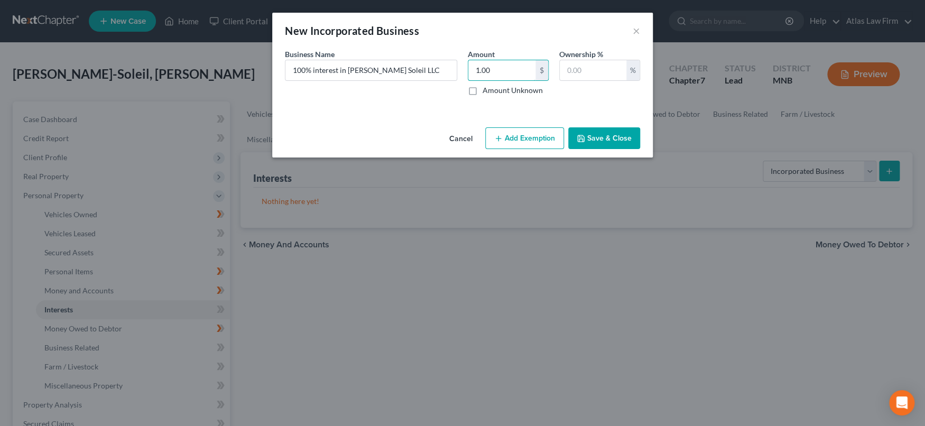
type input "1.00"
click at [524, 146] on button "Add Exemption" at bounding box center [524, 138] width 79 height 22
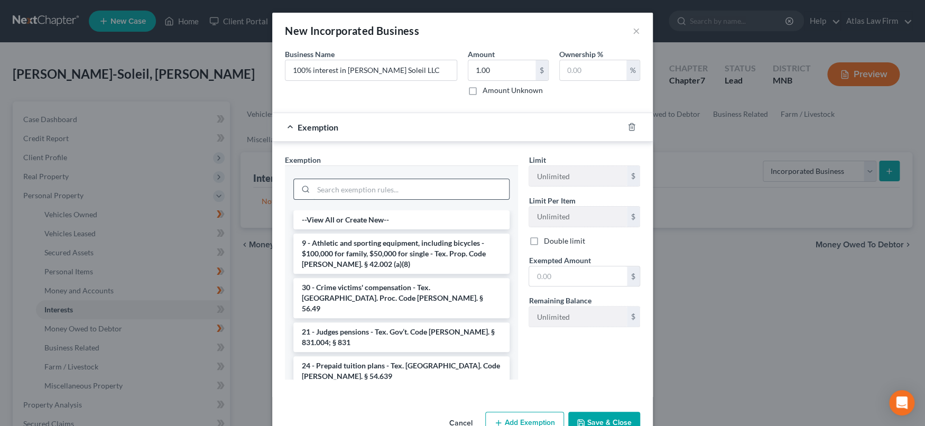
click at [417, 189] on input "search" at bounding box center [412, 189] width 196 height 20
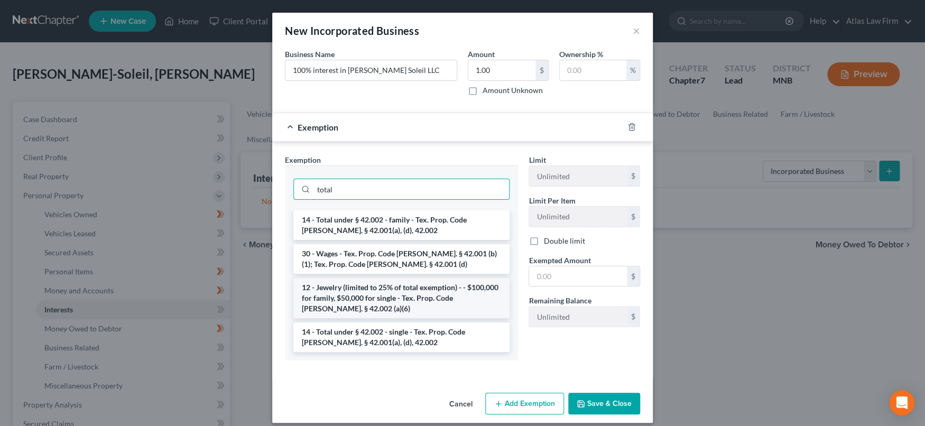
type input "total"
click at [396, 303] on li "12 - Jewelry (limited to 25% of total exemption) - - $100,000 for family, $50,0…" at bounding box center [401, 298] width 216 height 40
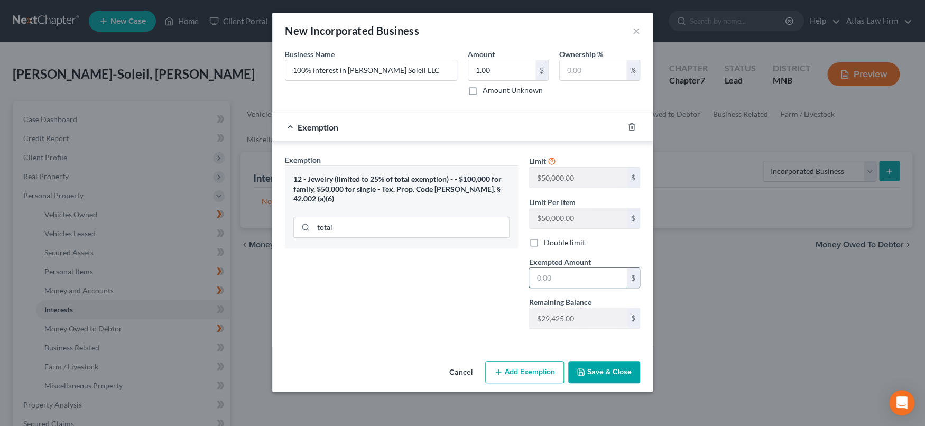
click at [558, 279] on input "text" at bounding box center [578, 278] width 98 height 20
type input "1.00"
click at [597, 380] on button "Save & Close" at bounding box center [604, 372] width 72 height 22
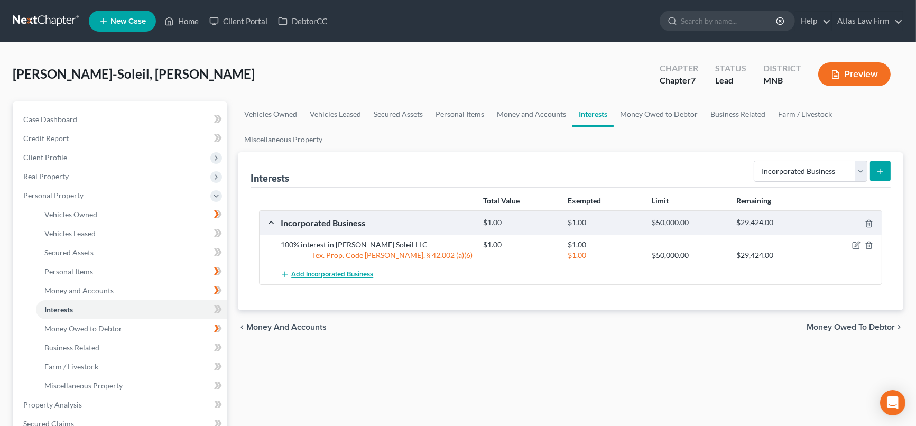
click at [315, 274] on span "Add Incorporated Business" at bounding box center [332, 275] width 82 height 8
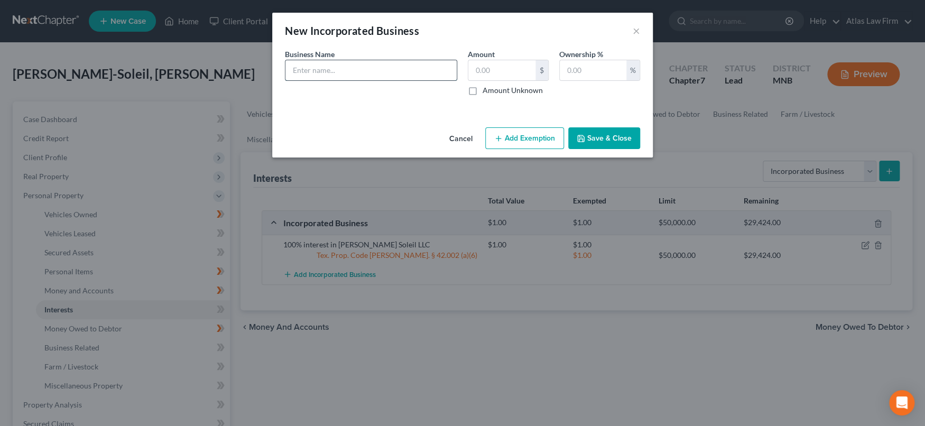
click at [361, 67] on input "text" at bounding box center [370, 70] width 171 height 20
type input "G"
type input "ASSETS:"
click at [595, 136] on button "Save & Close" at bounding box center [604, 138] width 72 height 22
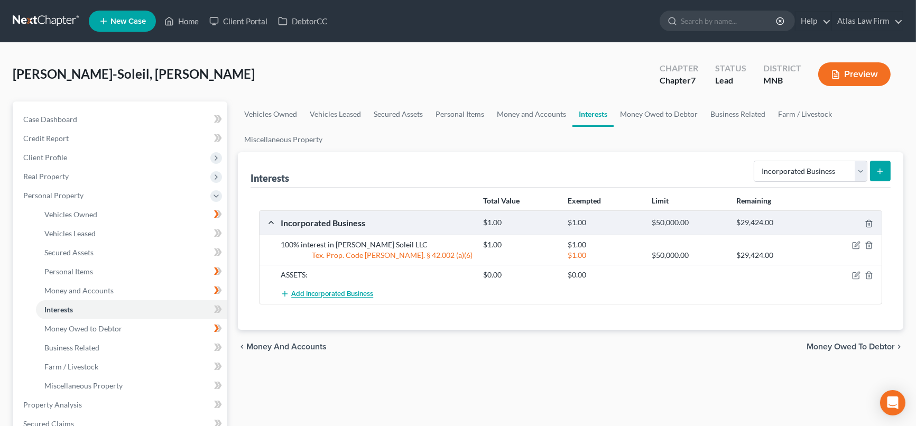
click at [333, 295] on span "Add Incorporated Business" at bounding box center [332, 294] width 82 height 8
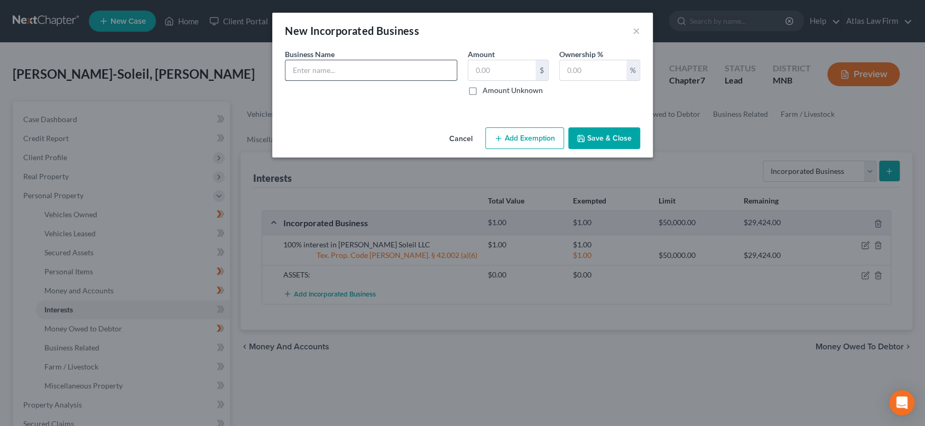
click at [397, 68] on input "text" at bounding box center [370, 70] width 171 height 20
type input "DEBTS:"
click at [601, 137] on button "Save & Close" at bounding box center [604, 138] width 72 height 22
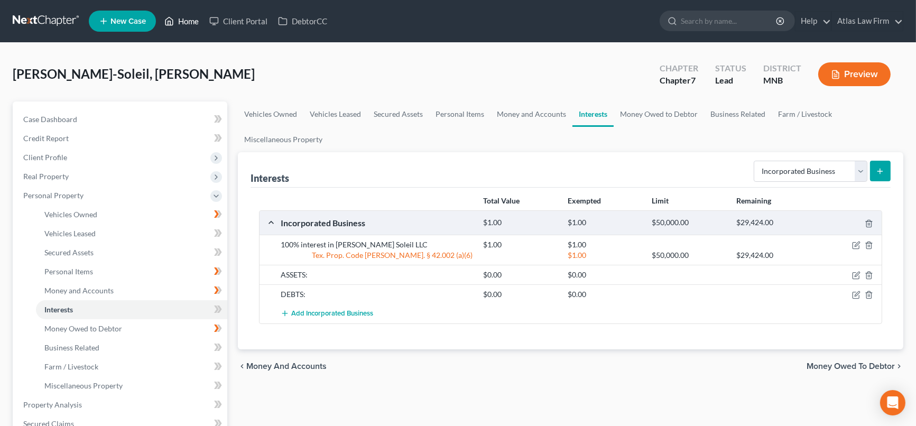
click at [188, 11] on ul "New Case Home Client Portal DebtorCC - No Result - See all results Or Press Ent…" at bounding box center [496, 20] width 815 height 27
click at [195, 21] on link "Home" at bounding box center [181, 21] width 45 height 19
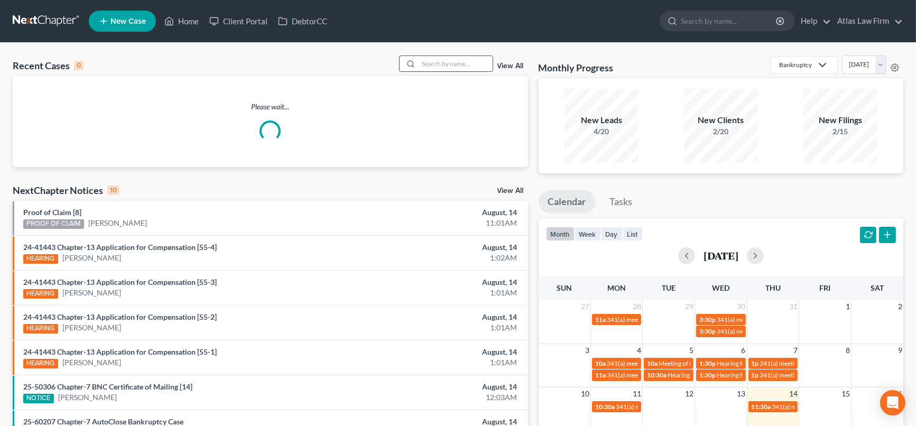
click at [431, 60] on input "search" at bounding box center [456, 63] width 74 height 15
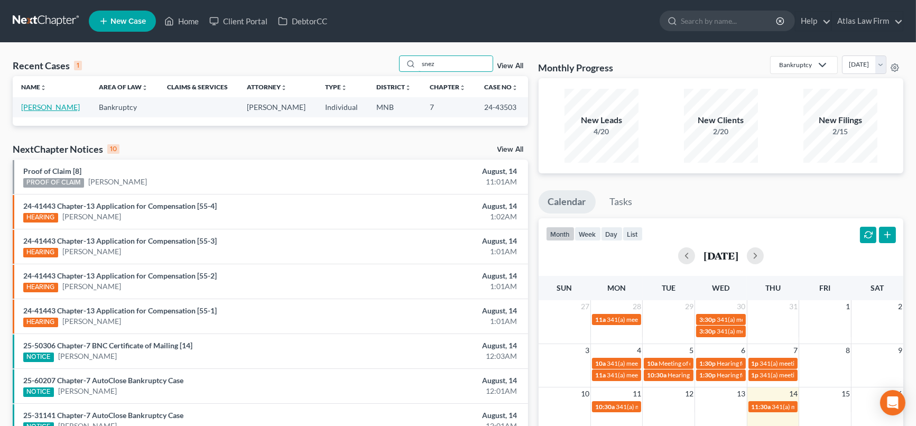
type input "snez"
click at [58, 105] on link "Snezhko, Tatyana" at bounding box center [50, 107] width 59 height 9
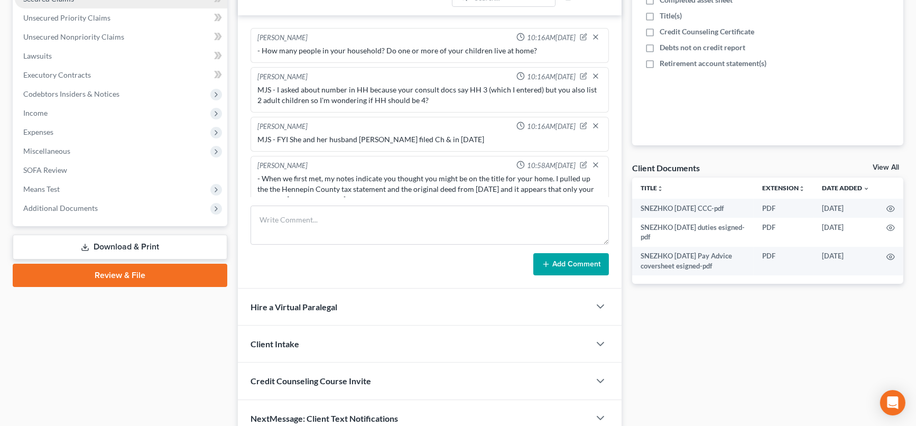
scroll to position [563, 0]
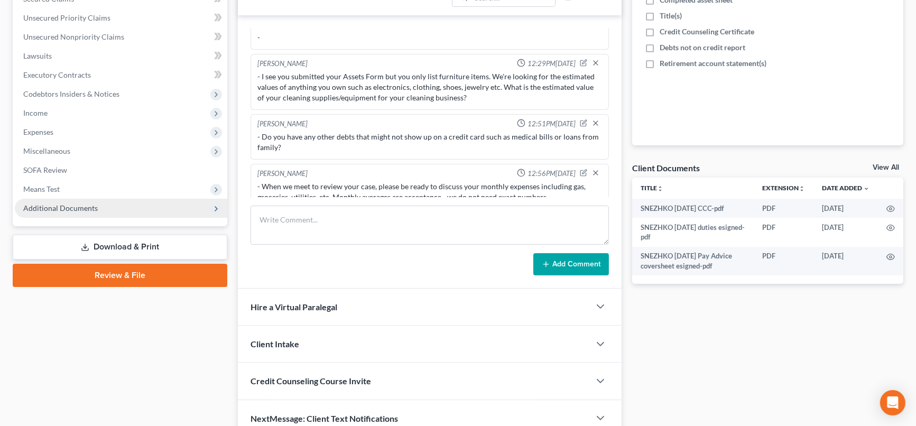
click at [91, 204] on span "Additional Documents" at bounding box center [60, 208] width 75 height 9
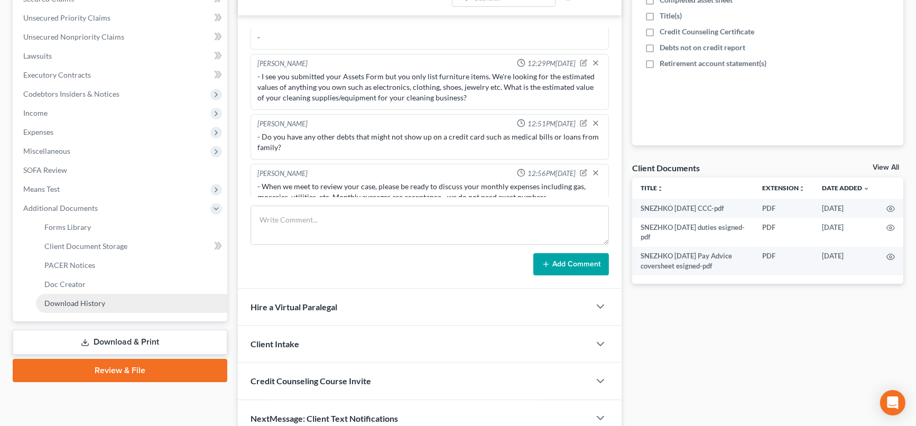
click at [94, 305] on span "Download History" at bounding box center [74, 303] width 61 height 9
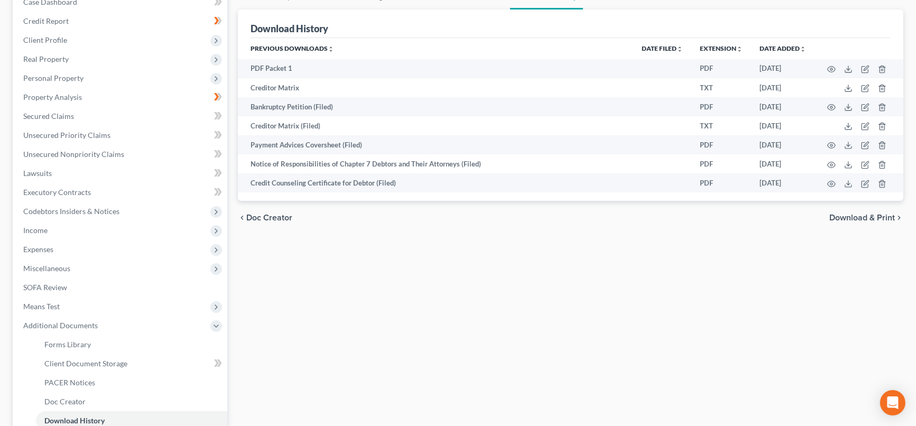
scroll to position [229, 0]
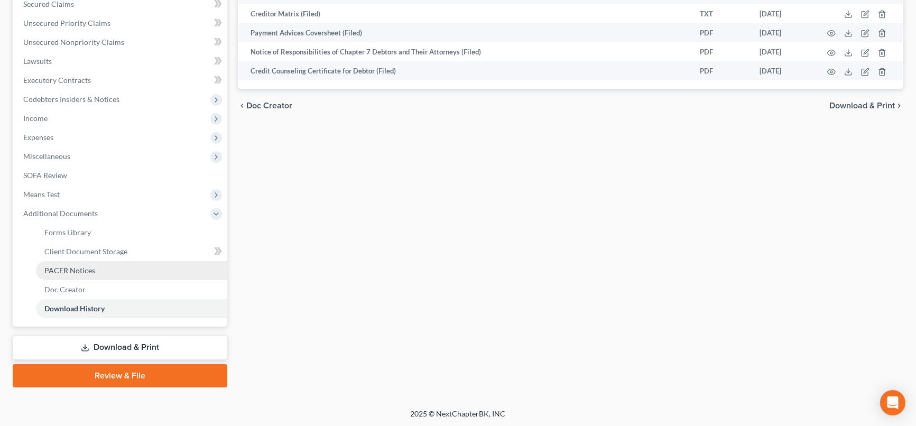
click at [73, 275] on link "PACER Notices" at bounding box center [131, 270] width 191 height 19
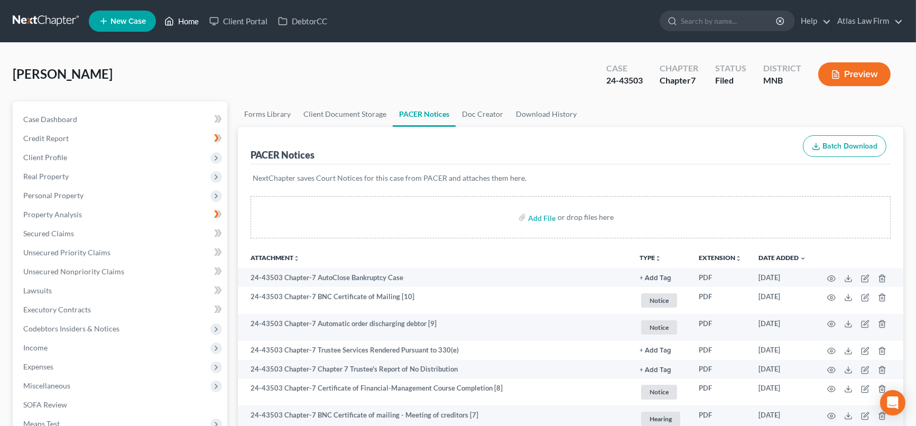
click at [191, 20] on link "Home" at bounding box center [181, 21] width 45 height 19
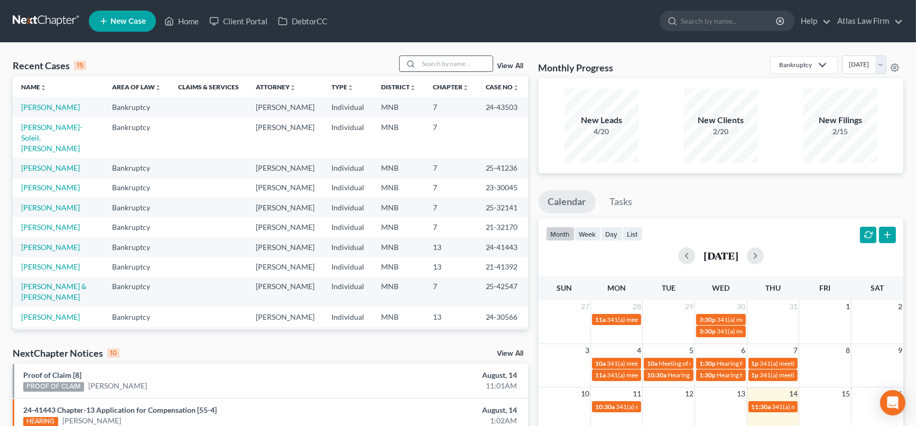
click at [439, 68] on input "search" at bounding box center [456, 63] width 74 height 15
type input "stotler"
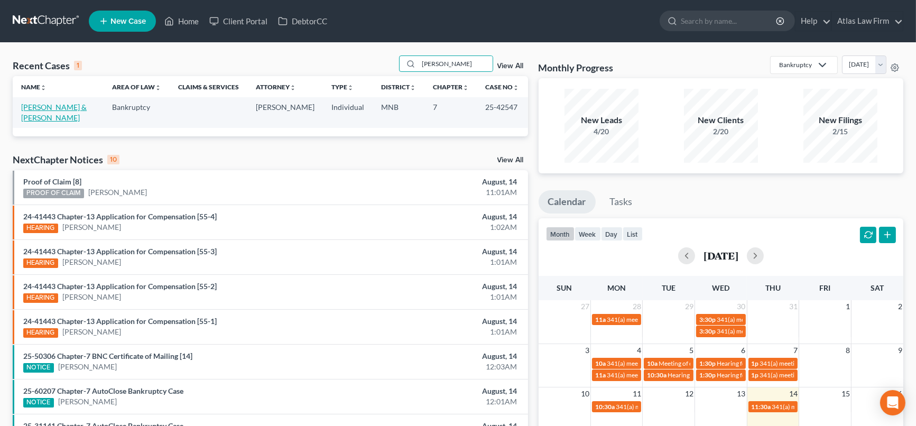
click at [59, 108] on link "Johnson, Steven & Stotler, Tamara" at bounding box center [54, 113] width 66 height 20
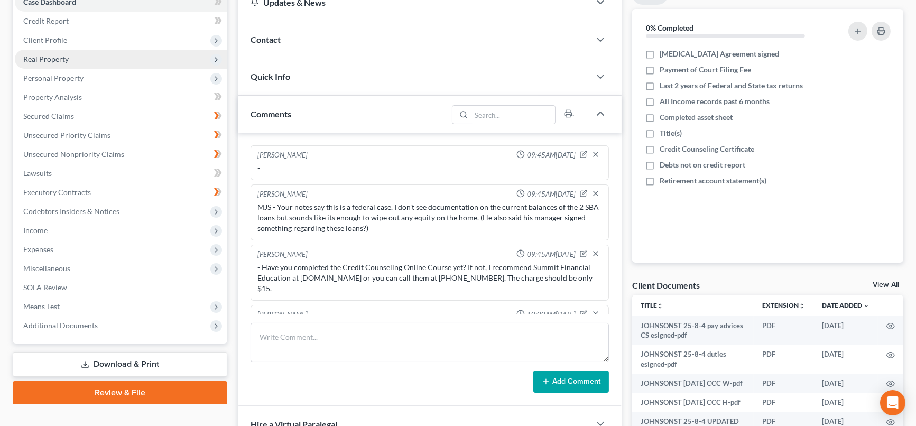
scroll to position [1204, 0]
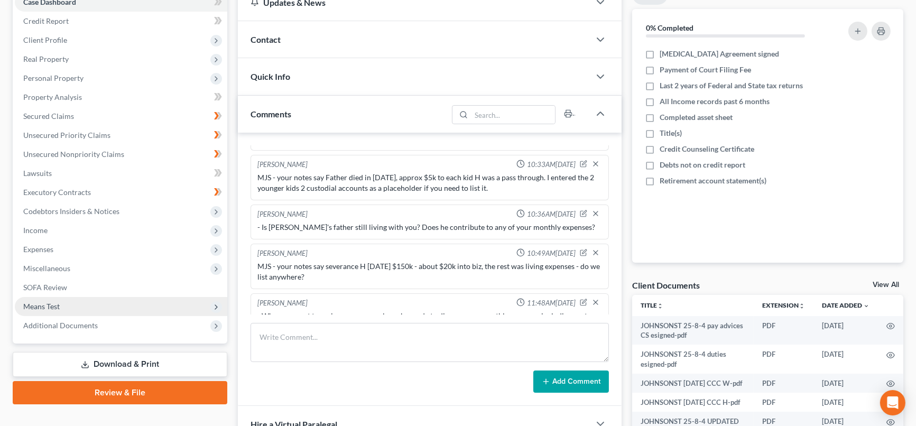
click at [78, 314] on span "Means Test" at bounding box center [121, 306] width 213 height 19
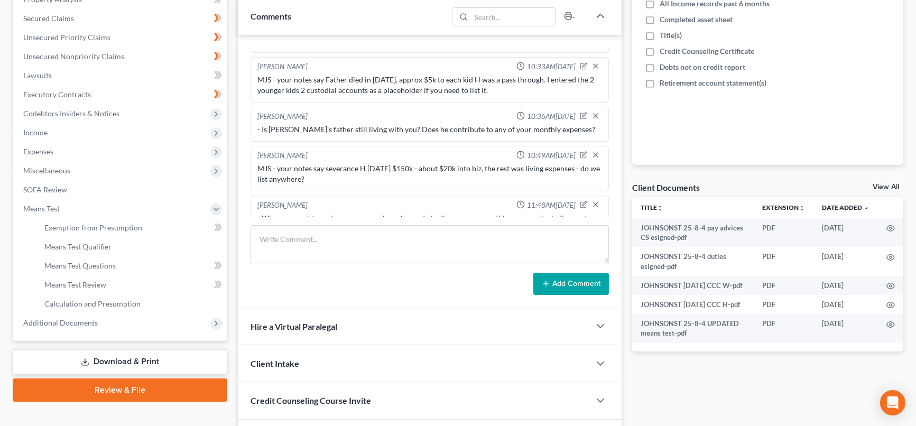
scroll to position [235, 0]
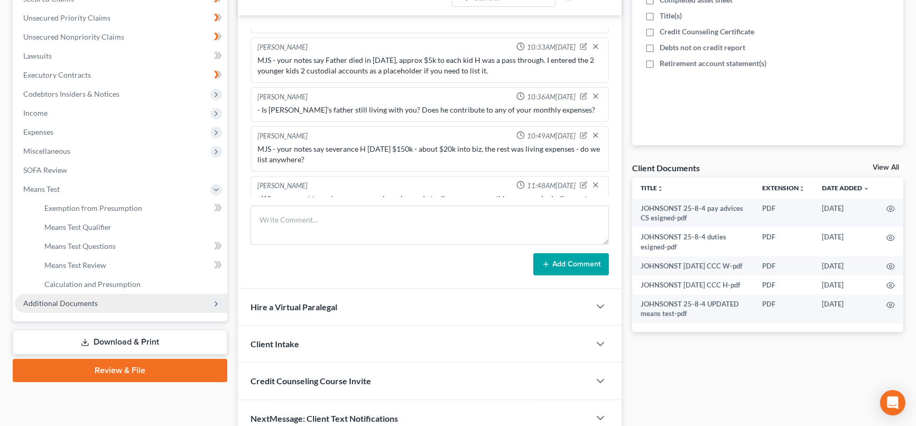
click at [99, 305] on span "Additional Documents" at bounding box center [121, 303] width 213 height 19
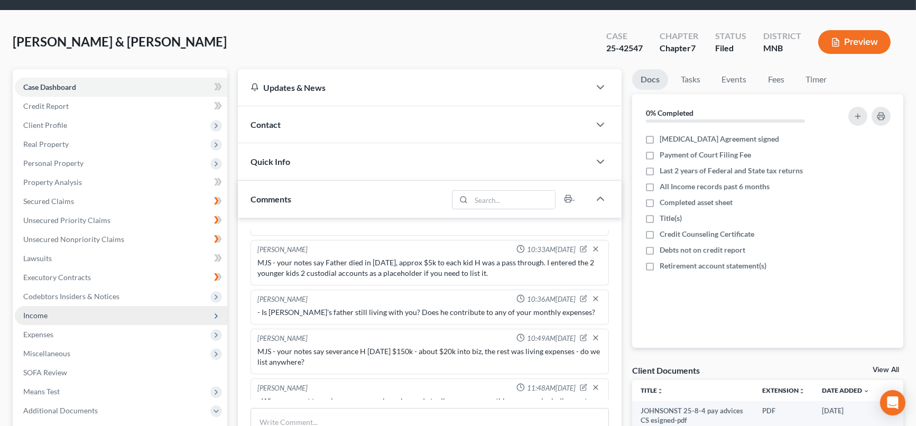
scroll to position [0, 0]
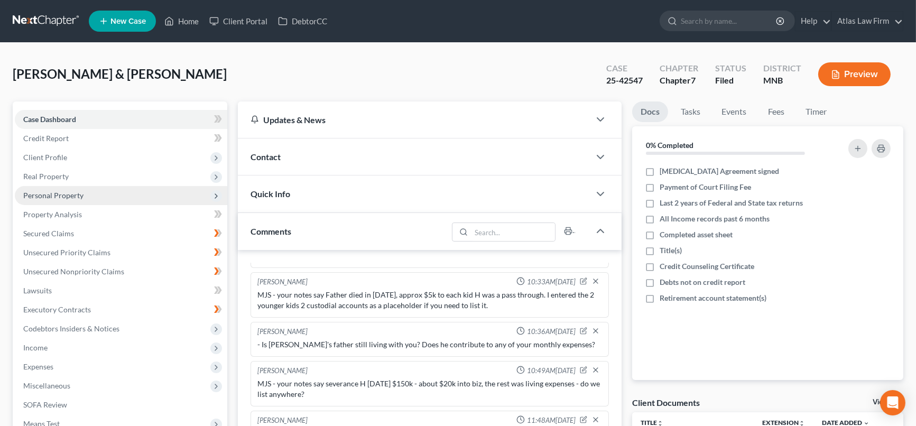
click at [77, 192] on span "Personal Property" at bounding box center [53, 195] width 60 height 9
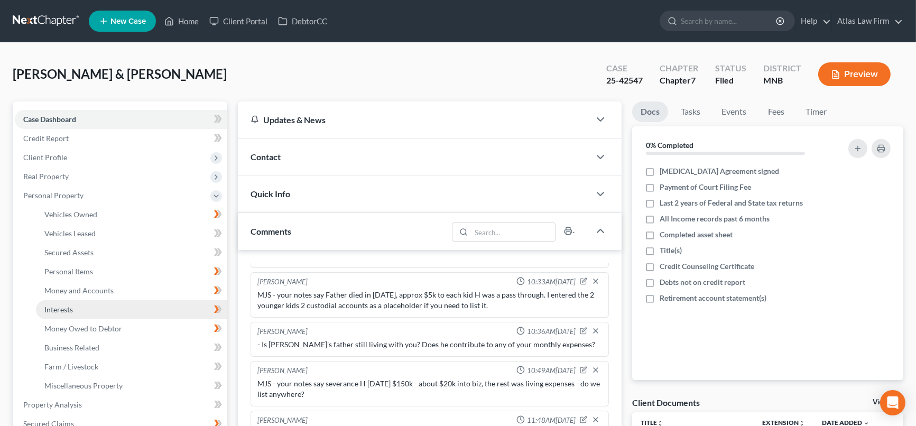
click at [81, 304] on link "Interests" at bounding box center [131, 309] width 191 height 19
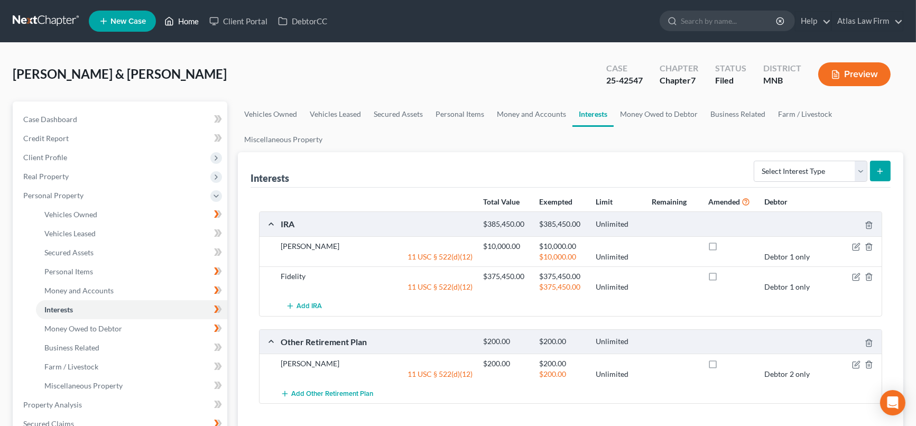
click at [183, 20] on link "Home" at bounding box center [181, 21] width 45 height 19
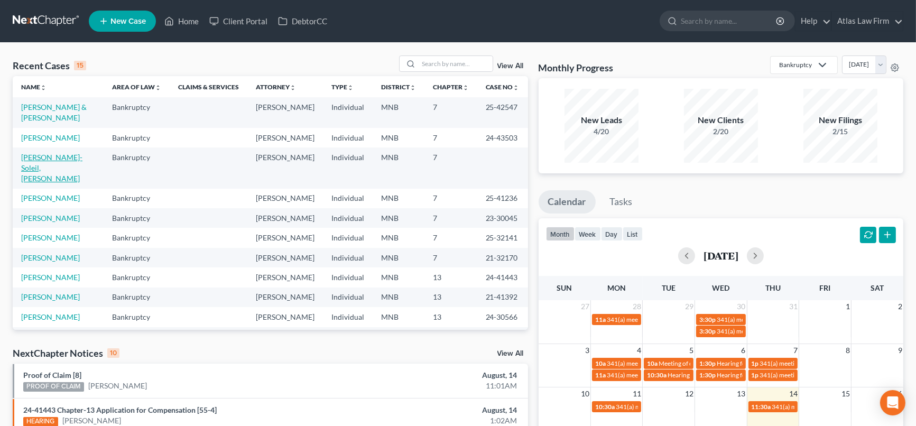
click at [62, 170] on link "Kellogg-Soleil, Gina" at bounding box center [51, 168] width 61 height 30
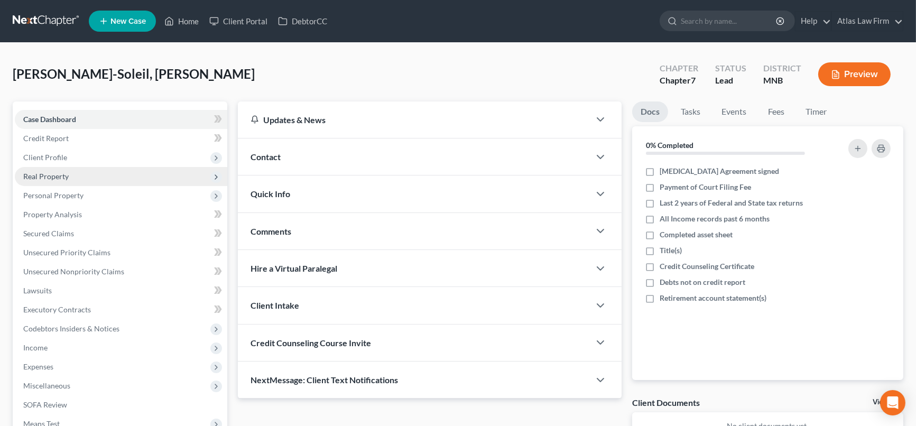
scroll to position [117, 0]
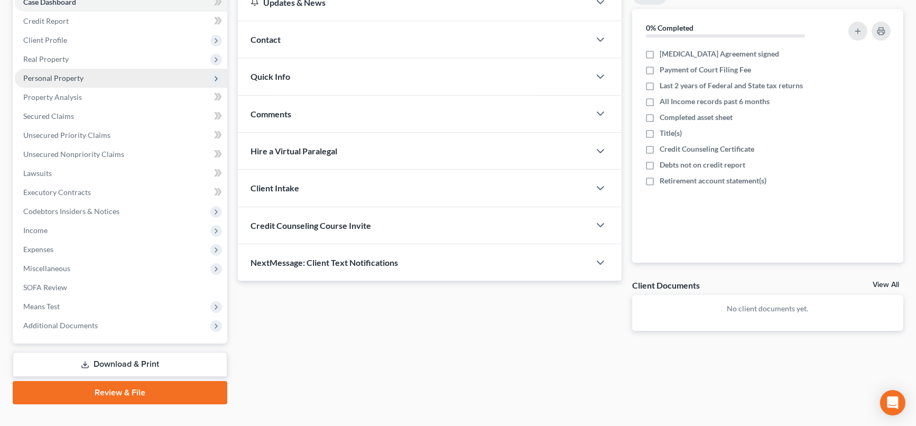
click at [91, 77] on span "Personal Property" at bounding box center [121, 78] width 213 height 19
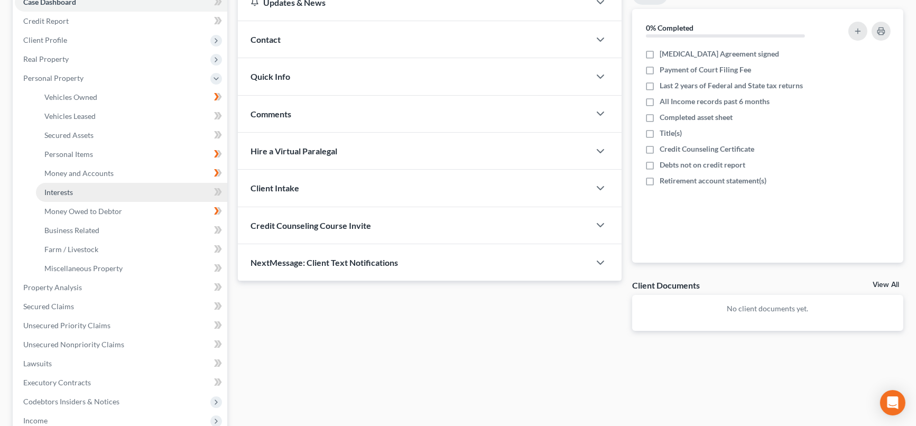
click at [72, 196] on link "Interests" at bounding box center [131, 192] width 191 height 19
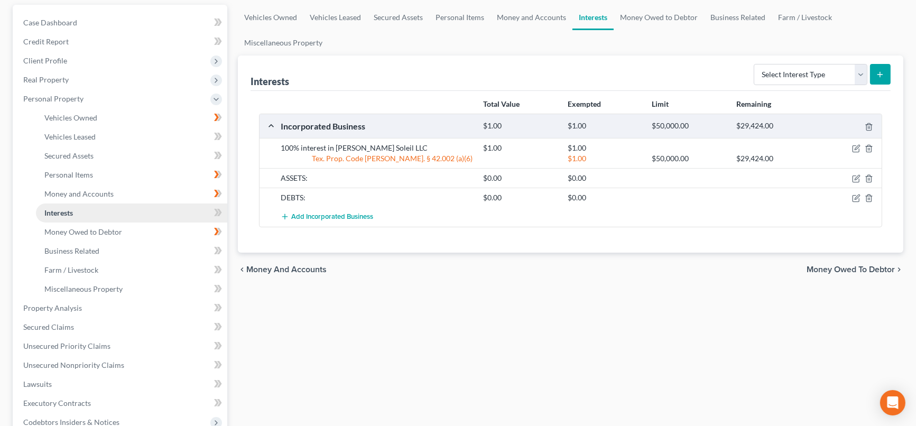
scroll to position [117, 0]
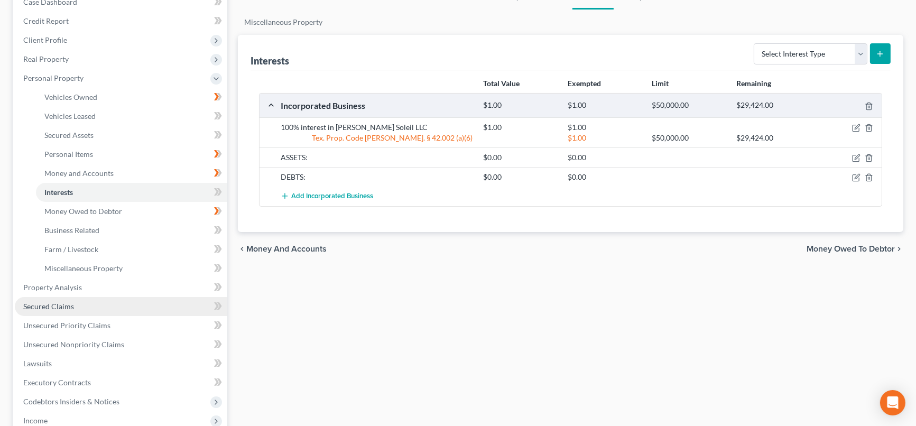
click at [73, 309] on link "Secured Claims" at bounding box center [121, 306] width 213 height 19
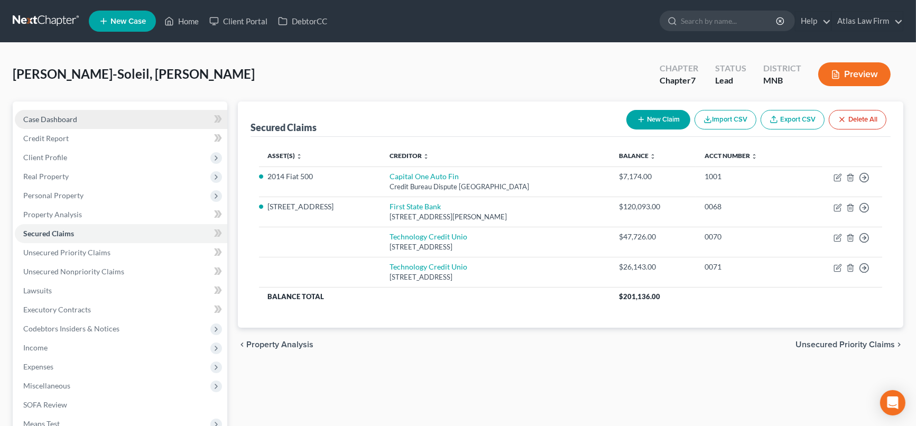
click at [82, 118] on link "Case Dashboard" at bounding box center [121, 119] width 213 height 19
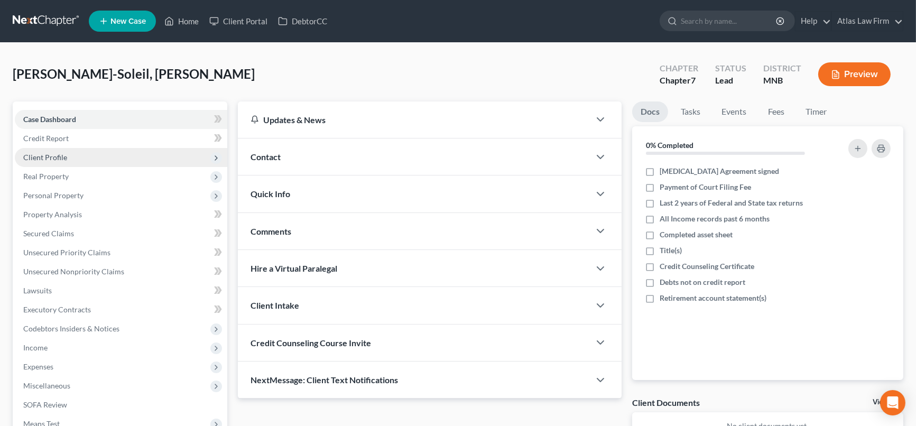
click at [55, 158] on span "Client Profile" at bounding box center [45, 157] width 44 height 9
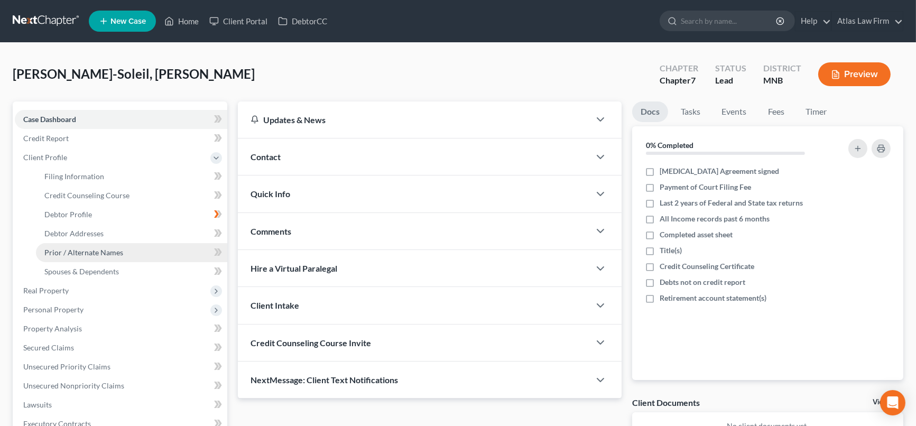
drag, startPoint x: 86, startPoint y: 256, endPoint x: 90, endPoint y: 250, distance: 7.6
click at [86, 255] on link "Prior / Alternate Names" at bounding box center [131, 252] width 191 height 19
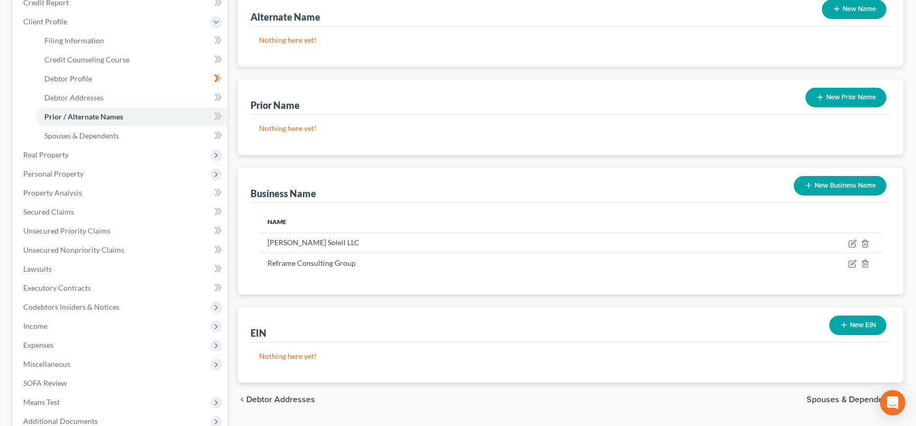
scroll to position [117, 0]
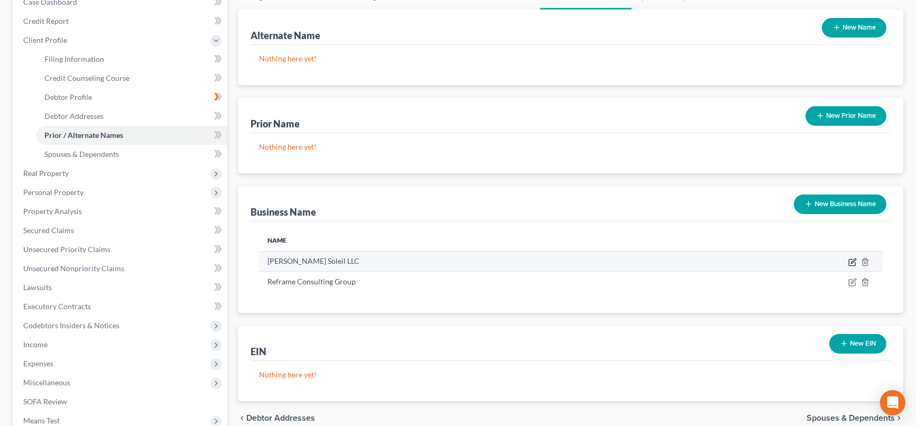
click at [852, 261] on icon "button" at bounding box center [853, 261] width 5 height 5
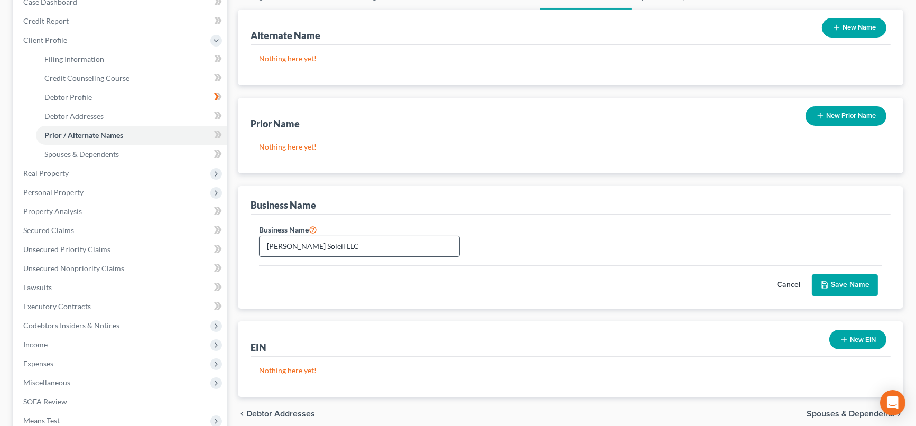
click at [388, 244] on input "Gina Soleil LLC" at bounding box center [360, 246] width 200 height 20
type input "Gina Soleil LLC dba Reframe Consulting Group"
click at [843, 287] on button "Save Name" at bounding box center [845, 285] width 66 height 22
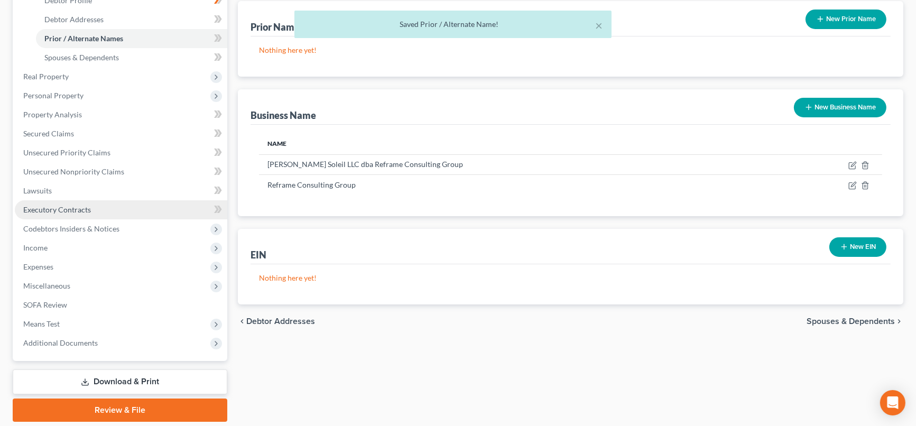
scroll to position [235, 0]
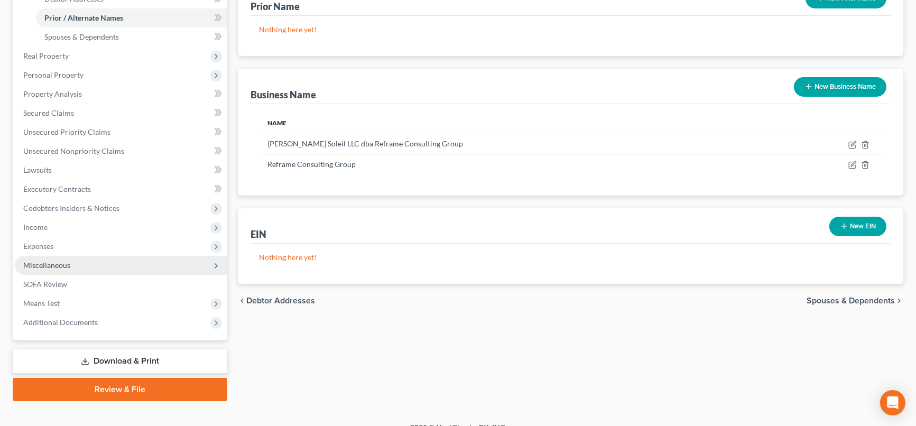
click at [51, 265] on span "Miscellaneous" at bounding box center [46, 265] width 47 height 9
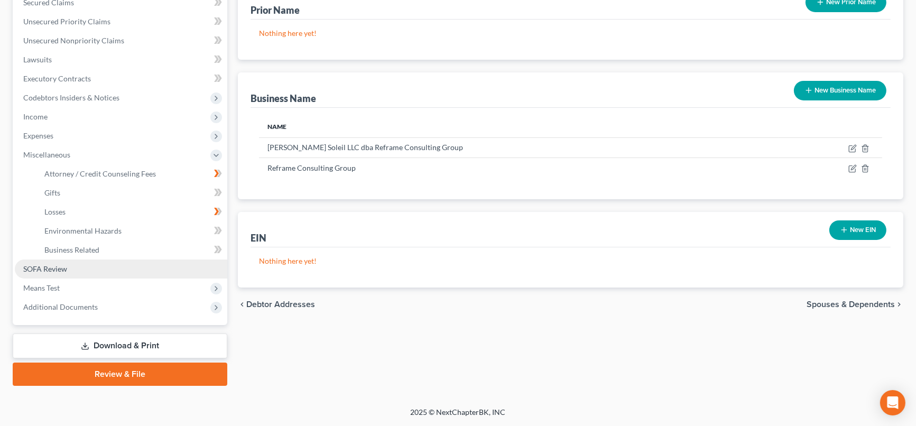
scroll to position [229, 0]
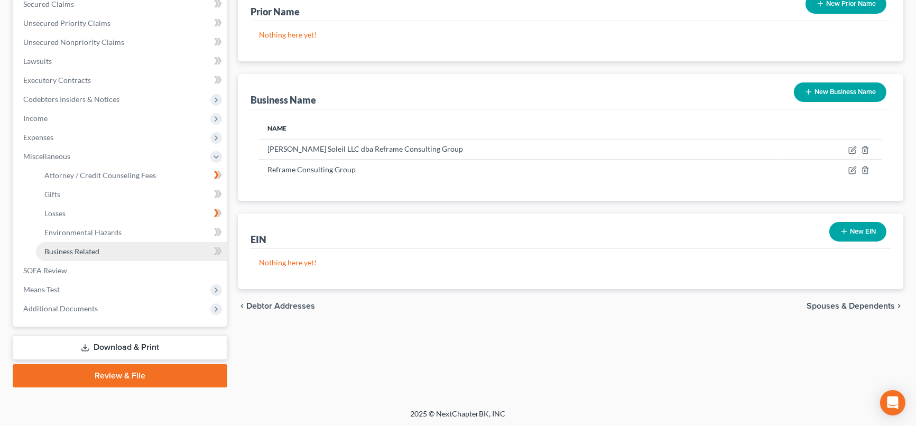
click at [93, 251] on span "Business Related" at bounding box center [71, 251] width 55 height 9
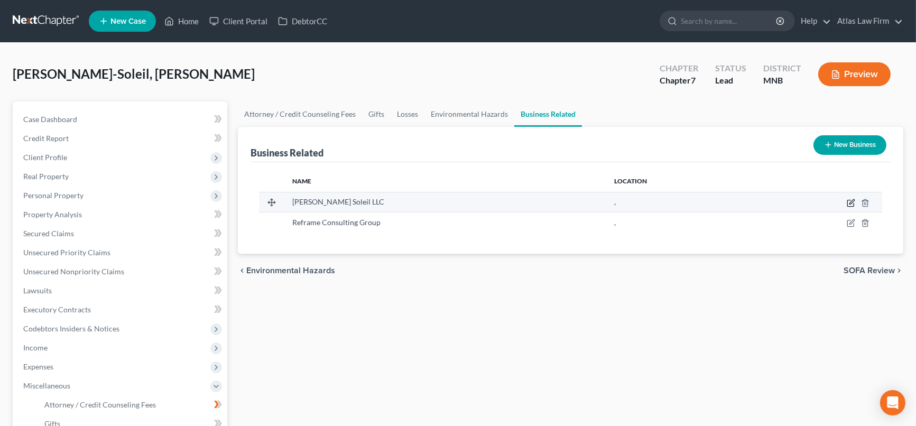
click at [852, 199] on icon "button" at bounding box center [852, 201] width 5 height 5
select select "owner"
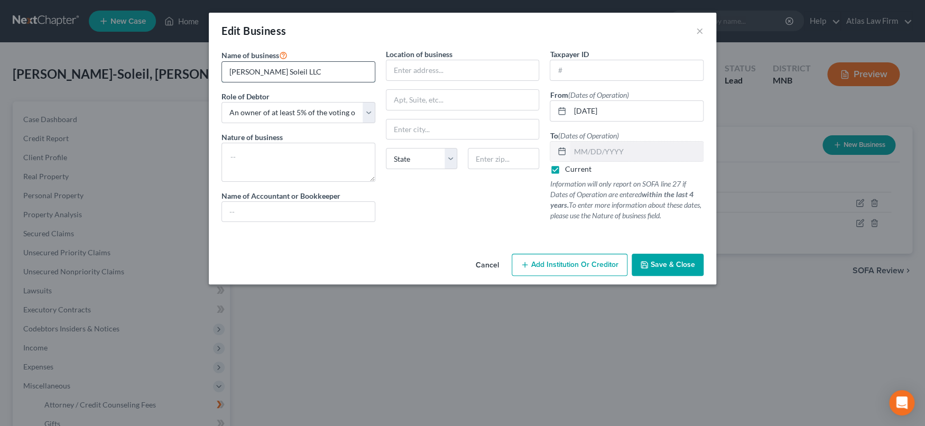
click at [318, 72] on input "Gina Soleil LLC" at bounding box center [298, 72] width 153 height 20
type input "Gina Soleil LLC dba Reframe Consulting Group"
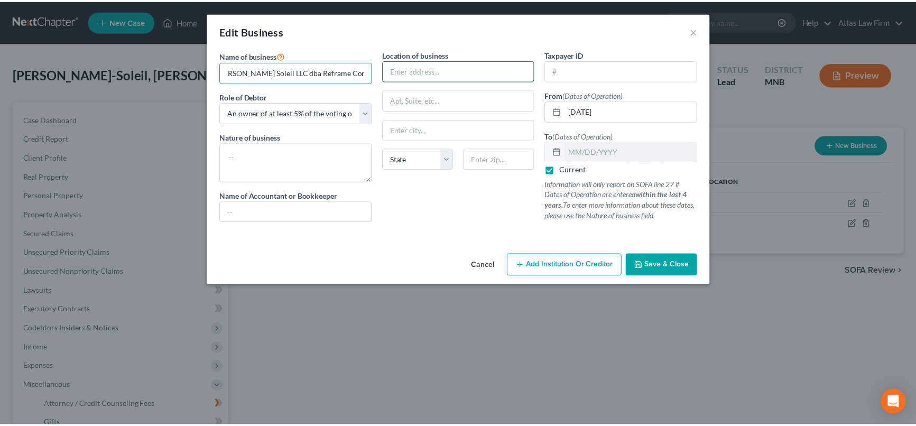
scroll to position [0, 0]
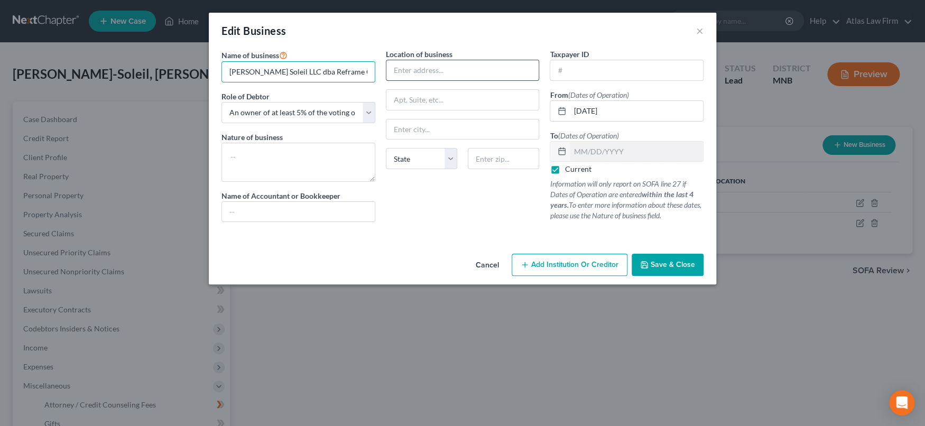
click at [426, 70] on input "text" at bounding box center [462, 70] width 153 height 20
click at [493, 155] on input "text" at bounding box center [503, 158] width 71 height 21
drag, startPoint x: 442, startPoint y: 65, endPoint x: 483, endPoint y: 72, distance: 41.4
click at [442, 67] on input "20731 Holyok Ave" at bounding box center [462, 70] width 153 height 20
type input "20731 Holyoke Ave"
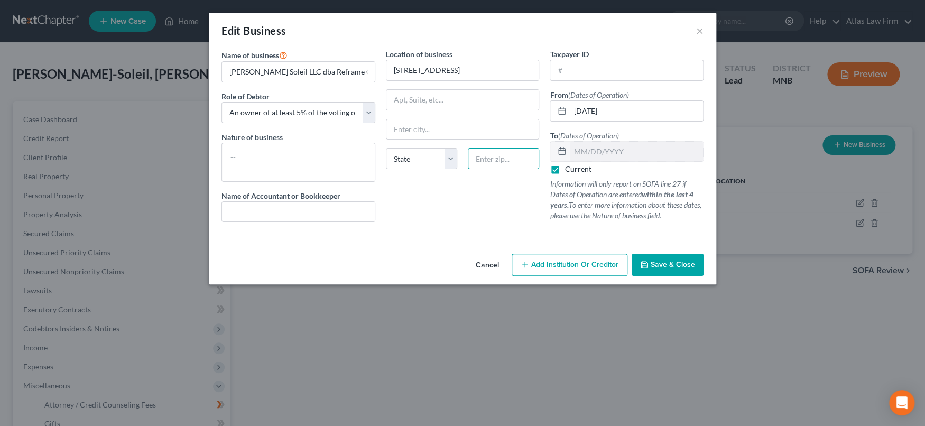
click at [495, 163] on input "text" at bounding box center [503, 158] width 71 height 21
type input "55044"
type input "Lakeville"
select select "24"
click at [650, 266] on button "Save & Close" at bounding box center [668, 265] width 72 height 22
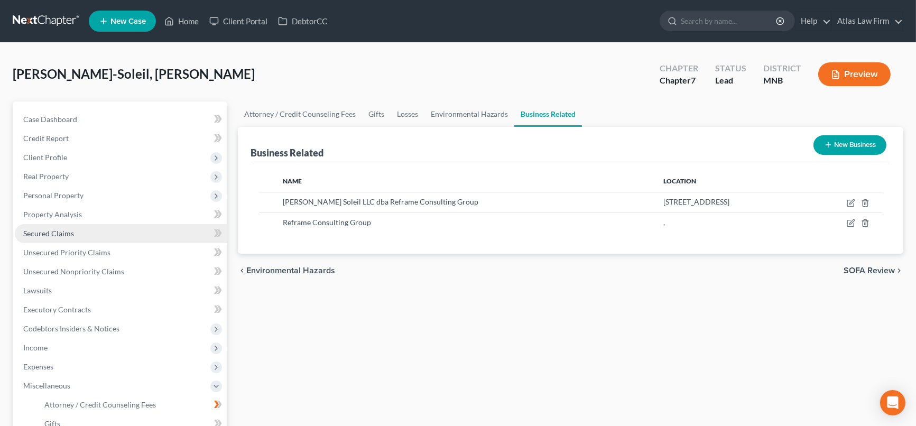
click at [99, 233] on link "Secured Claims" at bounding box center [121, 233] width 213 height 19
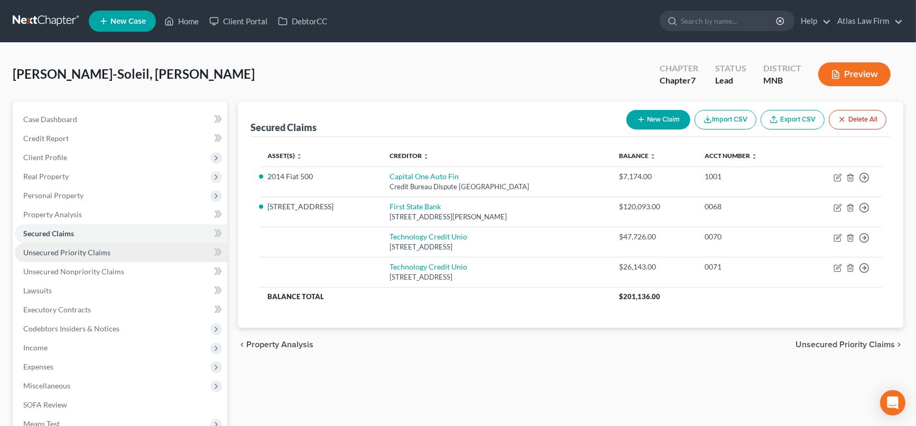
click at [95, 254] on span "Unsecured Priority Claims" at bounding box center [66, 252] width 87 height 9
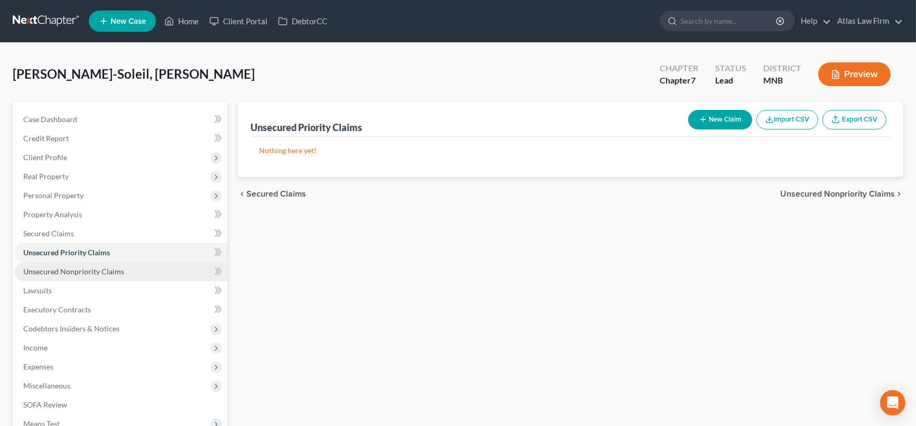
click at [86, 267] on span "Unsecured Nonpriority Claims" at bounding box center [73, 271] width 101 height 9
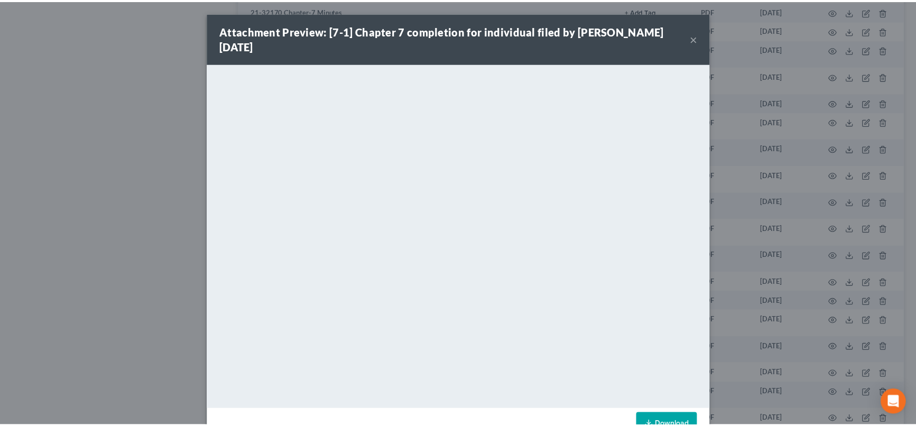
scroll to position [886, 0]
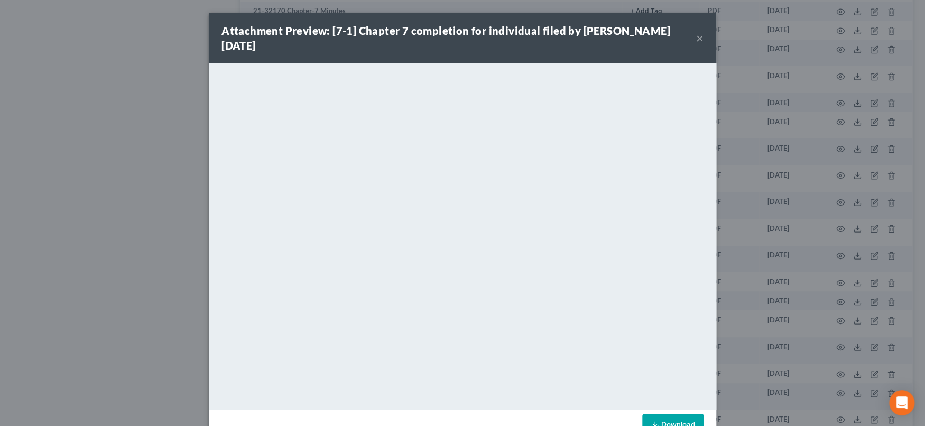
click at [696, 40] on button "×" at bounding box center [699, 38] width 7 height 13
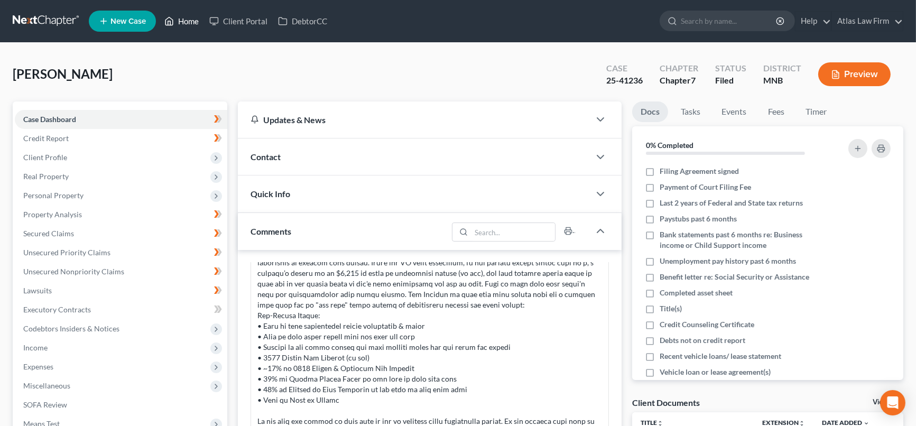
click at [186, 26] on link "Home" at bounding box center [181, 21] width 45 height 19
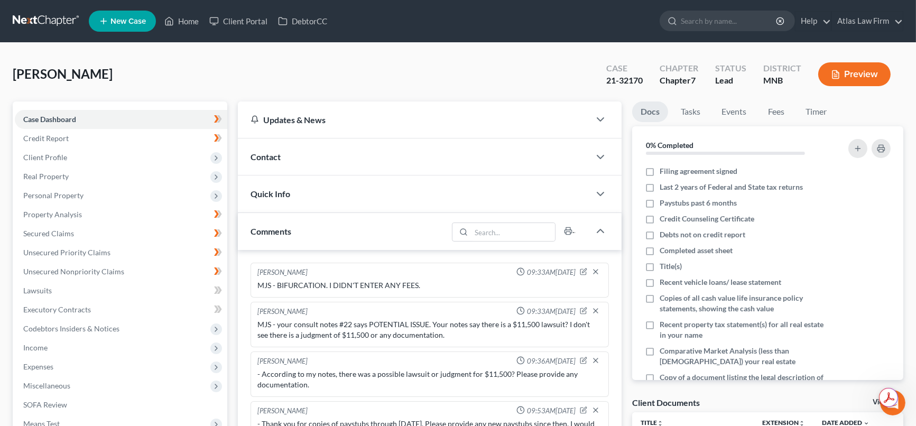
scroll to position [799, 0]
